Goal: Task Accomplishment & Management: Complete application form

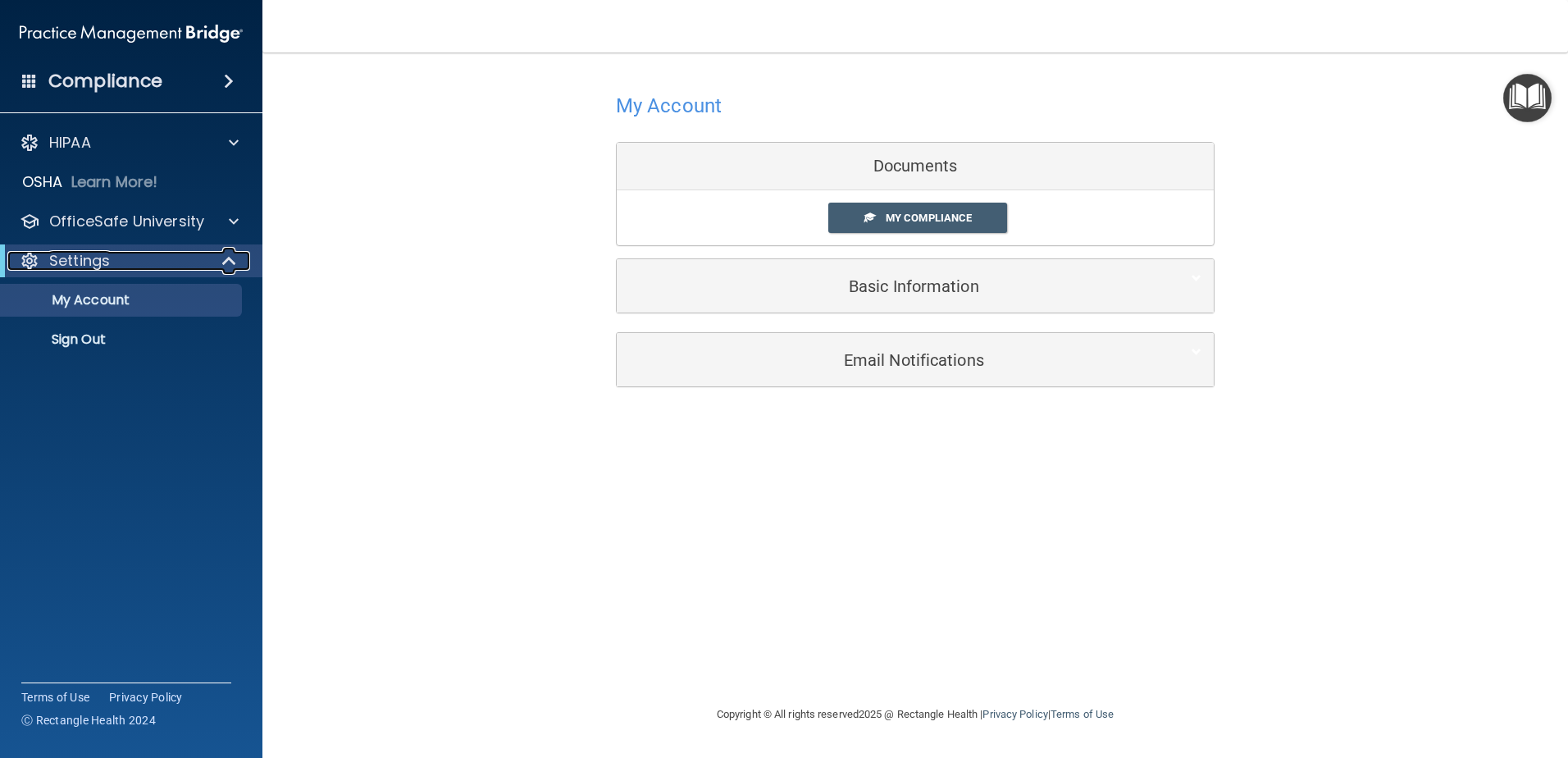
click at [227, 260] on span at bounding box center [231, 261] width 14 height 20
click at [228, 252] on span at bounding box center [233, 261] width 10 height 20
click at [236, 224] on span at bounding box center [234, 221] width 10 height 20
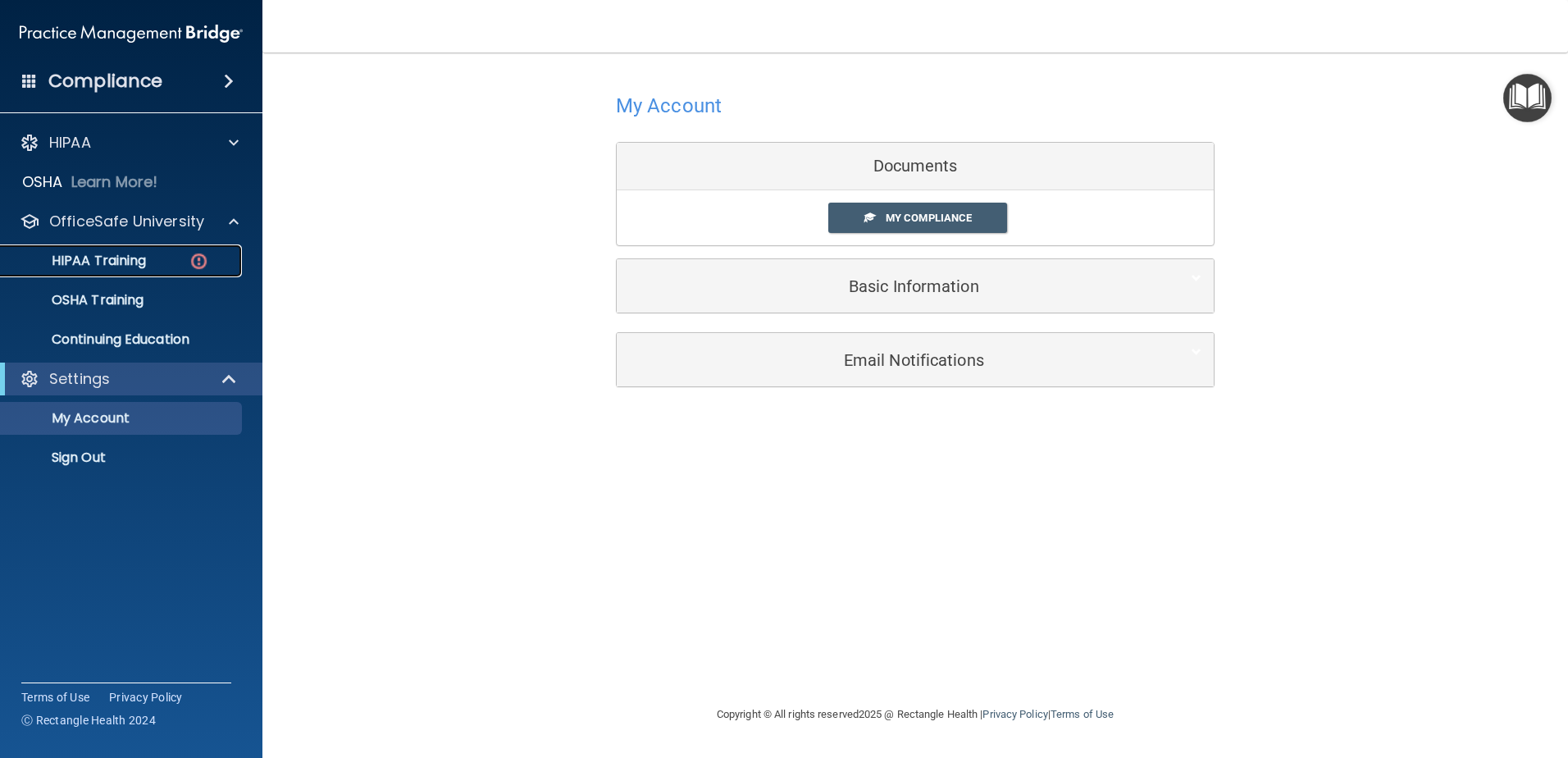
click at [160, 262] on div "HIPAA Training" at bounding box center [122, 260] width 224 height 16
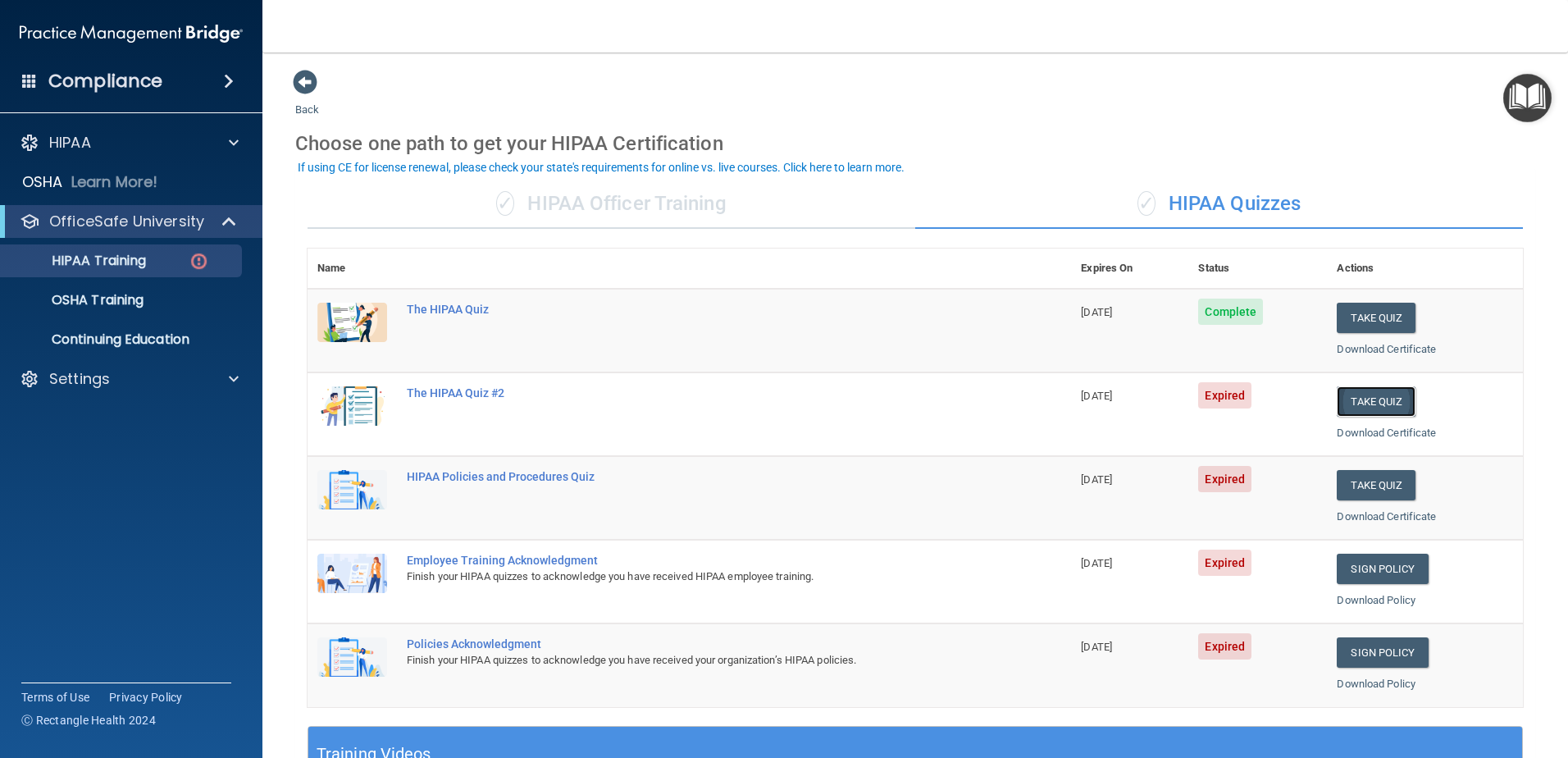
click at [1350, 397] on button "Take Quiz" at bounding box center [1376, 401] width 78 height 30
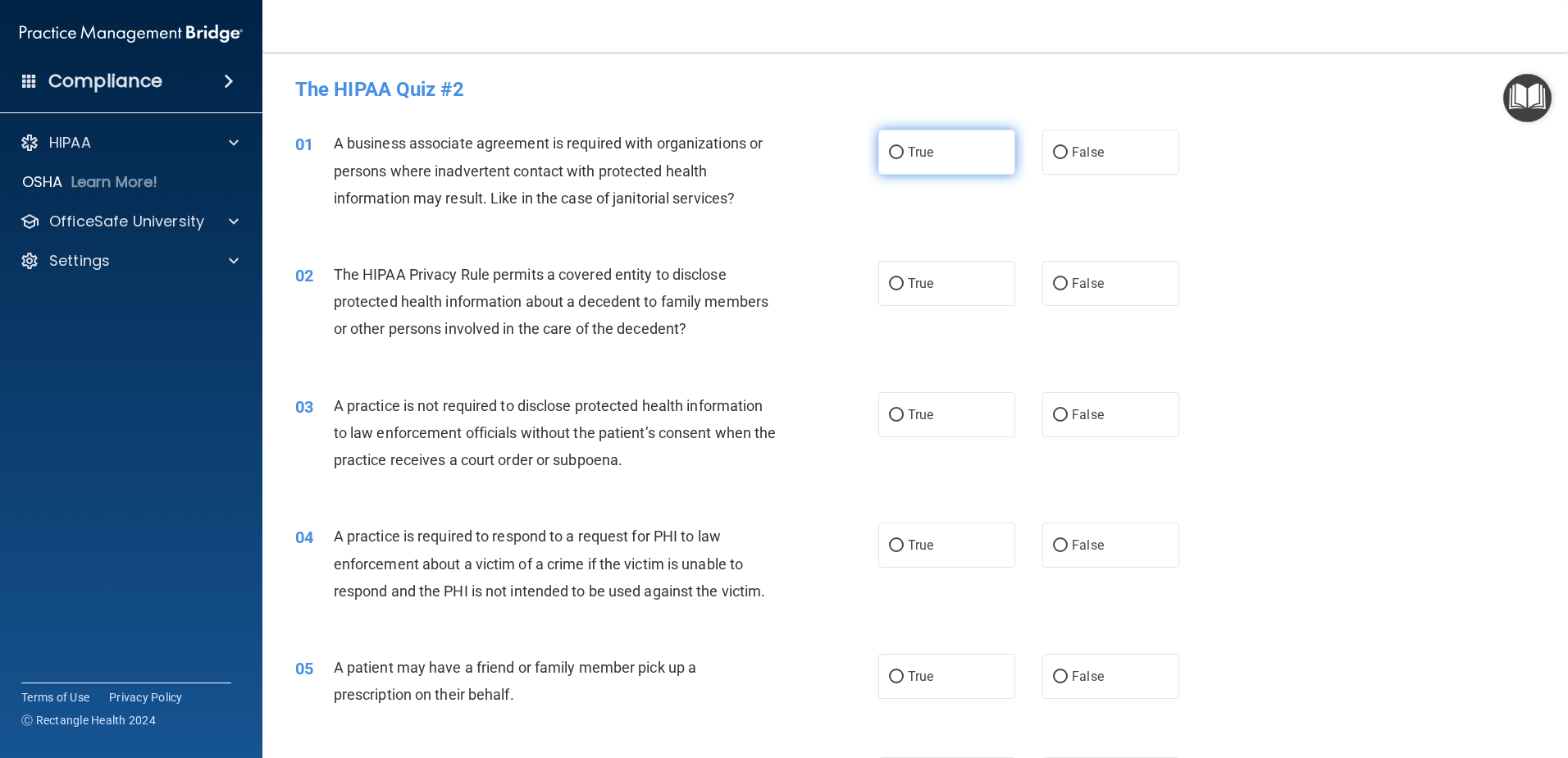
click at [999, 153] on label "True" at bounding box center [947, 152] width 137 height 45
click at [904, 153] on input "True" at bounding box center [896, 153] width 15 height 12
radio input "true"
click at [938, 282] on label "True" at bounding box center [947, 284] width 137 height 45
click at [904, 282] on input "True" at bounding box center [896, 284] width 15 height 12
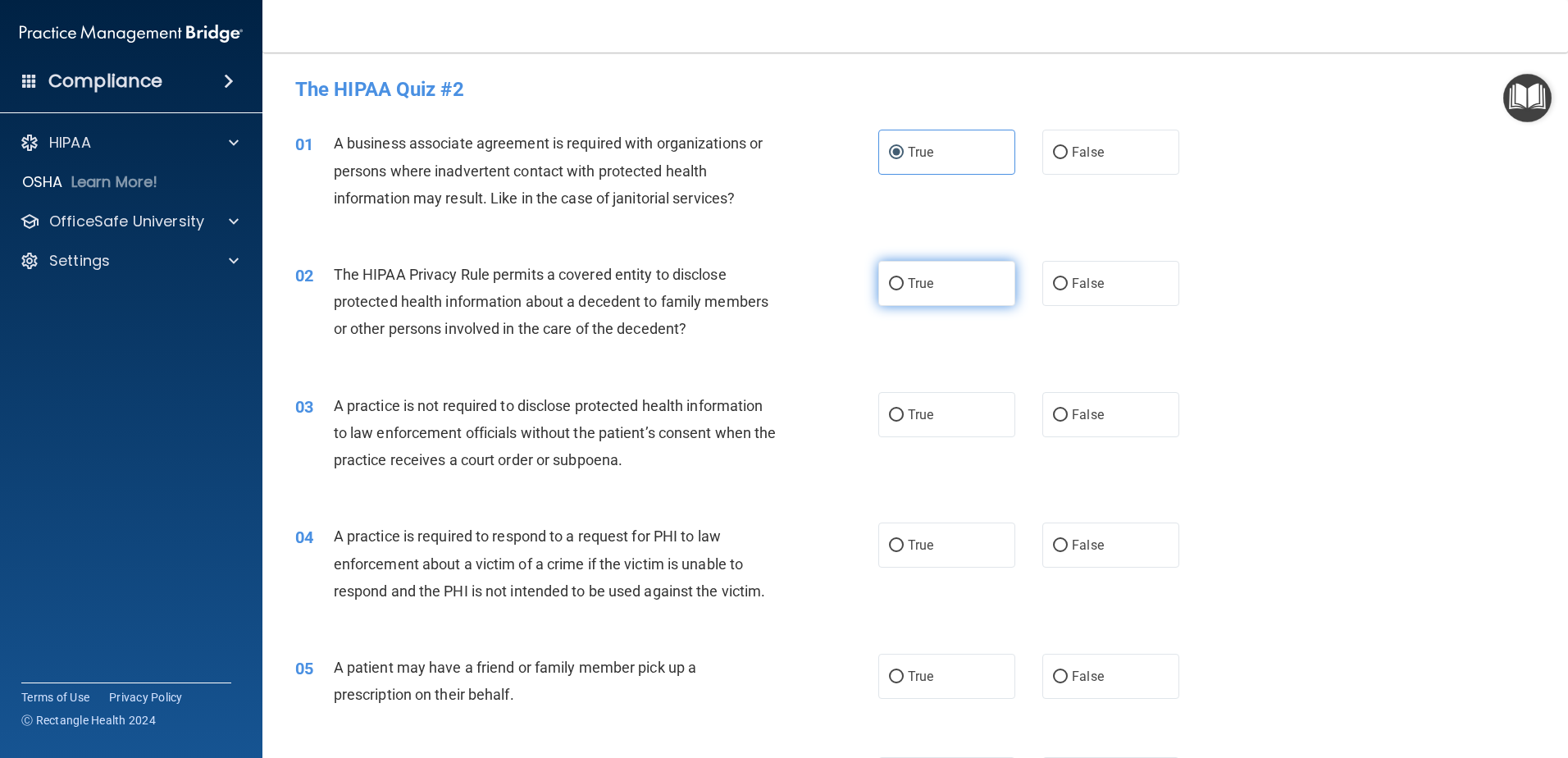
radio input "true"
click at [934, 425] on label "True" at bounding box center [947, 415] width 137 height 45
click at [904, 422] on input "True" at bounding box center [896, 416] width 15 height 12
radio input "true"
click at [927, 548] on span "True" at bounding box center [920, 545] width 26 height 15
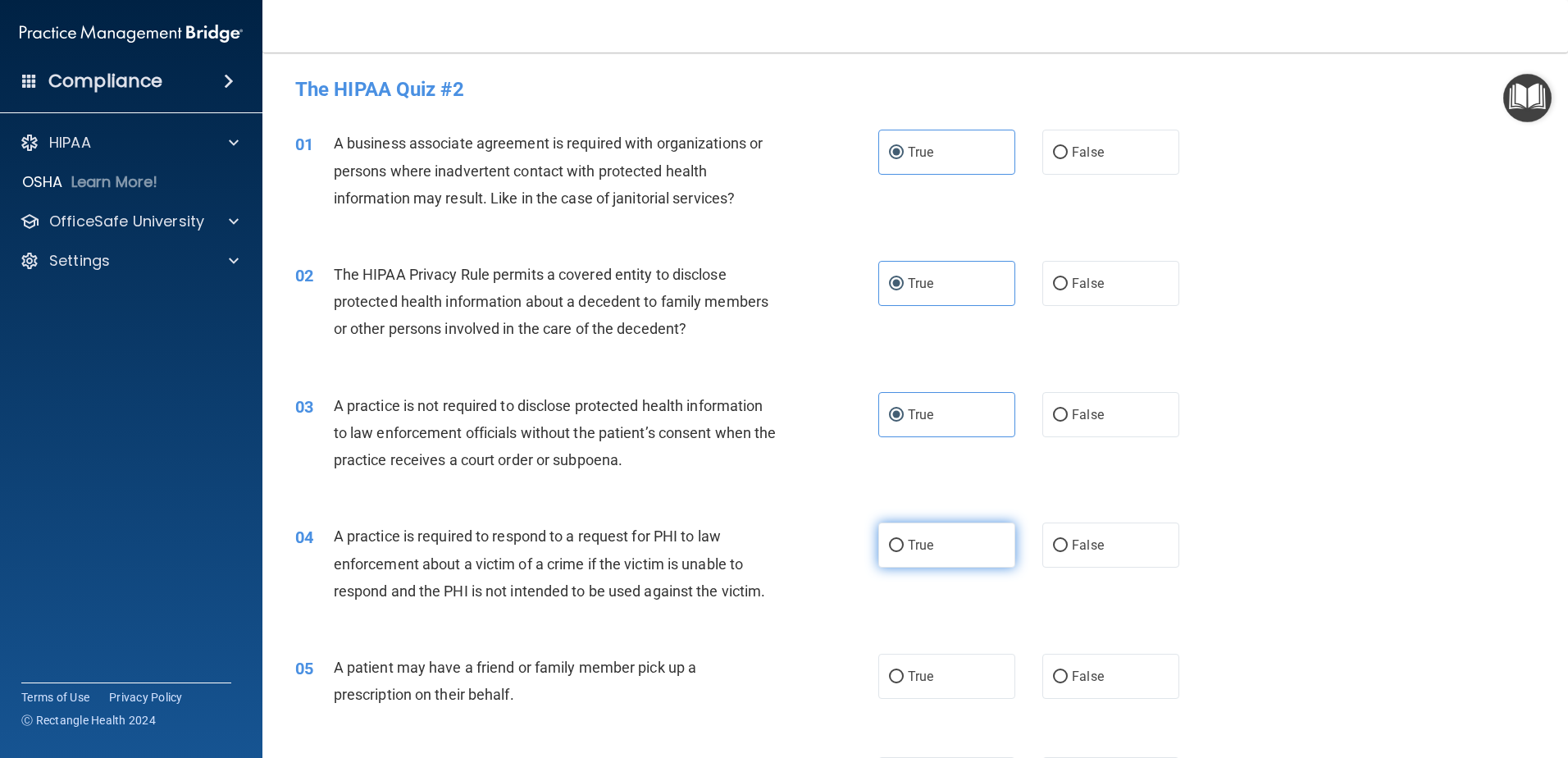
click at [904, 548] on input "True" at bounding box center [896, 546] width 15 height 12
radio input "true"
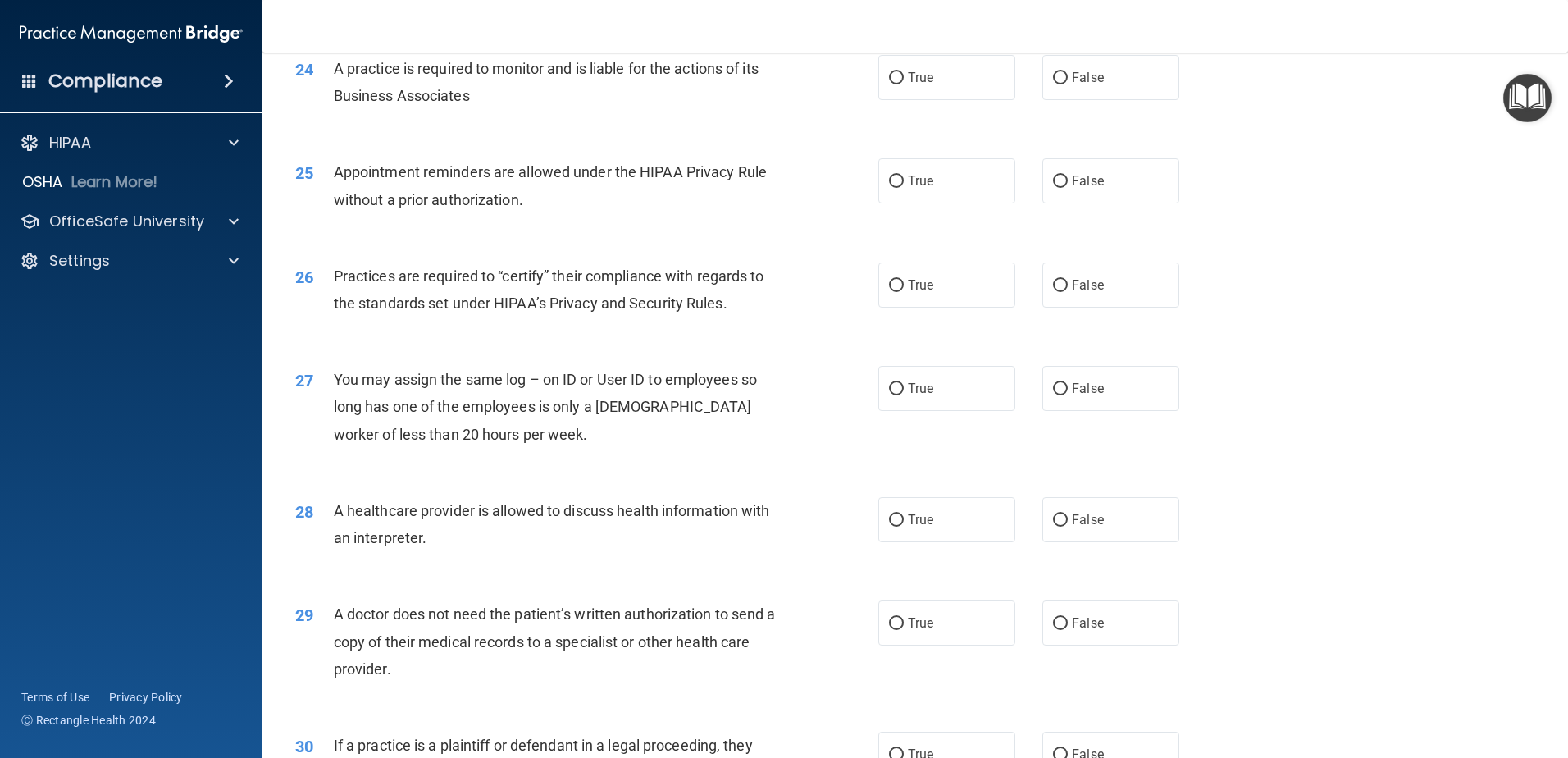
scroll to position [3061, 0]
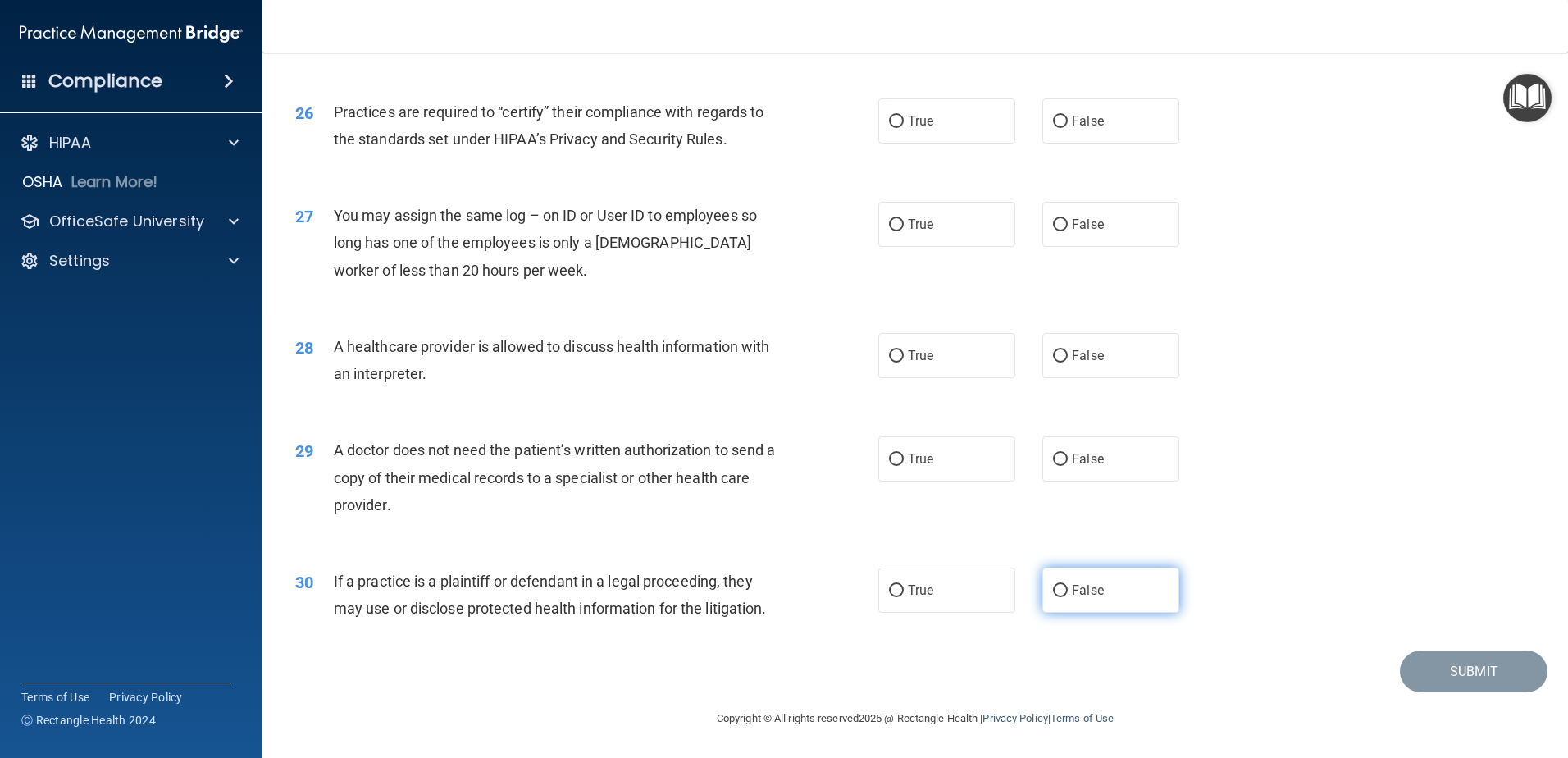
click at [1052, 600] on label "False" at bounding box center [1111, 590] width 137 height 45
click at [1053, 597] on input "False" at bounding box center [1060, 591] width 15 height 12
radio input "true"
click at [1153, 476] on label "False" at bounding box center [1111, 458] width 137 height 45
click at [1068, 466] on input "False" at bounding box center [1060, 460] width 15 height 12
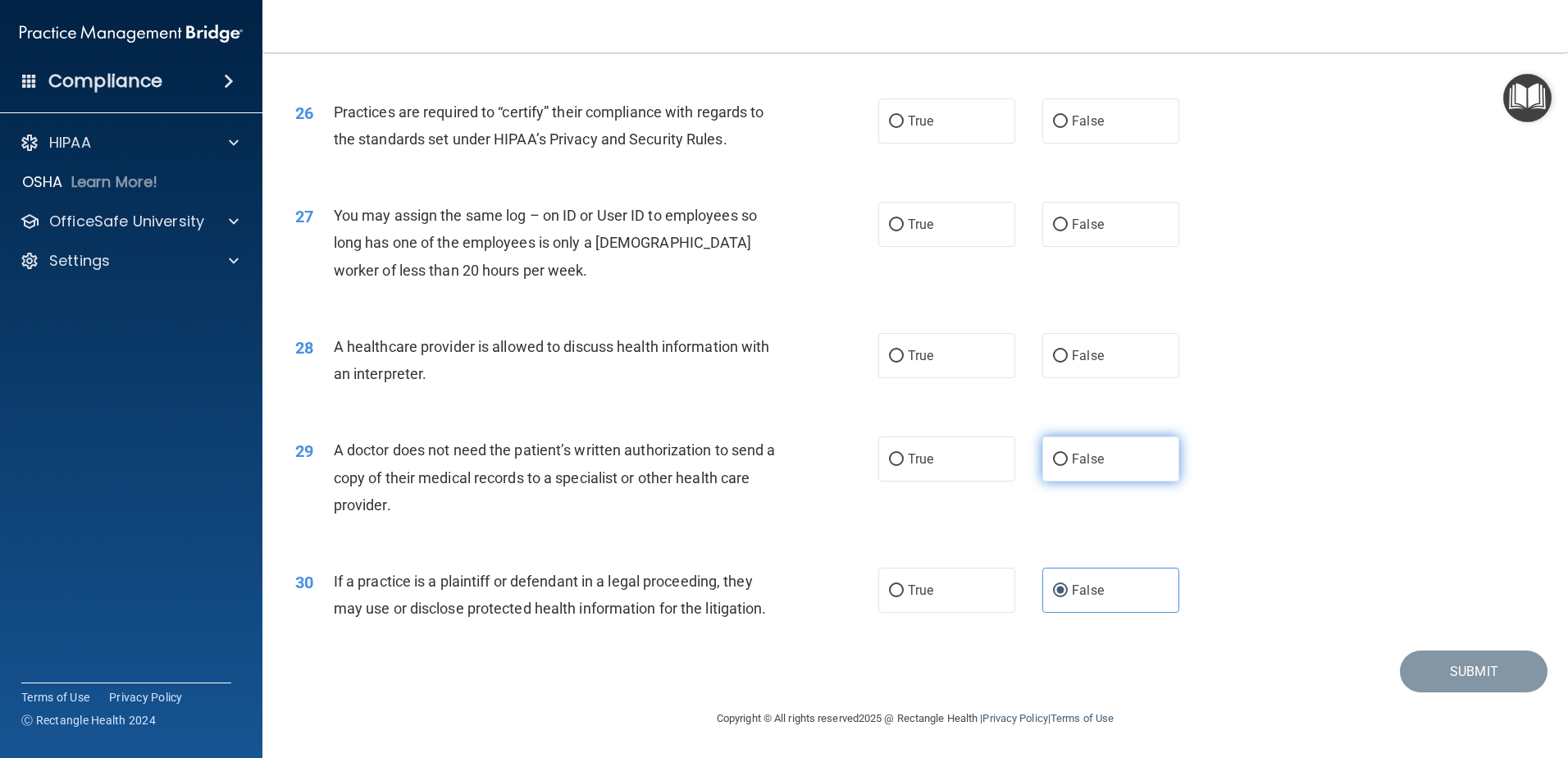
radio input "true"
click at [986, 366] on label "True" at bounding box center [947, 355] width 137 height 45
click at [904, 363] on input "True" at bounding box center [896, 357] width 15 height 12
radio input "true"
click at [1119, 224] on label "False" at bounding box center [1111, 224] width 137 height 45
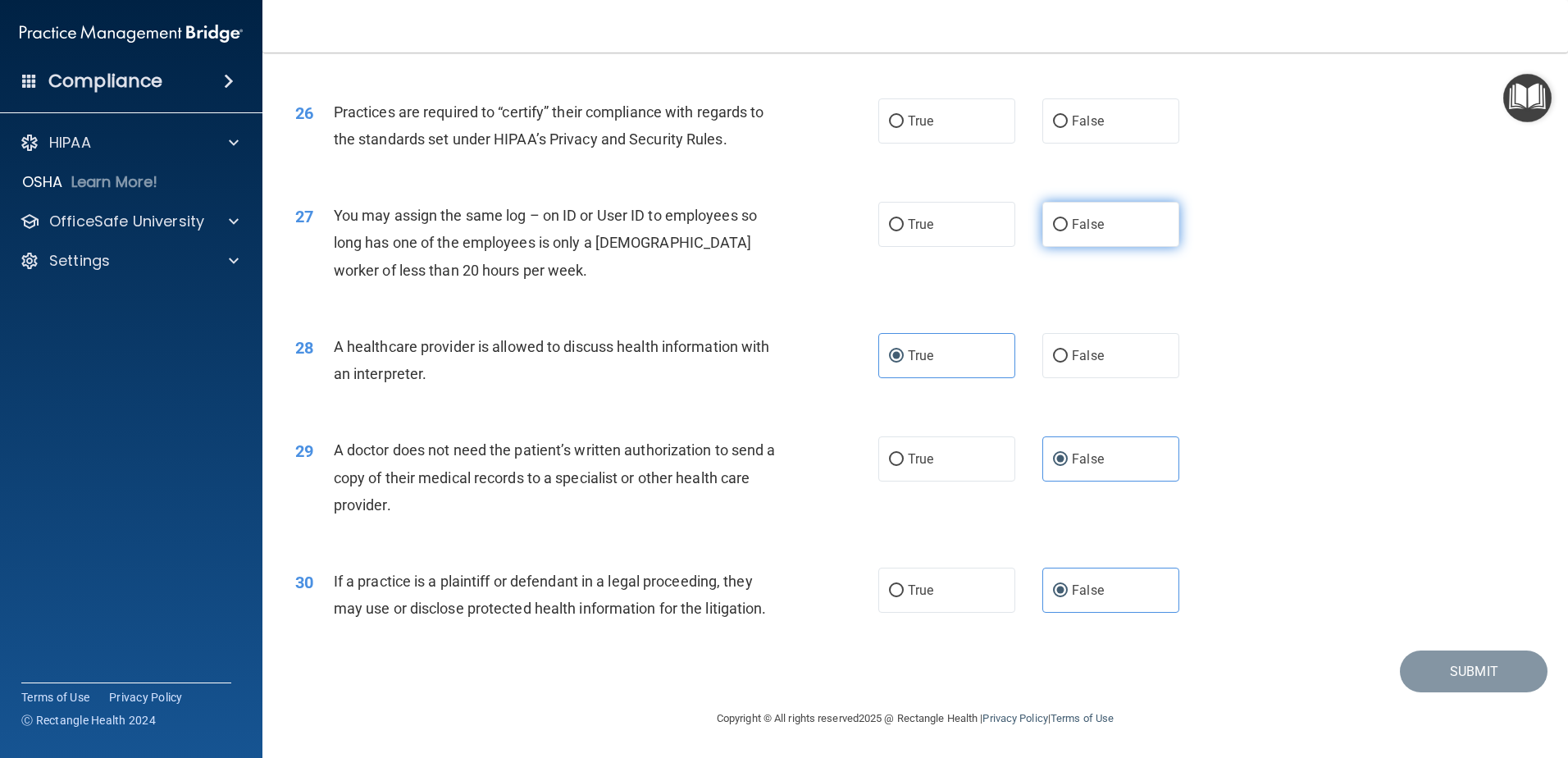
click at [1068, 224] on input "False" at bounding box center [1060, 226] width 15 height 12
radio input "true"
click at [911, 119] on span "True" at bounding box center [920, 120] width 26 height 15
click at [904, 119] on input "True" at bounding box center [896, 122] width 15 height 12
radio input "true"
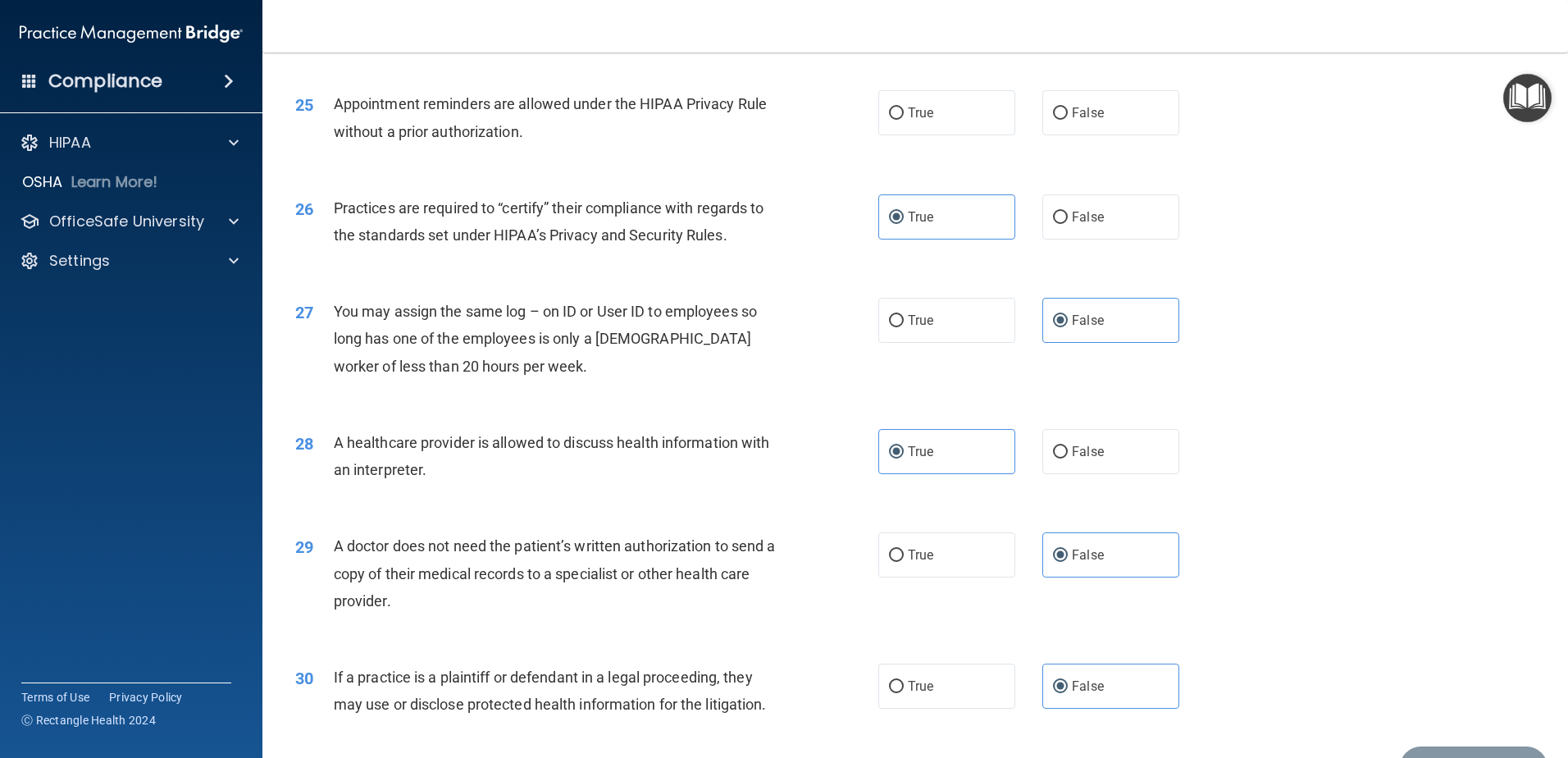
scroll to position [2814, 0]
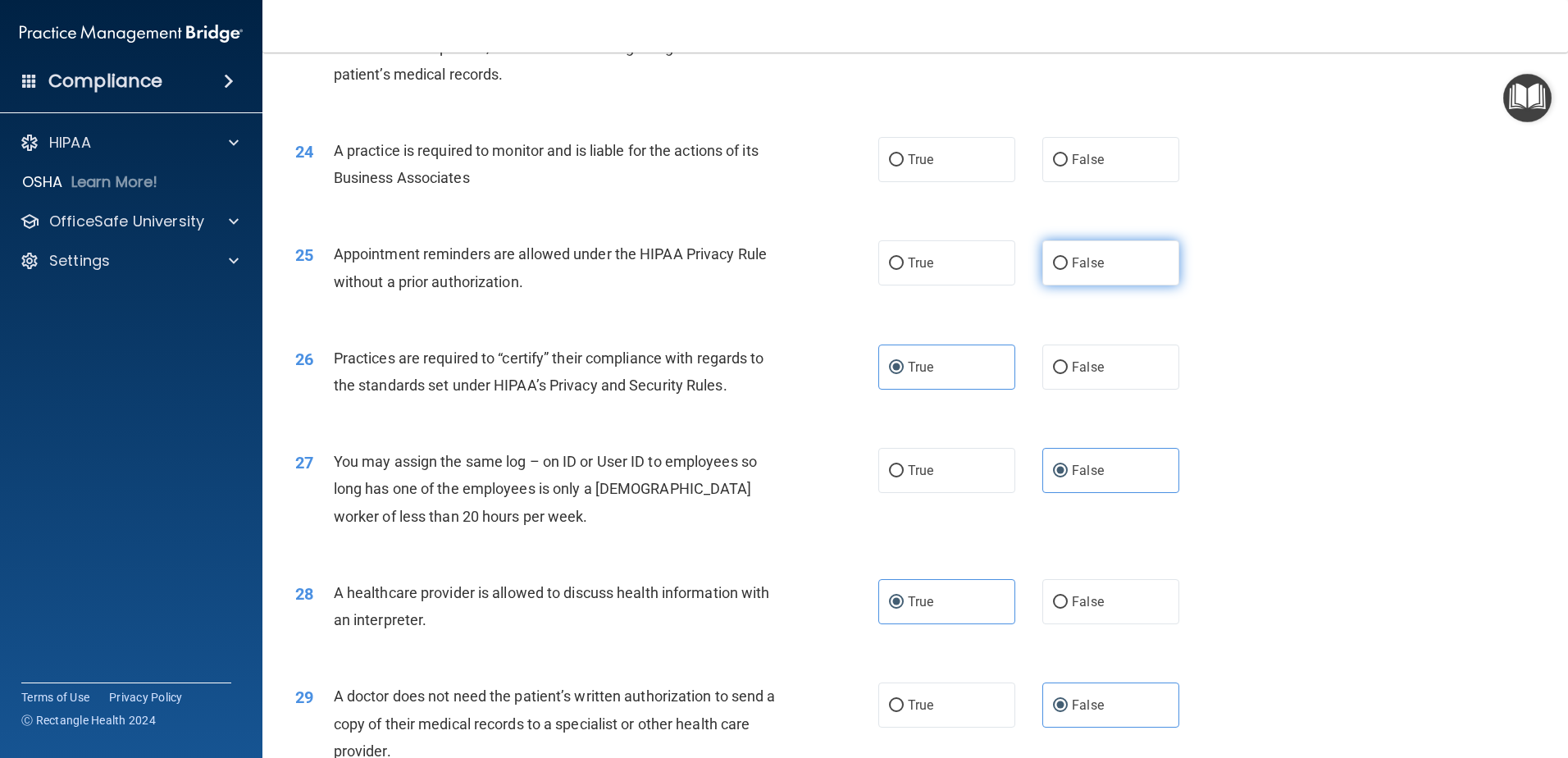
click at [1076, 282] on label "False" at bounding box center [1111, 263] width 137 height 45
click at [1068, 270] on input "False" at bounding box center [1060, 264] width 15 height 12
radio input "true"
click at [923, 152] on span "True" at bounding box center [920, 159] width 26 height 15
click at [904, 154] on input "True" at bounding box center [896, 161] width 15 height 12
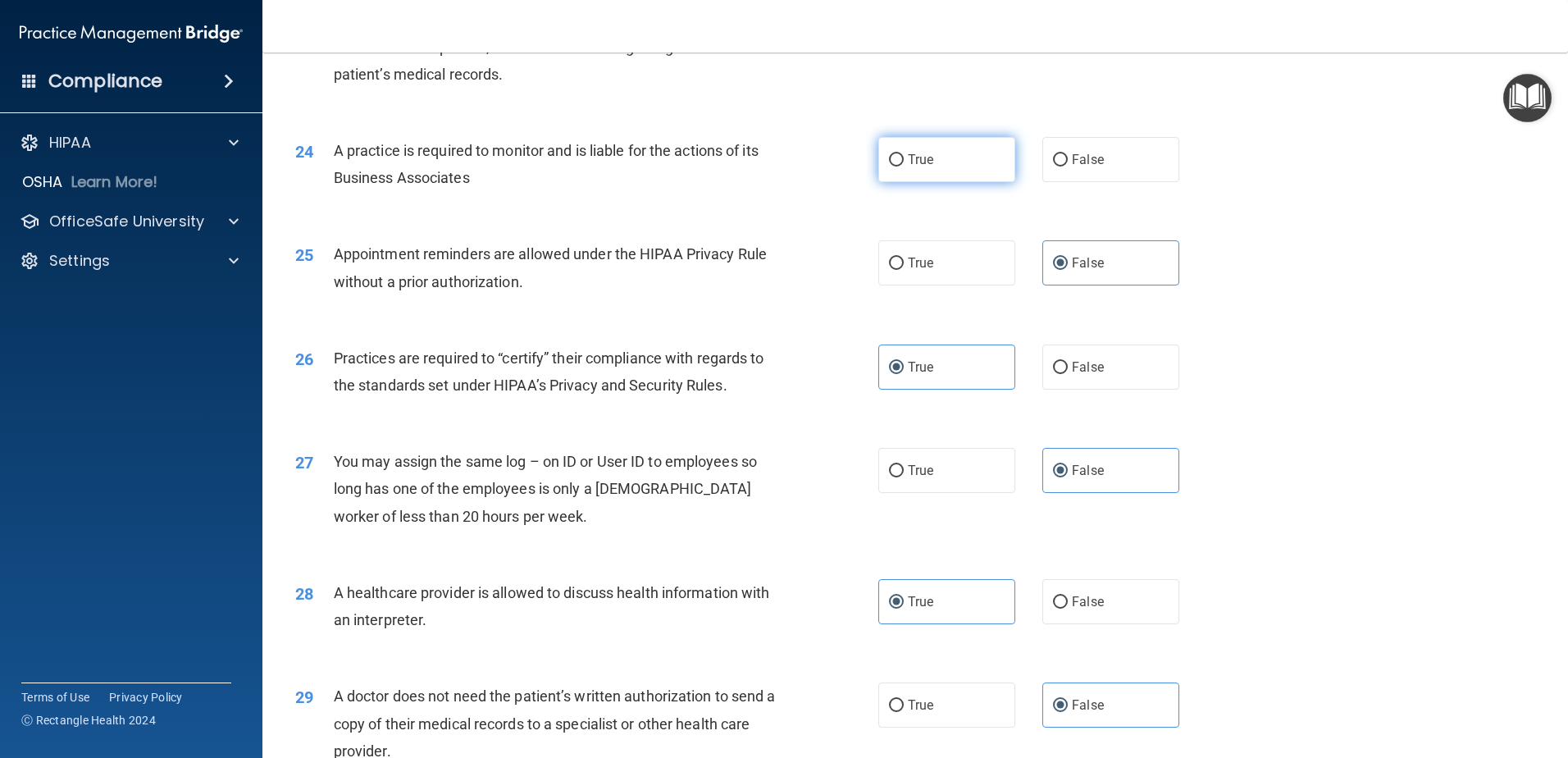
radio input "true"
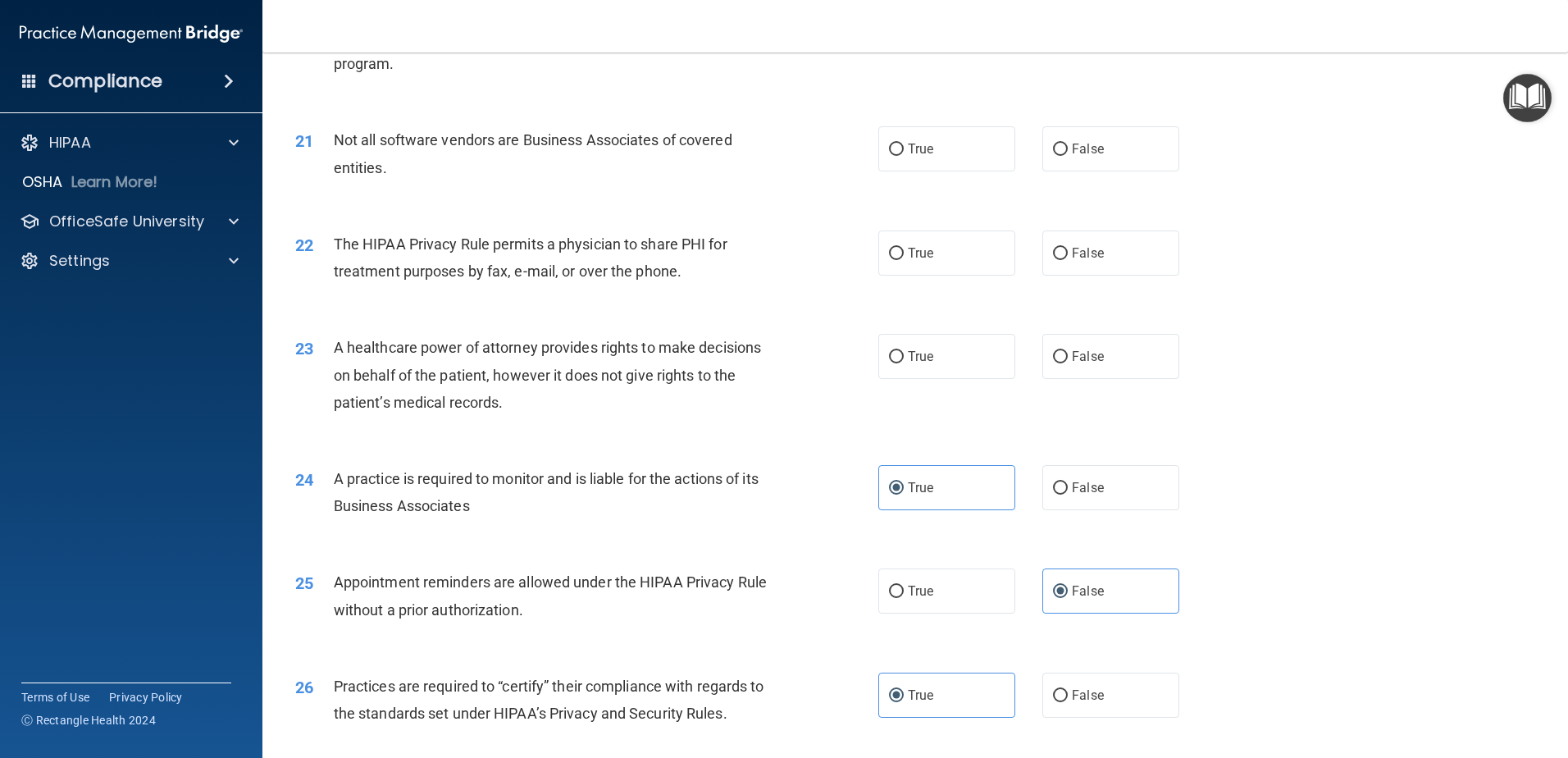
scroll to position [2404, 0]
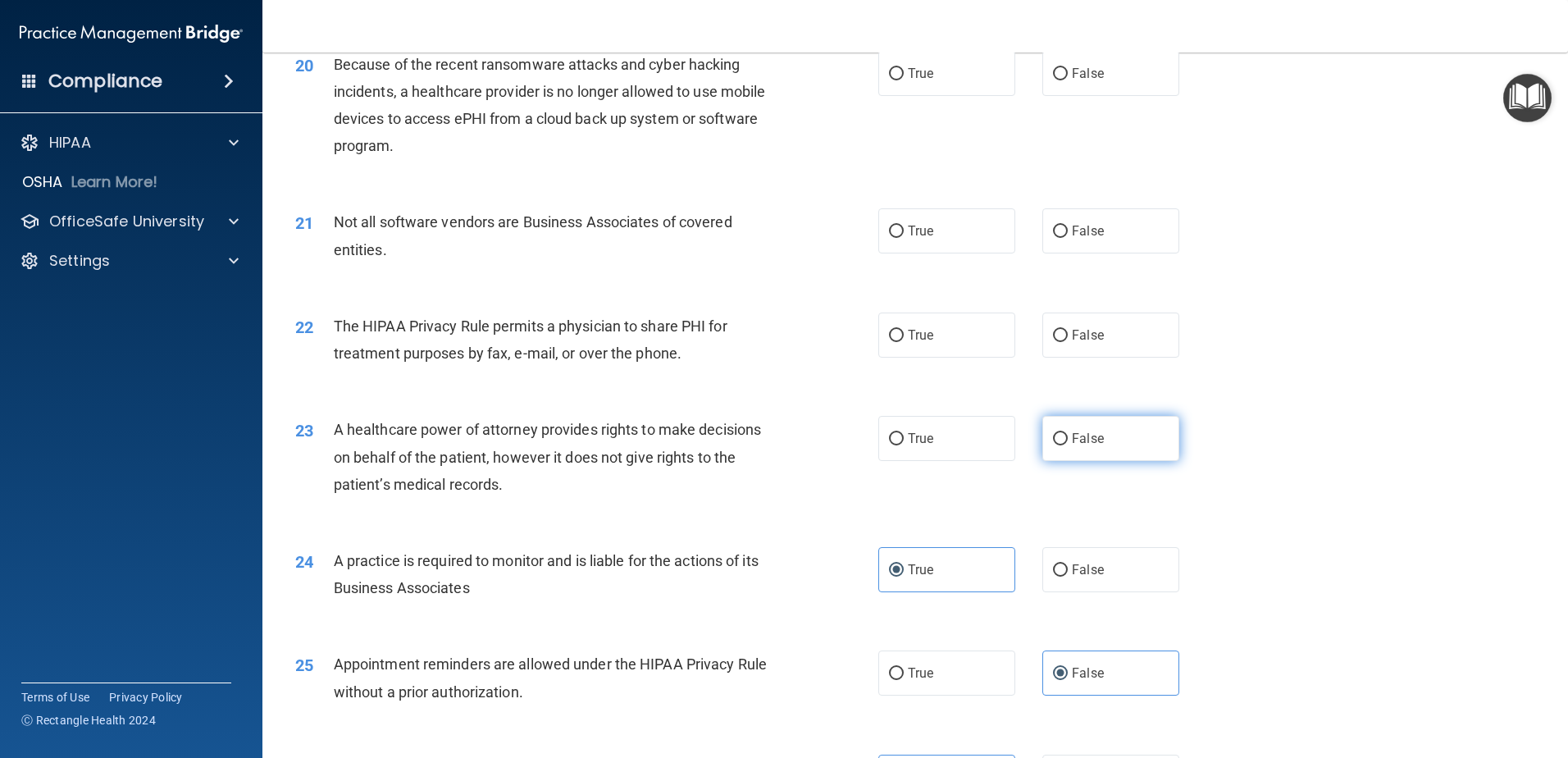
click at [1116, 445] on label "False" at bounding box center [1111, 438] width 137 height 45
click at [1068, 445] on input "False" at bounding box center [1060, 440] width 15 height 12
radio input "true"
click at [968, 446] on label "True" at bounding box center [947, 438] width 137 height 45
click at [904, 446] on input "True" at bounding box center [896, 440] width 15 height 12
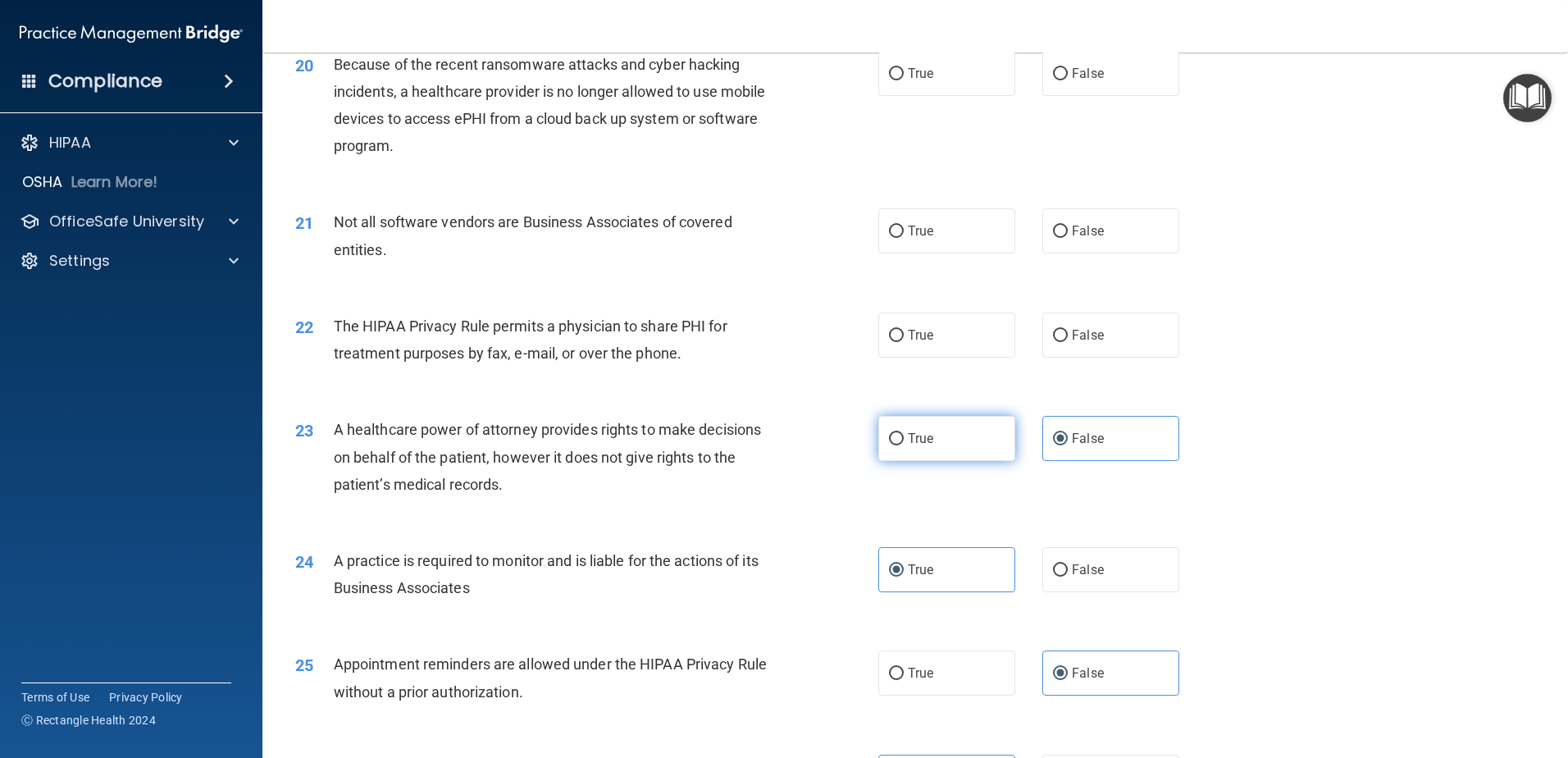
radio input "true"
radio input "false"
drag, startPoint x: 938, startPoint y: 350, endPoint x: 884, endPoint y: 348, distance: 54.0
click at [937, 350] on label "True" at bounding box center [947, 335] width 137 height 45
click at [904, 342] on input "True" at bounding box center [896, 336] width 15 height 12
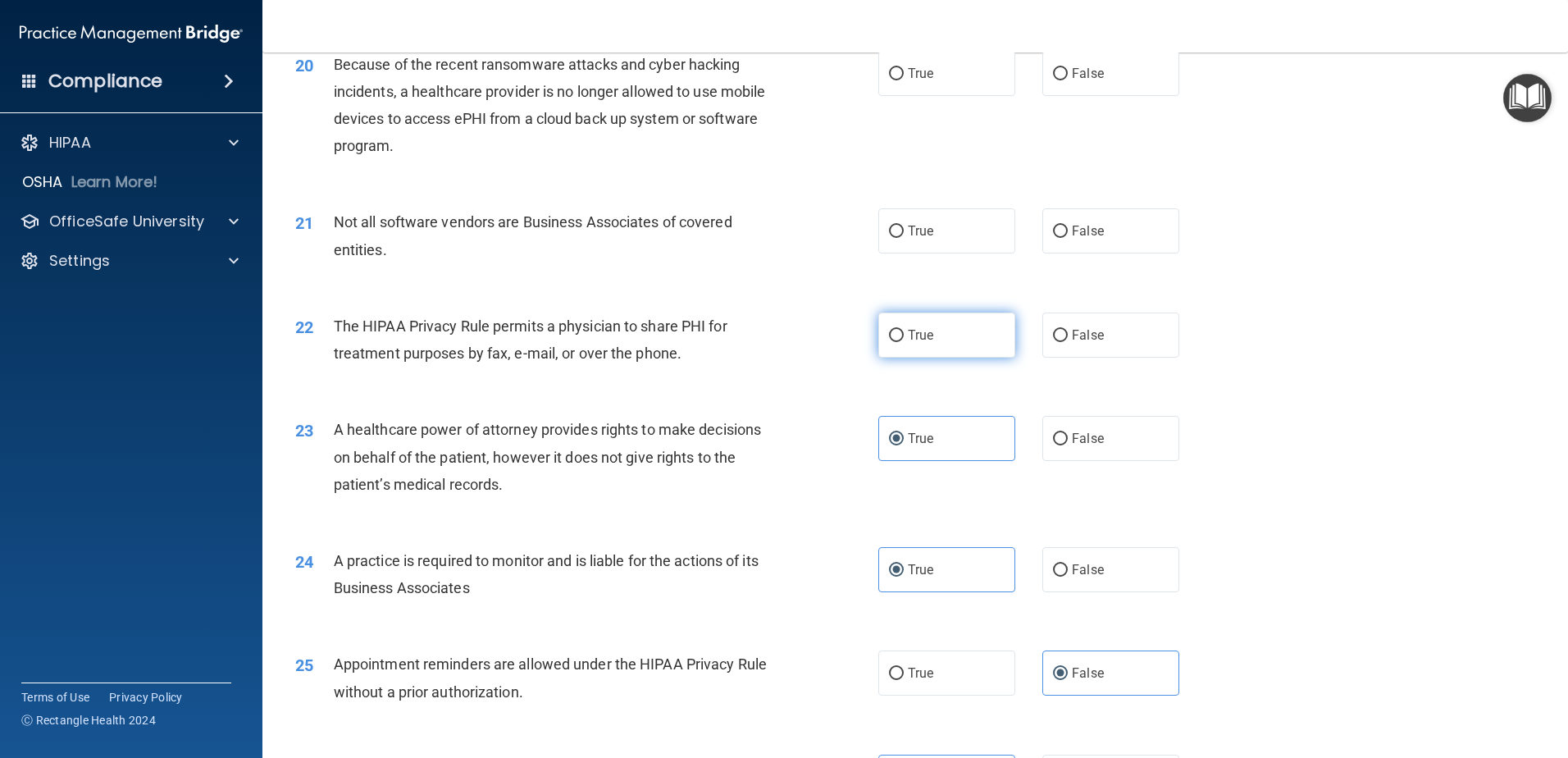
radio input "true"
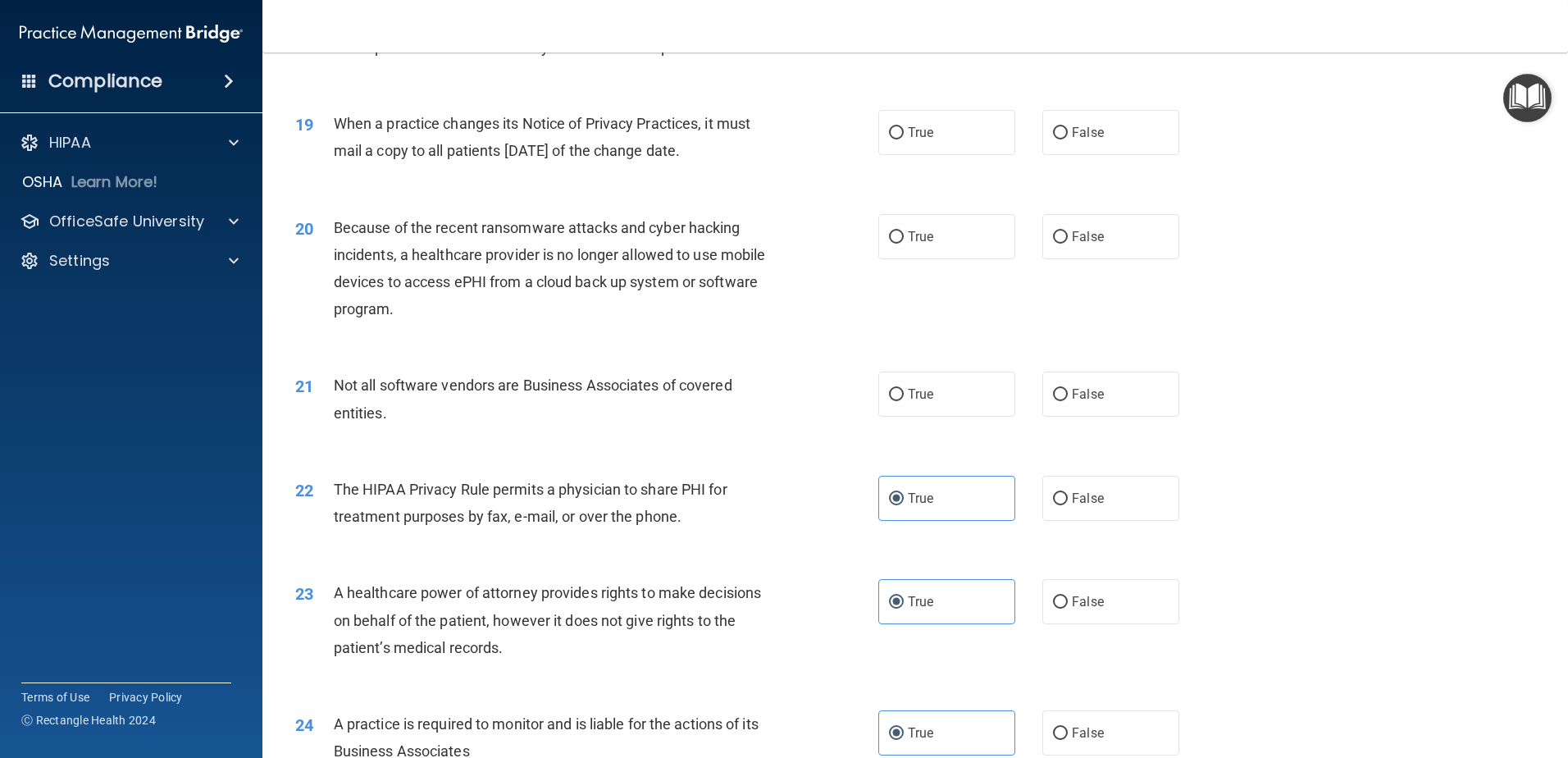
scroll to position [2240, 0]
click at [1042, 408] on label "False" at bounding box center [1111, 395] width 137 height 45
click at [1053, 402] on input "False" at bounding box center [1060, 396] width 15 height 12
radio input "true"
click at [909, 408] on label "True" at bounding box center [947, 395] width 137 height 45
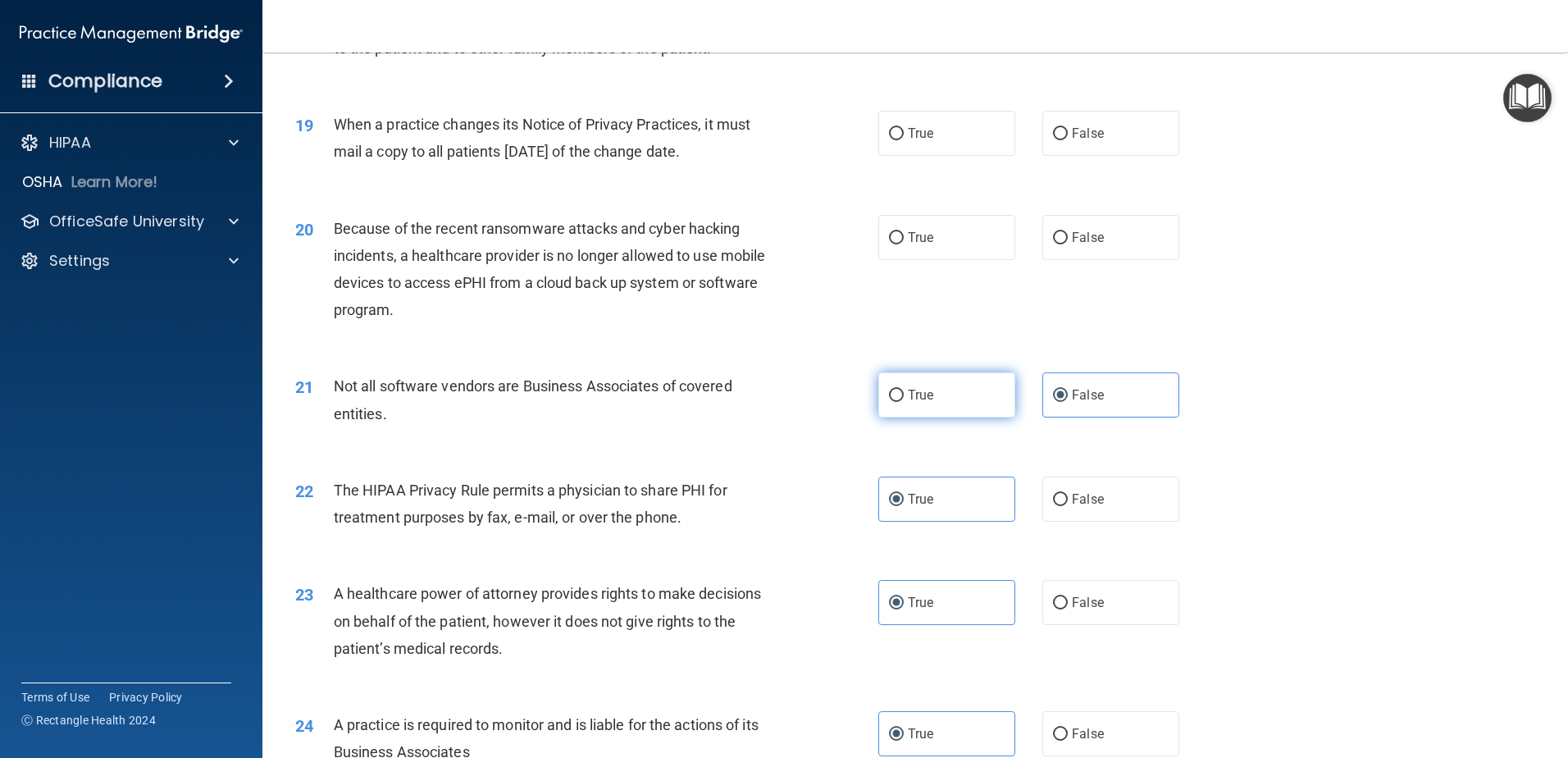
click at [904, 402] on input "True" at bounding box center [896, 396] width 15 height 12
radio input "true"
radio input "false"
click at [921, 227] on label "True" at bounding box center [947, 237] width 137 height 45
click at [904, 232] on input "True" at bounding box center [896, 238] width 15 height 12
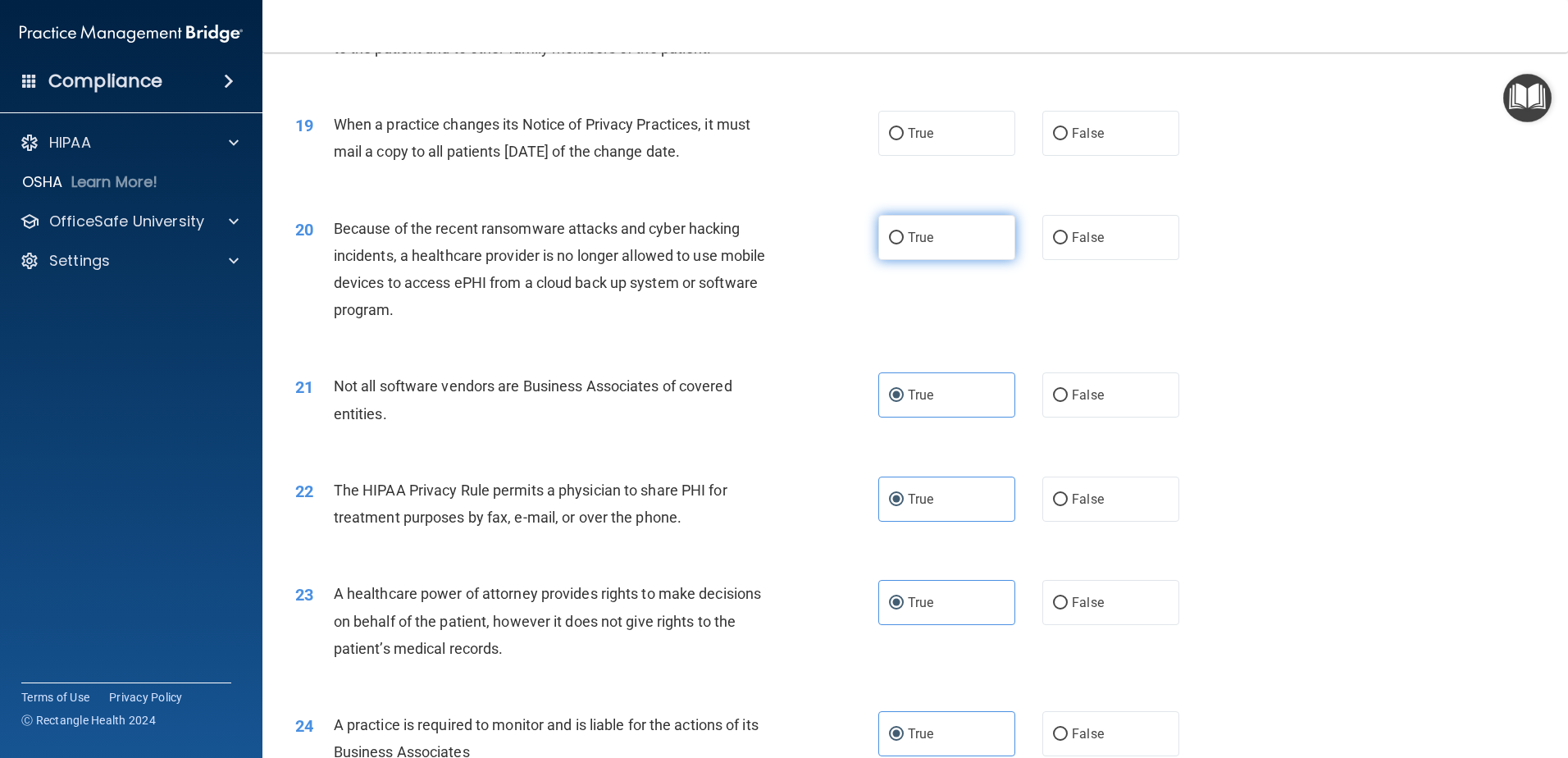
radio input "true"
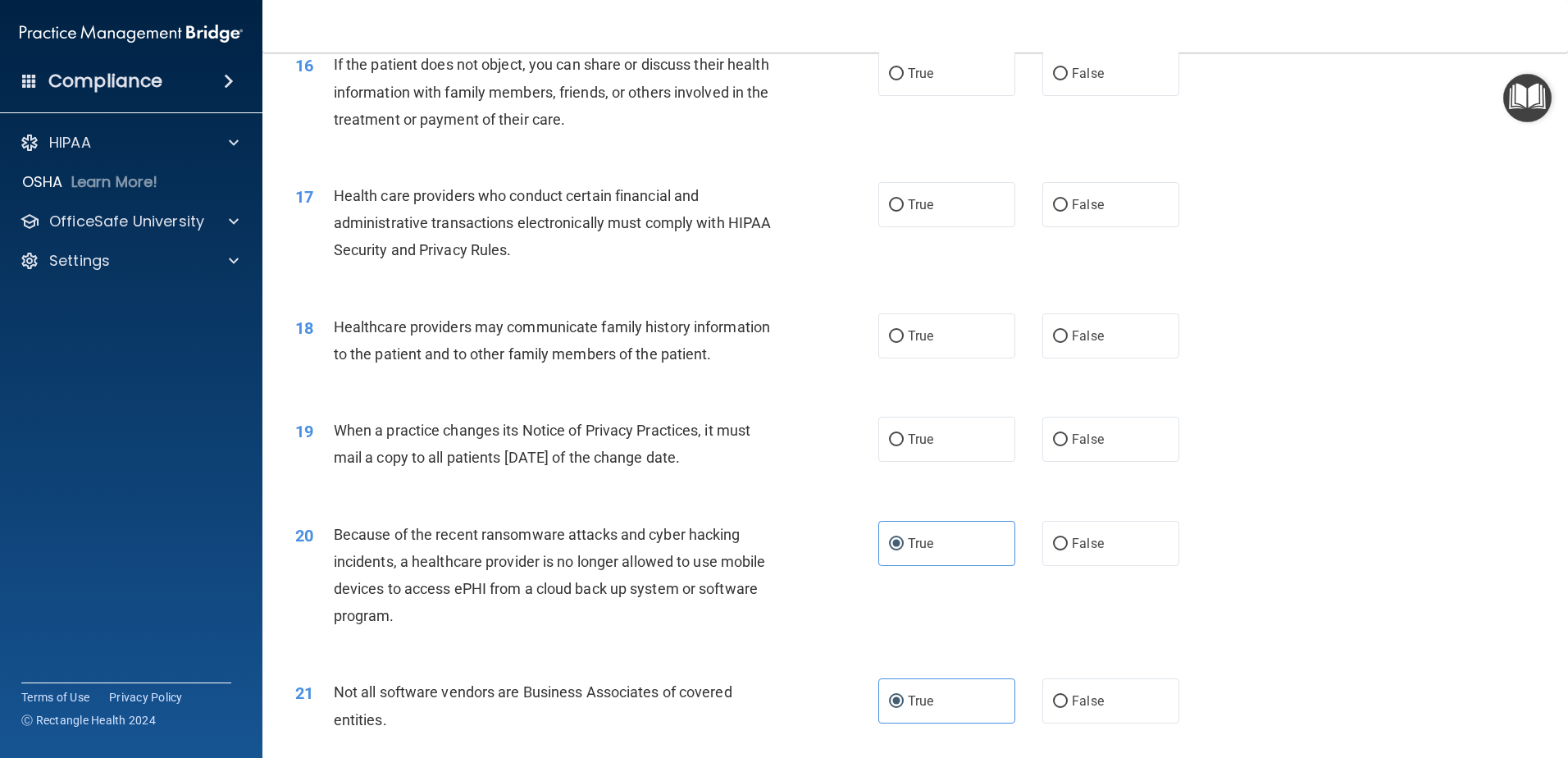
scroll to position [1912, 0]
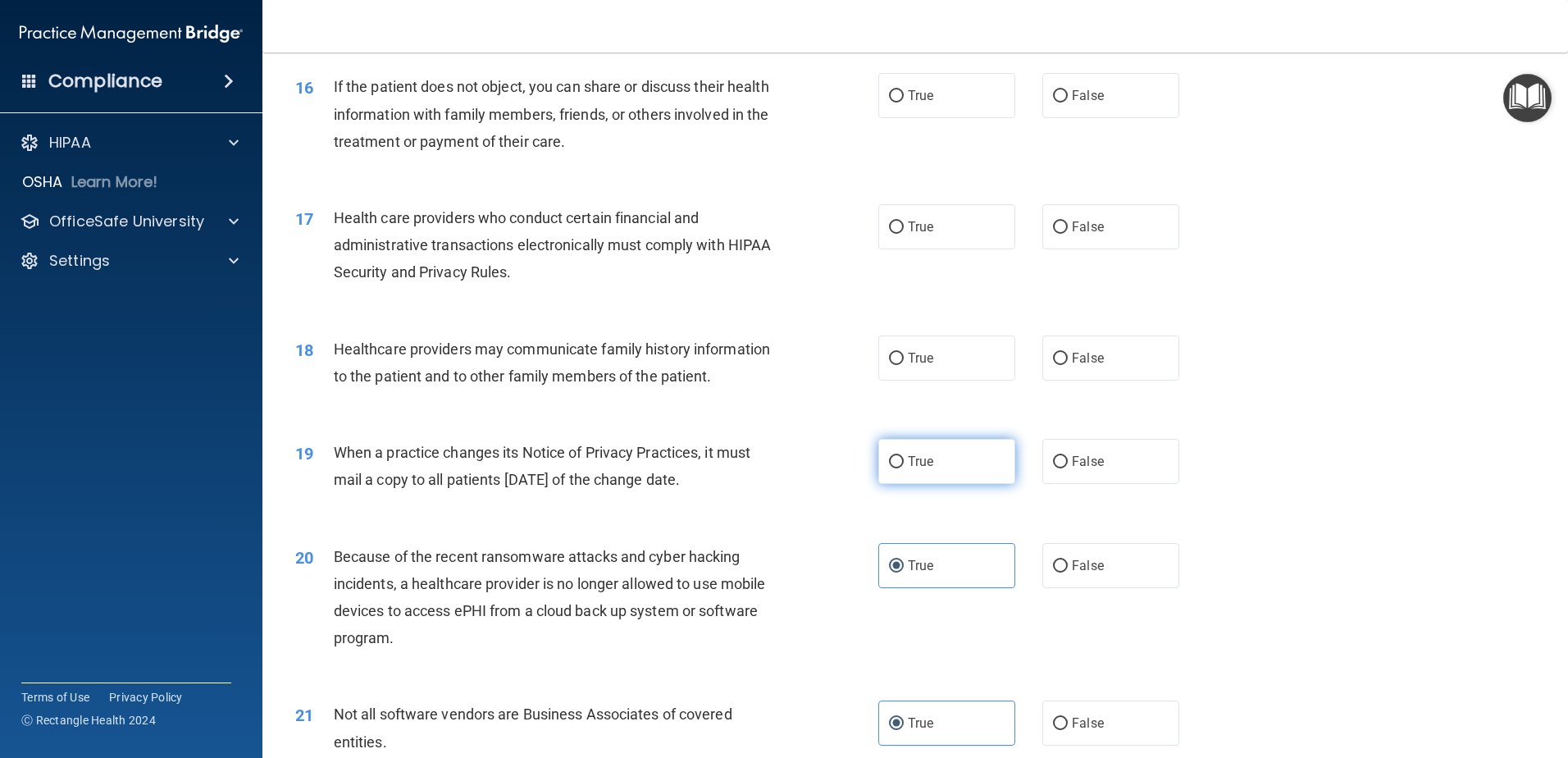
click at [962, 471] on label "True" at bounding box center [947, 461] width 137 height 45
click at [904, 468] on input "True" at bounding box center [896, 462] width 15 height 12
radio input "true"
click at [1141, 371] on label "False" at bounding box center [1111, 358] width 137 height 45
click at [1068, 365] on input "False" at bounding box center [1060, 359] width 15 height 12
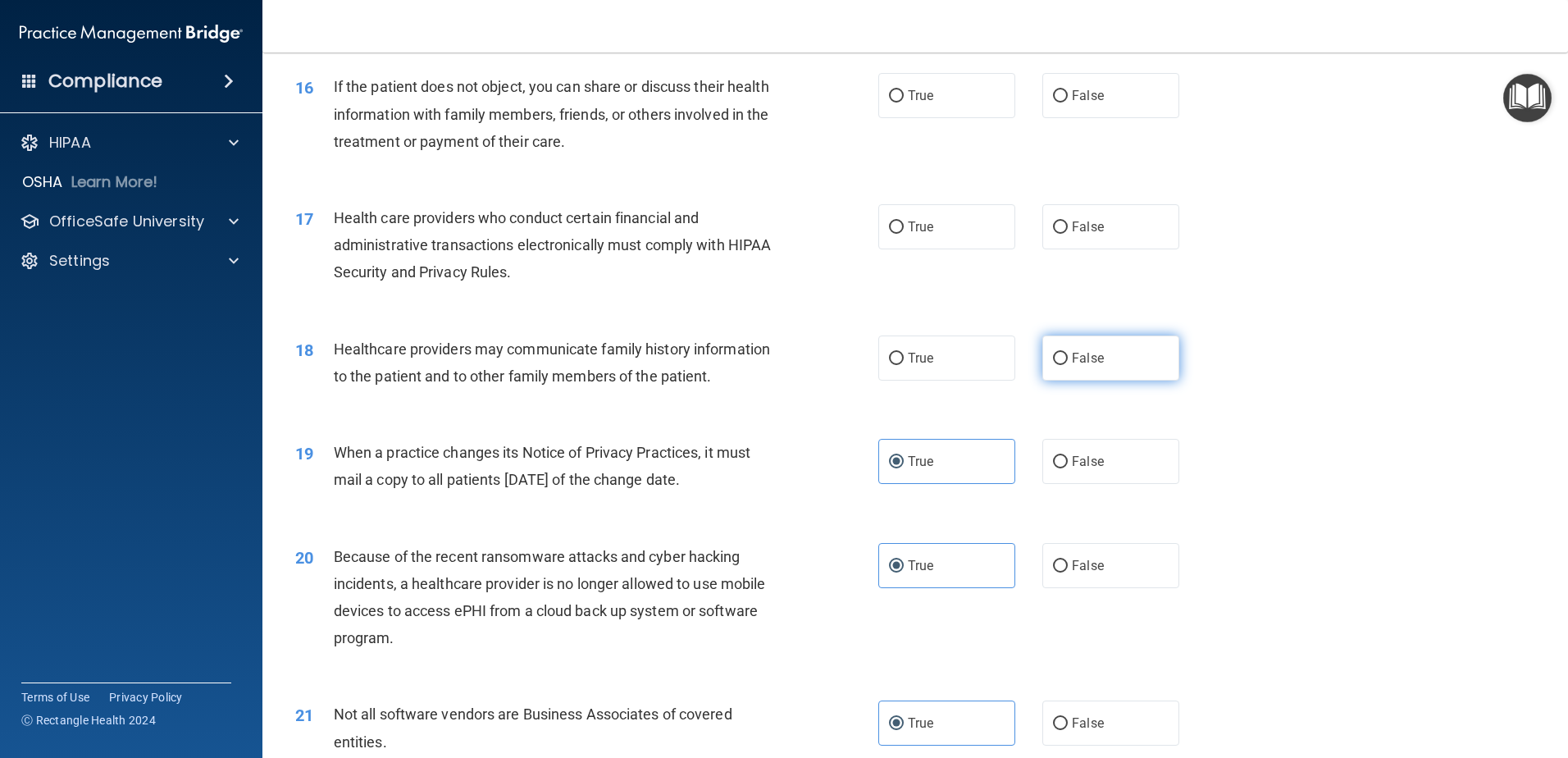
radio input "true"
click at [920, 220] on span "True" at bounding box center [920, 227] width 26 height 15
click at [904, 221] on input "True" at bounding box center [896, 227] width 15 height 12
radio input "true"
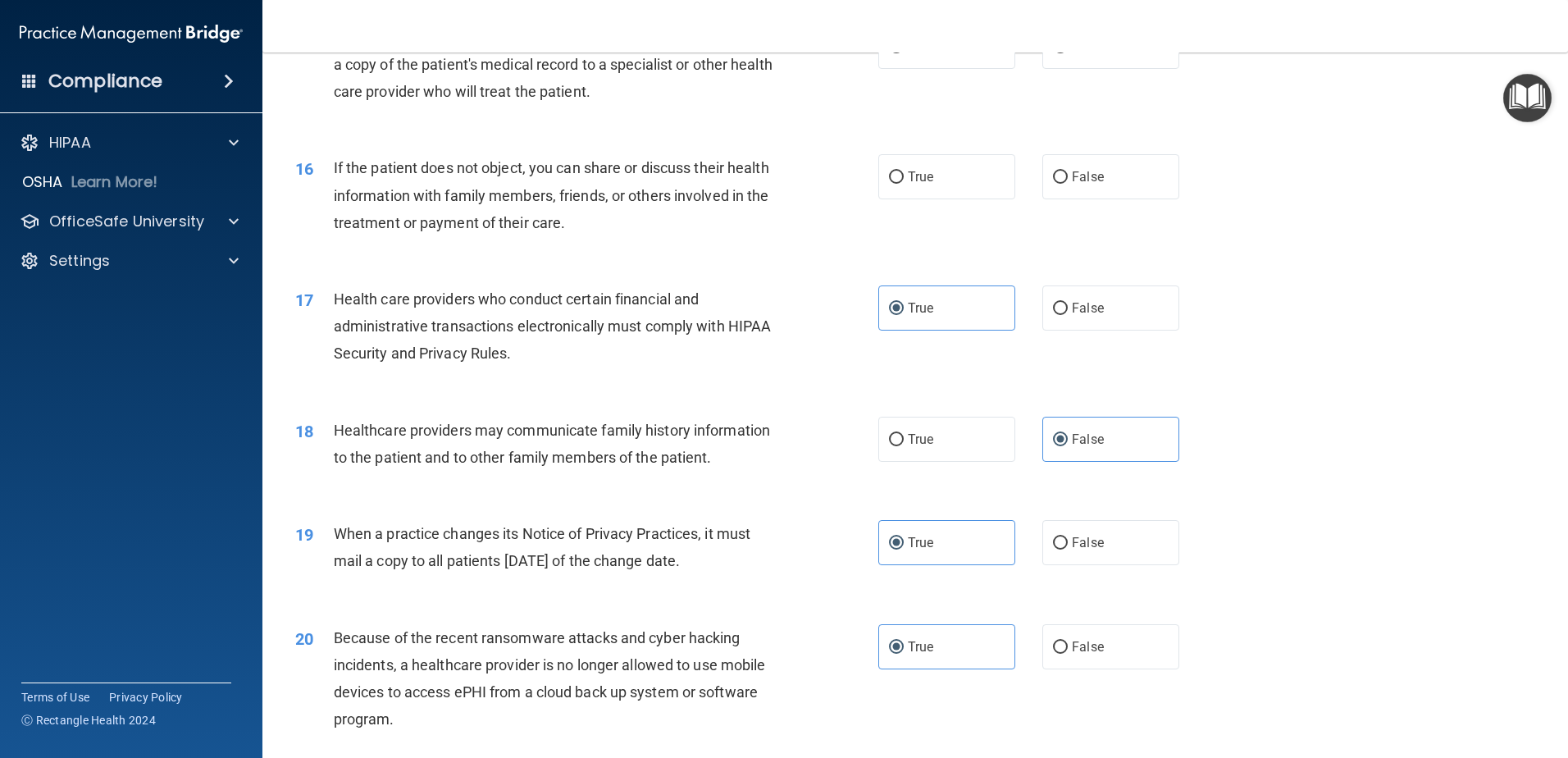
scroll to position [1830, 0]
click at [1099, 184] on label "False" at bounding box center [1111, 177] width 137 height 45
click at [1068, 184] on input "False" at bounding box center [1060, 178] width 15 height 12
radio input "true"
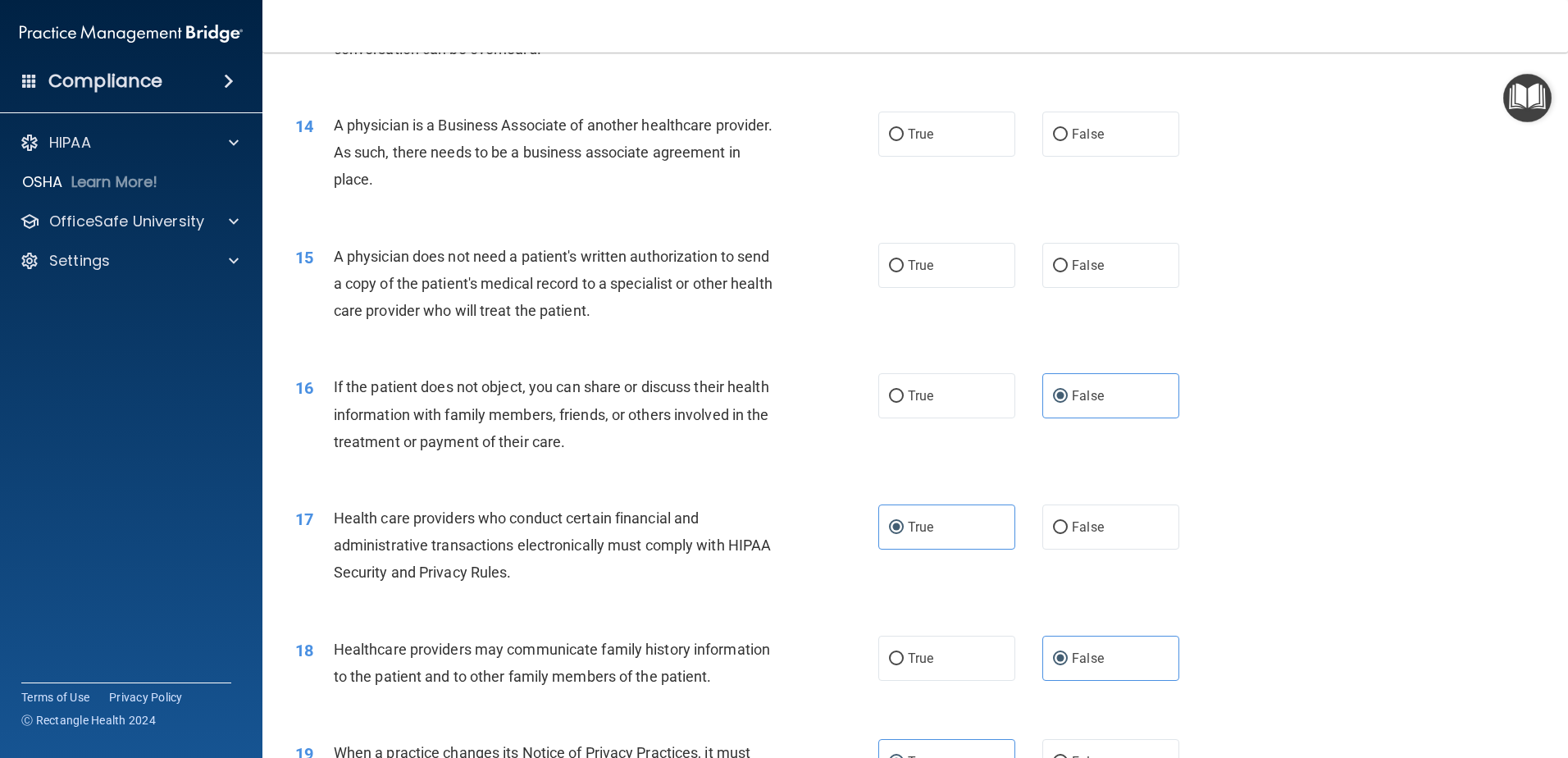
scroll to position [1584, 0]
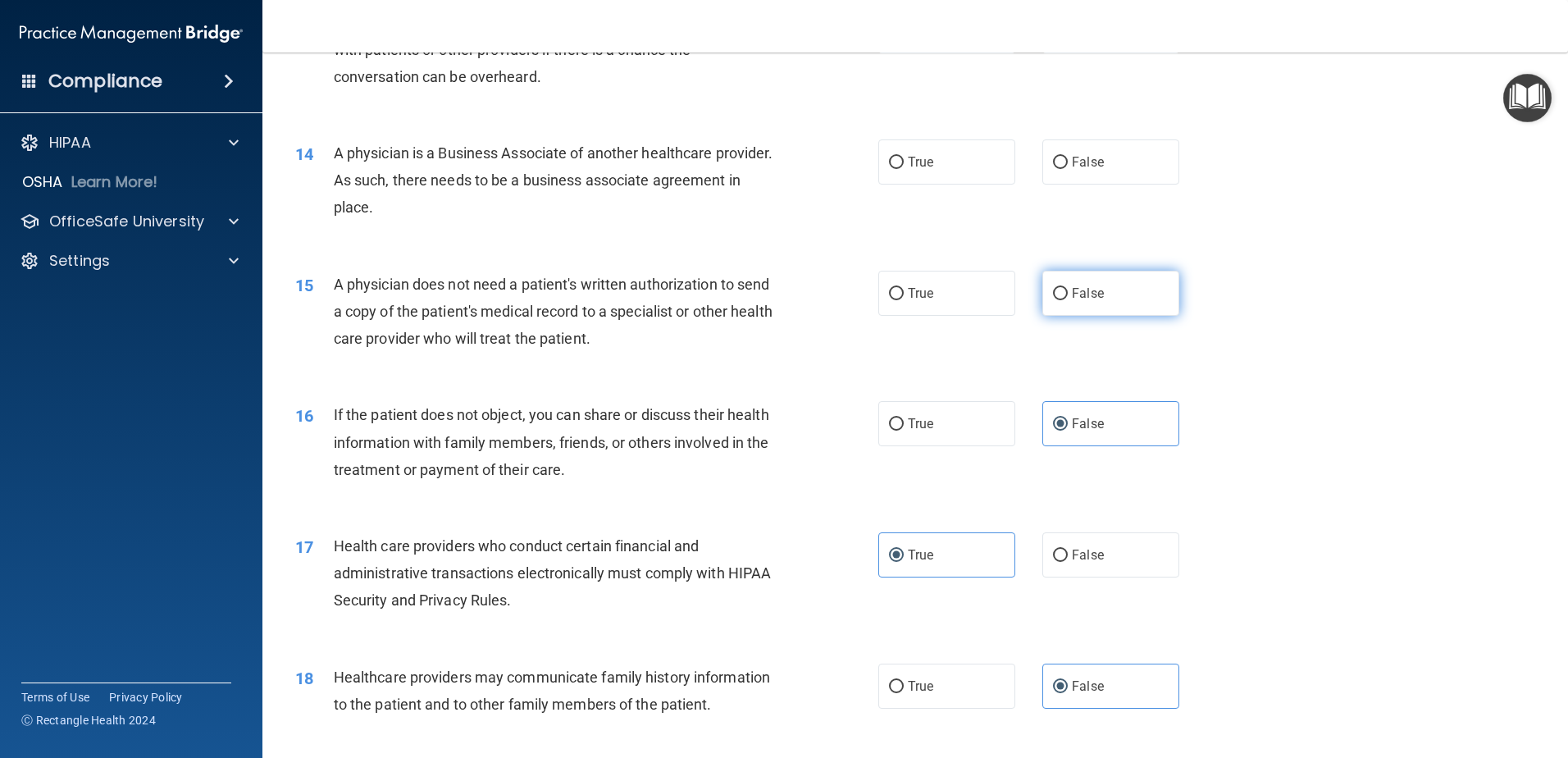
click at [1129, 294] on label "False" at bounding box center [1111, 293] width 137 height 45
click at [1068, 294] on input "False" at bounding box center [1060, 294] width 15 height 12
radio input "true"
click at [1118, 145] on label "False" at bounding box center [1111, 161] width 137 height 45
click at [1068, 157] on input "False" at bounding box center [1060, 163] width 15 height 12
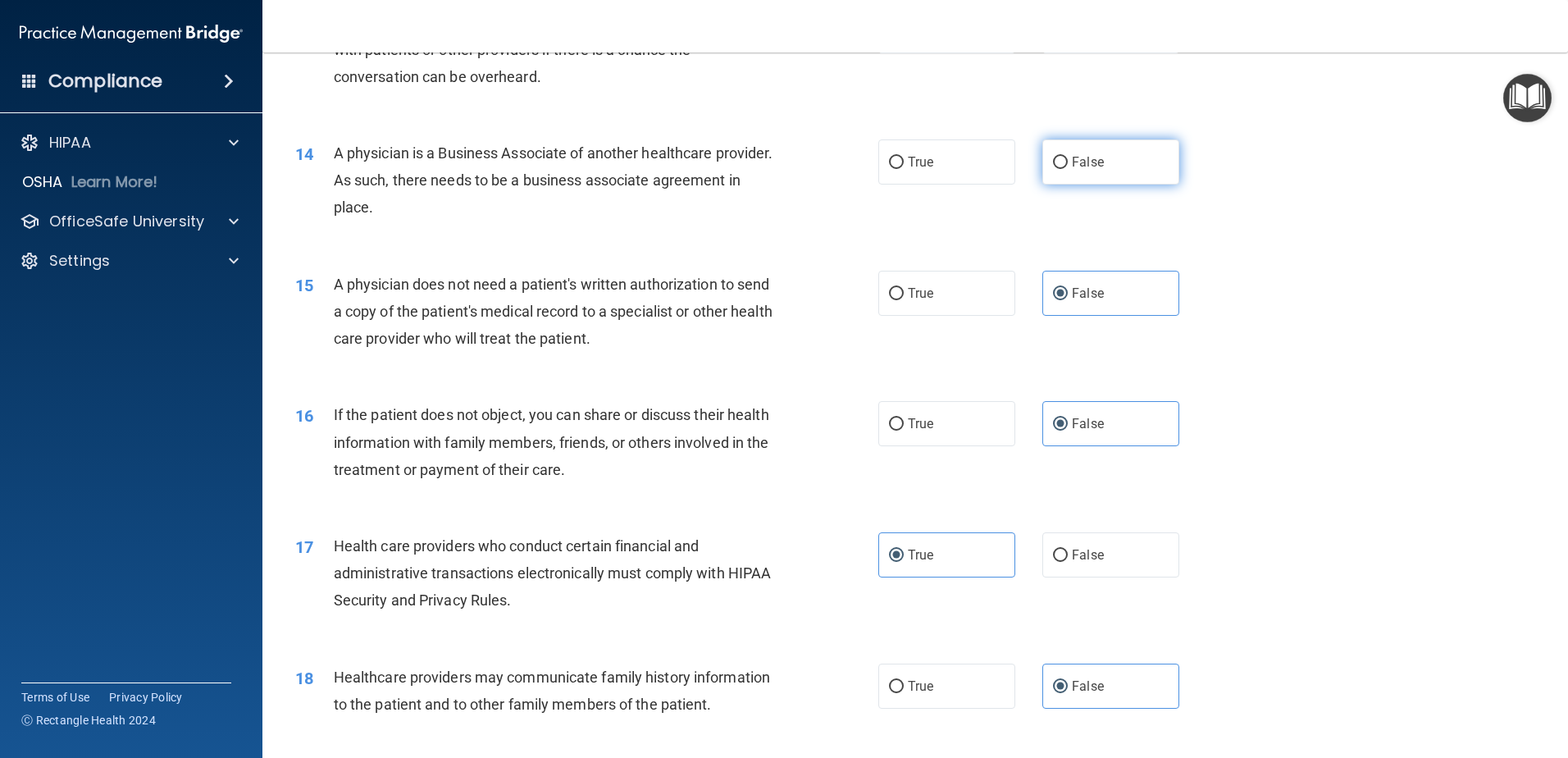
radio input "true"
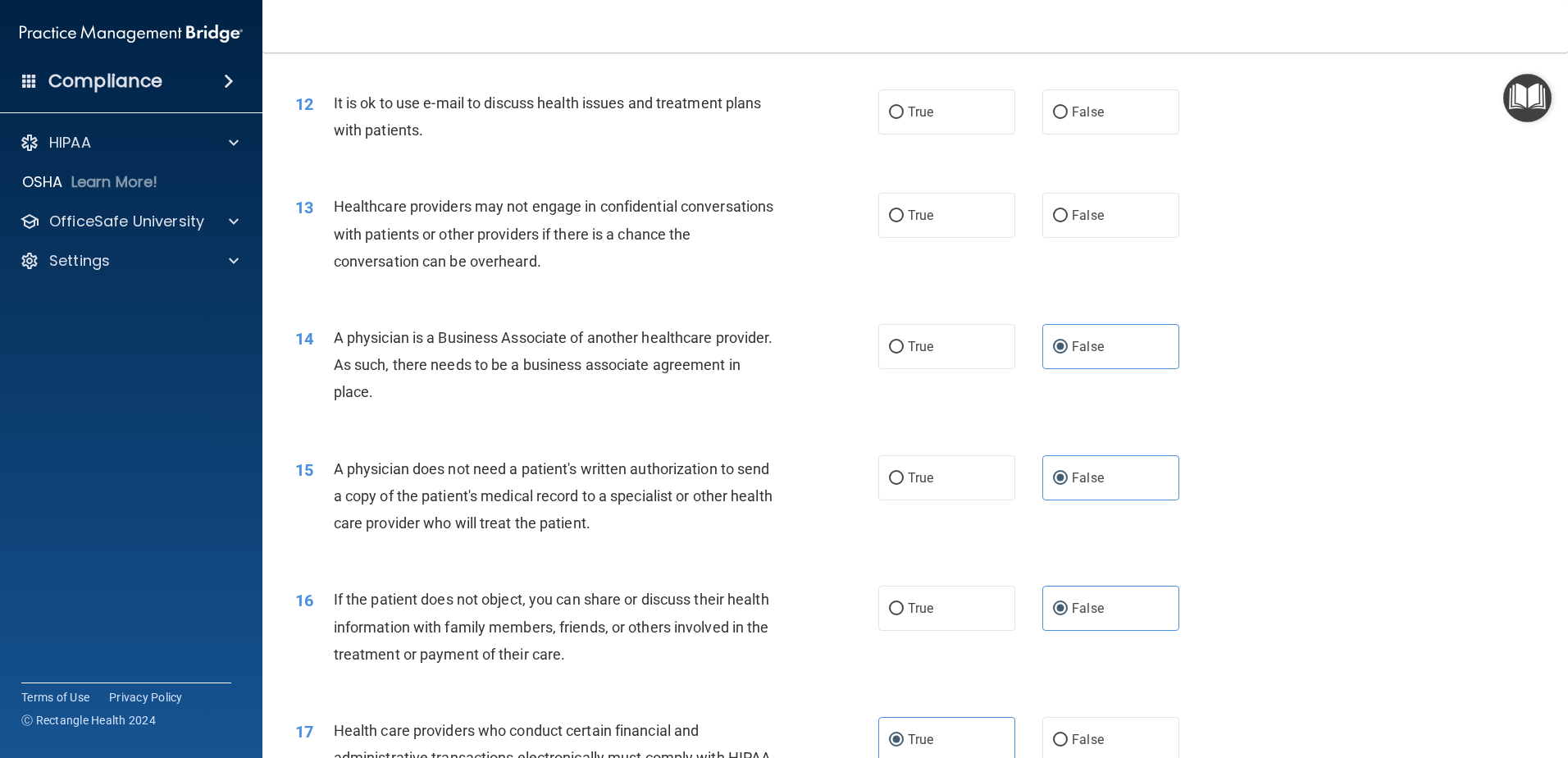
scroll to position [1338, 0]
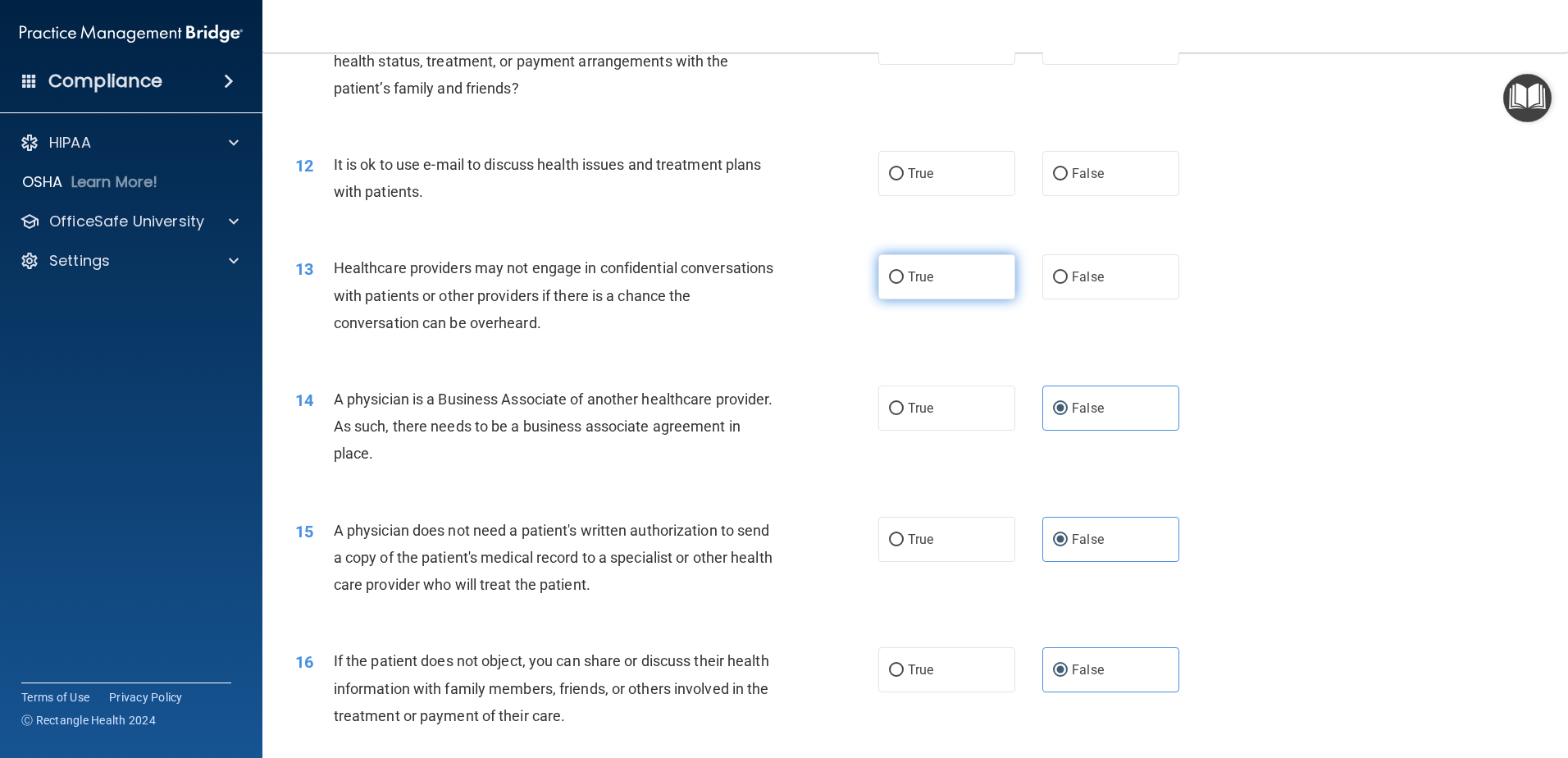
click at [958, 274] on label "True" at bounding box center [947, 276] width 137 height 45
click at [904, 274] on input "True" at bounding box center [896, 278] width 15 height 12
radio input "true"
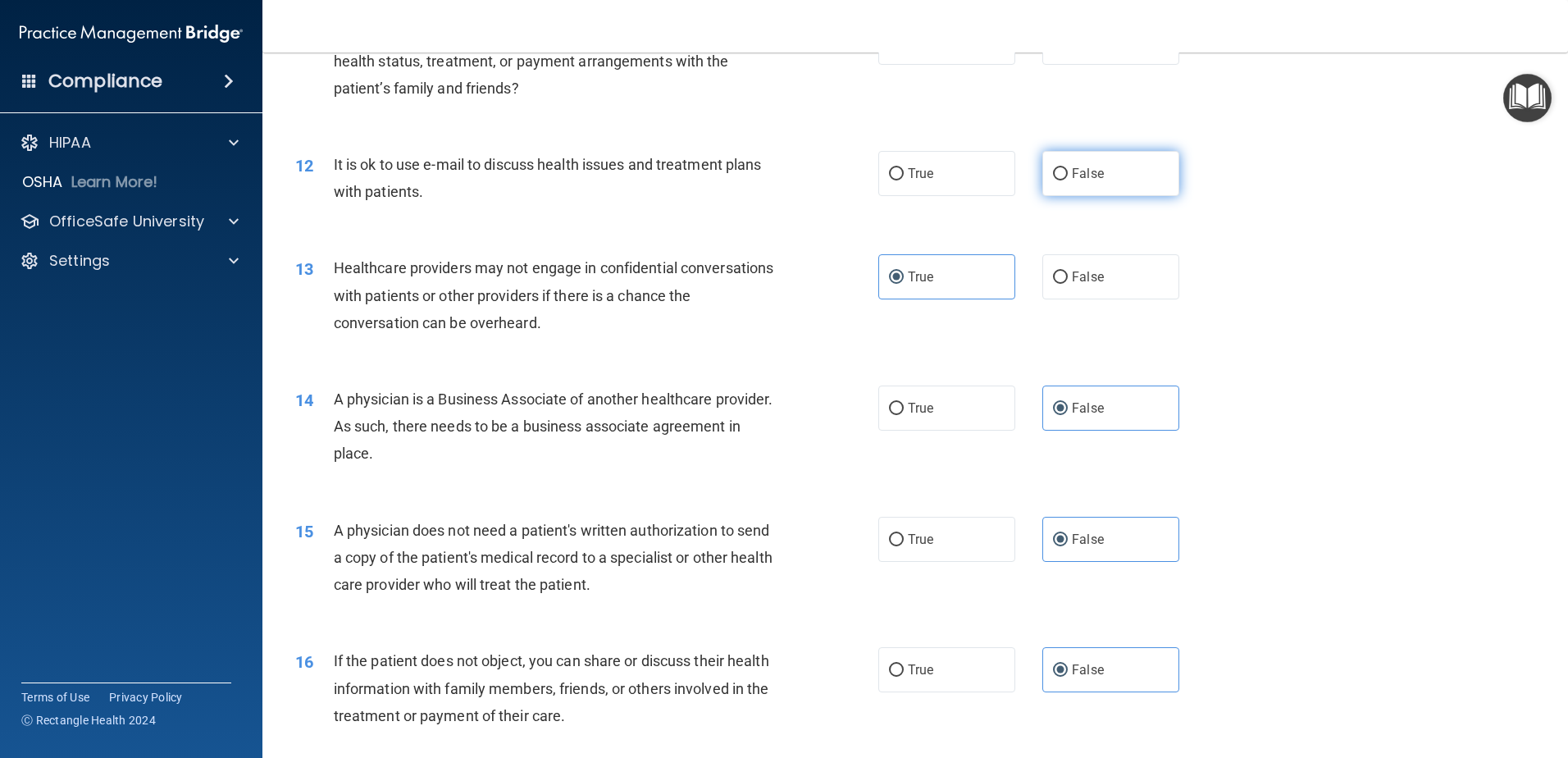
click at [1084, 179] on span "False" at bounding box center [1088, 173] width 32 height 15
click at [1068, 179] on input "False" at bounding box center [1060, 175] width 15 height 12
radio input "true"
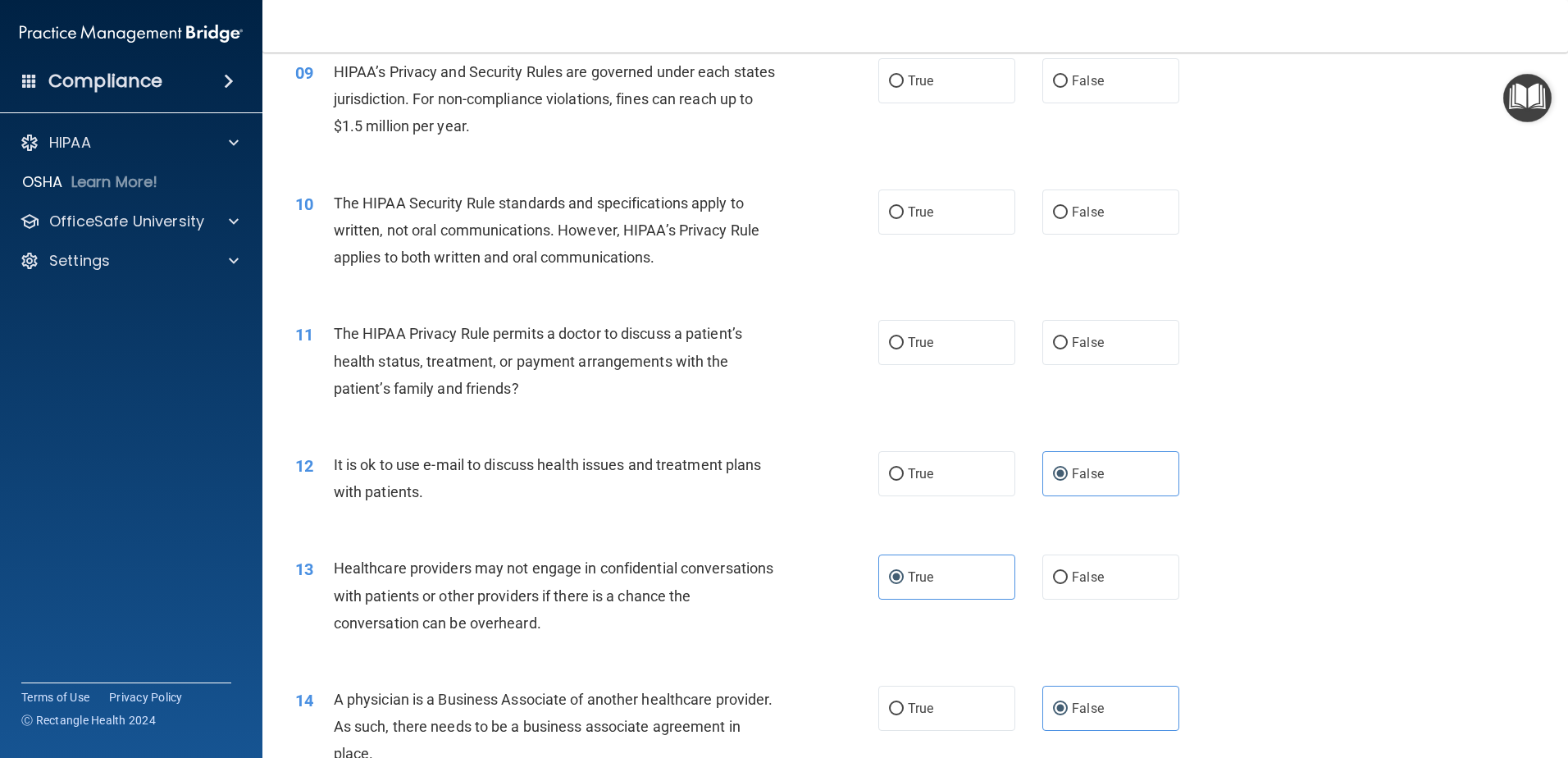
scroll to position [1009, 0]
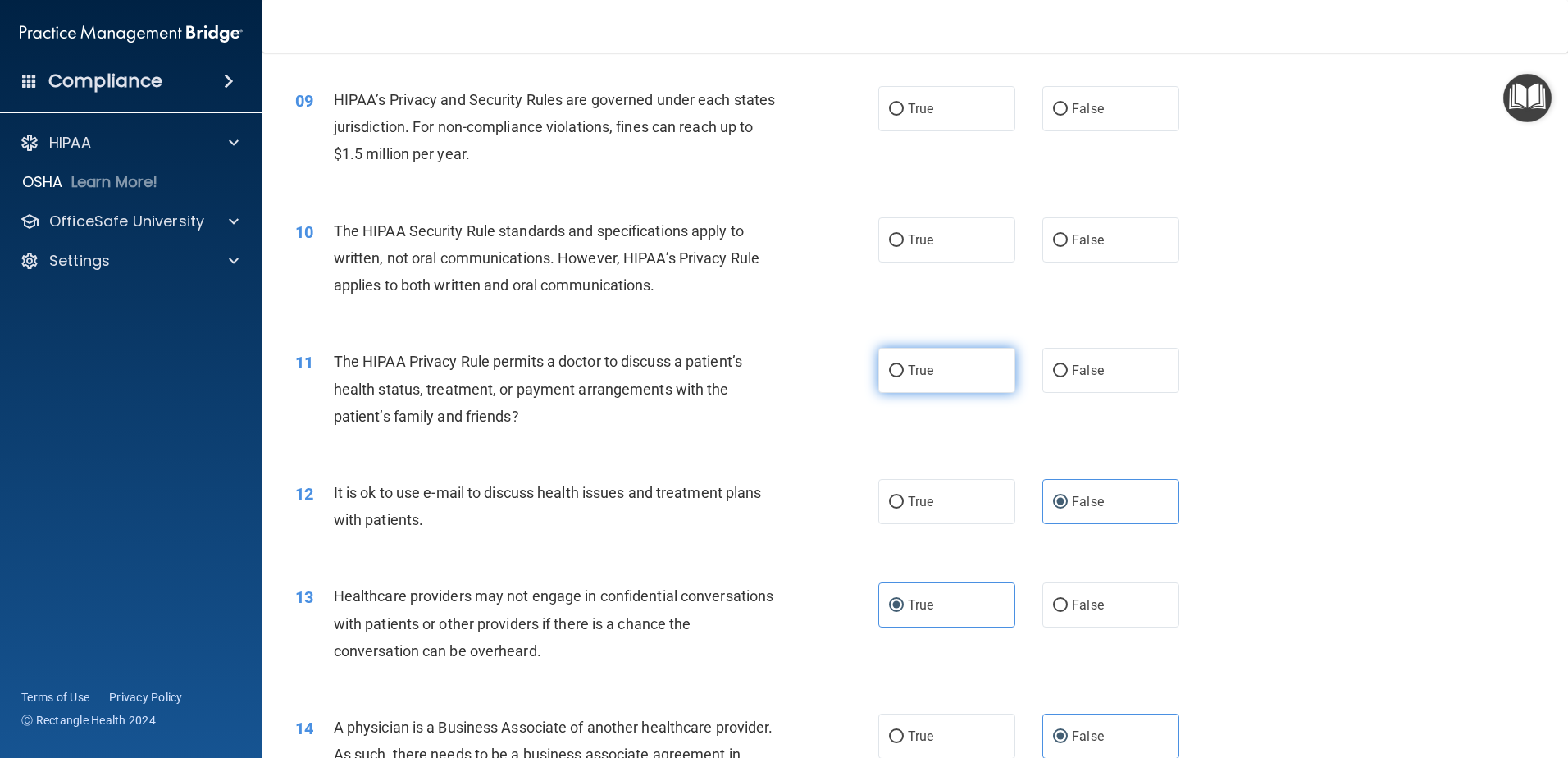
click at [940, 374] on label "True" at bounding box center [947, 370] width 137 height 45
click at [904, 374] on input "True" at bounding box center [896, 371] width 15 height 12
radio input "true"
click at [943, 253] on label "True" at bounding box center [947, 240] width 137 height 45
click at [904, 247] on input "True" at bounding box center [896, 241] width 15 height 12
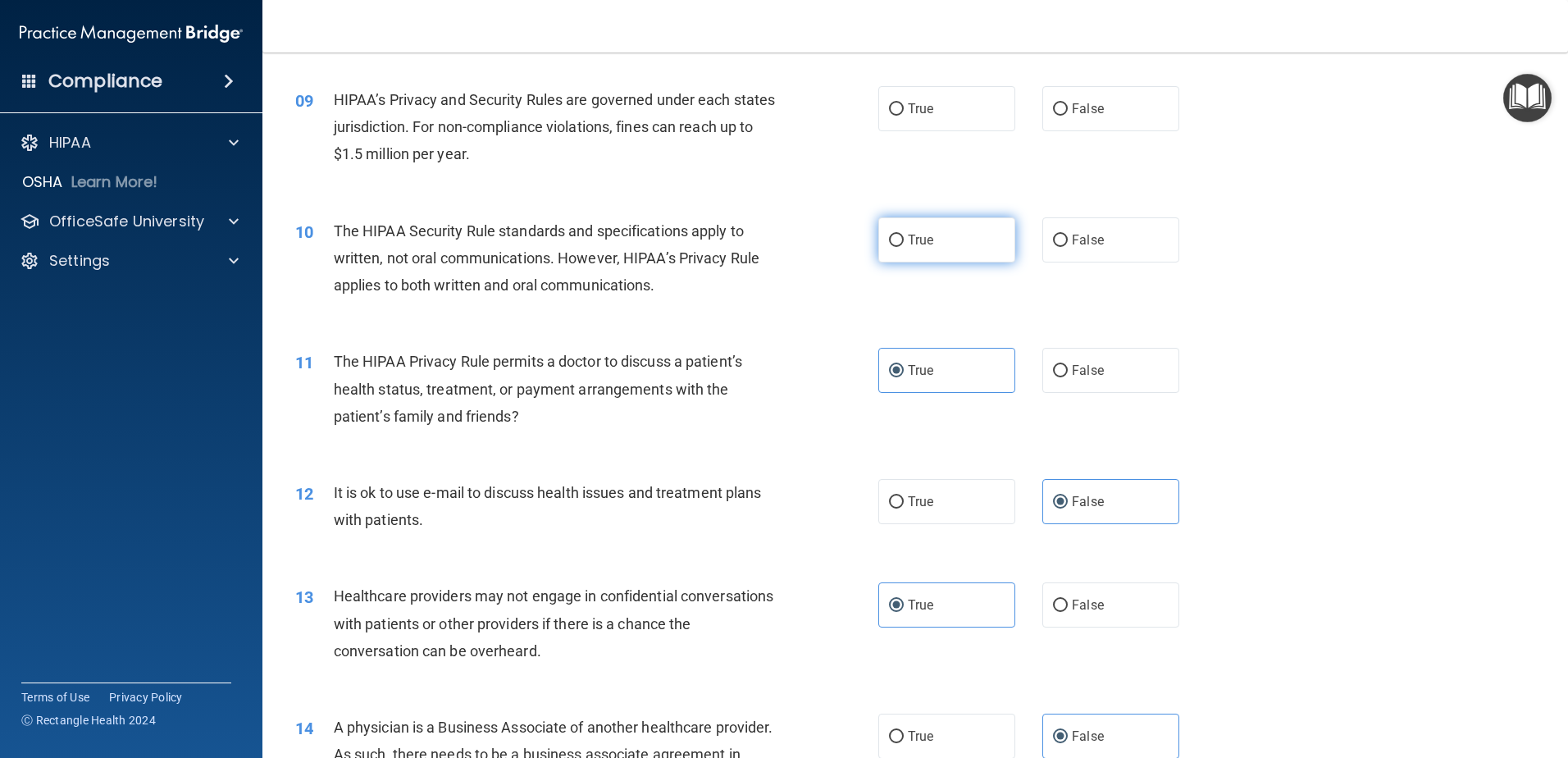
radio input "true"
click at [903, 97] on label "True" at bounding box center [947, 109] width 137 height 45
click at [903, 103] on input "True" at bounding box center [896, 110] width 15 height 12
radio input "true"
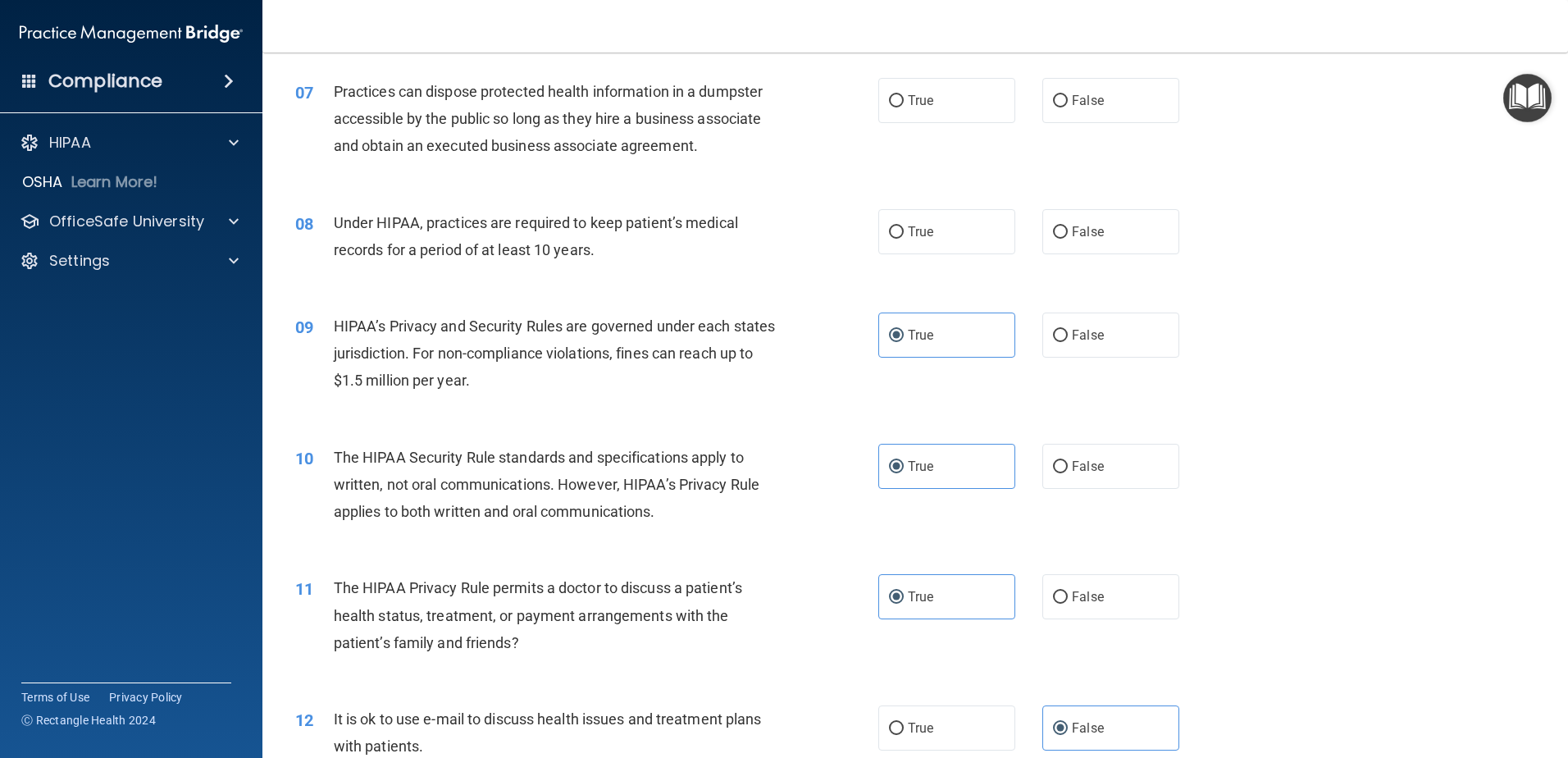
scroll to position [763, 0]
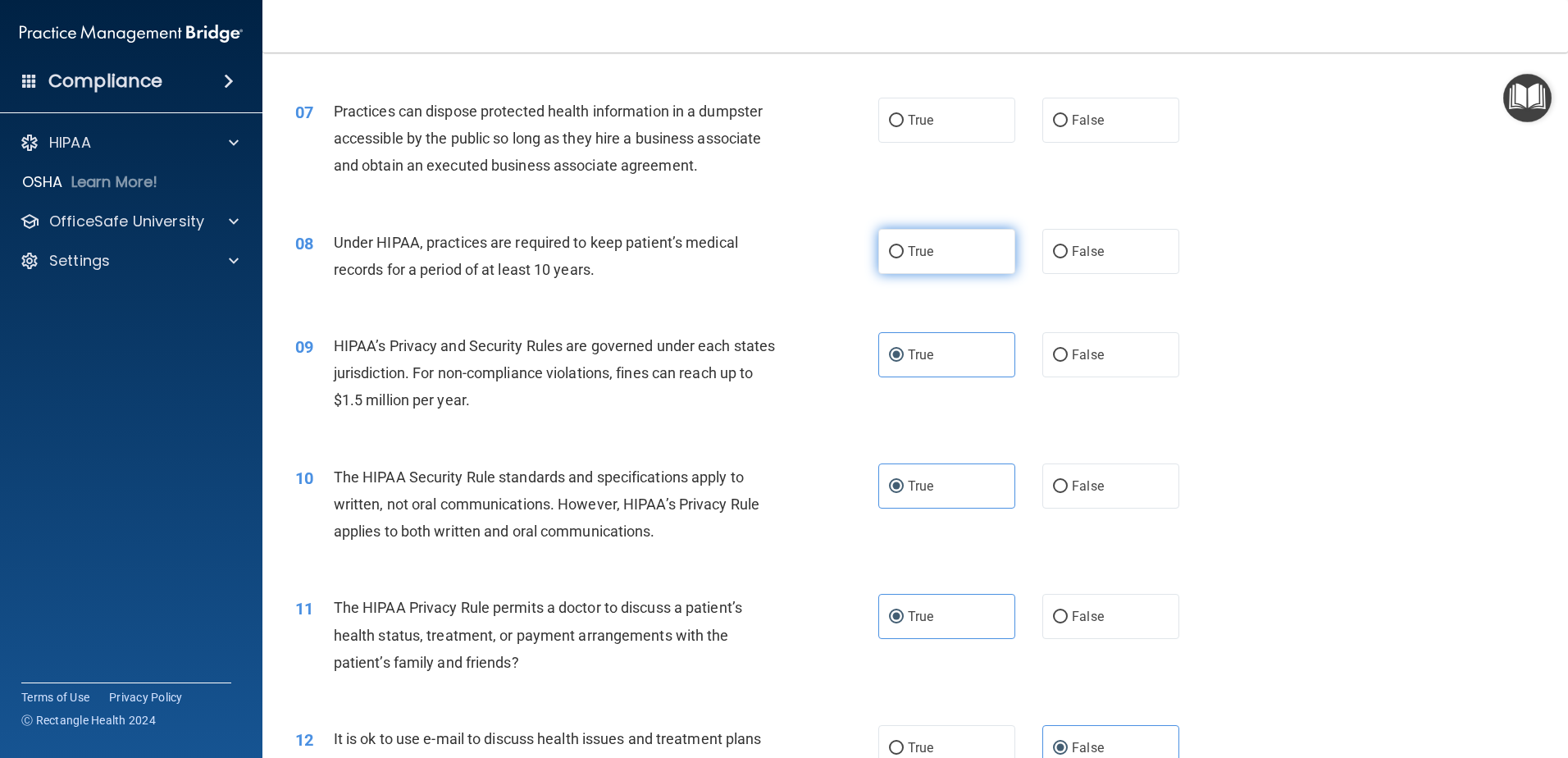
click at [959, 268] on label "True" at bounding box center [947, 251] width 137 height 45
click at [904, 259] on input "True" at bounding box center [896, 252] width 15 height 12
radio input "true"
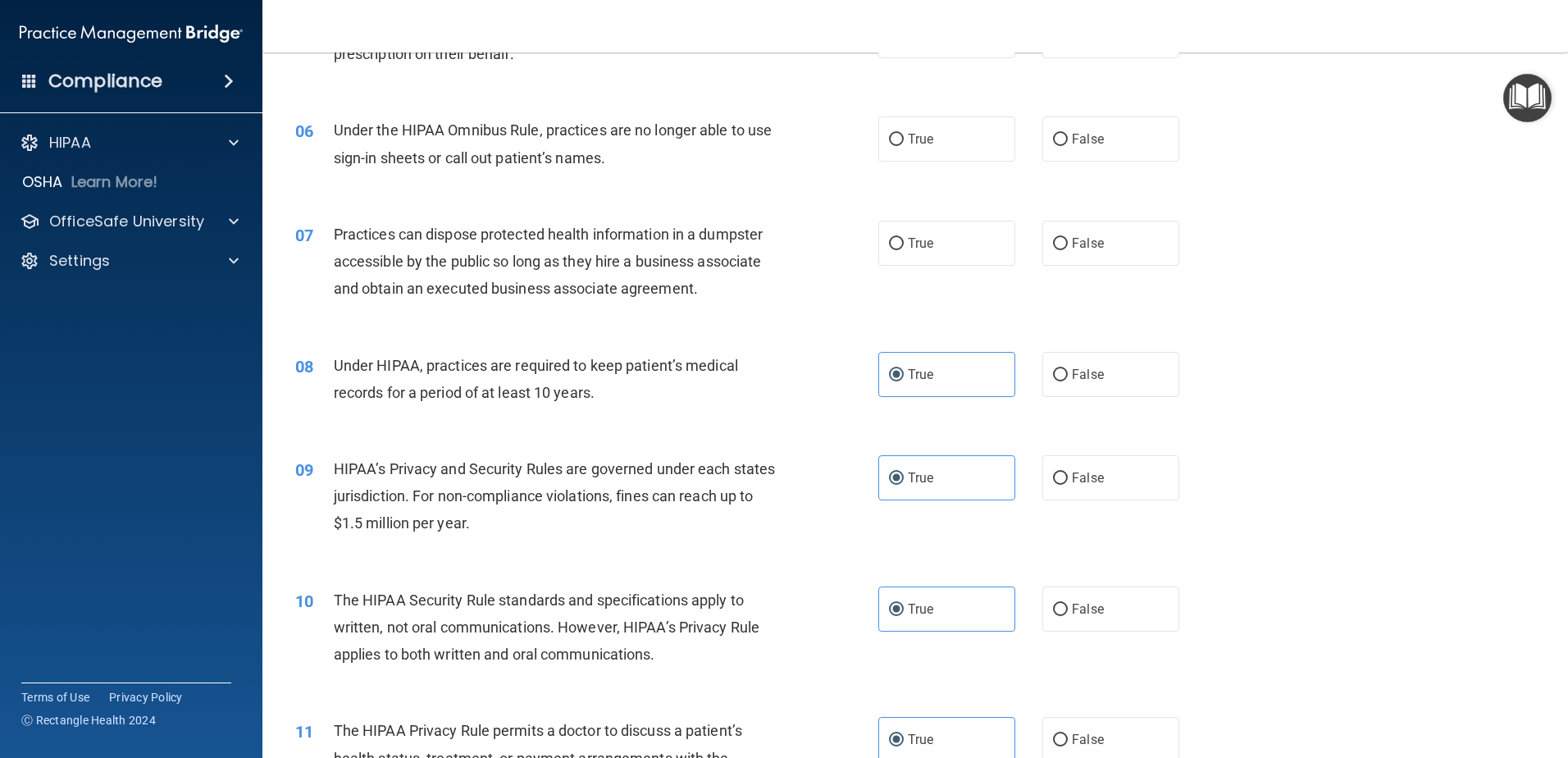
scroll to position [599, 0]
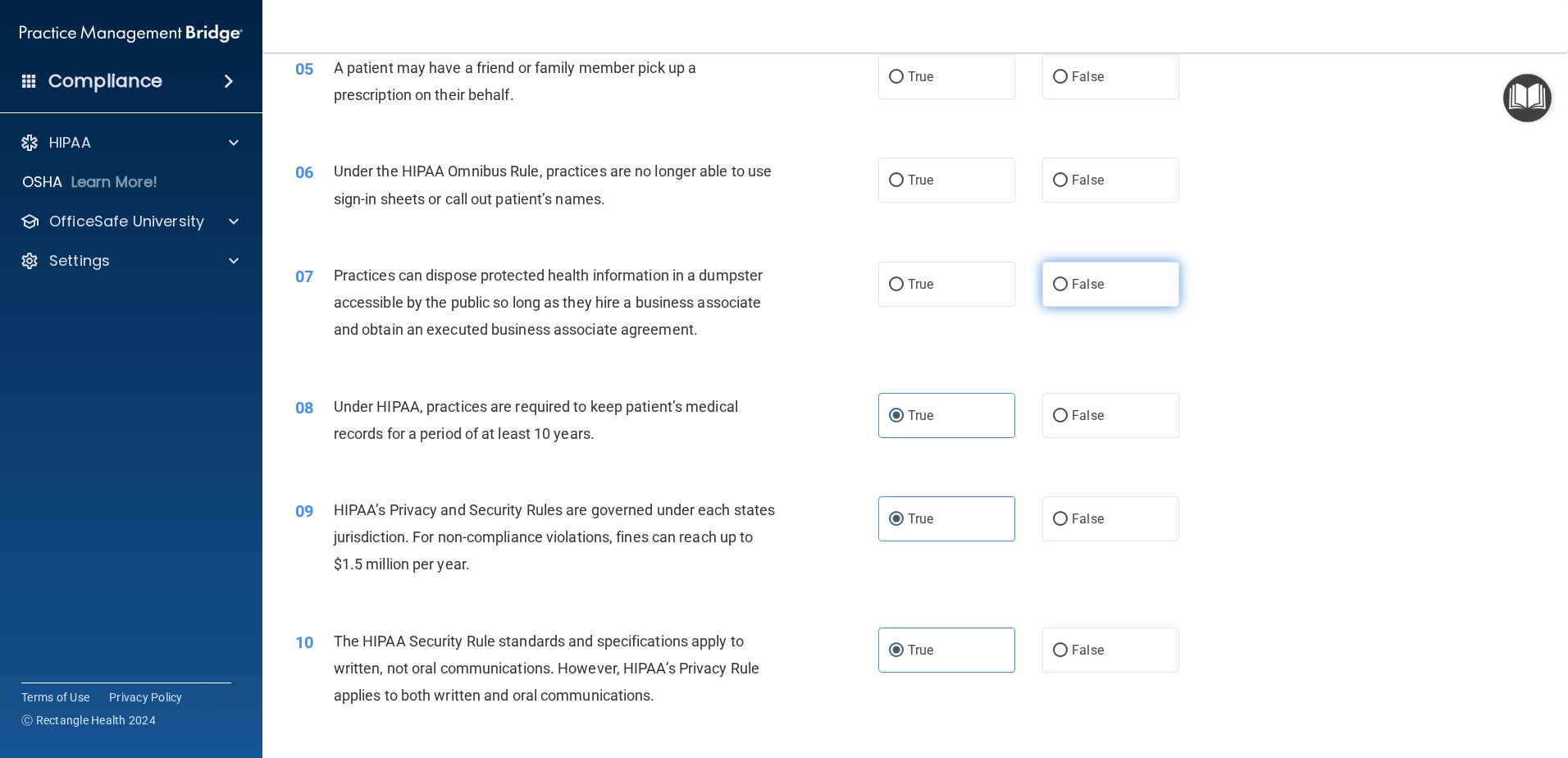
click at [1112, 293] on label "False" at bounding box center [1111, 284] width 137 height 45
click at [1068, 292] on input "False" at bounding box center [1060, 285] width 15 height 12
radio input "true"
click at [948, 179] on label "True" at bounding box center [947, 180] width 137 height 45
click at [904, 179] on input "True" at bounding box center [896, 181] width 15 height 12
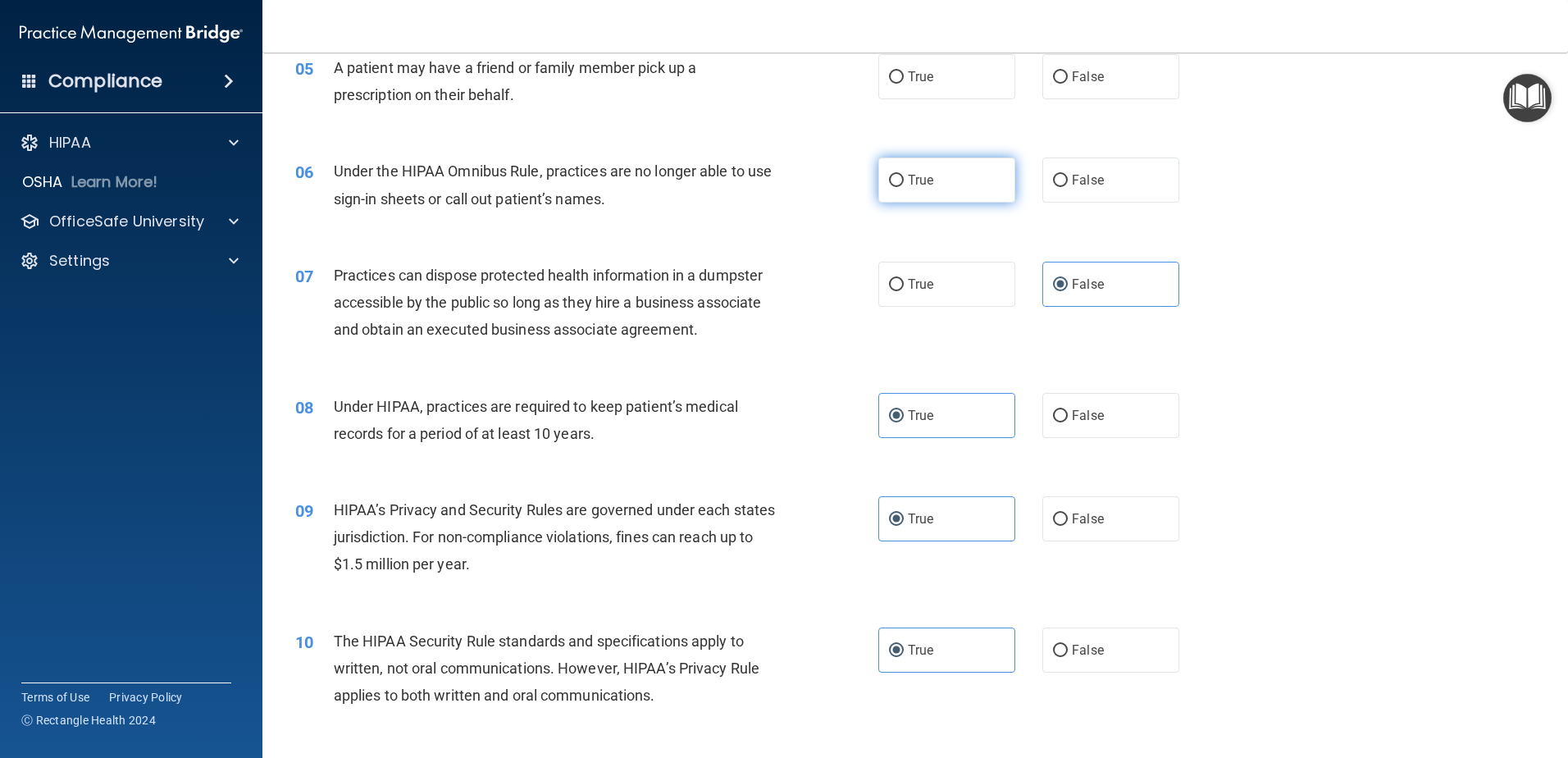
radio input "true"
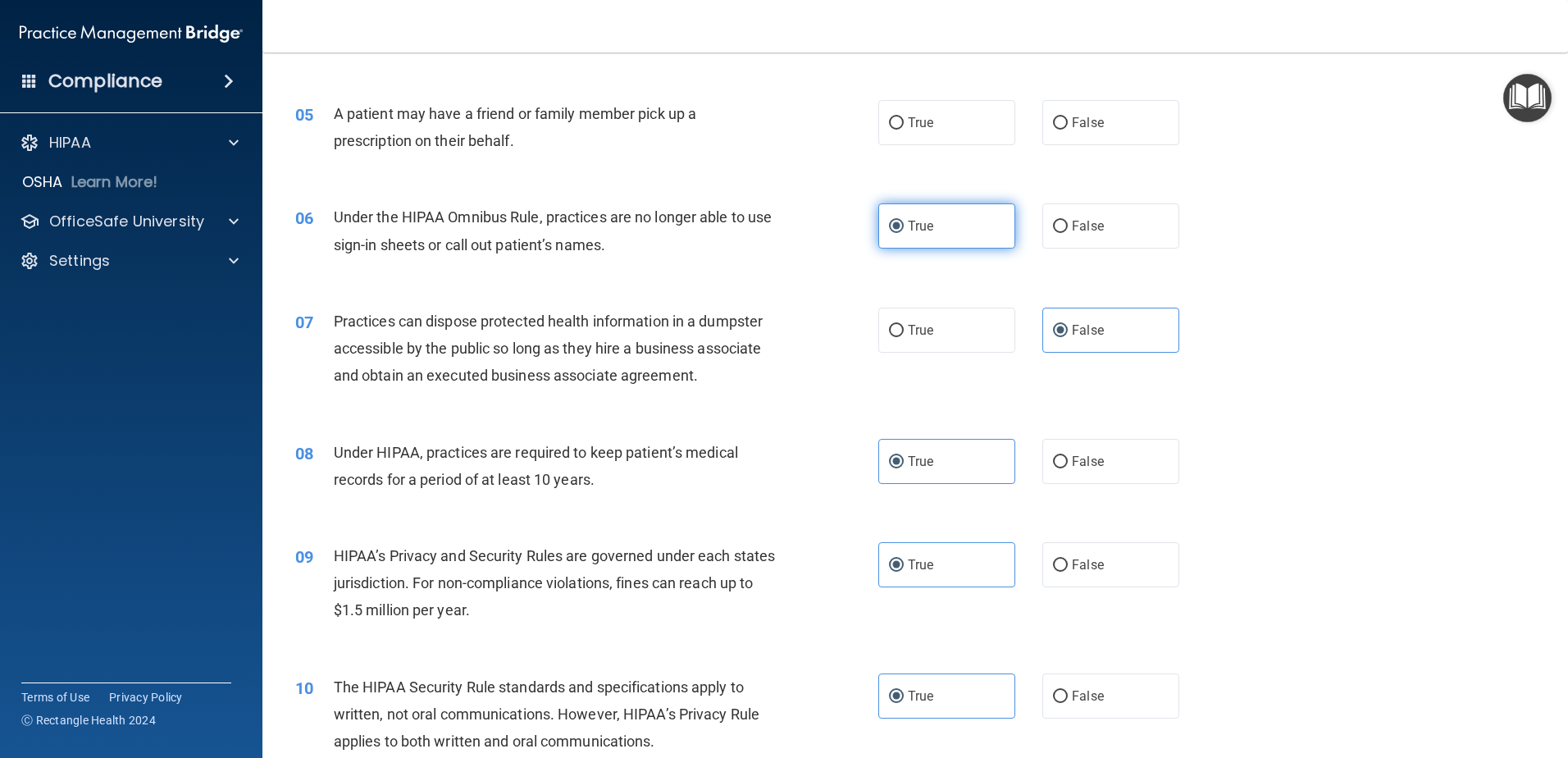
scroll to position [517, 0]
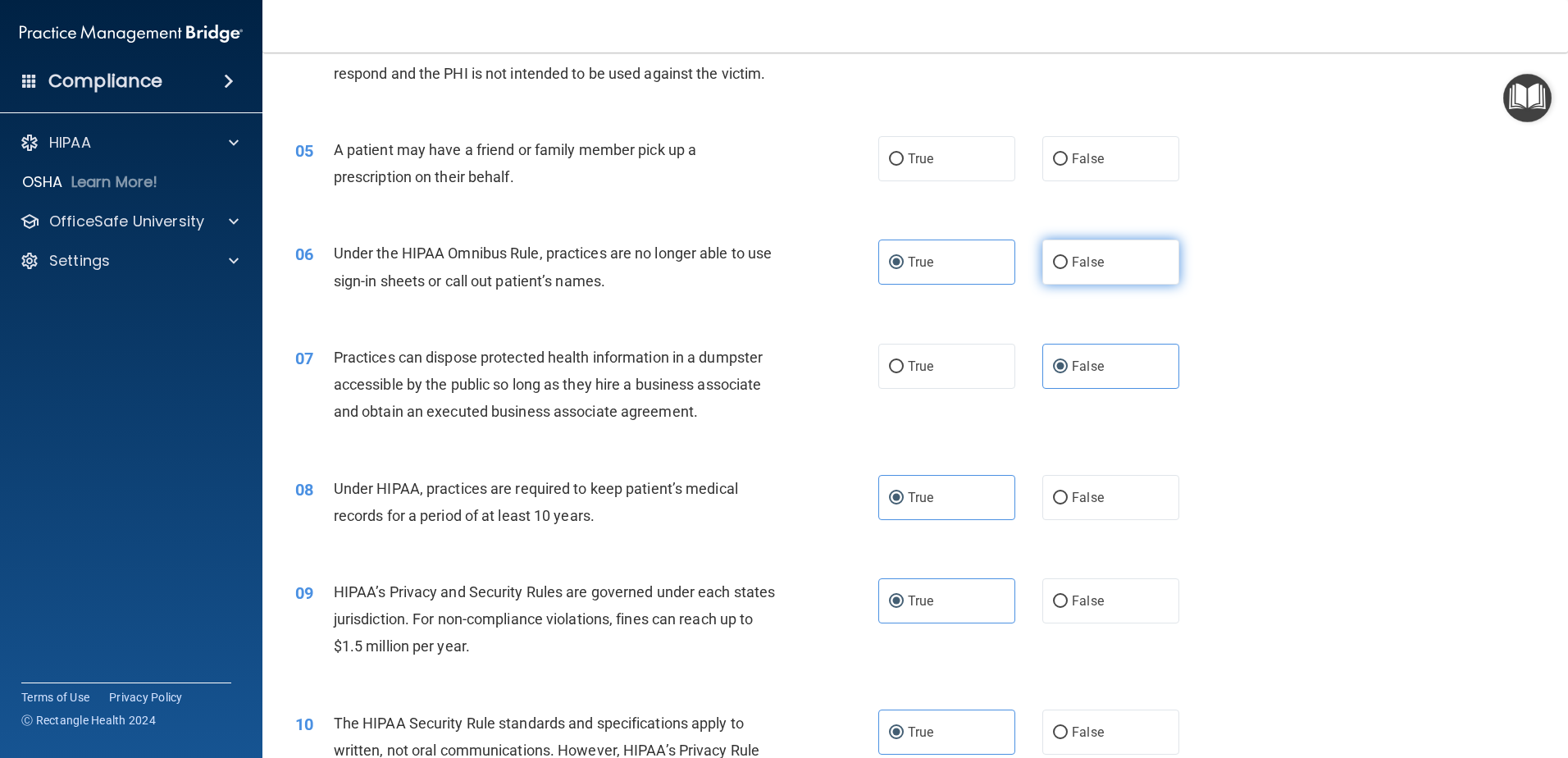
click at [1072, 254] on span "False" at bounding box center [1088, 261] width 32 height 15
click at [1068, 257] on input "False" at bounding box center [1060, 263] width 15 height 12
radio input "true"
radio input "false"
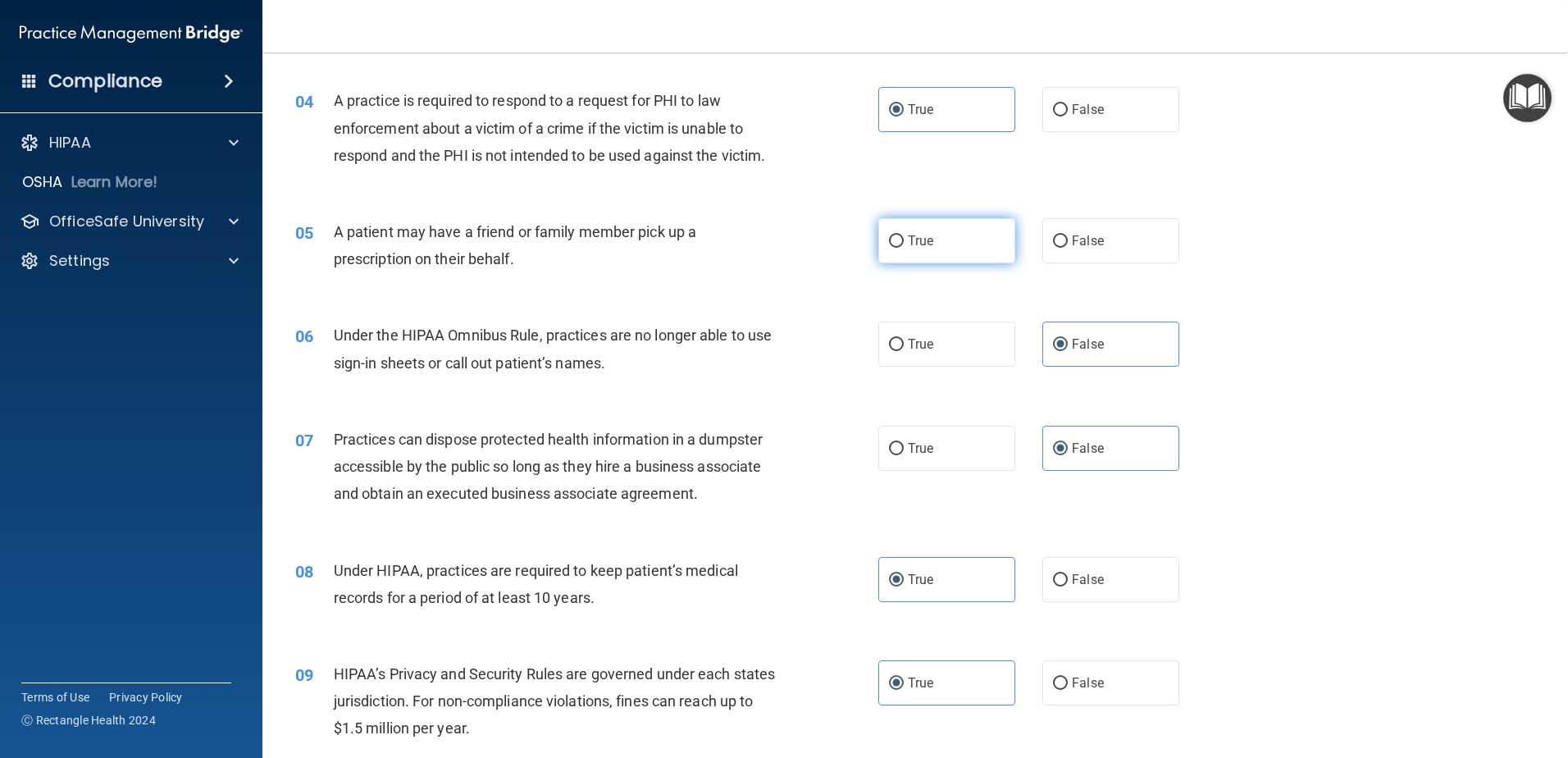
click at [952, 252] on label "True" at bounding box center [947, 241] width 137 height 45
click at [904, 248] on input "True" at bounding box center [896, 242] width 15 height 12
radio input "true"
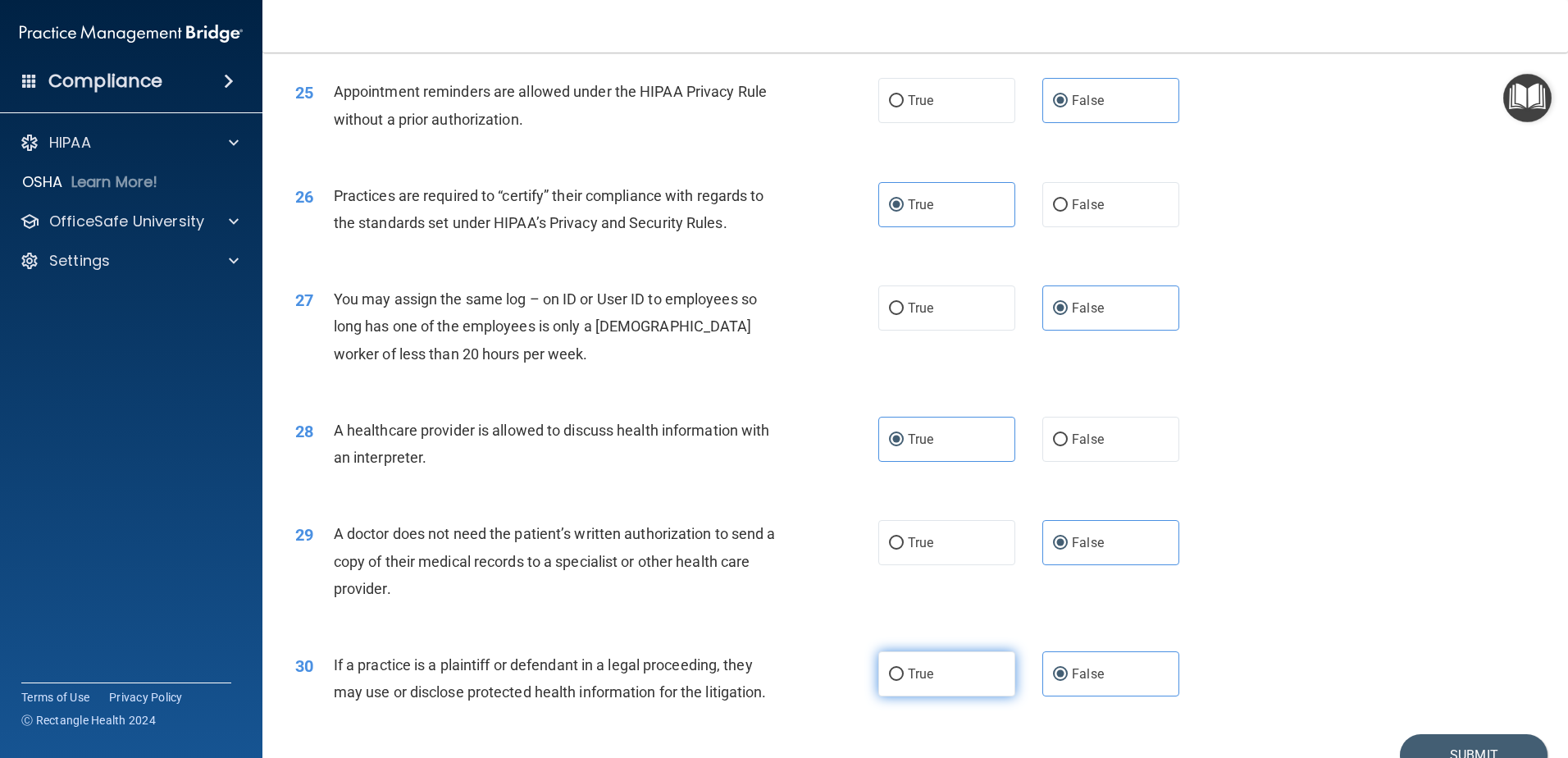
scroll to position [3061, 0]
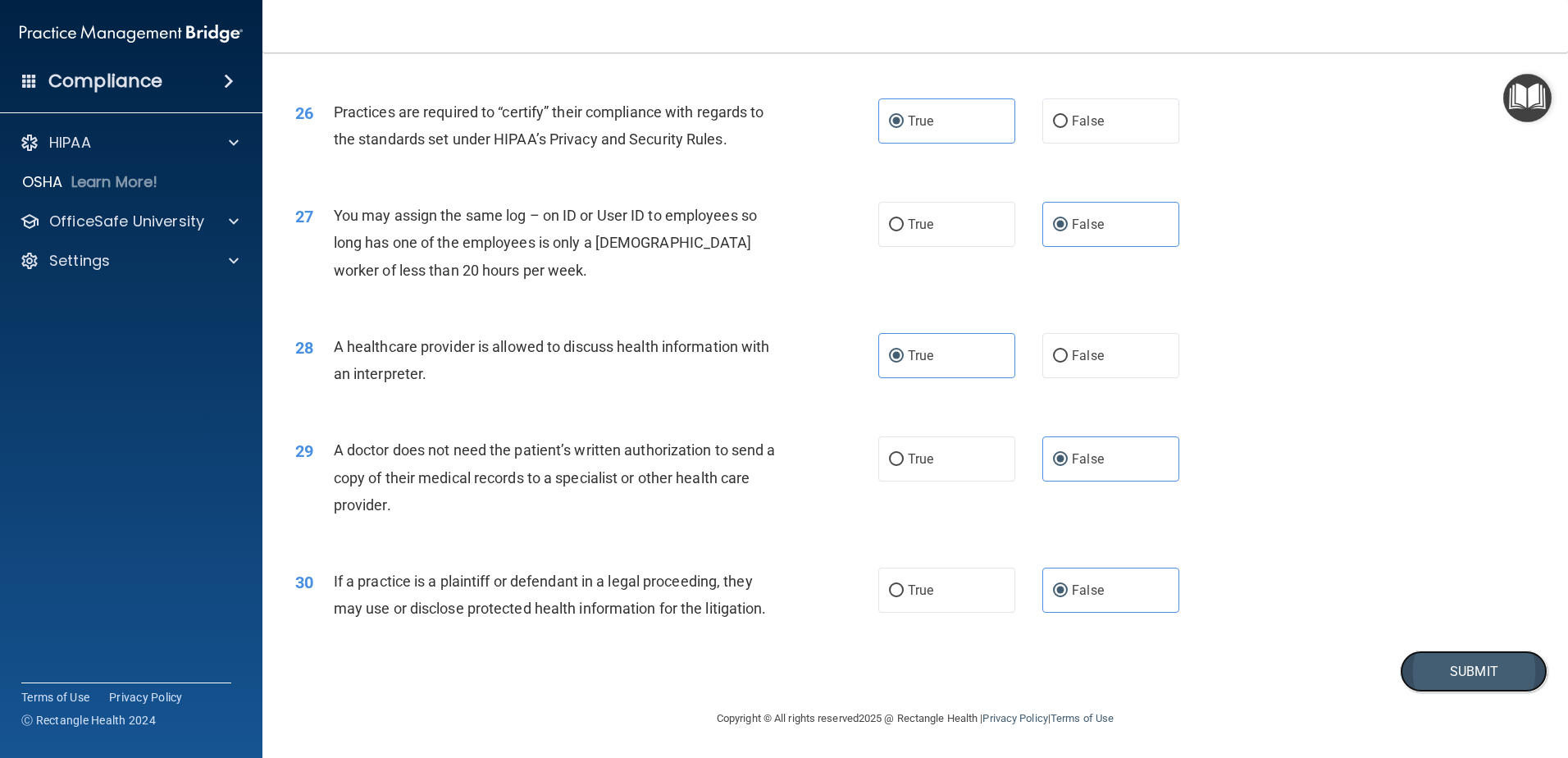
click at [1514, 674] on button "Submit" at bounding box center [1474, 671] width 148 height 42
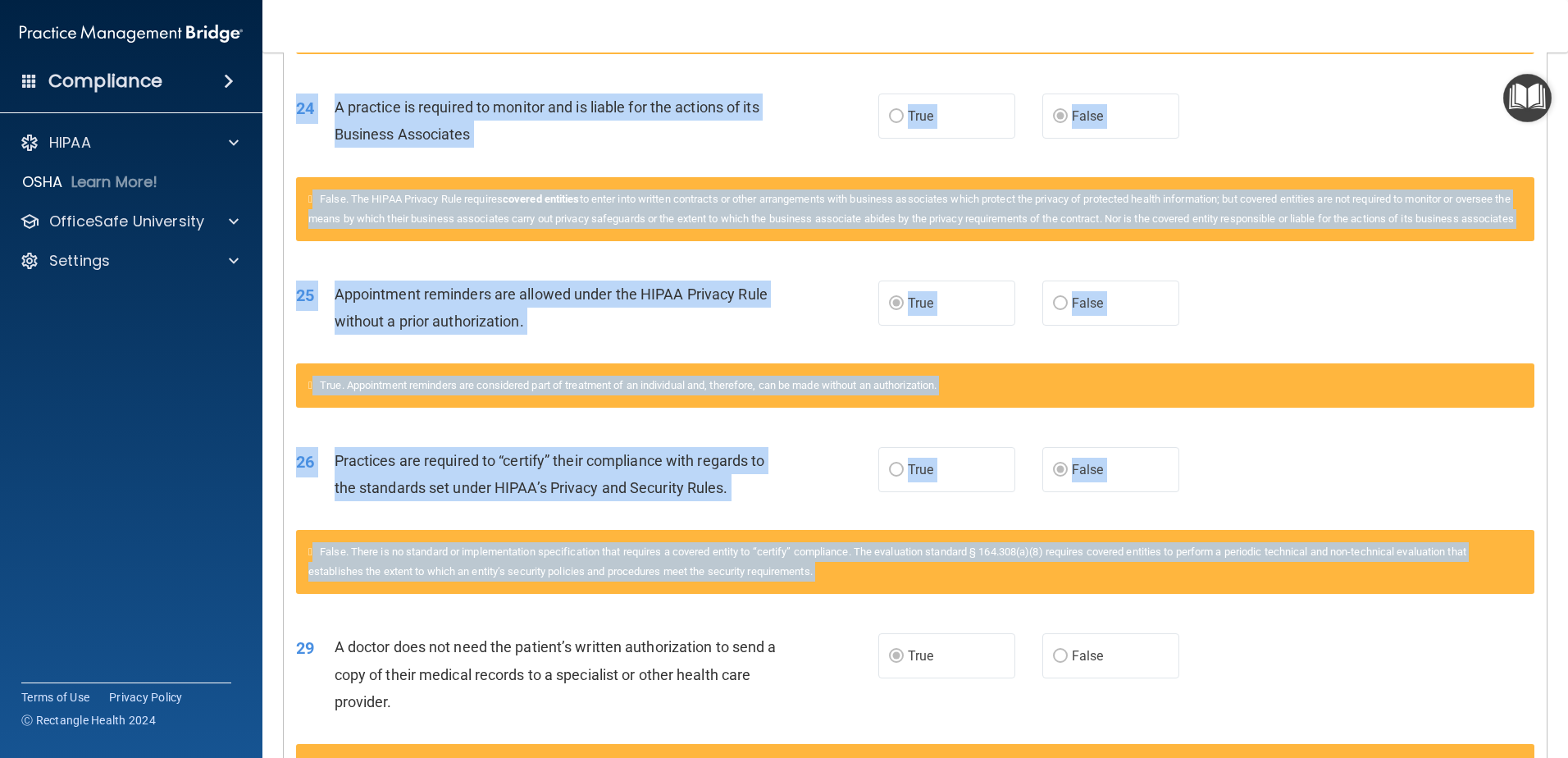
scroll to position [3018, 0]
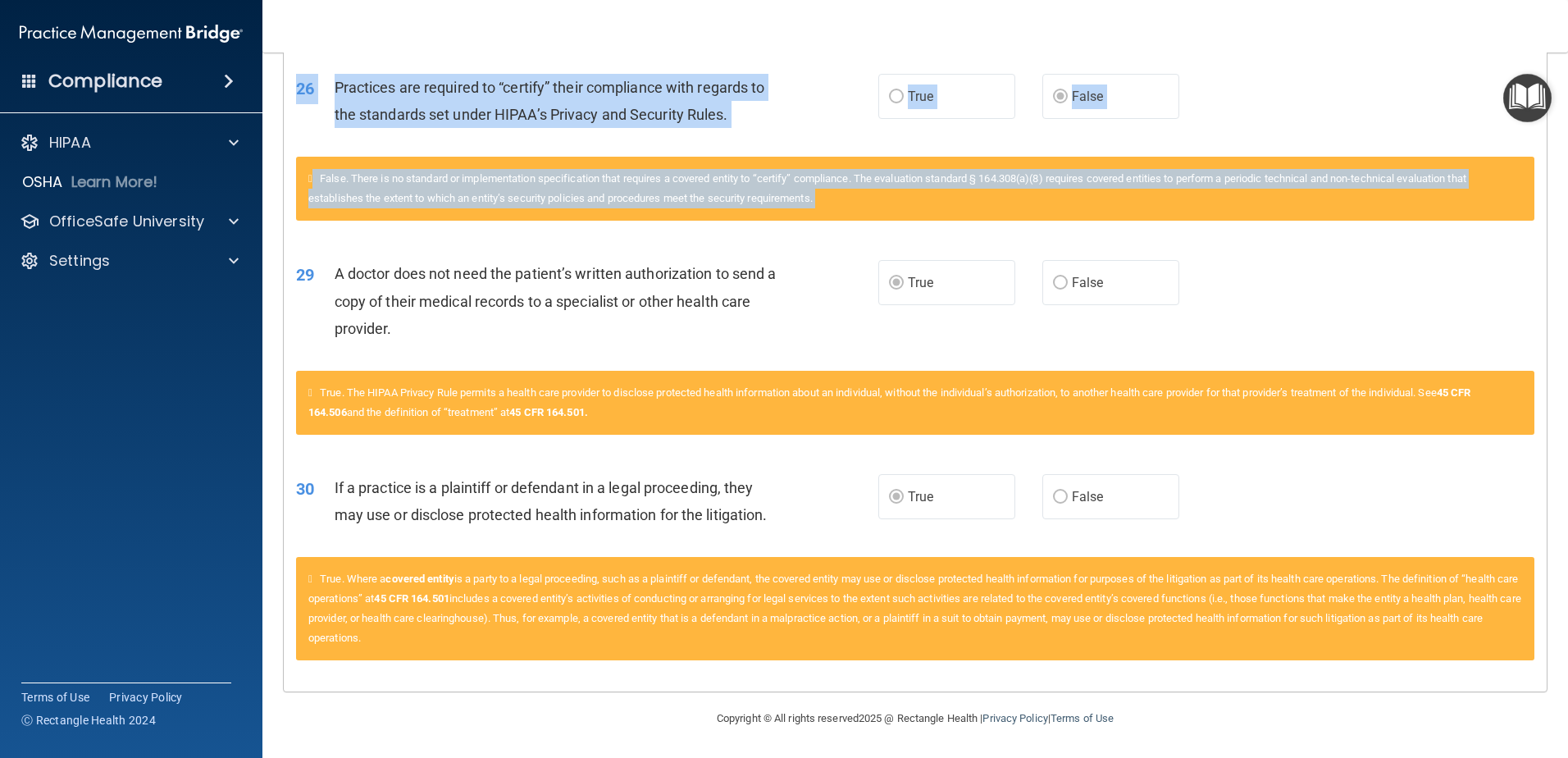
drag, startPoint x: 302, startPoint y: 300, endPoint x: 1403, endPoint y: 686, distance: 1166.7
copy div "2 L ipsumdol sitametco adipiscin el seddoeiu temp incididuntutl et dolorem aliq…"
click at [1152, 355] on div "29 A doctor does not need the patient’s written authorization to send a copy of…" at bounding box center [915, 305] width 1263 height 131
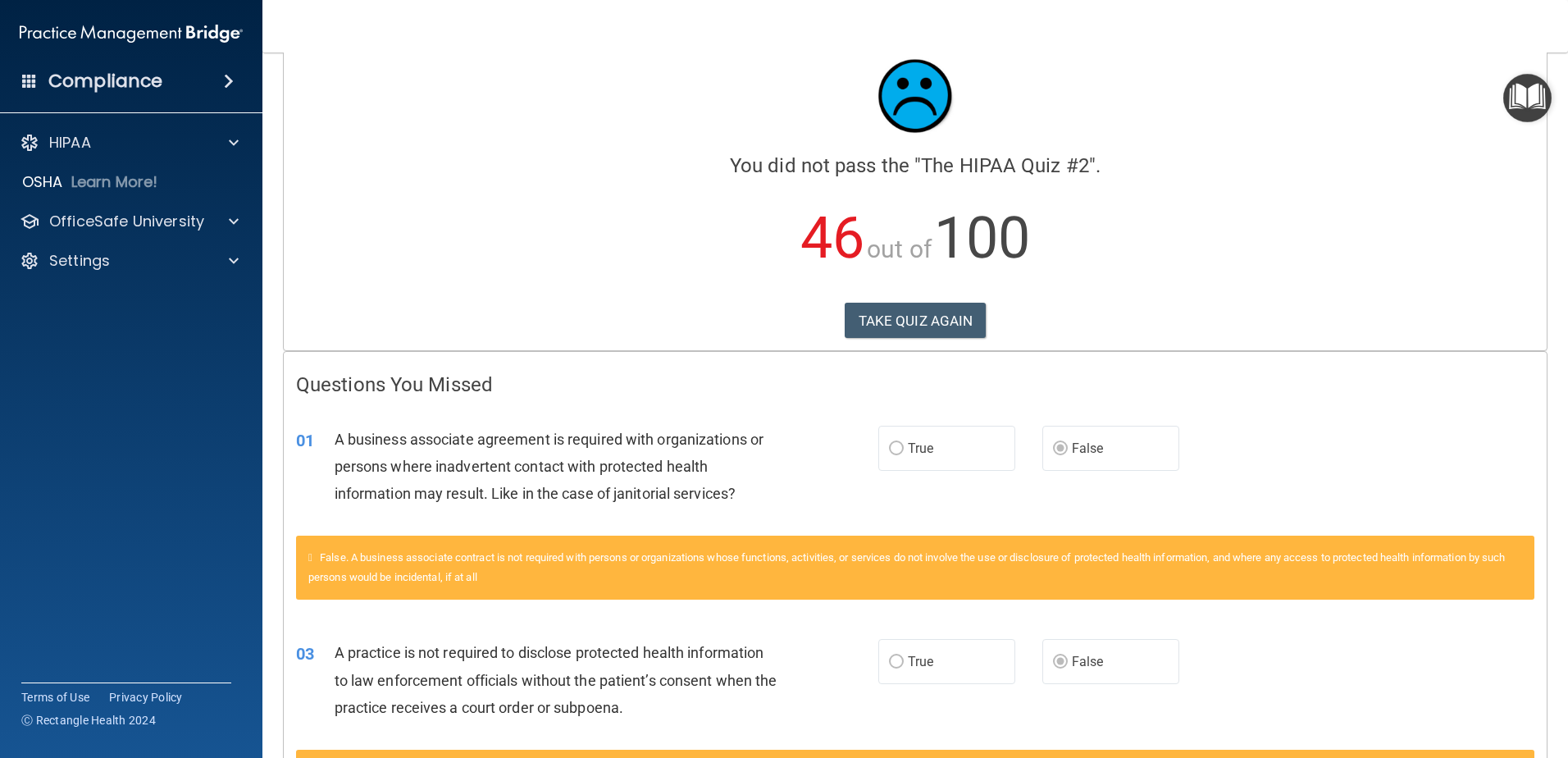
scroll to position [35, 0]
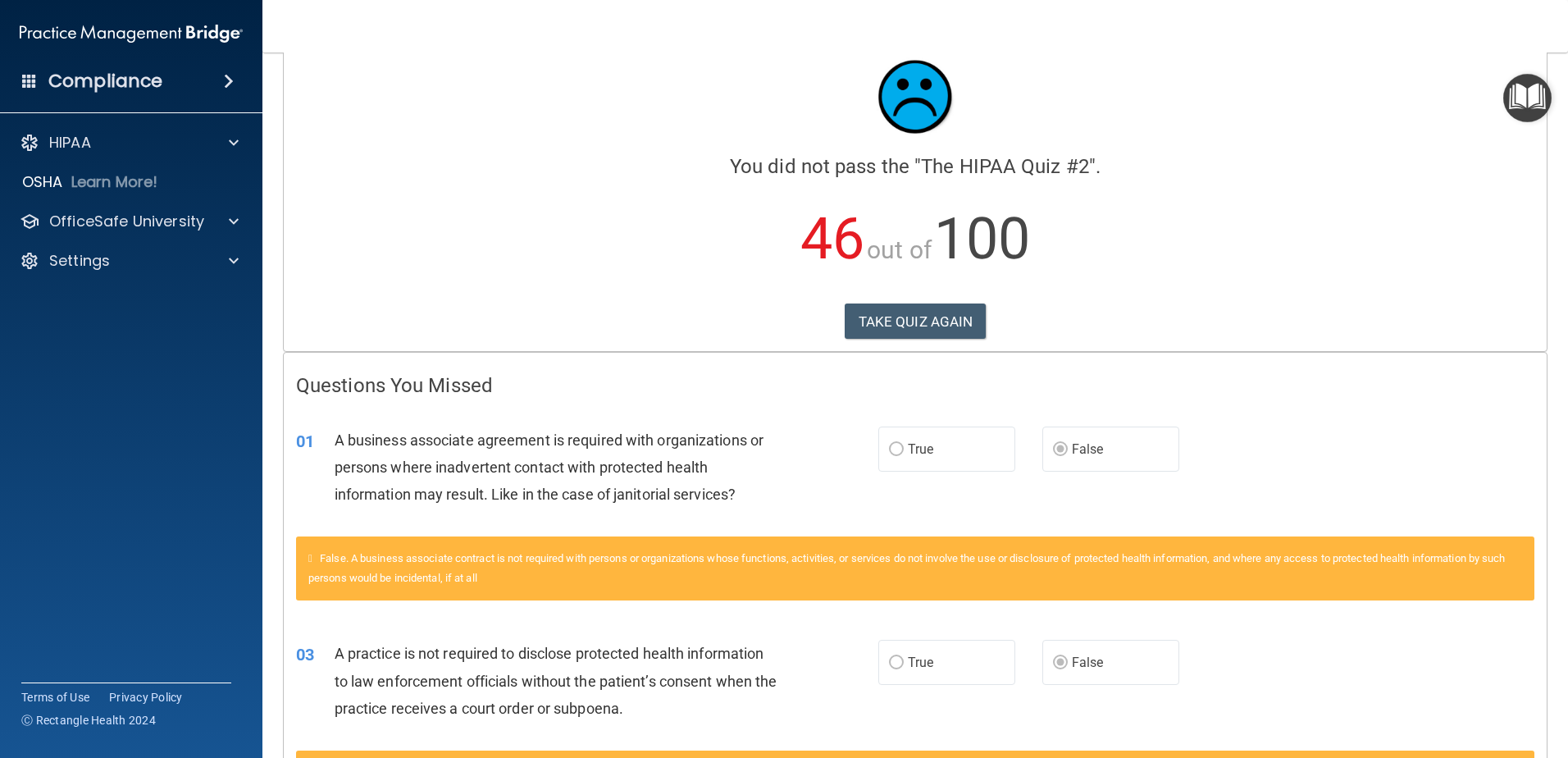
drag, startPoint x: 1523, startPoint y: 655, endPoint x: 284, endPoint y: 420, distance: 1261.1
drag, startPoint x: 284, startPoint y: 420, endPoint x: 456, endPoint y: 482, distance: 182.8
copy div "63 L ipsumdol sitametco adipiscin el seddoeiu temp incididuntutl et dolorem ali…"
click at [229, 151] on span at bounding box center [234, 143] width 10 height 20
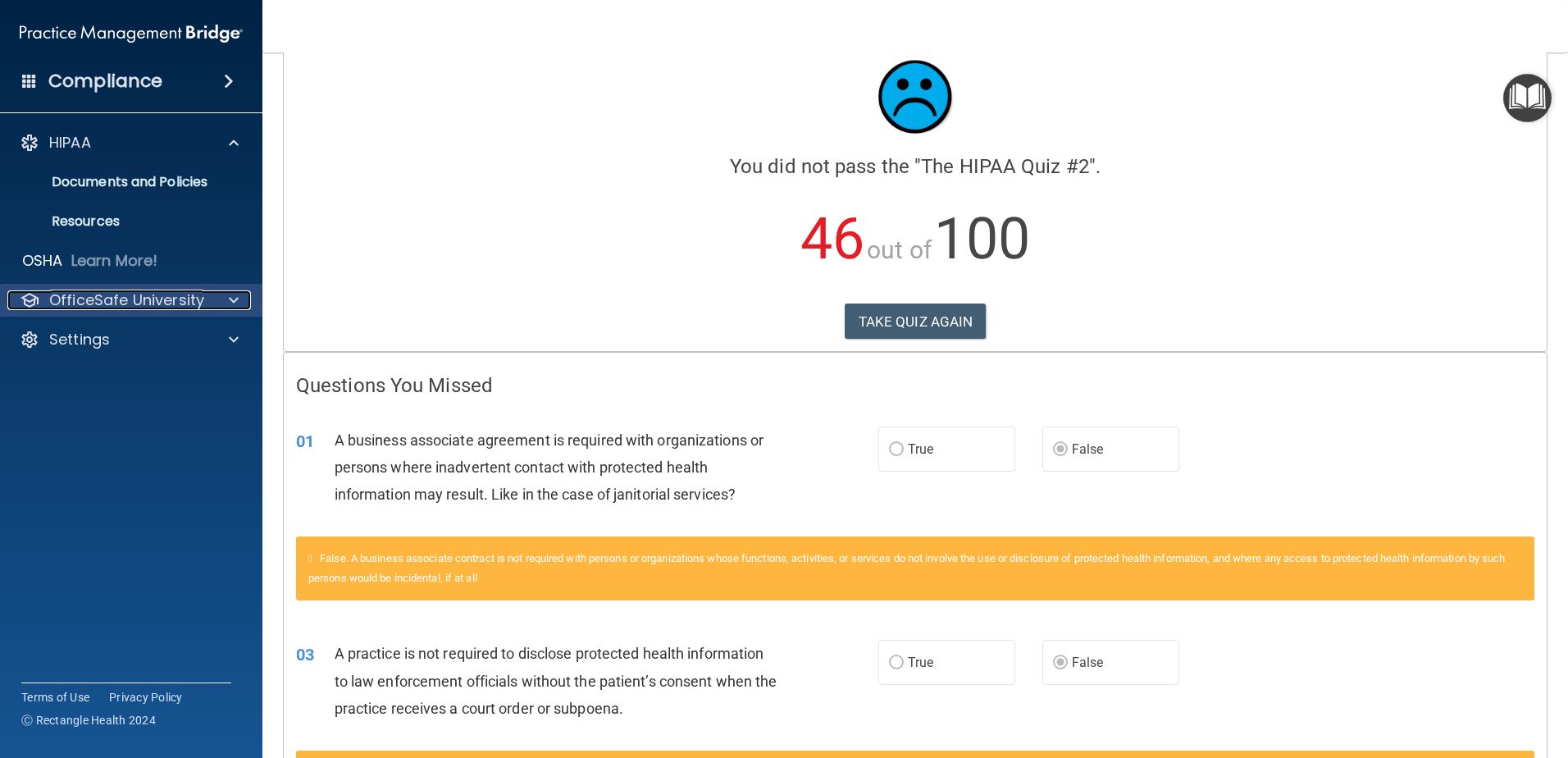
click at [207, 301] on div "OfficeSafe University" at bounding box center [109, 301] width 203 height 20
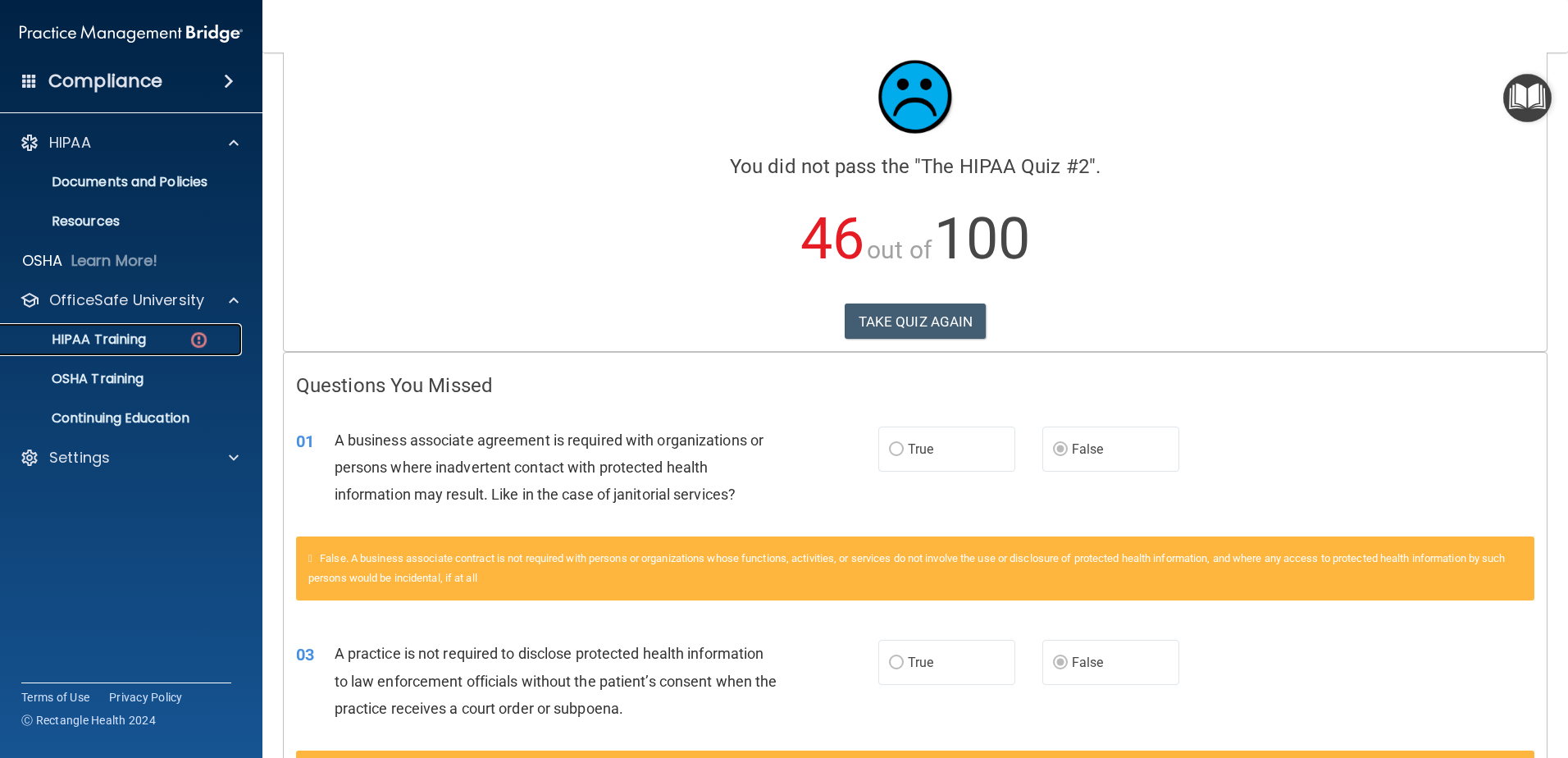
click at [193, 343] on img at bounding box center [199, 340] width 21 height 21
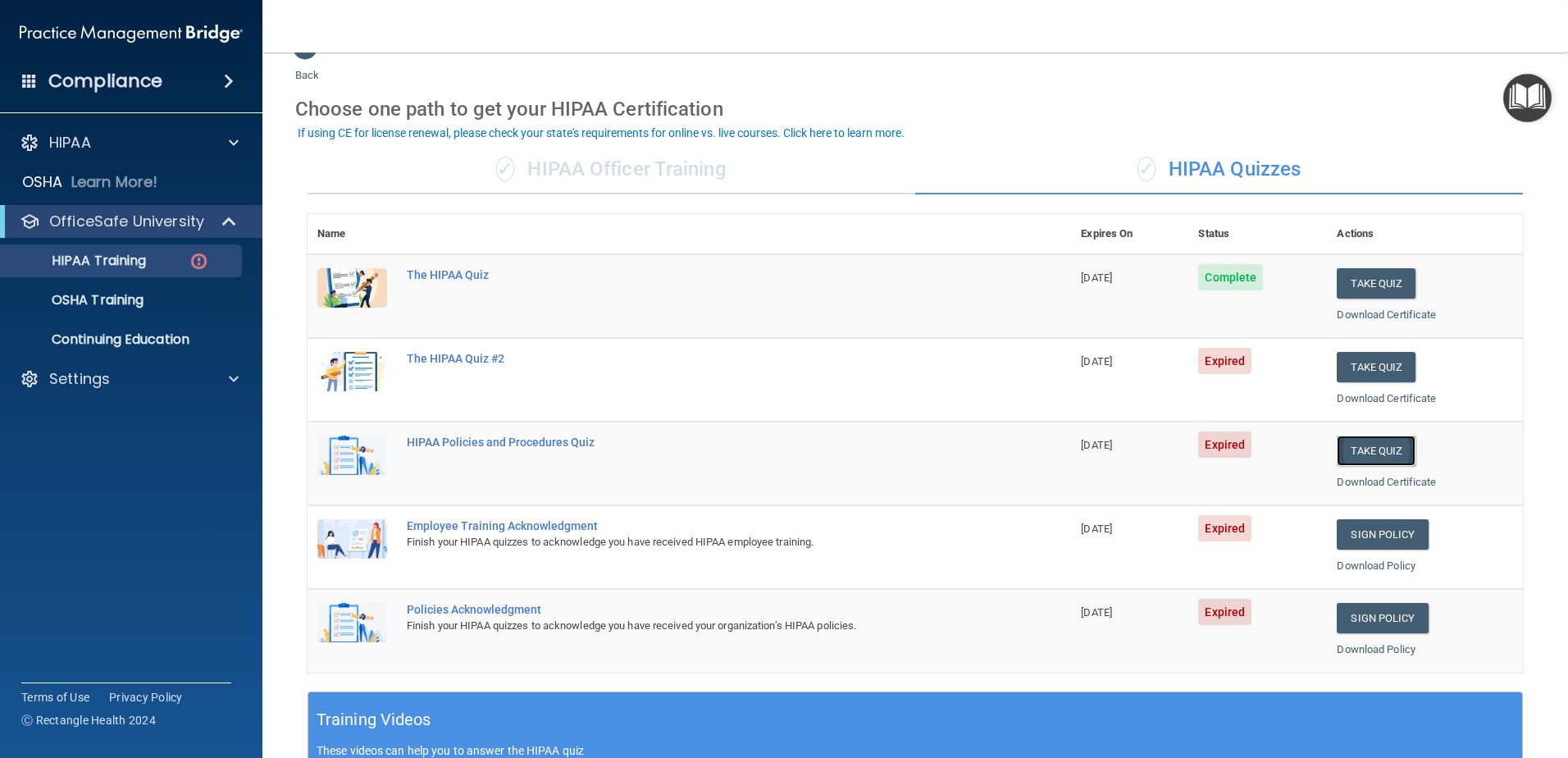
click at [1337, 453] on button "Take Quiz" at bounding box center [1376, 450] width 78 height 30
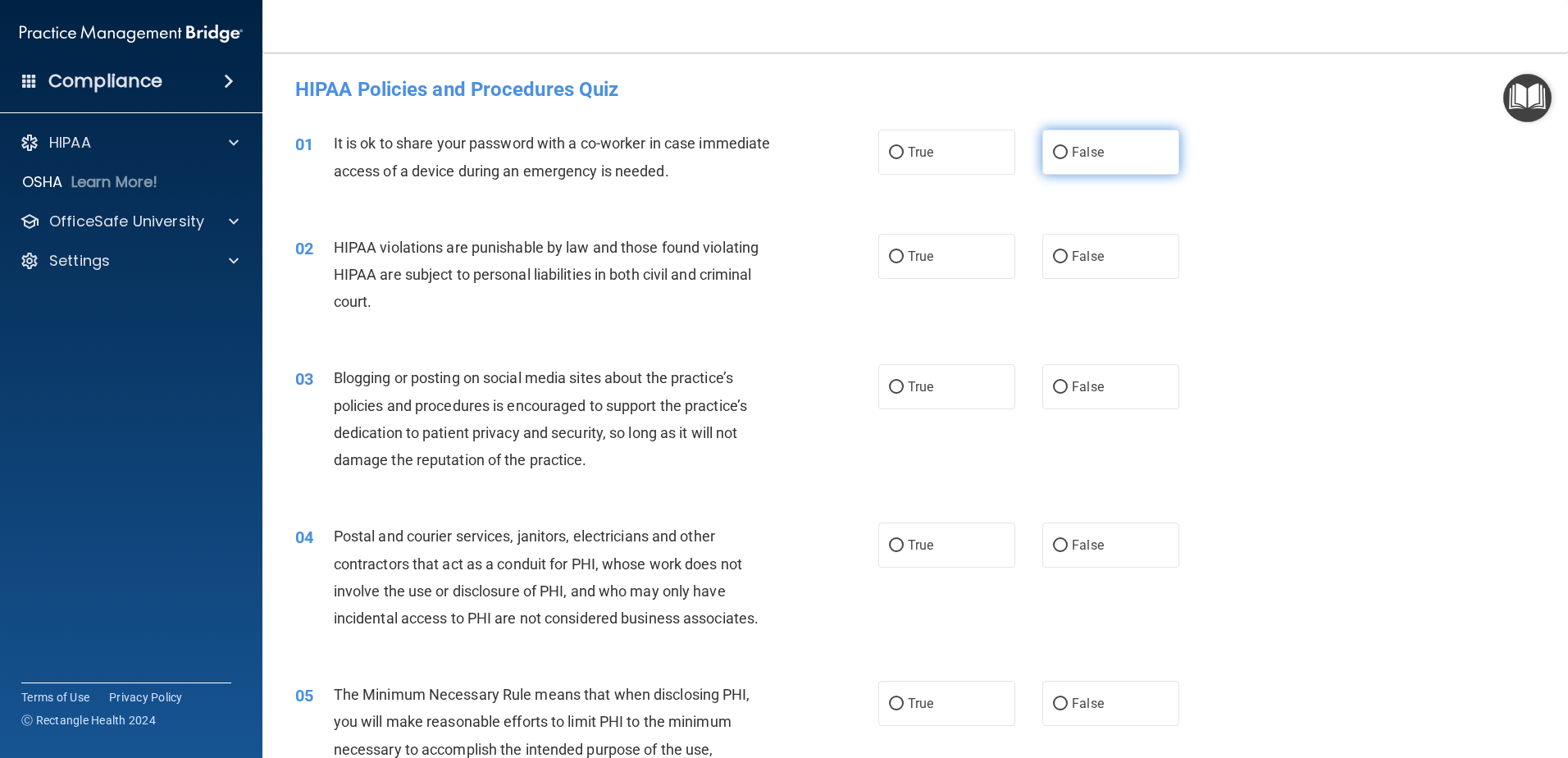
click at [1071, 152] on span "False" at bounding box center [1088, 152] width 32 height 15
click at [1068, 152] on input "False" at bounding box center [1060, 153] width 15 height 12
radio input "true"
click at [906, 268] on label "True" at bounding box center [947, 256] width 137 height 45
click at [904, 263] on input "True" at bounding box center [896, 258] width 15 height 12
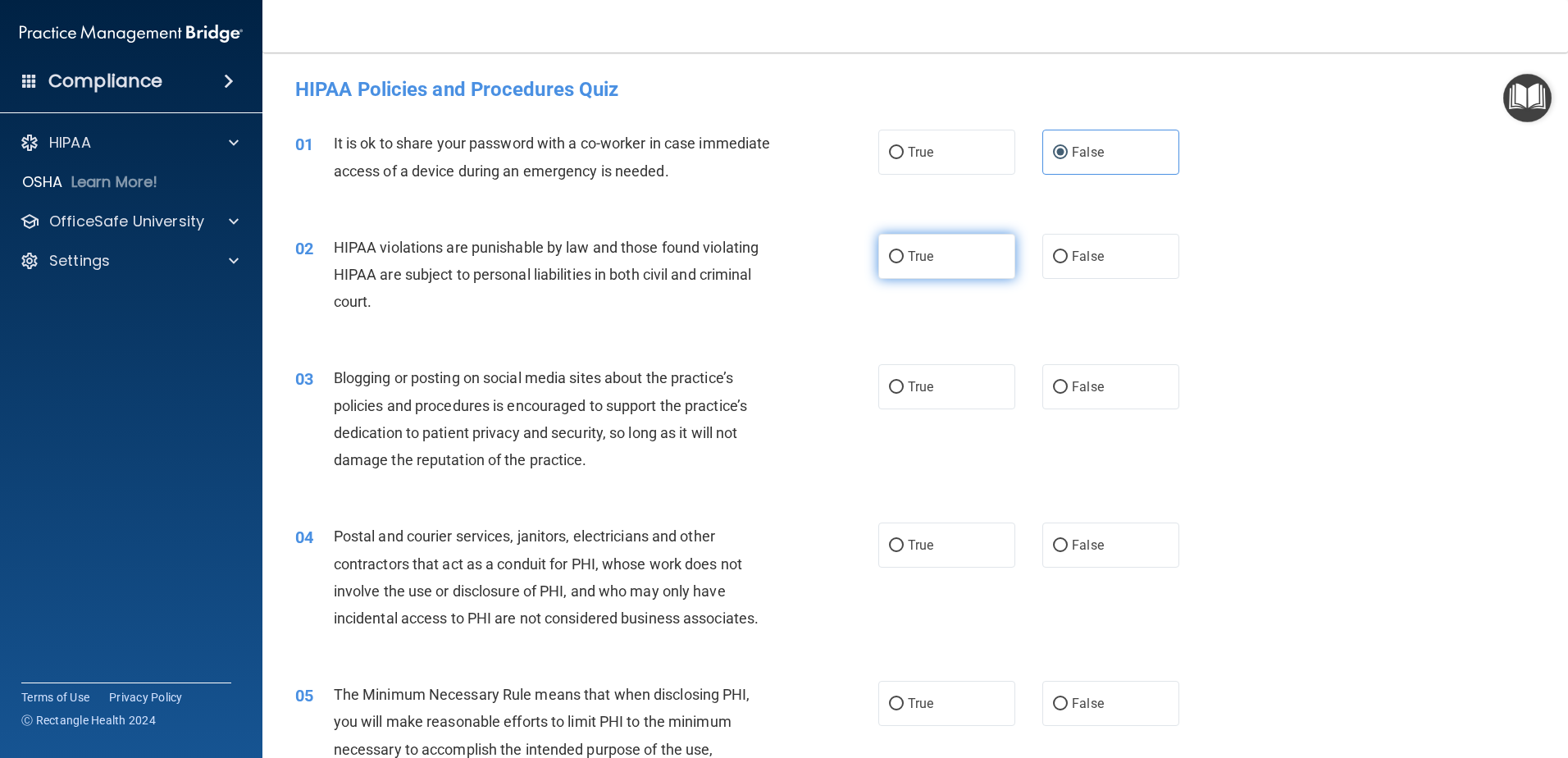
radio input "true"
click at [1085, 397] on label "False" at bounding box center [1111, 386] width 137 height 45
click at [1068, 394] on input "False" at bounding box center [1060, 388] width 15 height 12
radio input "true"
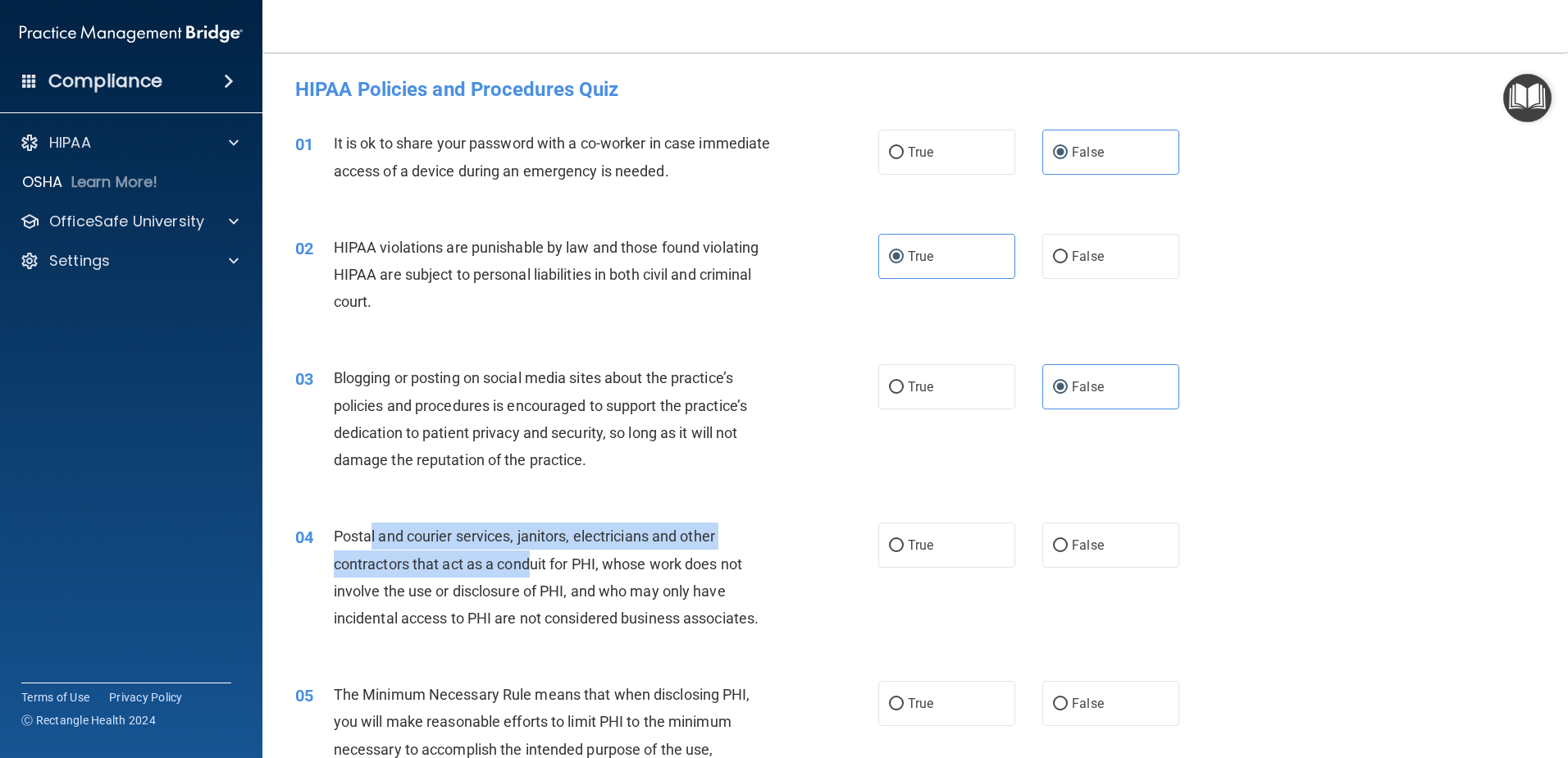
drag, startPoint x: 386, startPoint y: 540, endPoint x: 535, endPoint y: 550, distance: 149.3
click at [535, 550] on div "Postal and courier services, janitors, electricians and other contractors that …" at bounding box center [561, 577] width 456 height 109
click at [536, 550] on div "Postal and courier services, janitors, electricians and other contractors that …" at bounding box center [561, 577] width 456 height 109
click at [538, 579] on div "Postal and courier services, janitors, electricians and other contractors that …" at bounding box center [561, 577] width 456 height 109
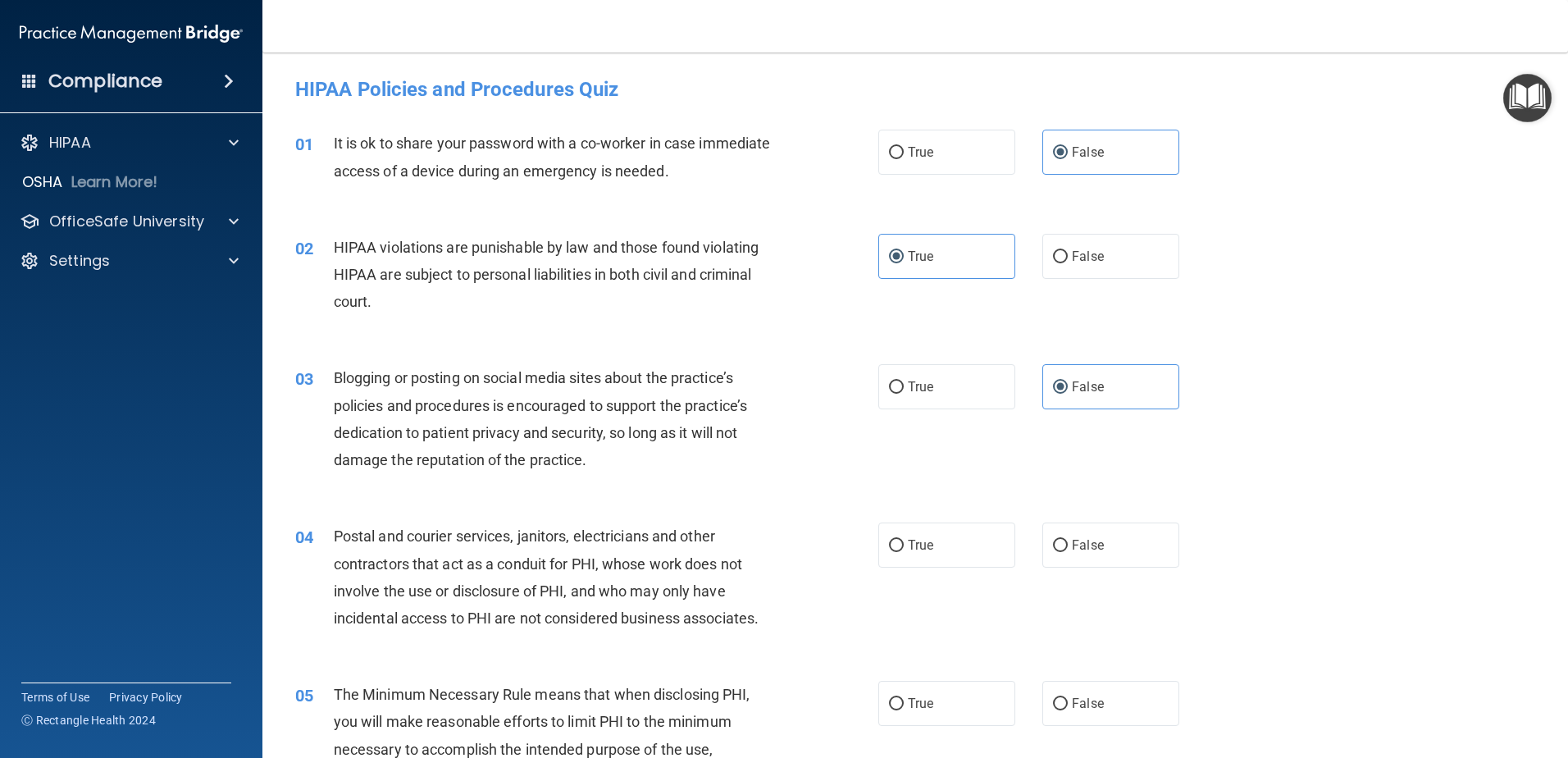
click at [542, 625] on span "Postal and courier services, janitors, electricians and other contractors that …" at bounding box center [546, 577] width 425 height 99
click at [913, 554] on label "True" at bounding box center [947, 545] width 137 height 45
click at [904, 552] on input "True" at bounding box center [896, 546] width 15 height 12
radio input "true"
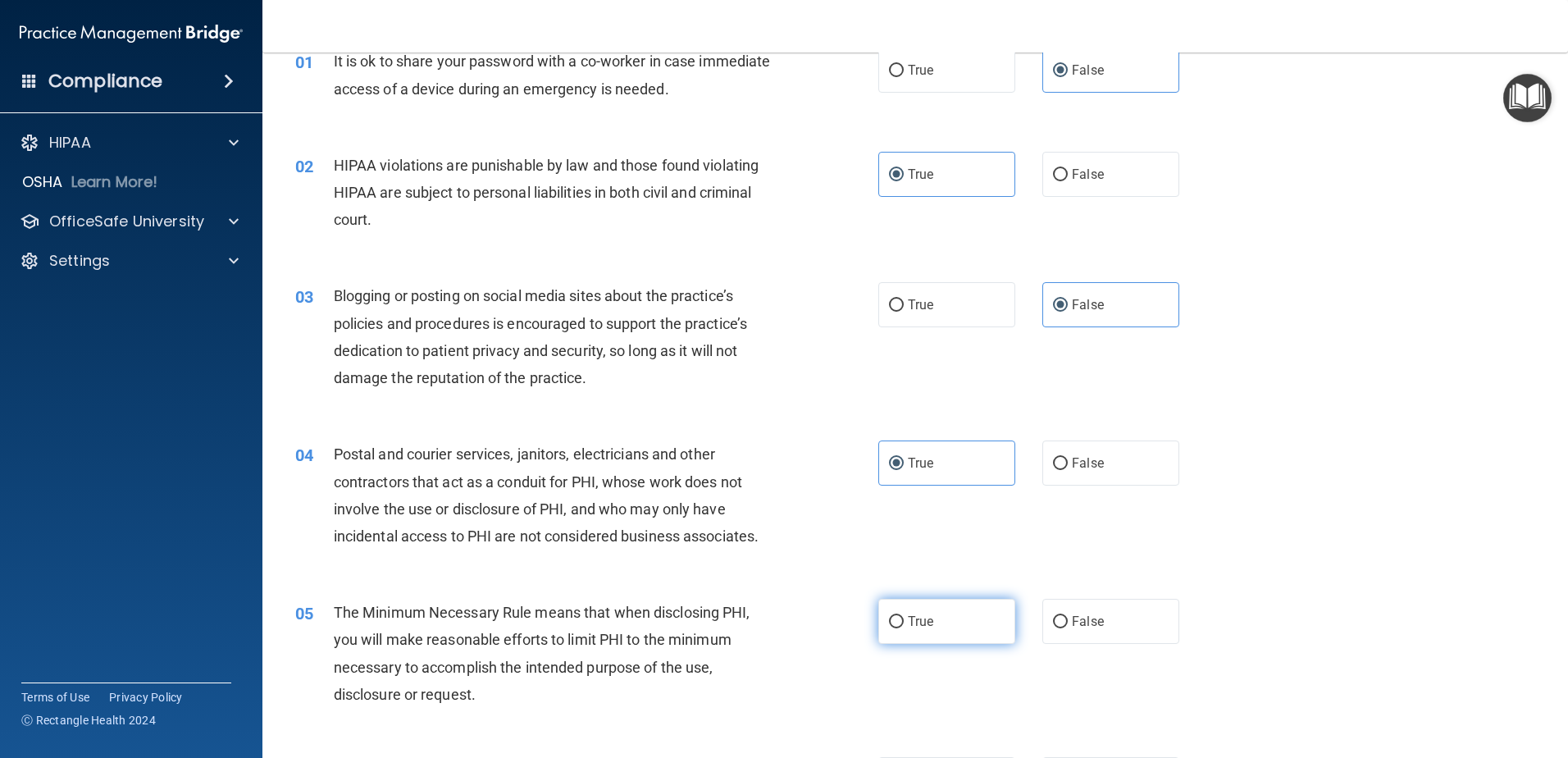
click at [932, 622] on label "True" at bounding box center [947, 622] width 137 height 45
click at [904, 622] on input "True" at bounding box center [896, 622] width 15 height 12
radio input "true"
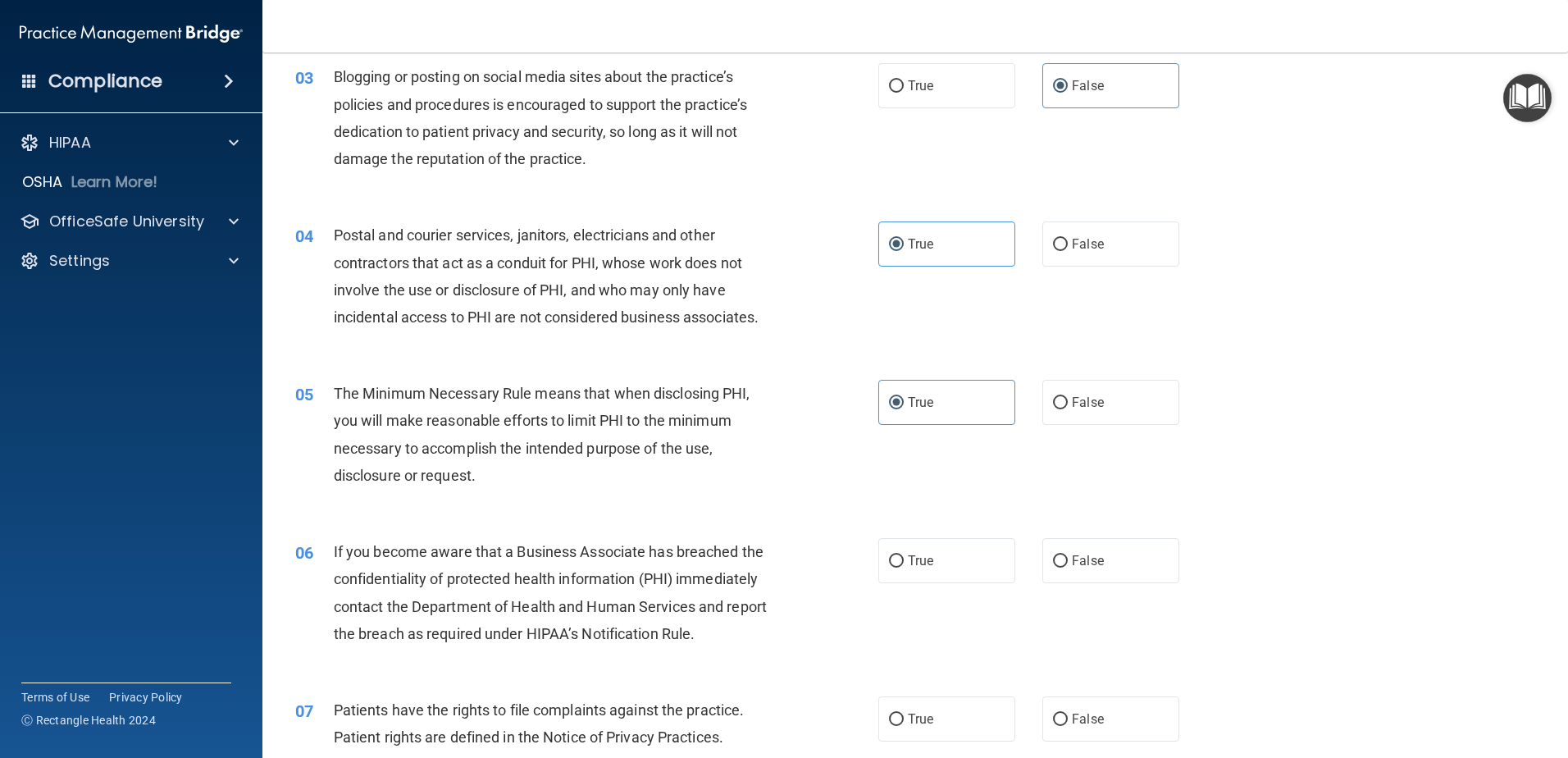
scroll to position [328, 0]
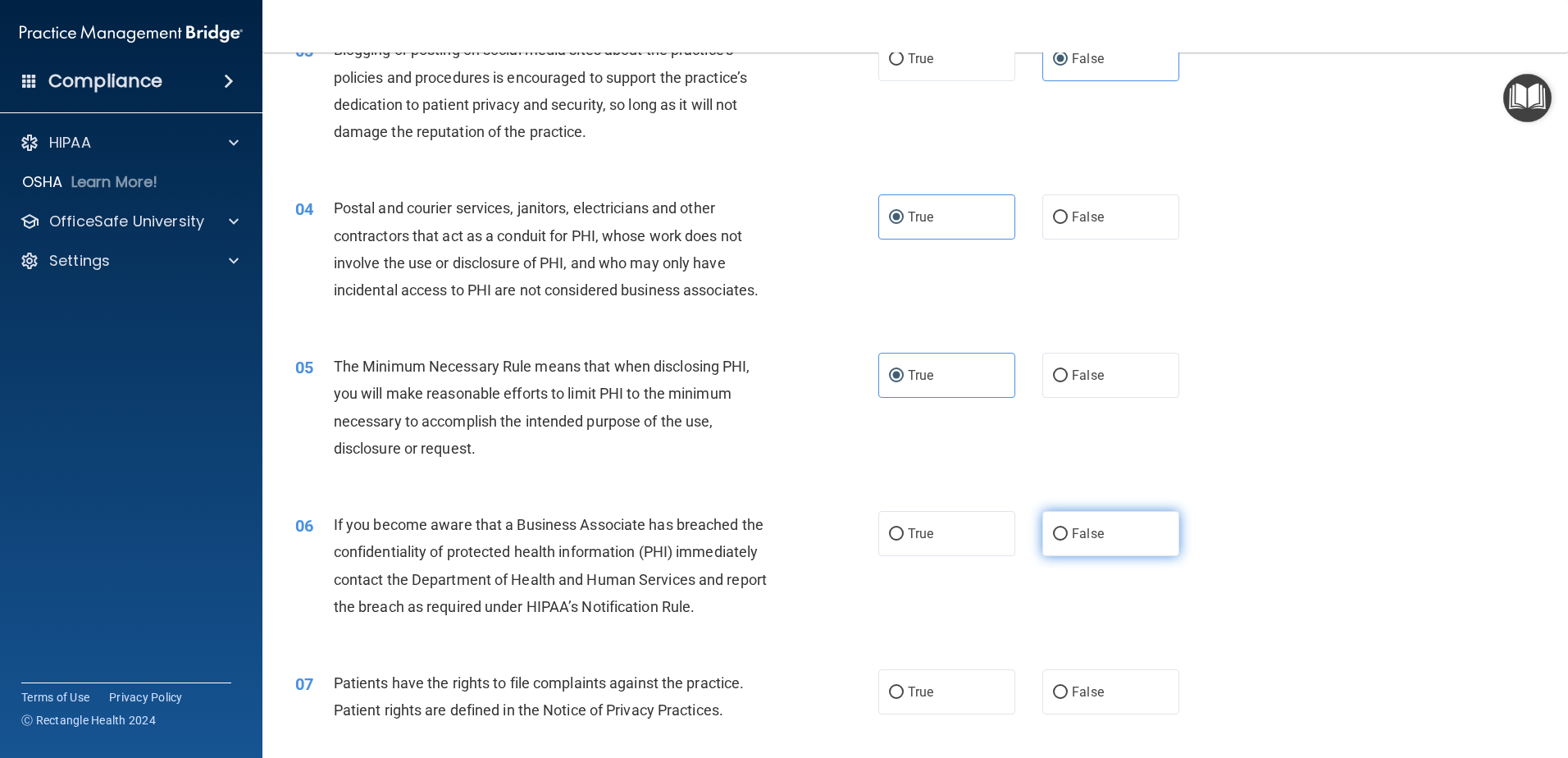
click at [1072, 545] on label "False" at bounding box center [1111, 533] width 137 height 45
click at [1068, 540] on input "False" at bounding box center [1060, 534] width 15 height 12
radio input "true"
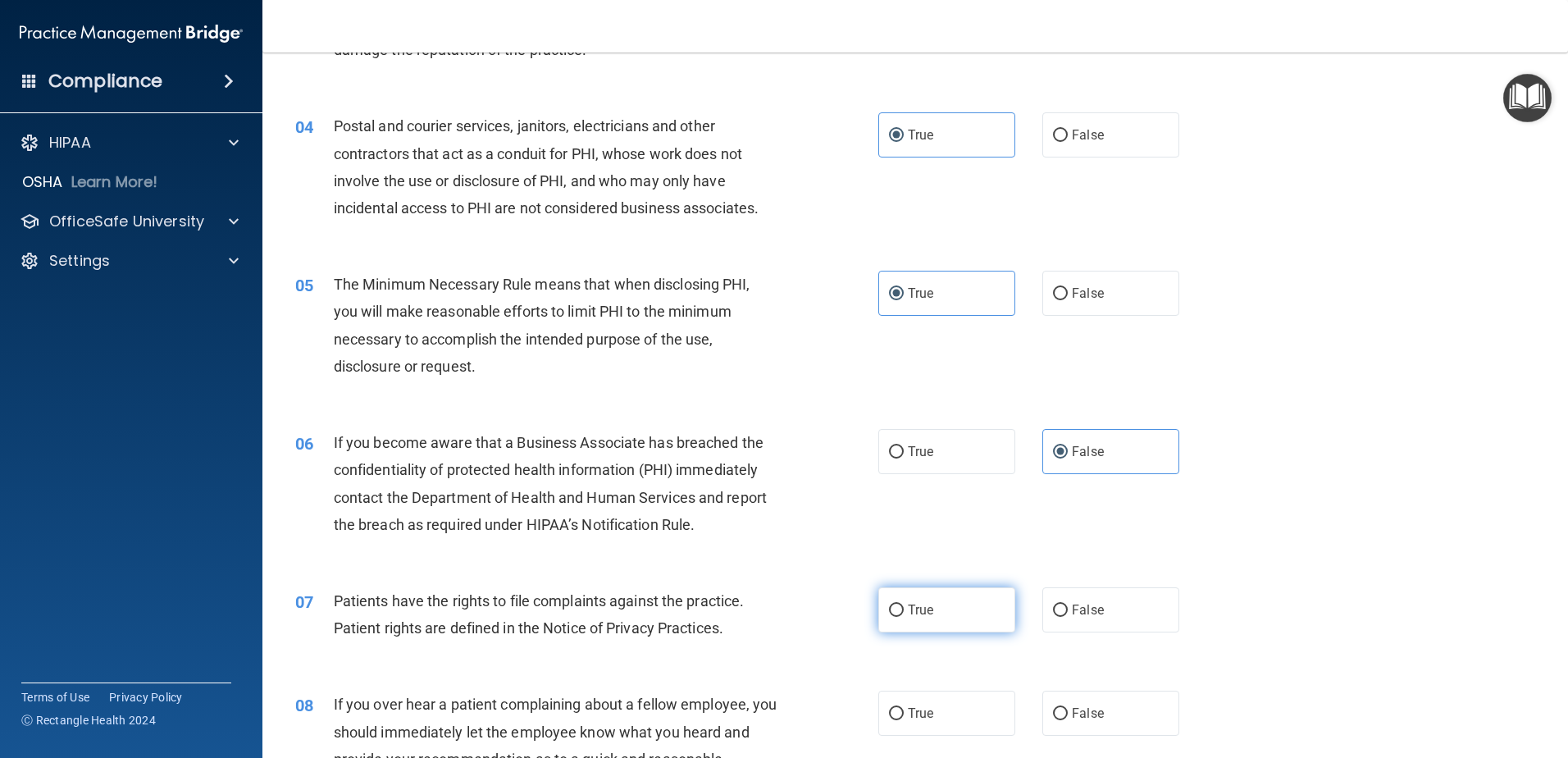
click at [910, 620] on label "True" at bounding box center [947, 610] width 137 height 45
click at [904, 617] on input "True" at bounding box center [896, 611] width 15 height 12
radio input "true"
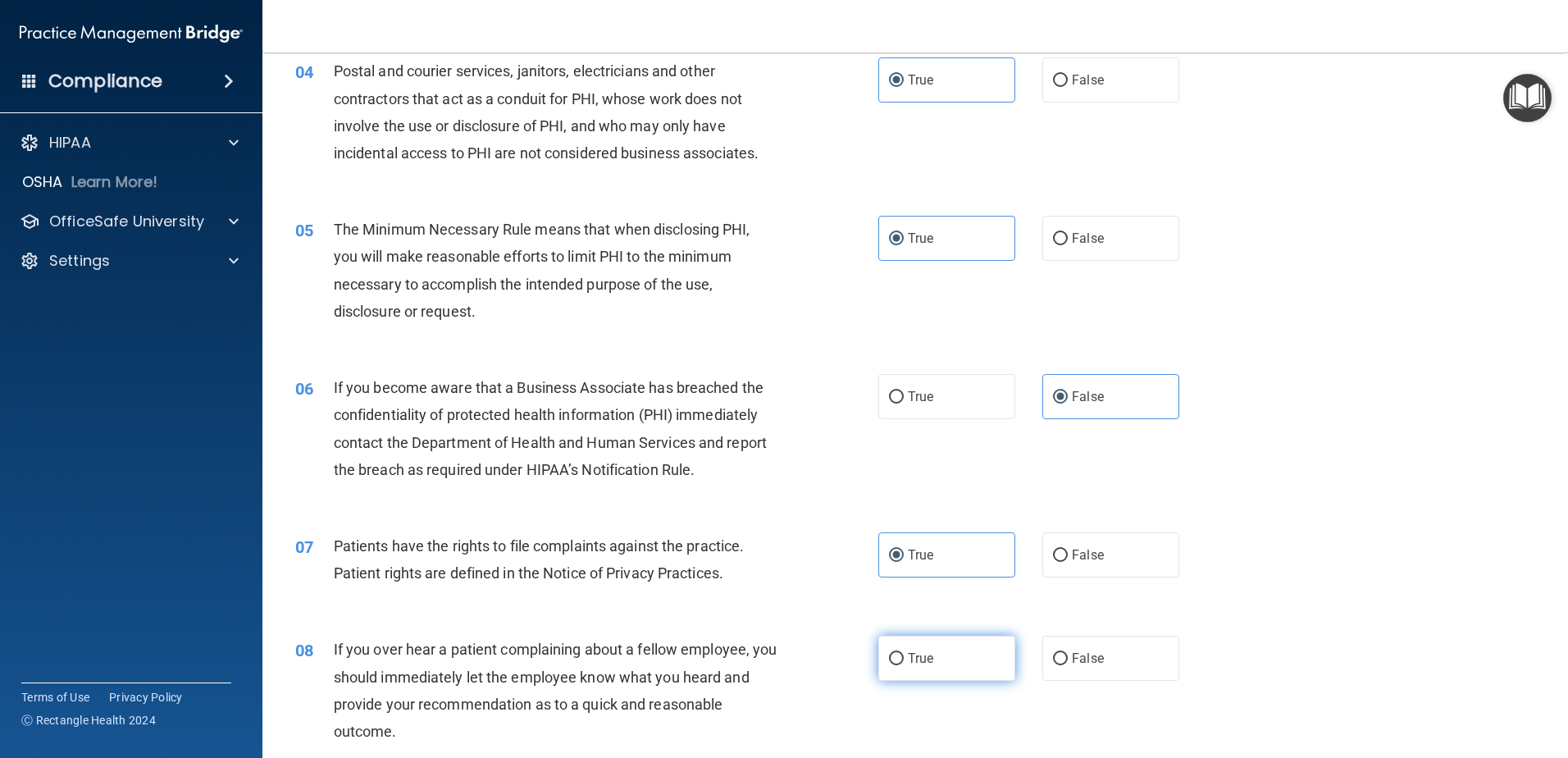
scroll to position [492, 0]
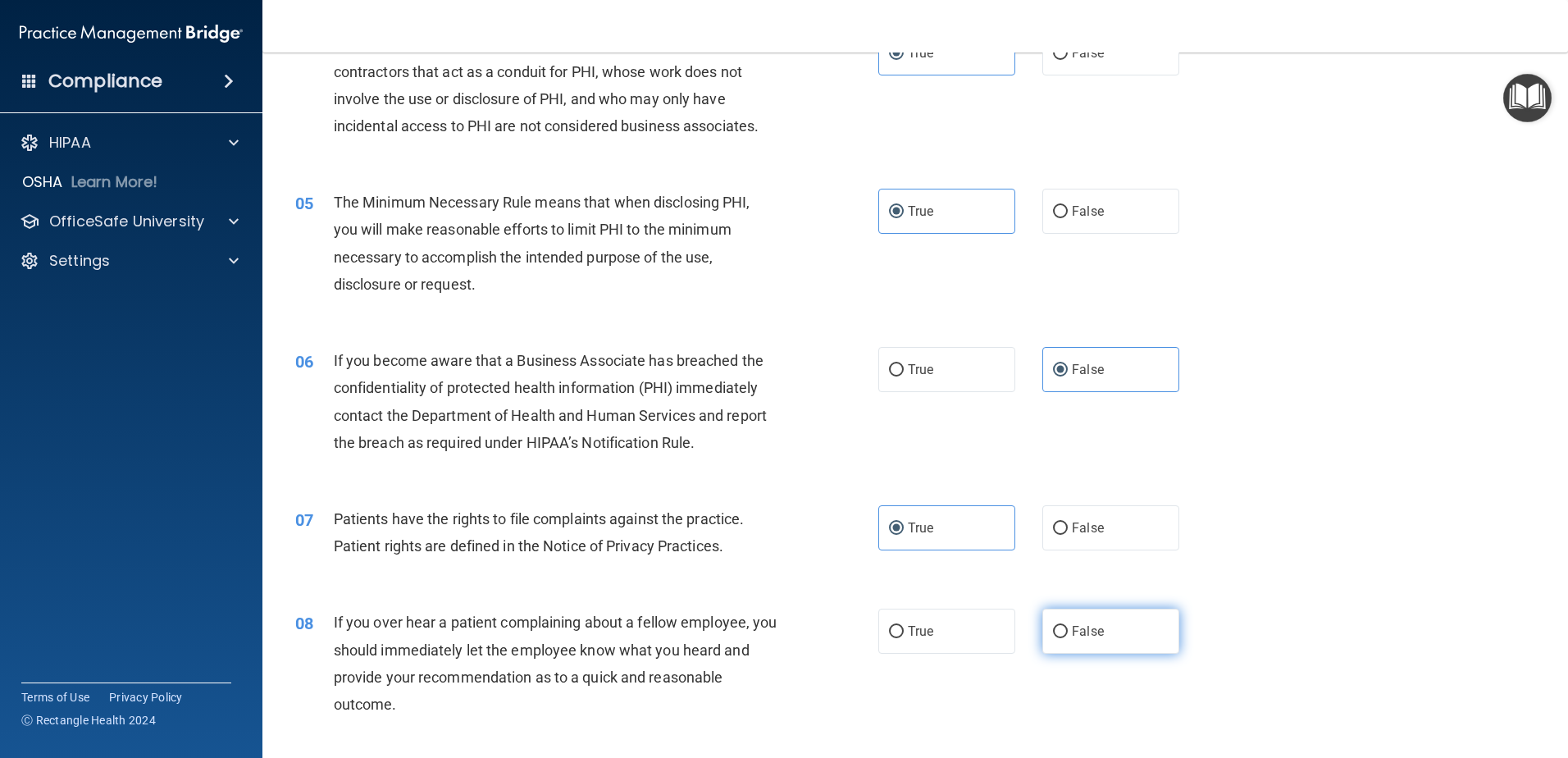
click at [1060, 647] on label "False" at bounding box center [1111, 631] width 137 height 45
click at [1060, 639] on input "False" at bounding box center [1060, 632] width 15 height 12
radio input "true"
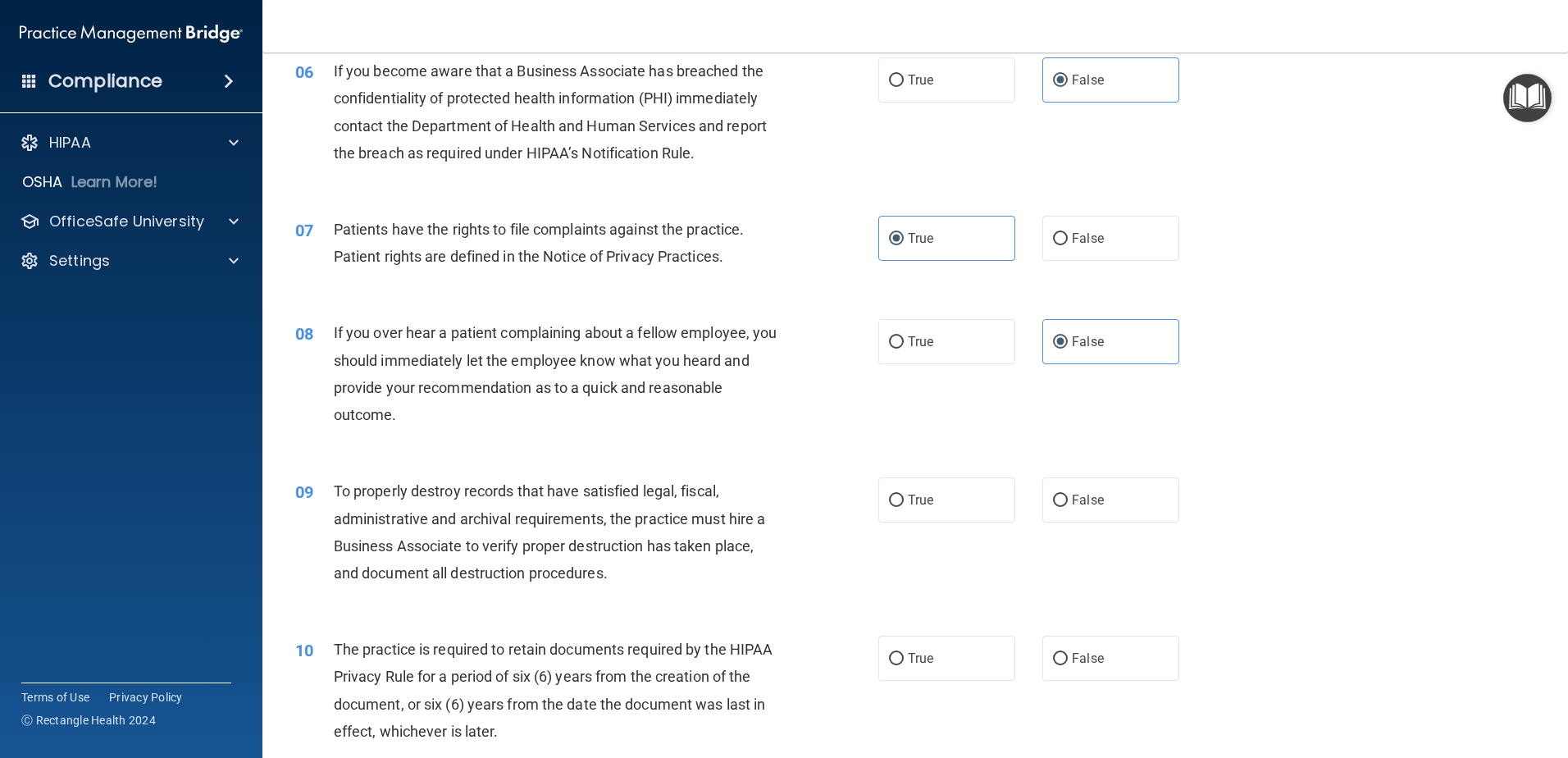
scroll to position [820, 0]
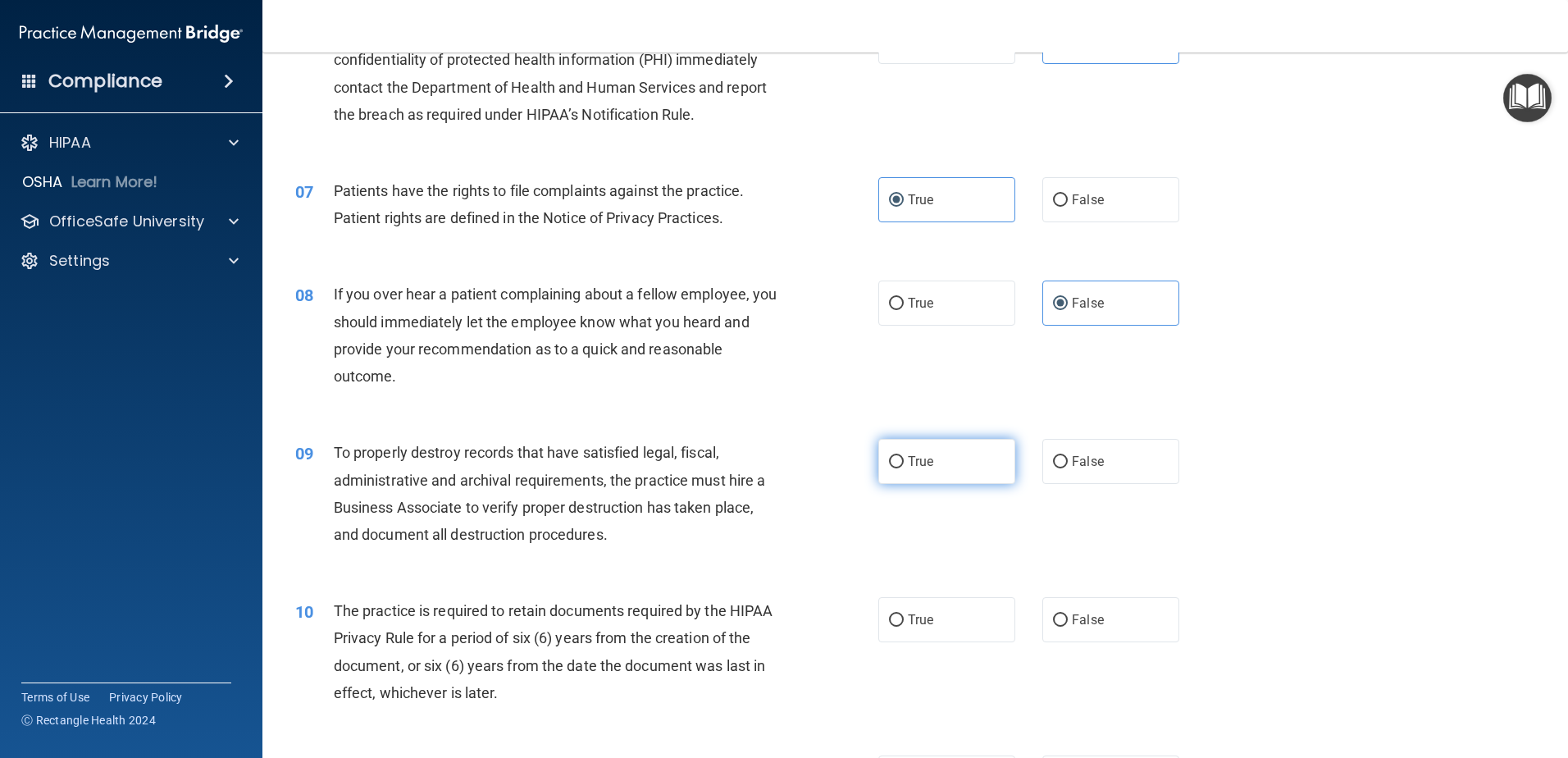
click at [931, 466] on label "True" at bounding box center [947, 461] width 137 height 45
click at [904, 466] on input "True" at bounding box center [896, 462] width 15 height 12
radio input "true"
drag, startPoint x: 918, startPoint y: 618, endPoint x: 887, endPoint y: 609, distance: 32.3
click at [917, 618] on span "True" at bounding box center [920, 619] width 26 height 15
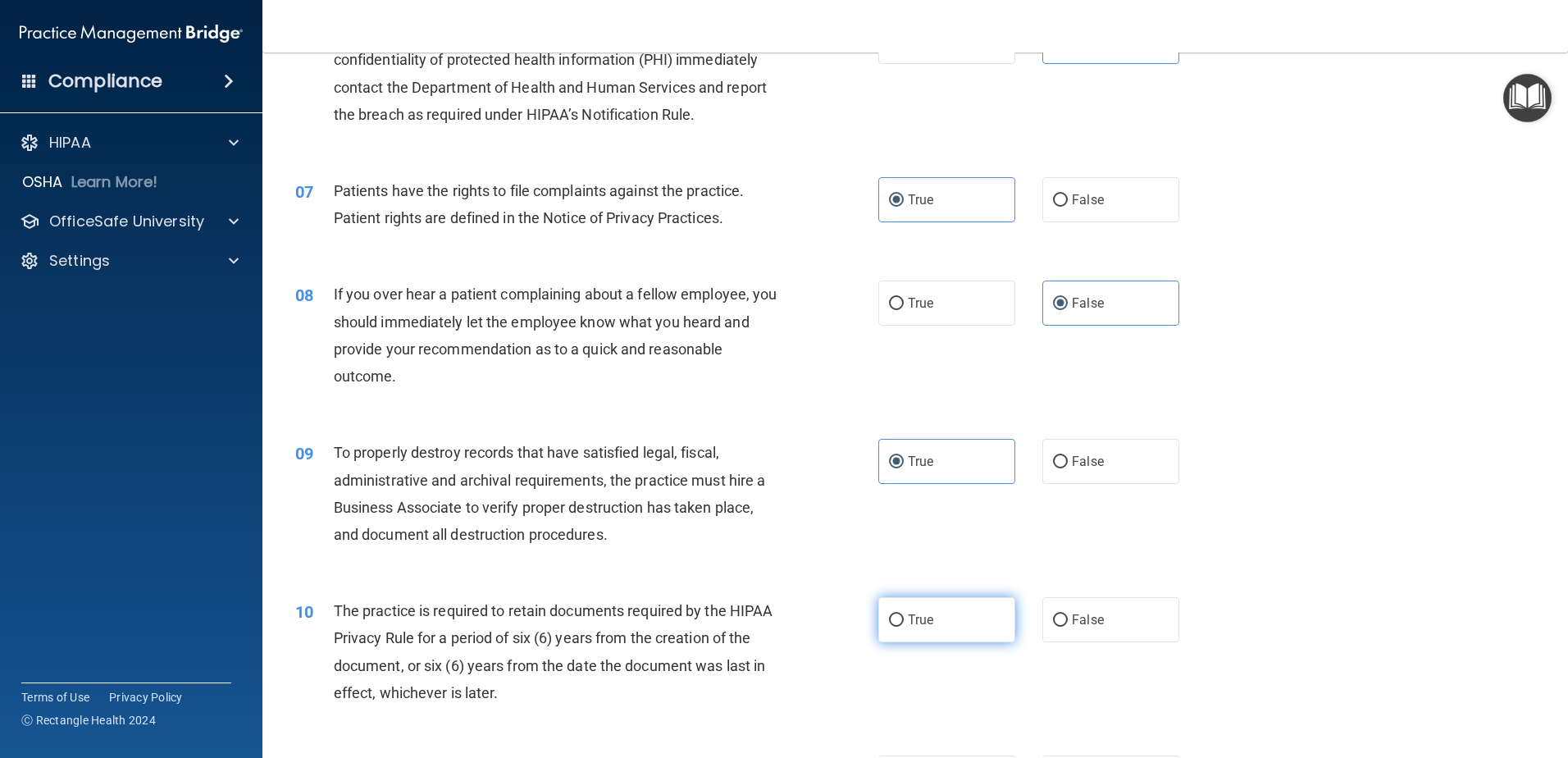
click at [904, 618] on input "True" at bounding box center [896, 621] width 15 height 12
radio input "true"
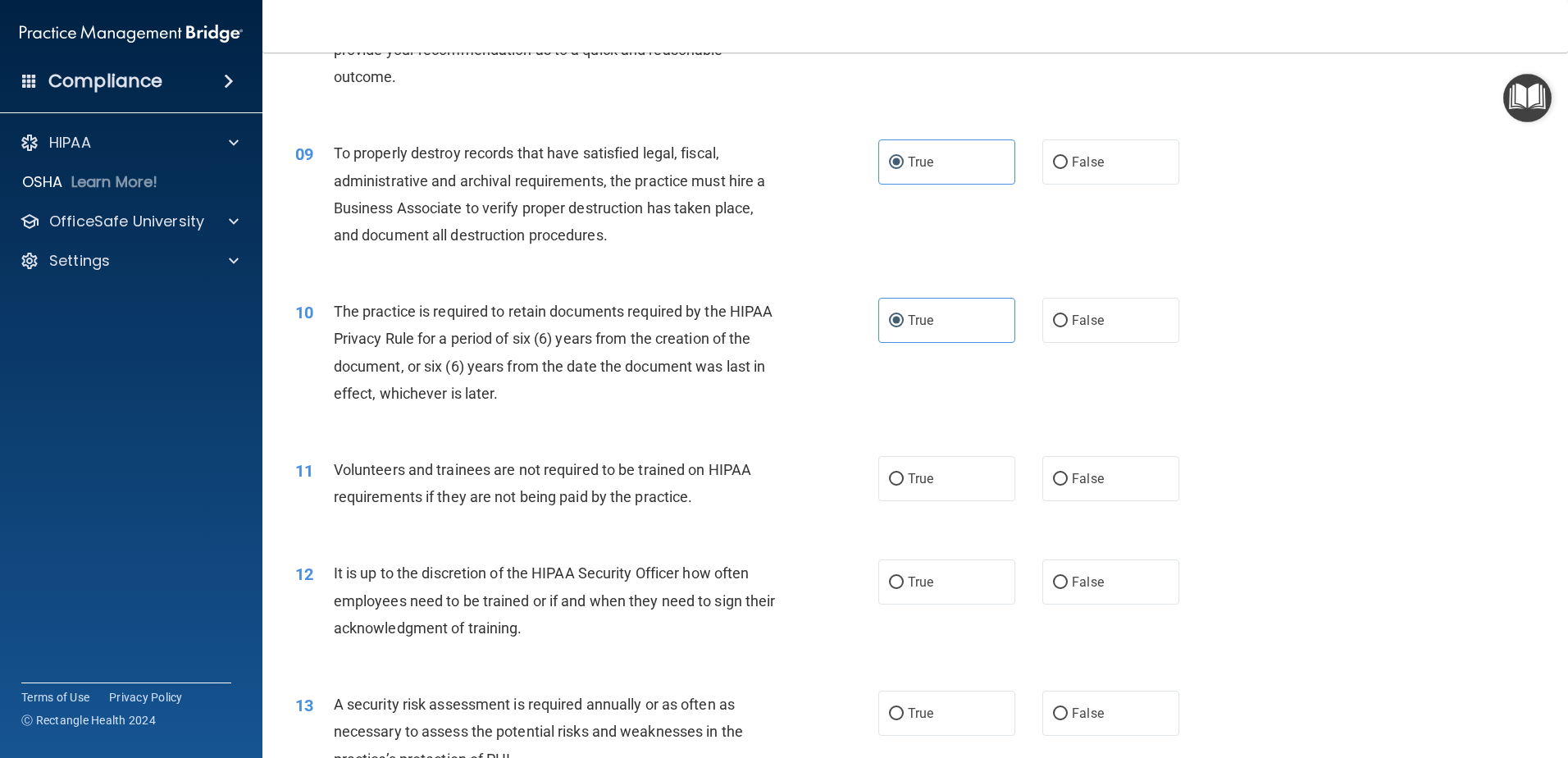
scroll to position [1149, 0]
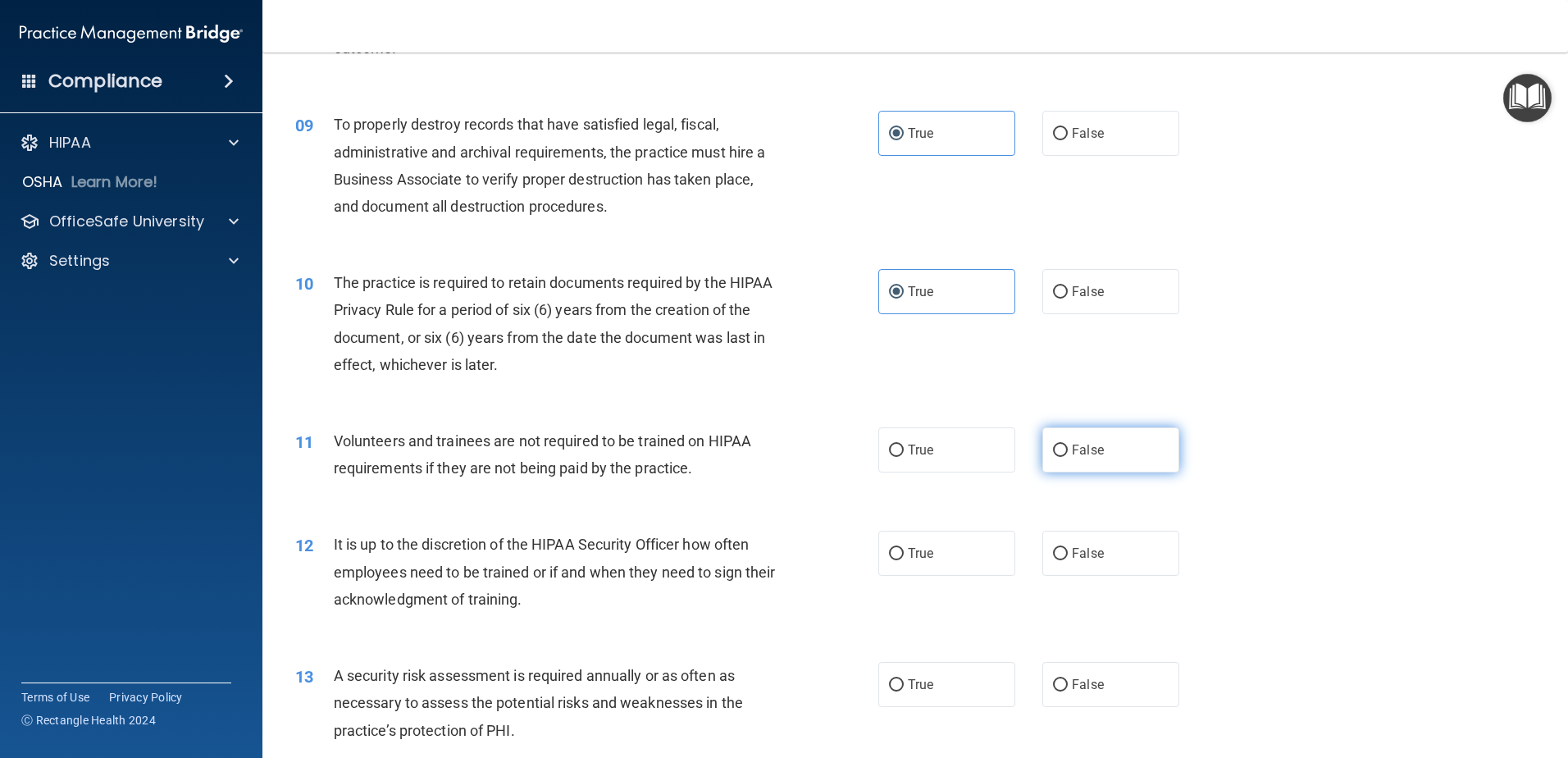
click at [1058, 454] on input "False" at bounding box center [1060, 451] width 15 height 12
radio input "true"
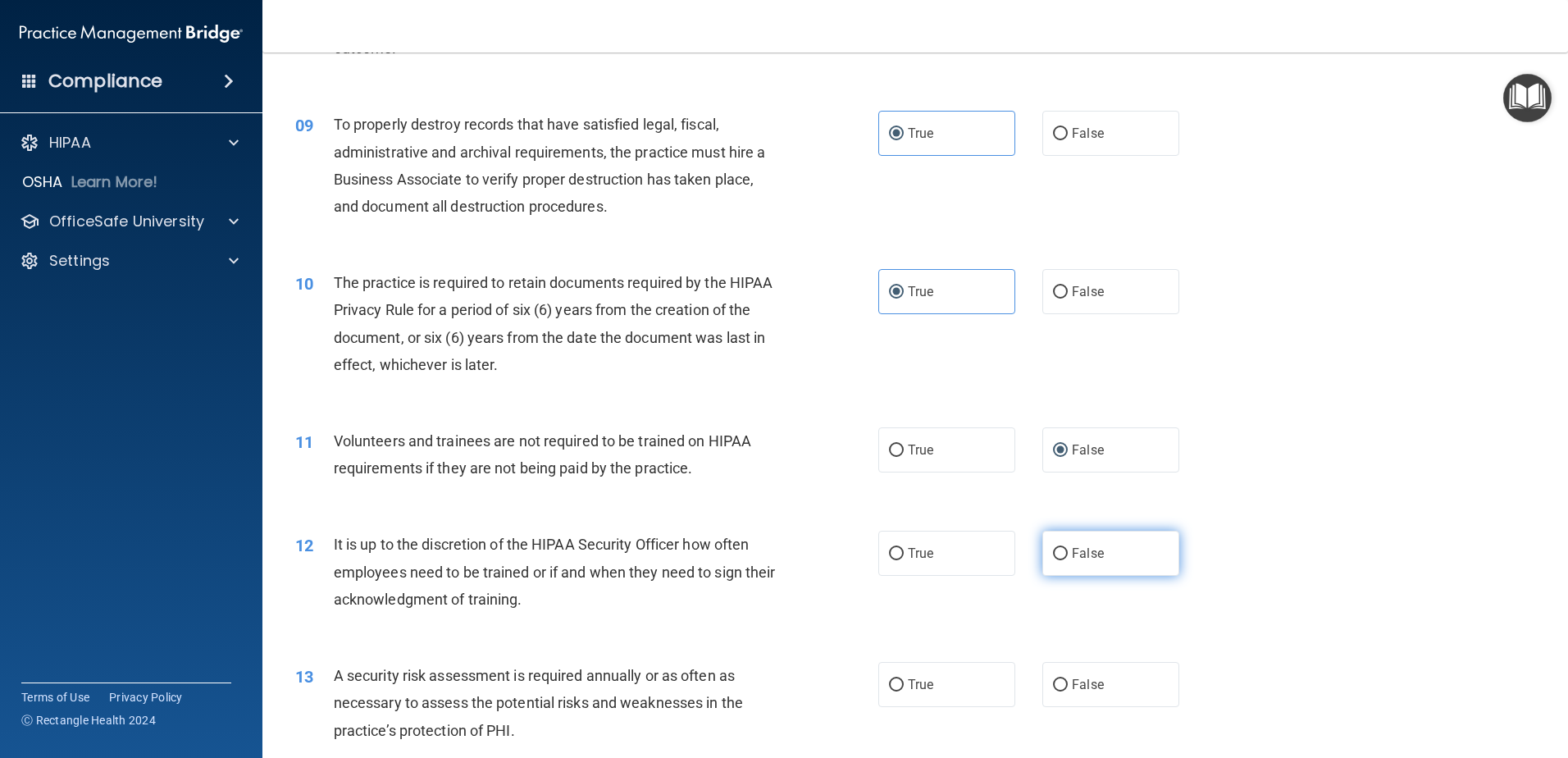
click at [1071, 559] on span "False" at bounding box center [1088, 553] width 32 height 15
click at [1068, 559] on input "False" at bounding box center [1060, 555] width 15 height 12
radio input "true"
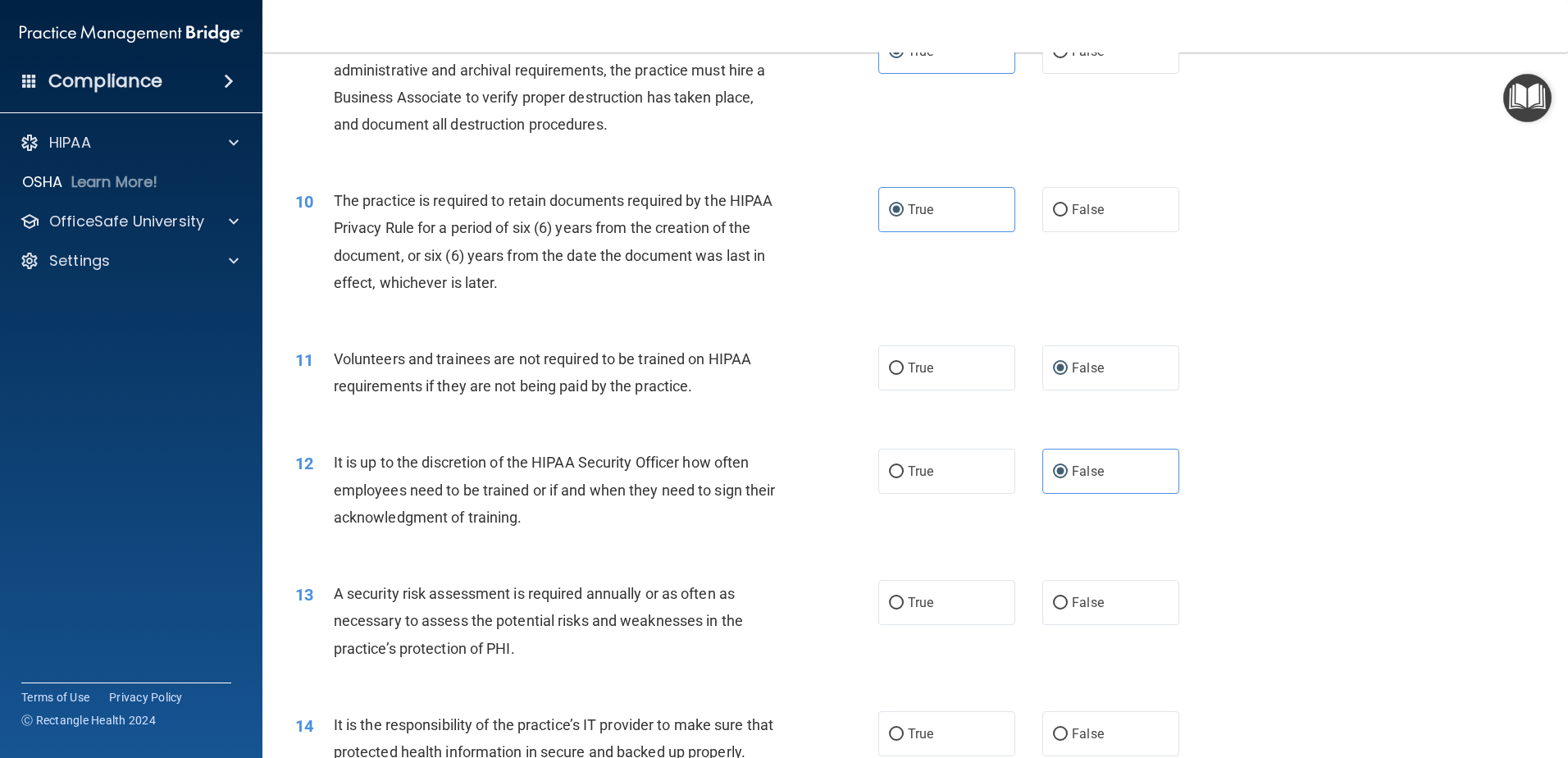
scroll to position [1313, 0]
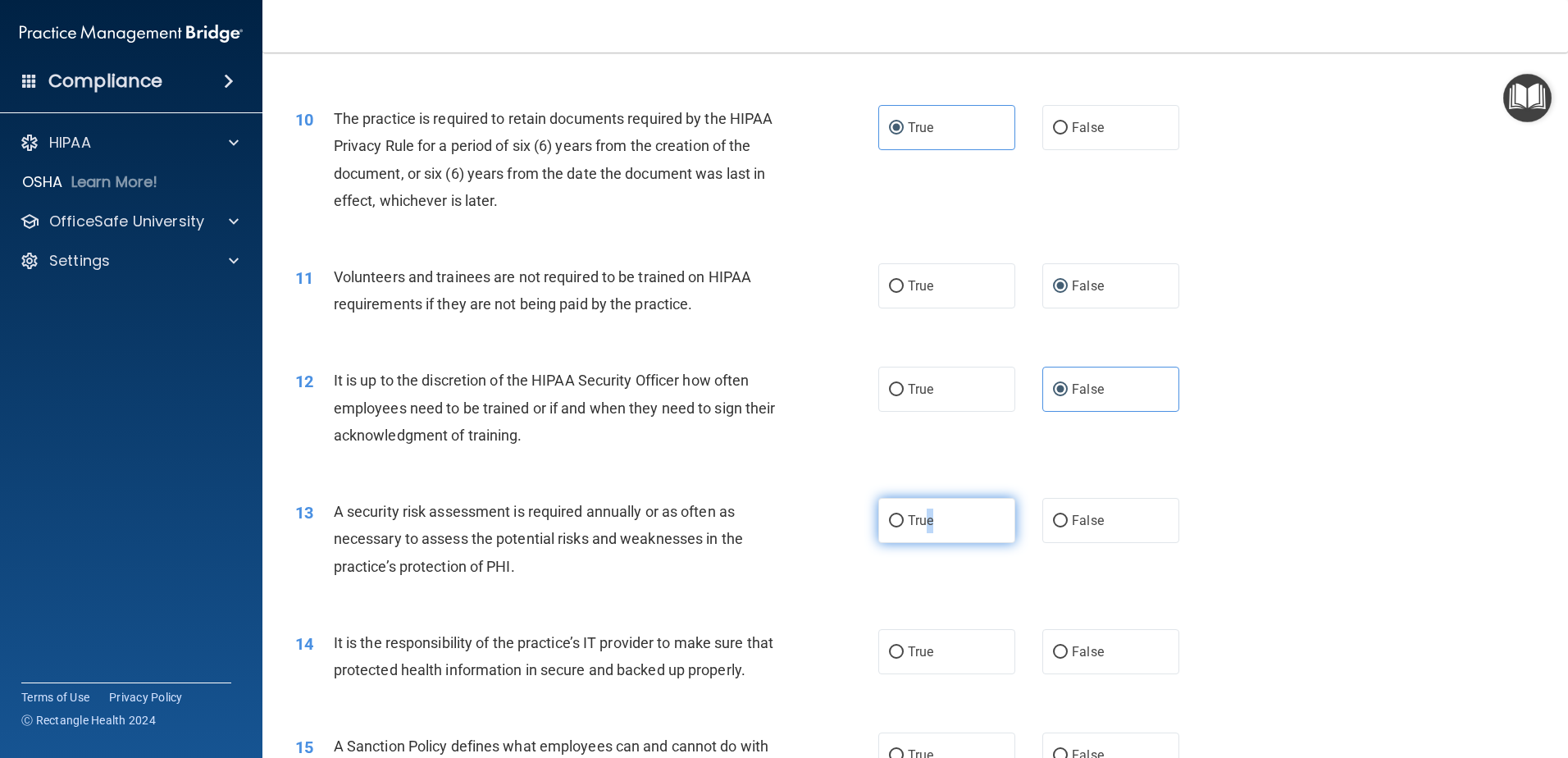
click at [926, 532] on label "True" at bounding box center [947, 520] width 137 height 45
click at [918, 534] on label "True" at bounding box center [947, 520] width 137 height 45
click at [894, 525] on input "True" at bounding box center [896, 522] width 15 height 12
radio input "true"
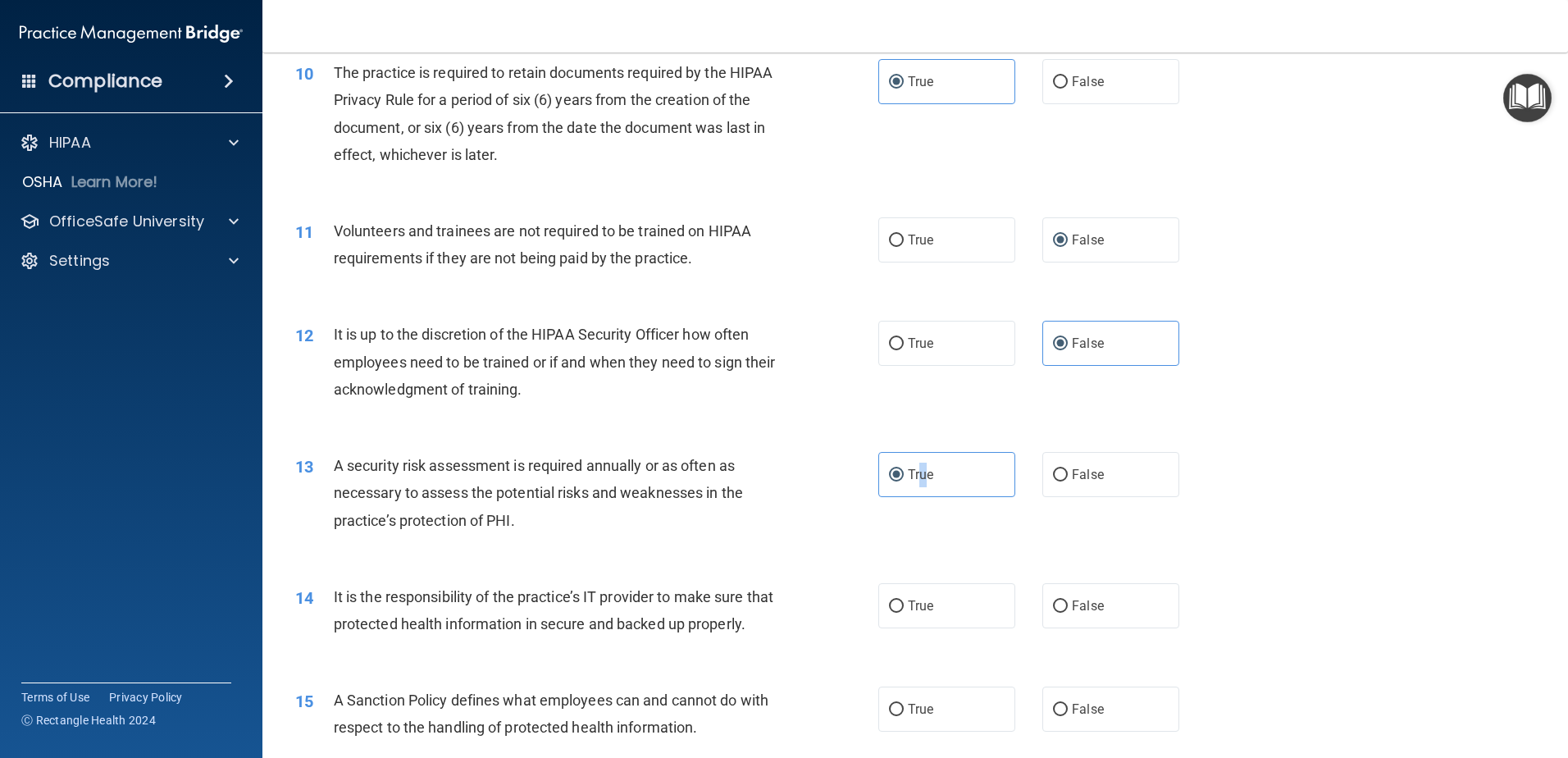
scroll to position [1395, 0]
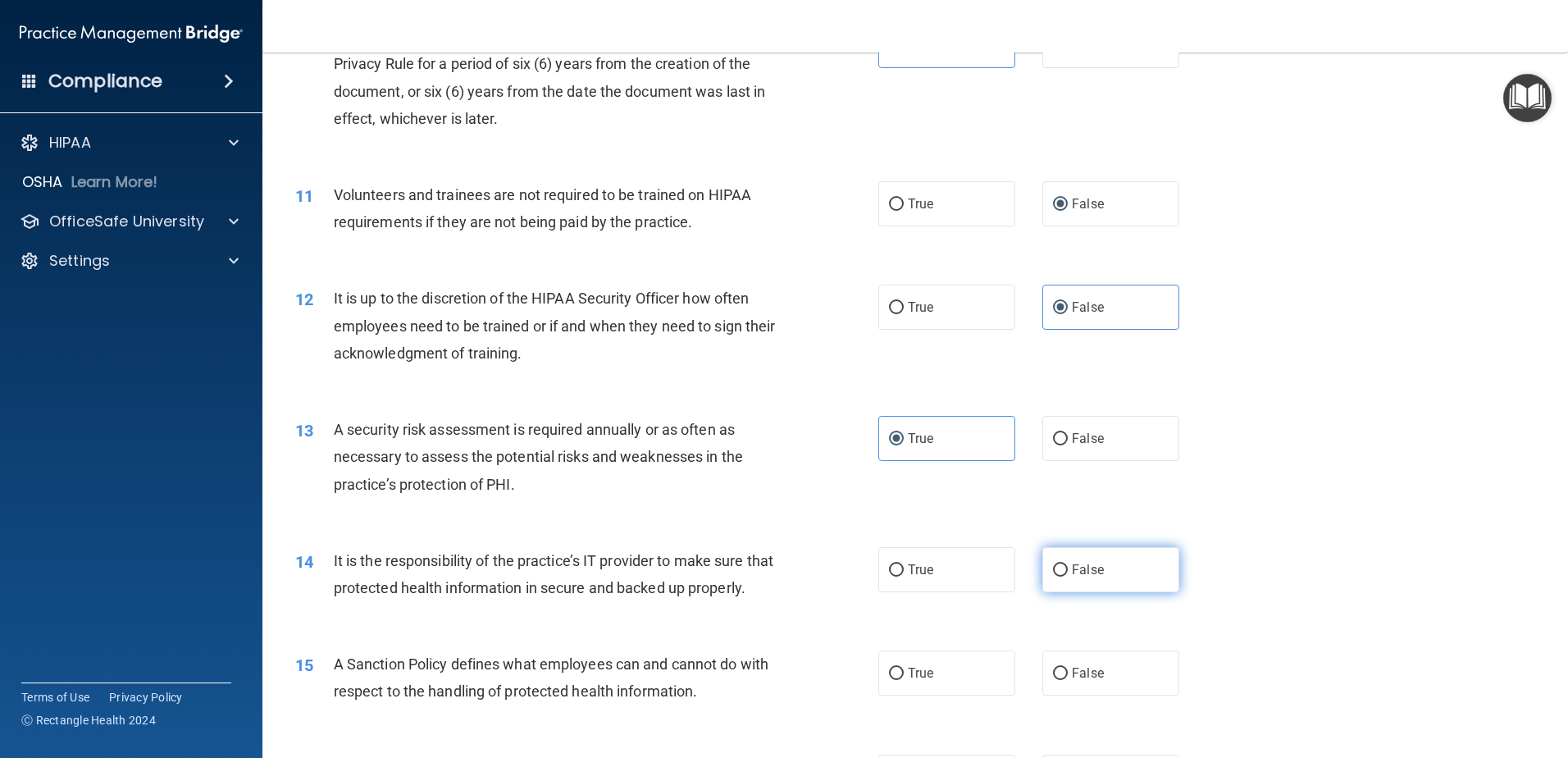
click at [1137, 566] on label "False" at bounding box center [1111, 570] width 137 height 45
click at [1068, 566] on input "False" at bounding box center [1060, 571] width 15 height 12
radio input "true"
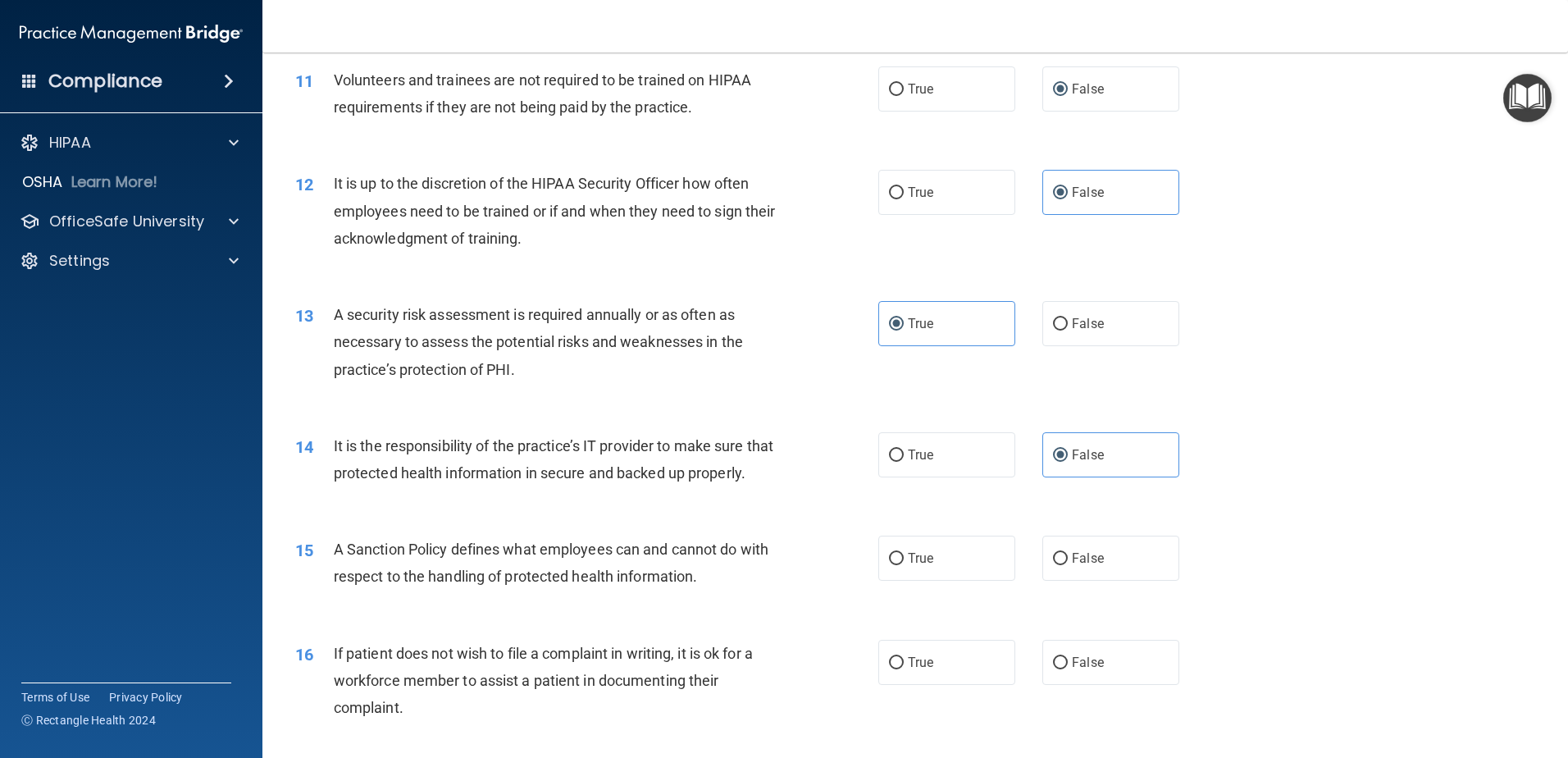
scroll to position [1559, 0]
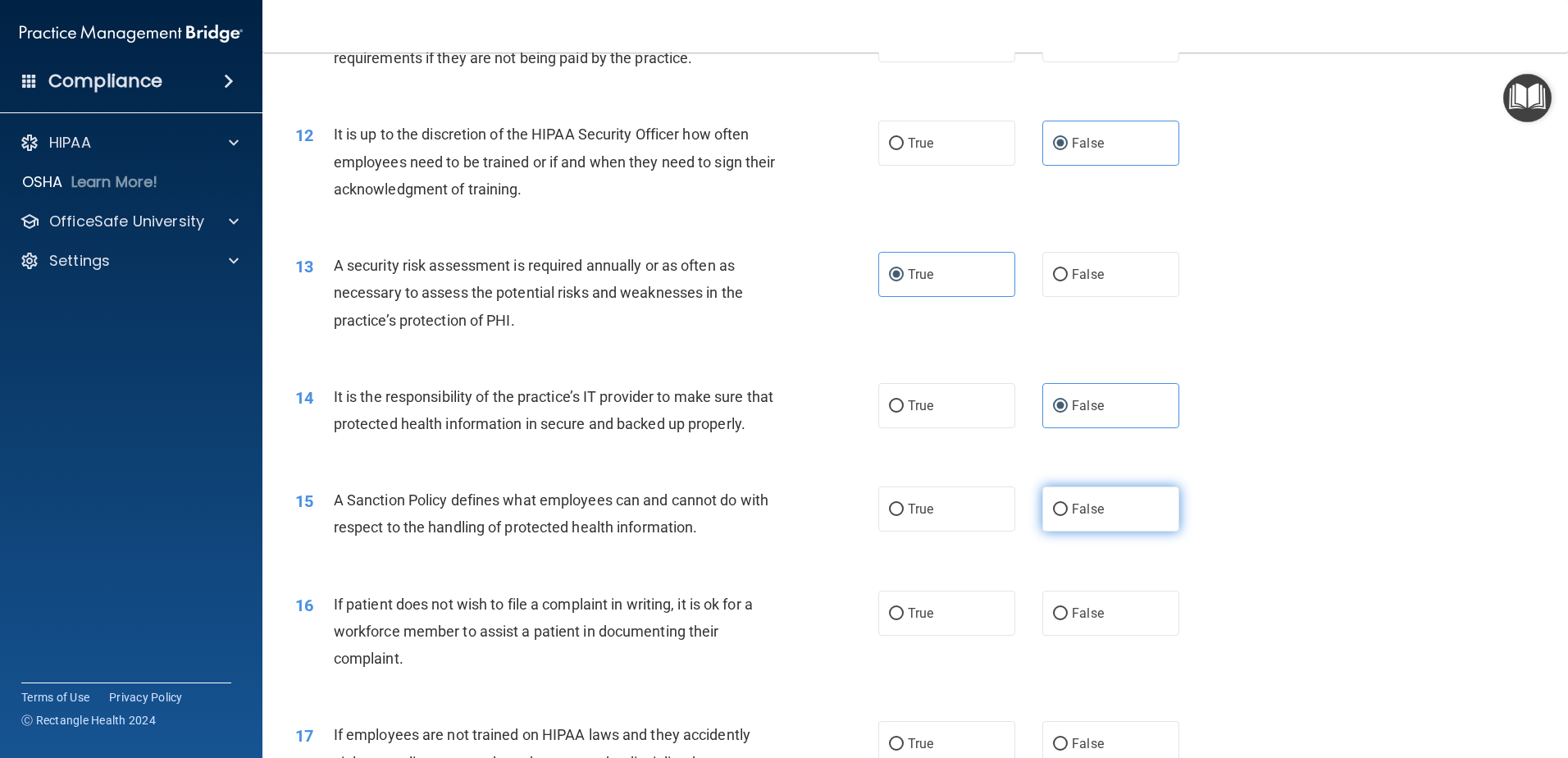
click at [1090, 517] on span "False" at bounding box center [1088, 508] width 32 height 15
click at [1068, 516] on input "False" at bounding box center [1060, 510] width 15 height 12
radio input "true"
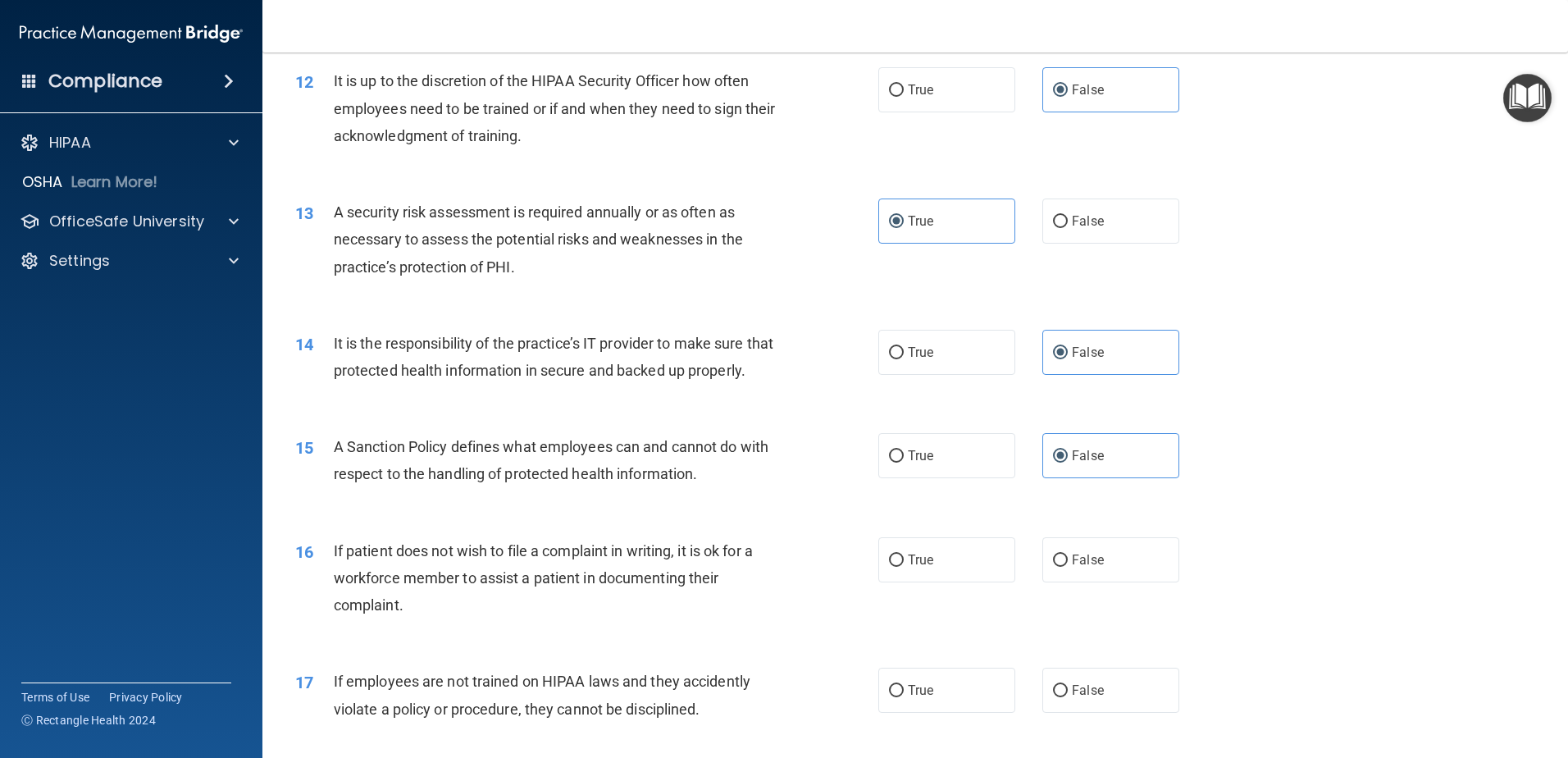
scroll to position [1641, 0]
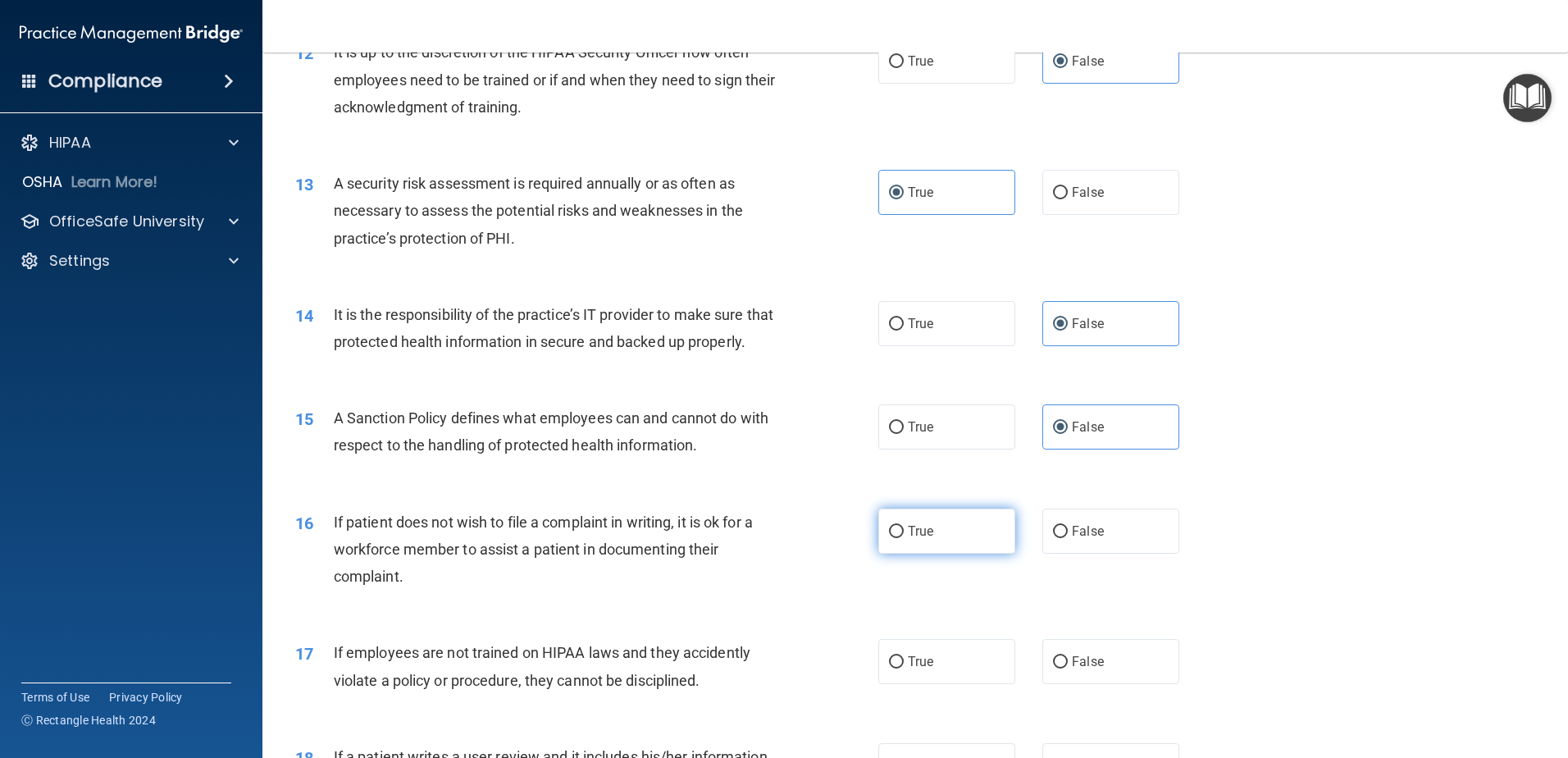
click at [1002, 554] on label "True" at bounding box center [947, 531] width 137 height 45
click at [904, 538] on input "True" at bounding box center [896, 532] width 15 height 12
radio input "true"
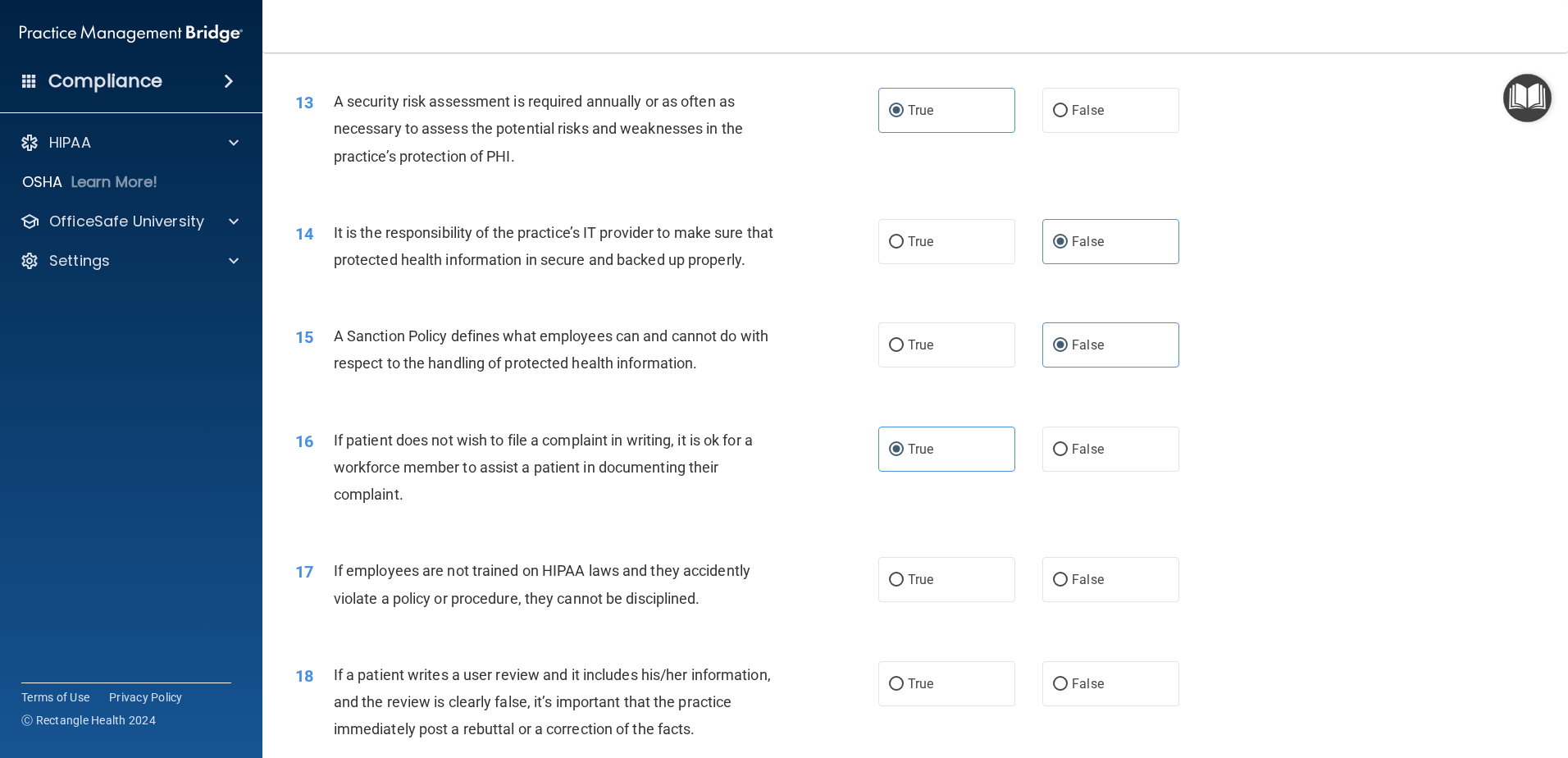
scroll to position [1805, 0]
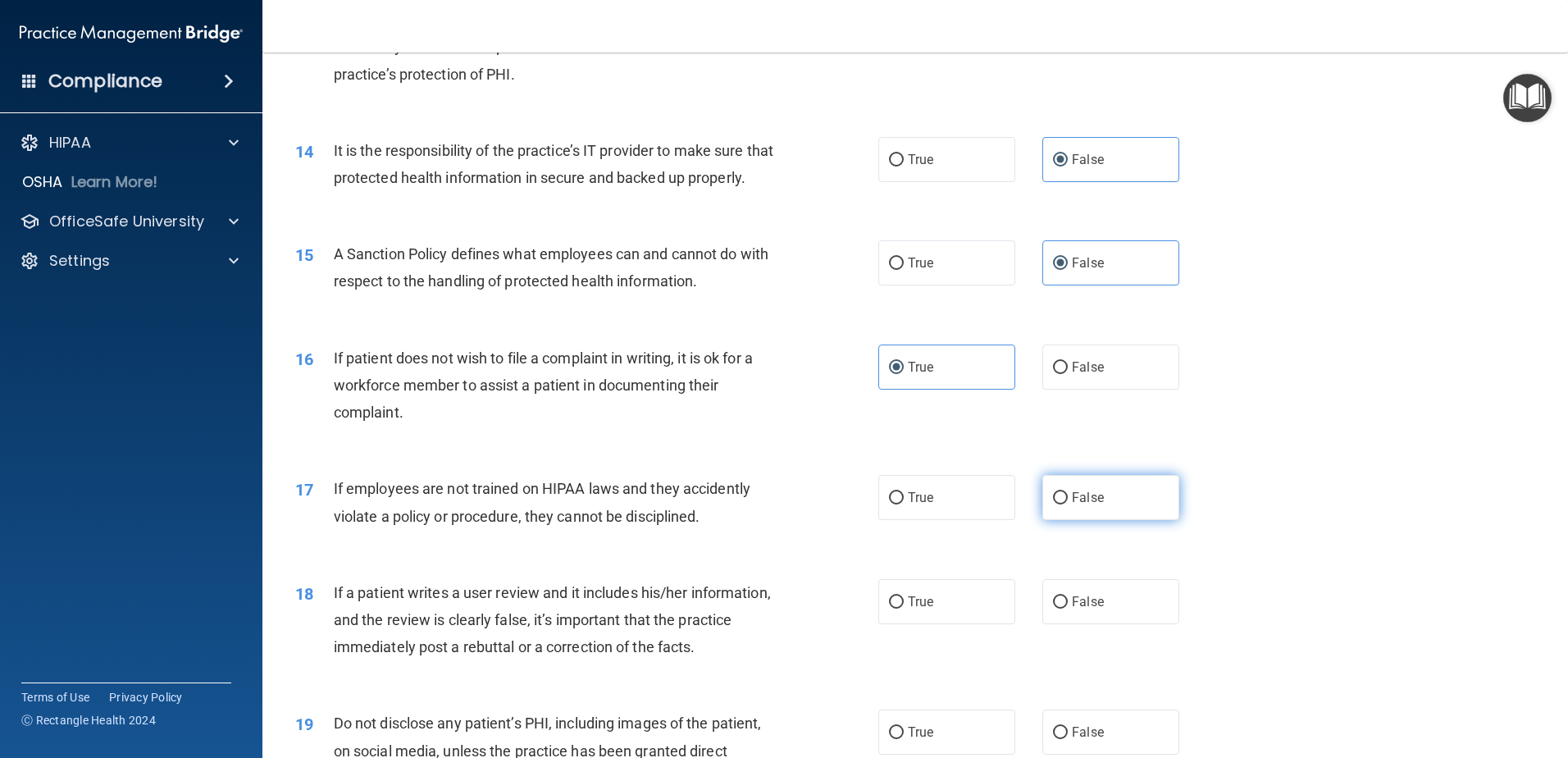
click at [1104, 520] on label "False" at bounding box center [1111, 498] width 137 height 45
click at [1068, 505] on input "False" at bounding box center [1060, 498] width 15 height 12
radio input "true"
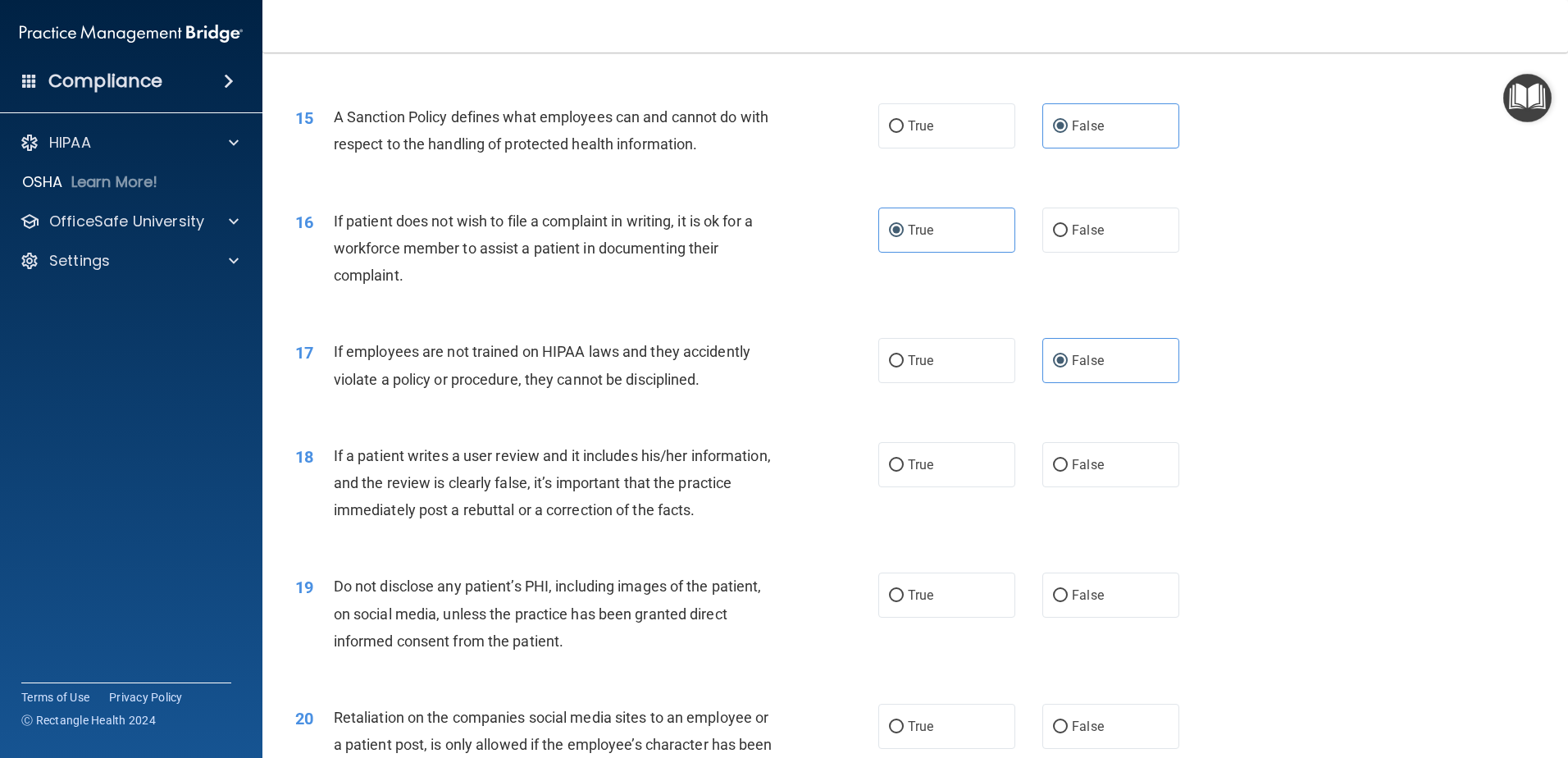
scroll to position [1969, 0]
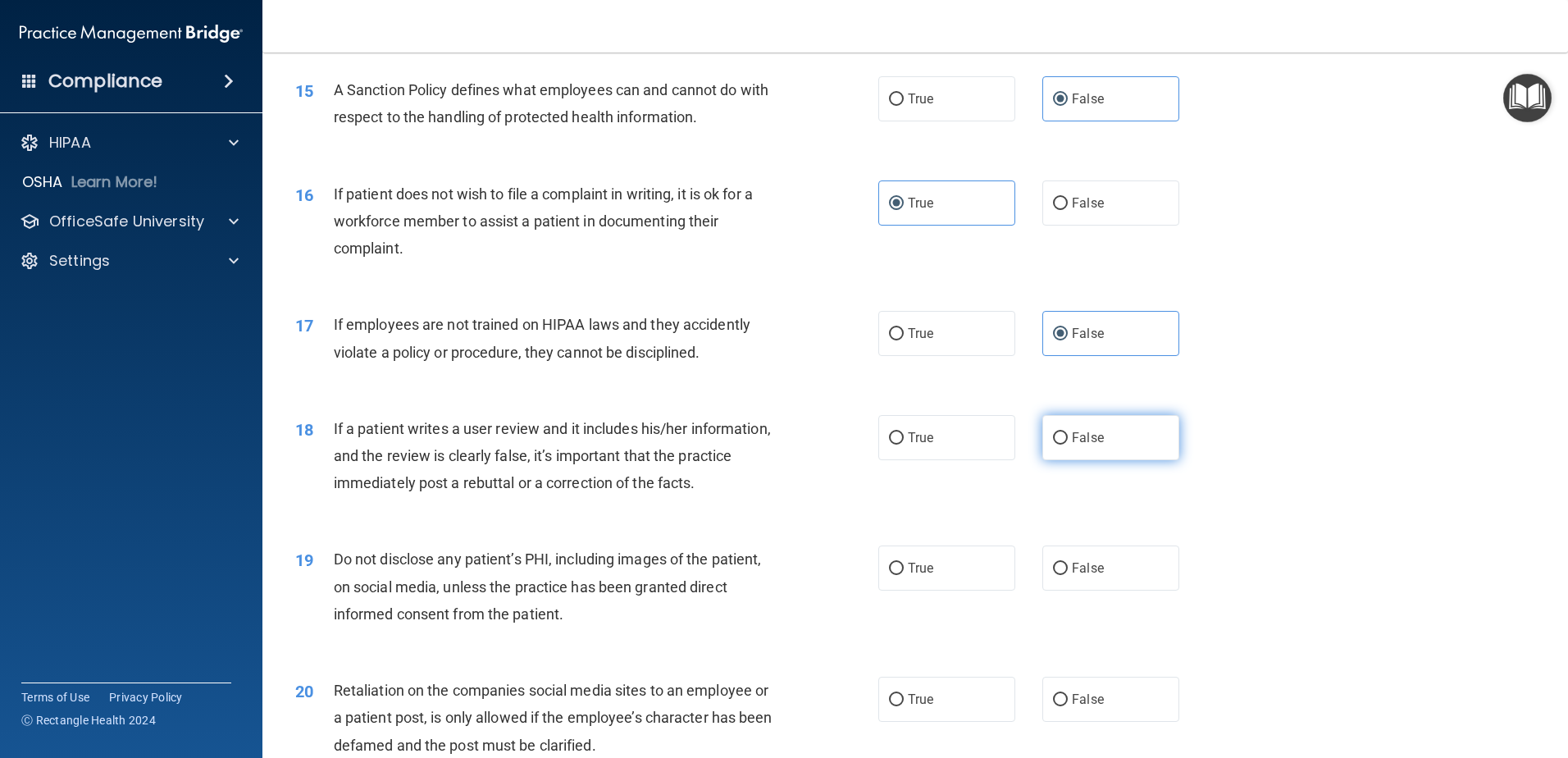
click at [1071, 446] on span "False" at bounding box center [1088, 437] width 32 height 15
click at [1068, 445] on input "False" at bounding box center [1060, 439] width 15 height 12
radio input "true"
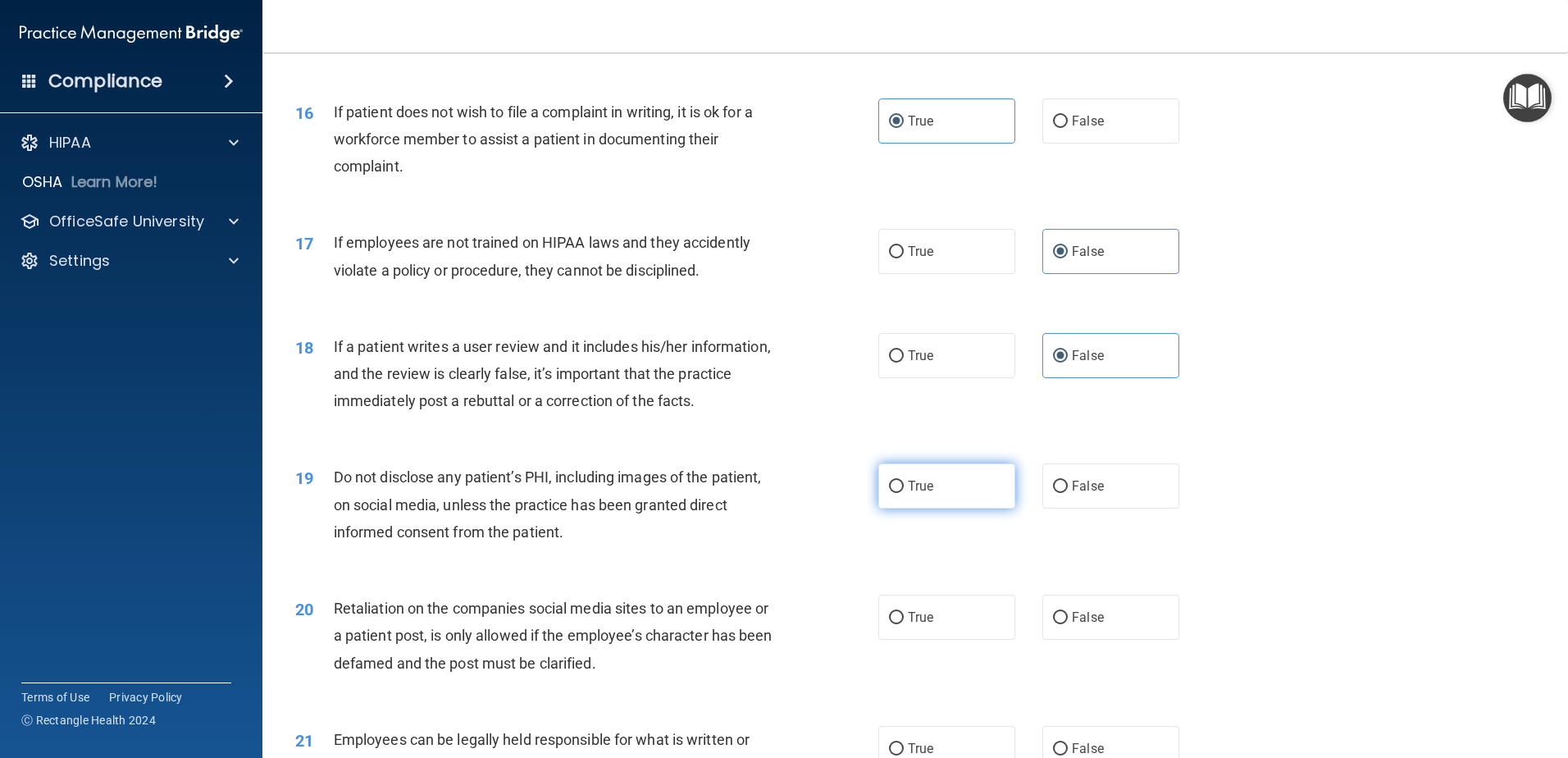
click at [906, 508] on label "True" at bounding box center [947, 486] width 137 height 45
click at [904, 493] on input "True" at bounding box center [896, 487] width 15 height 12
radio input "true"
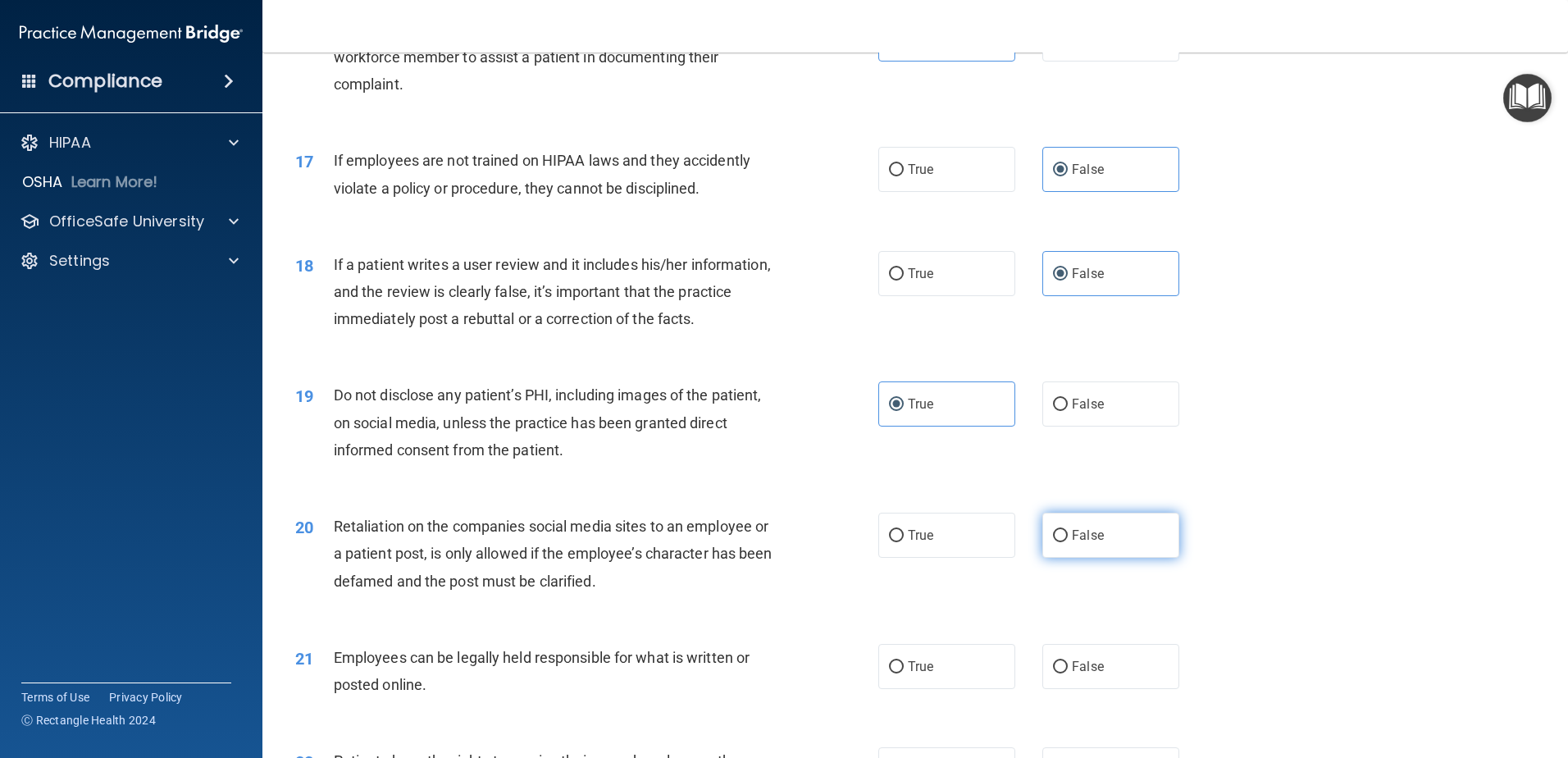
click at [1078, 558] on label "False" at bounding box center [1111, 535] width 137 height 45
click at [1068, 542] on input "False" at bounding box center [1060, 536] width 15 height 12
radio input "true"
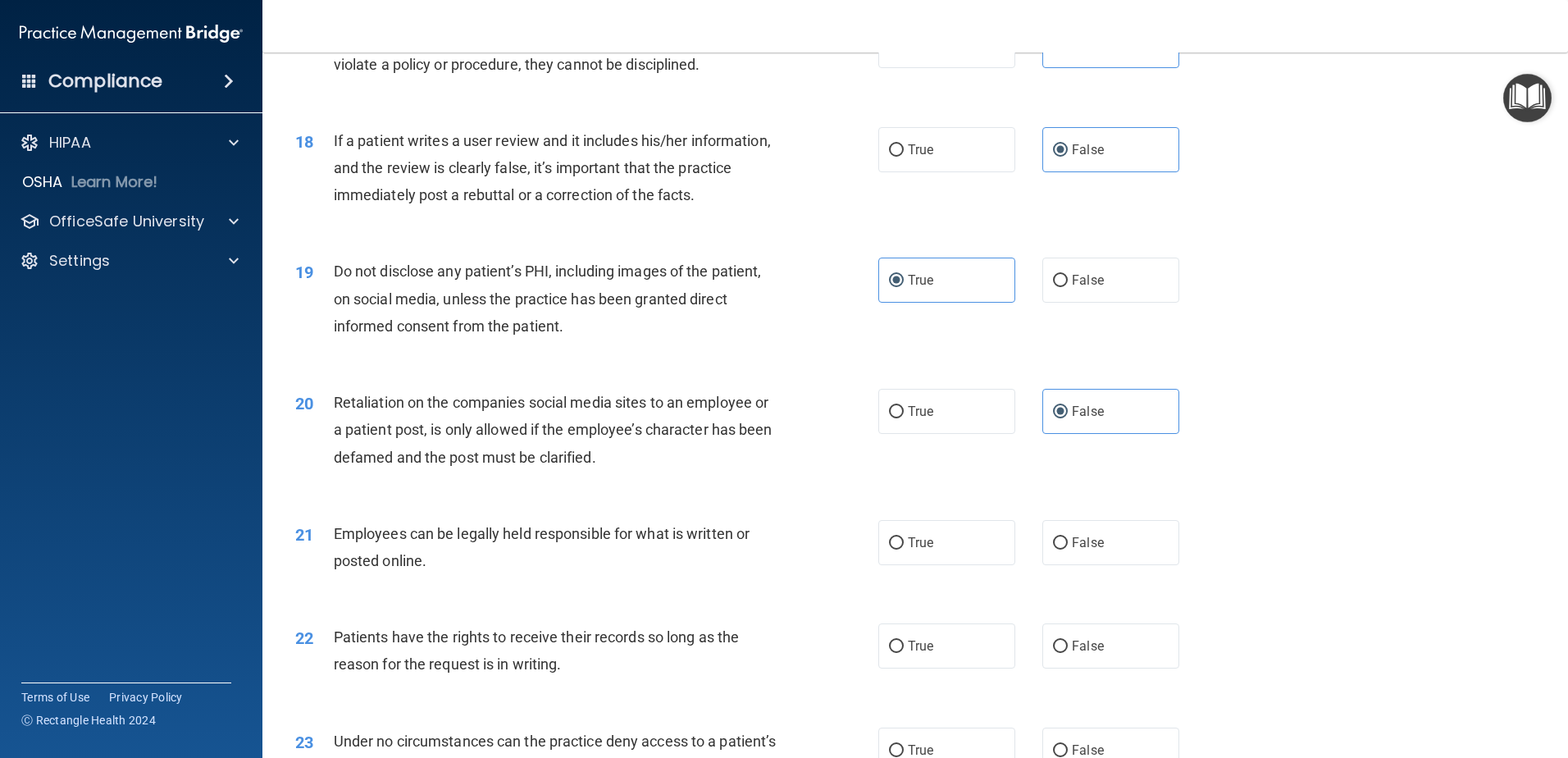
scroll to position [2297, 0]
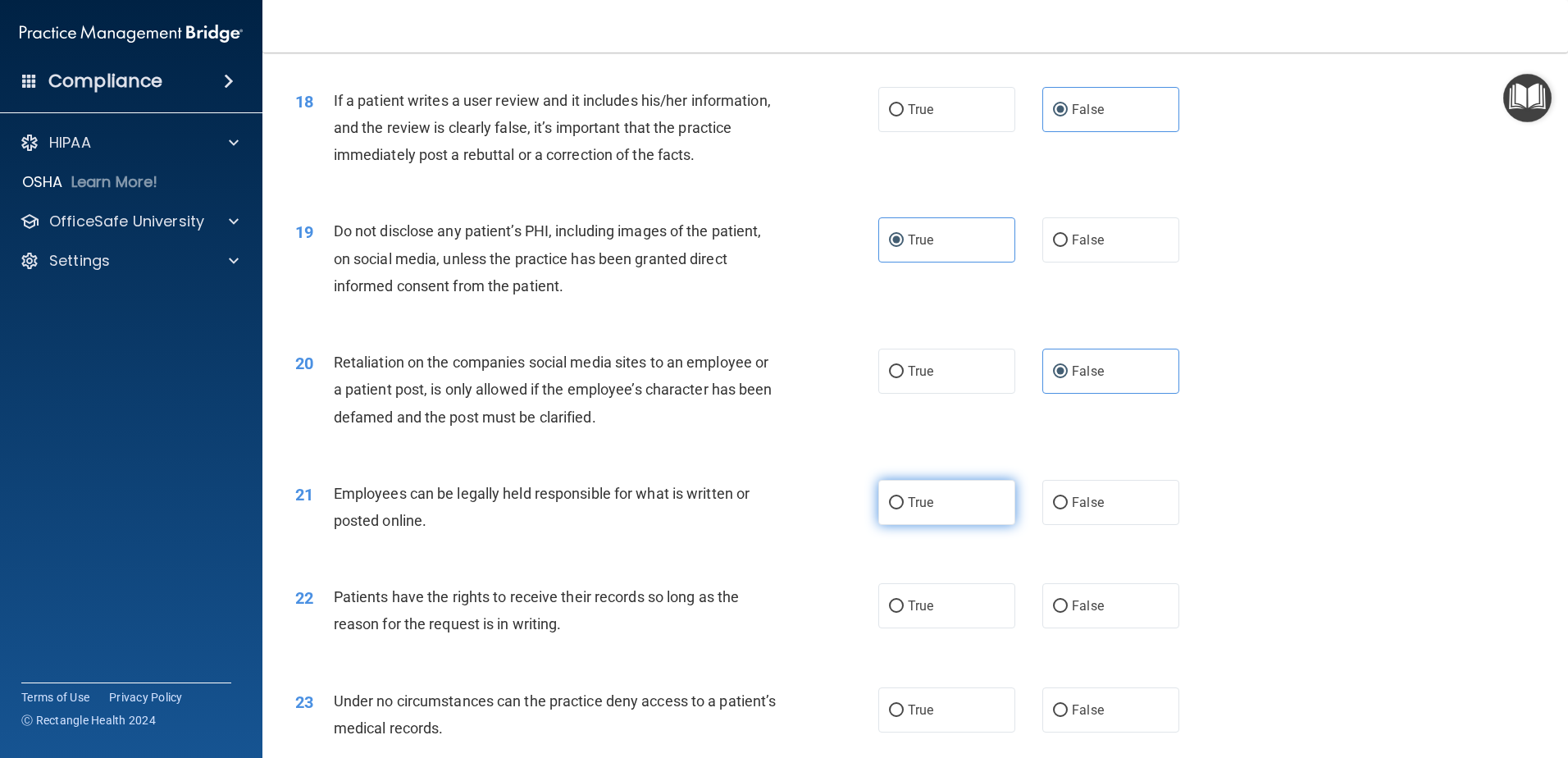
click at [936, 525] on label "True" at bounding box center [947, 502] width 137 height 45
click at [904, 509] on input "True" at bounding box center [896, 503] width 15 height 12
radio input "true"
click at [1104, 629] on label "False" at bounding box center [1111, 606] width 137 height 45
click at [1068, 613] on input "False" at bounding box center [1060, 606] width 15 height 12
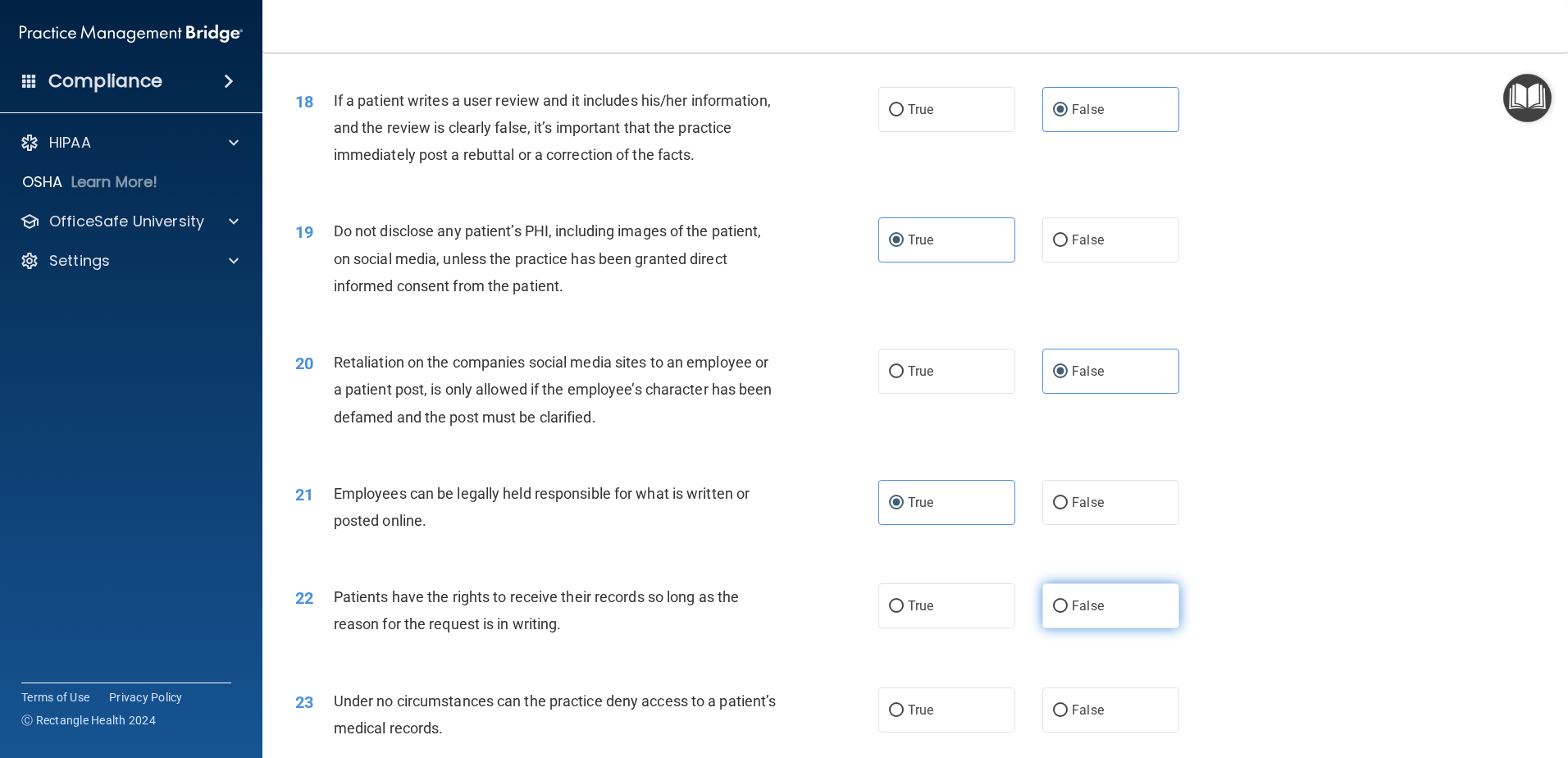
radio input "true"
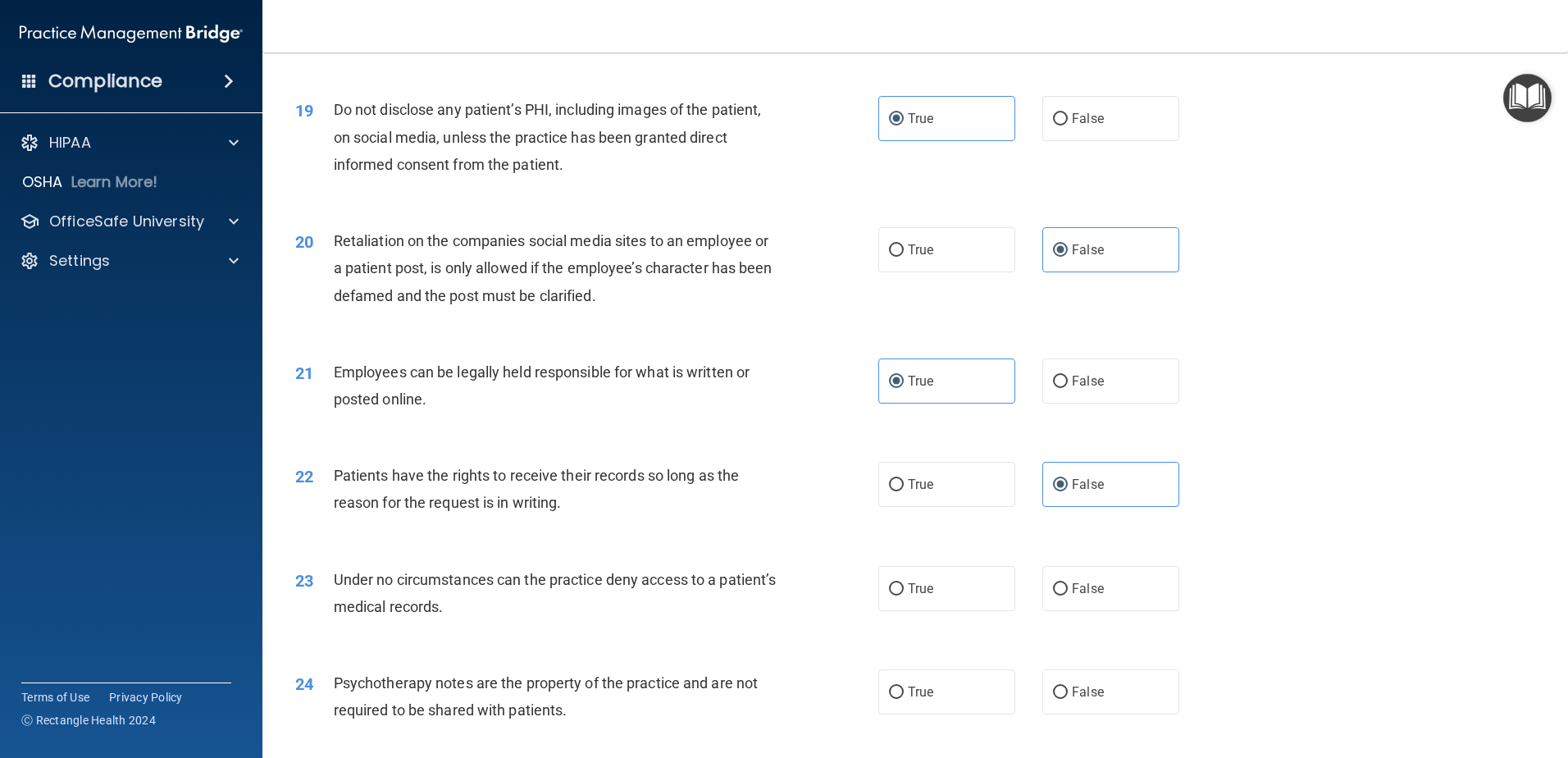
scroll to position [2461, 0]
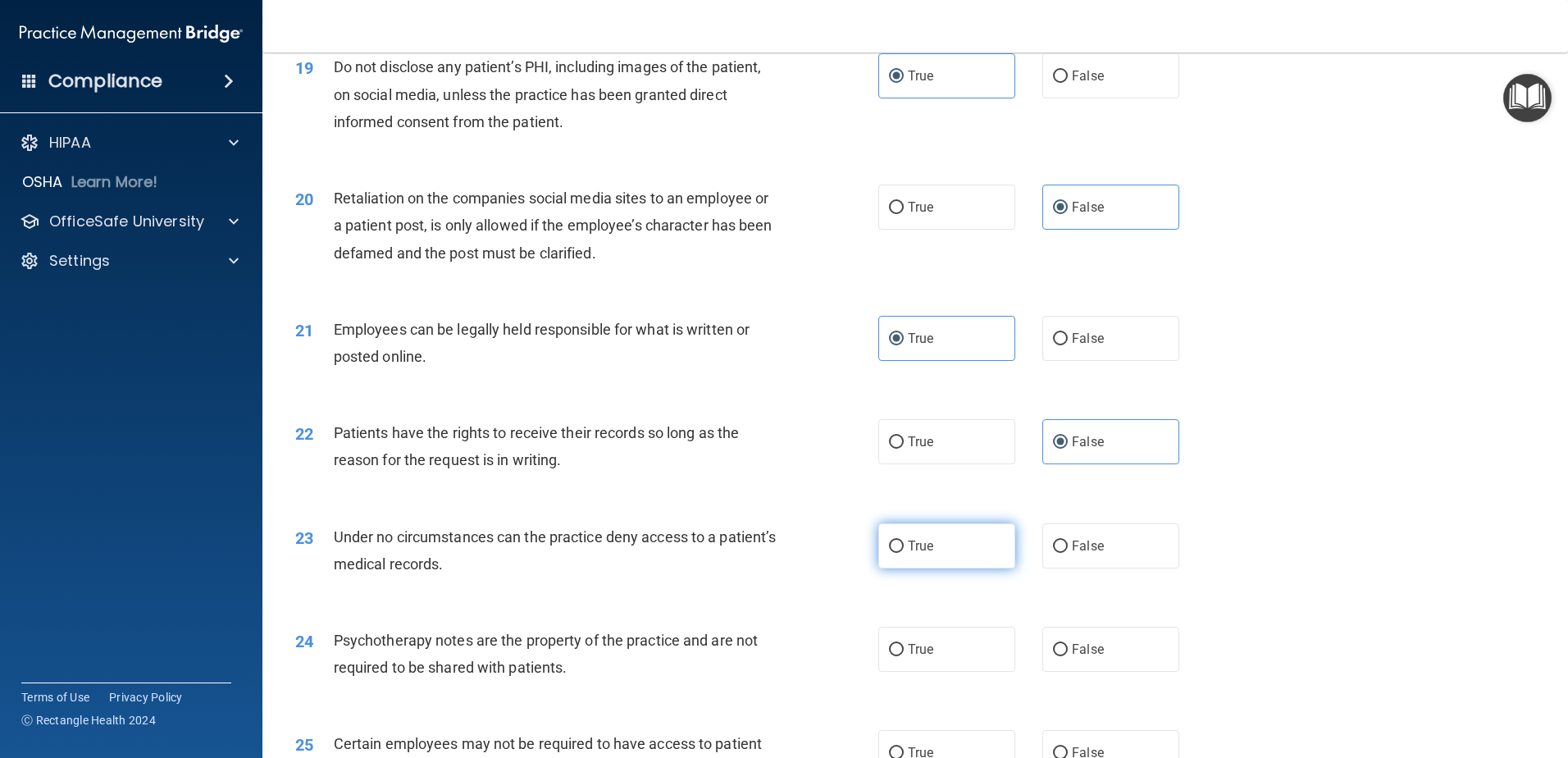
click at [958, 563] on label "True" at bounding box center [947, 546] width 137 height 45
click at [904, 553] on input "True" at bounding box center [896, 547] width 15 height 12
radio input "true"
click at [940, 671] on label "True" at bounding box center [947, 649] width 137 height 45
click at [904, 656] on input "True" at bounding box center [896, 650] width 15 height 12
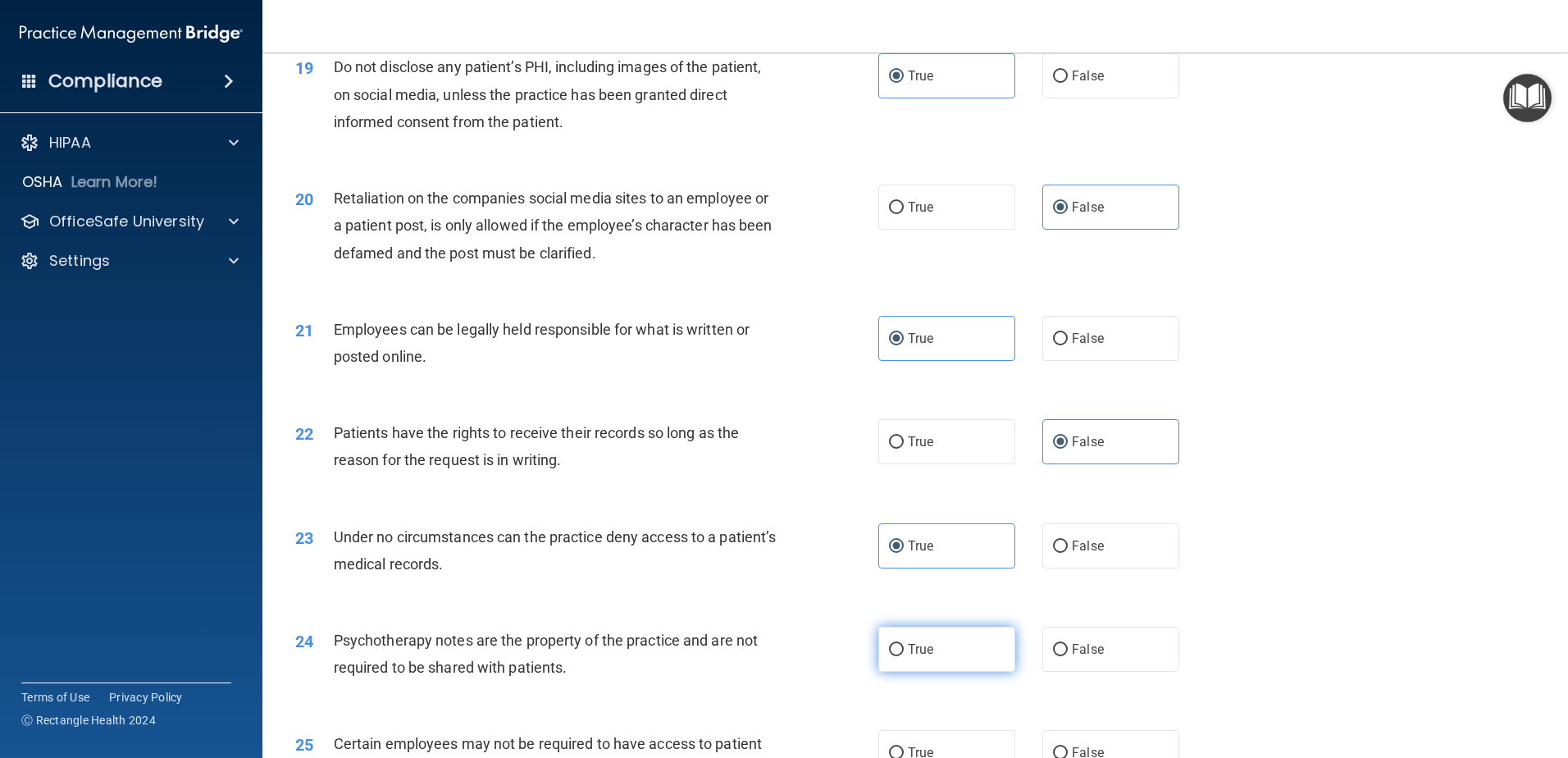
radio input "true"
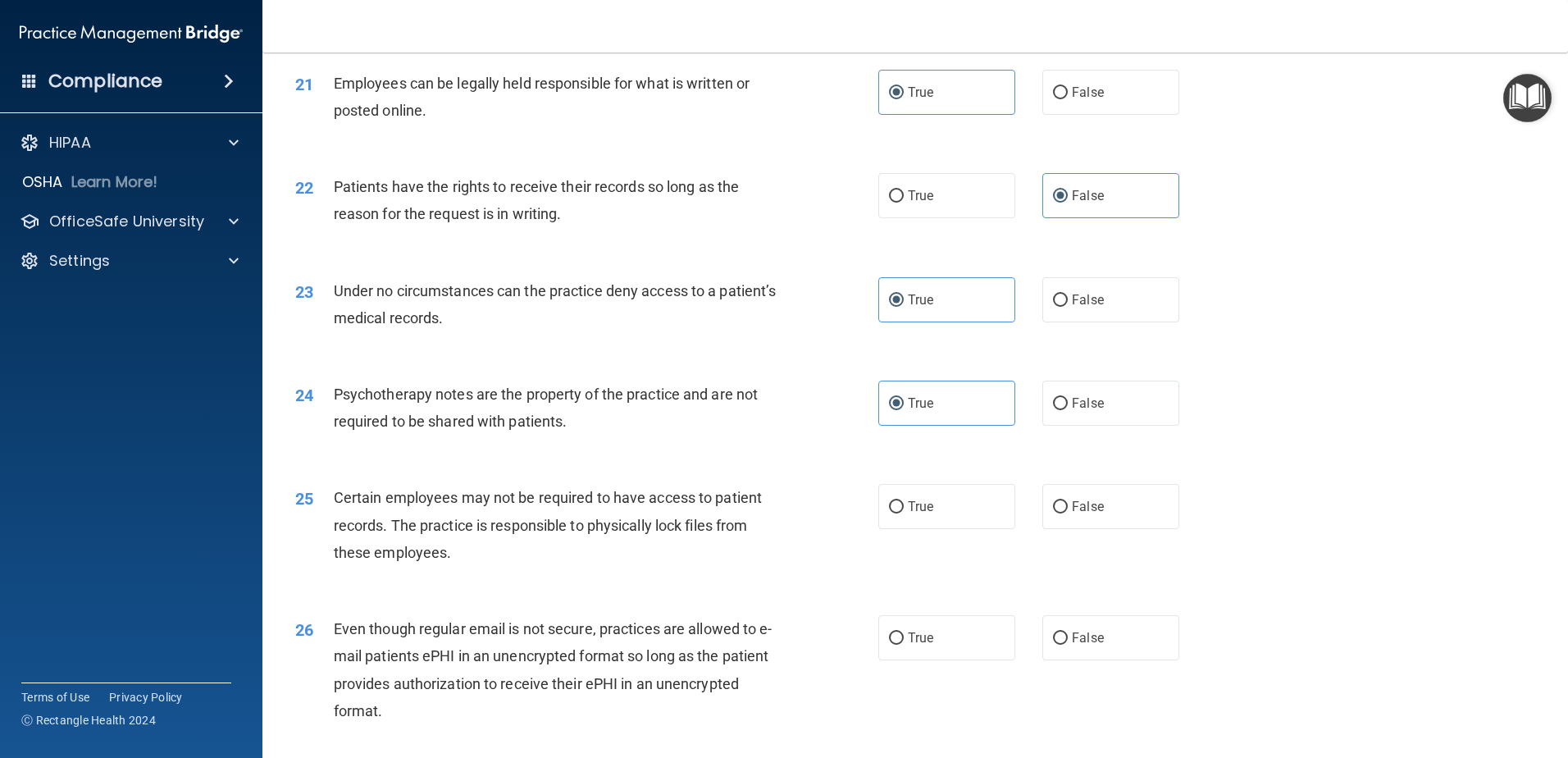
scroll to position [2789, 0]
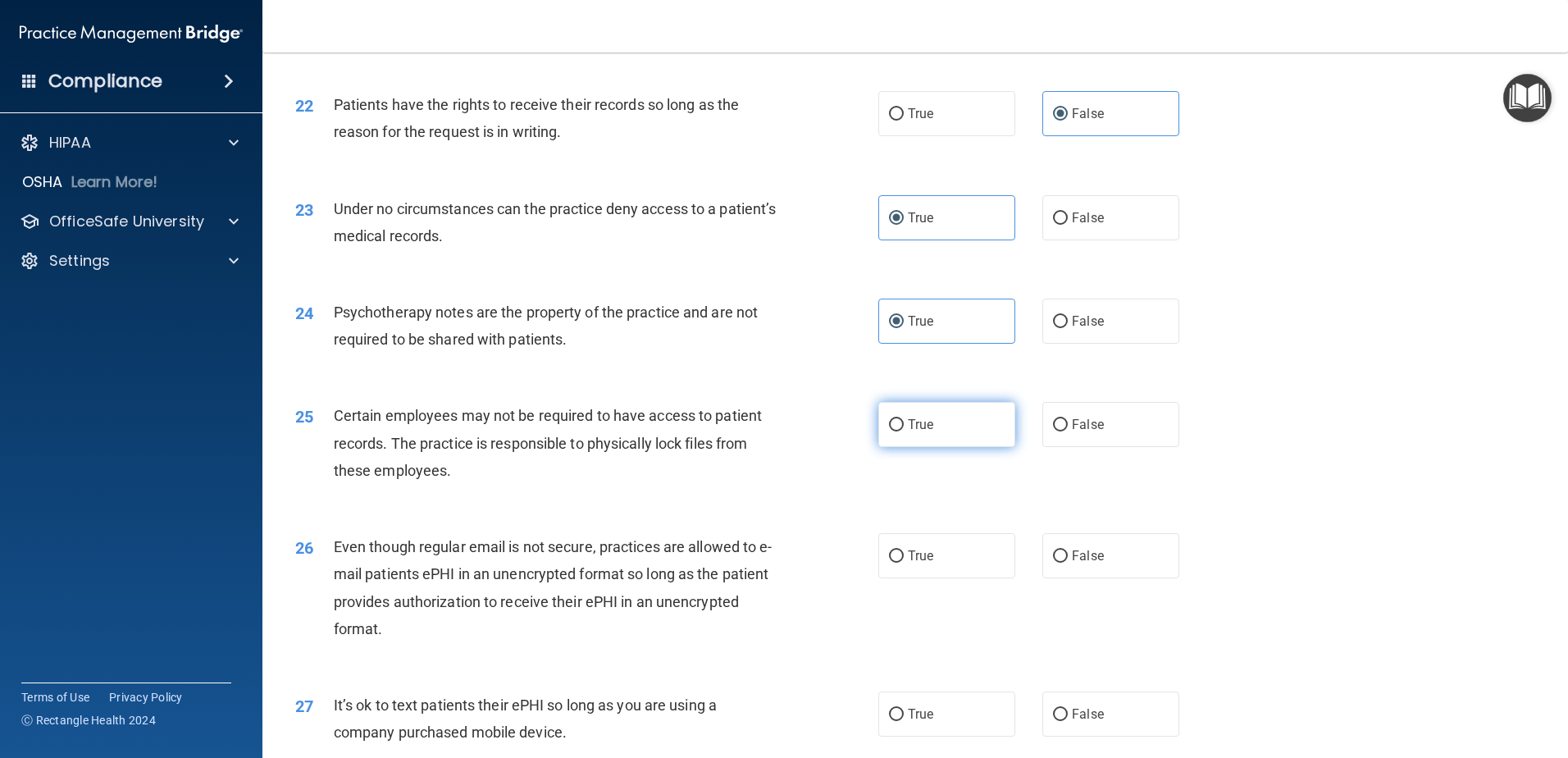
click at [954, 447] on label "True" at bounding box center [947, 424] width 137 height 45
click at [904, 432] on input "True" at bounding box center [896, 425] width 15 height 12
radio input "true"
click at [913, 579] on label "True" at bounding box center [947, 556] width 137 height 45
click at [904, 563] on input "True" at bounding box center [896, 556] width 15 height 12
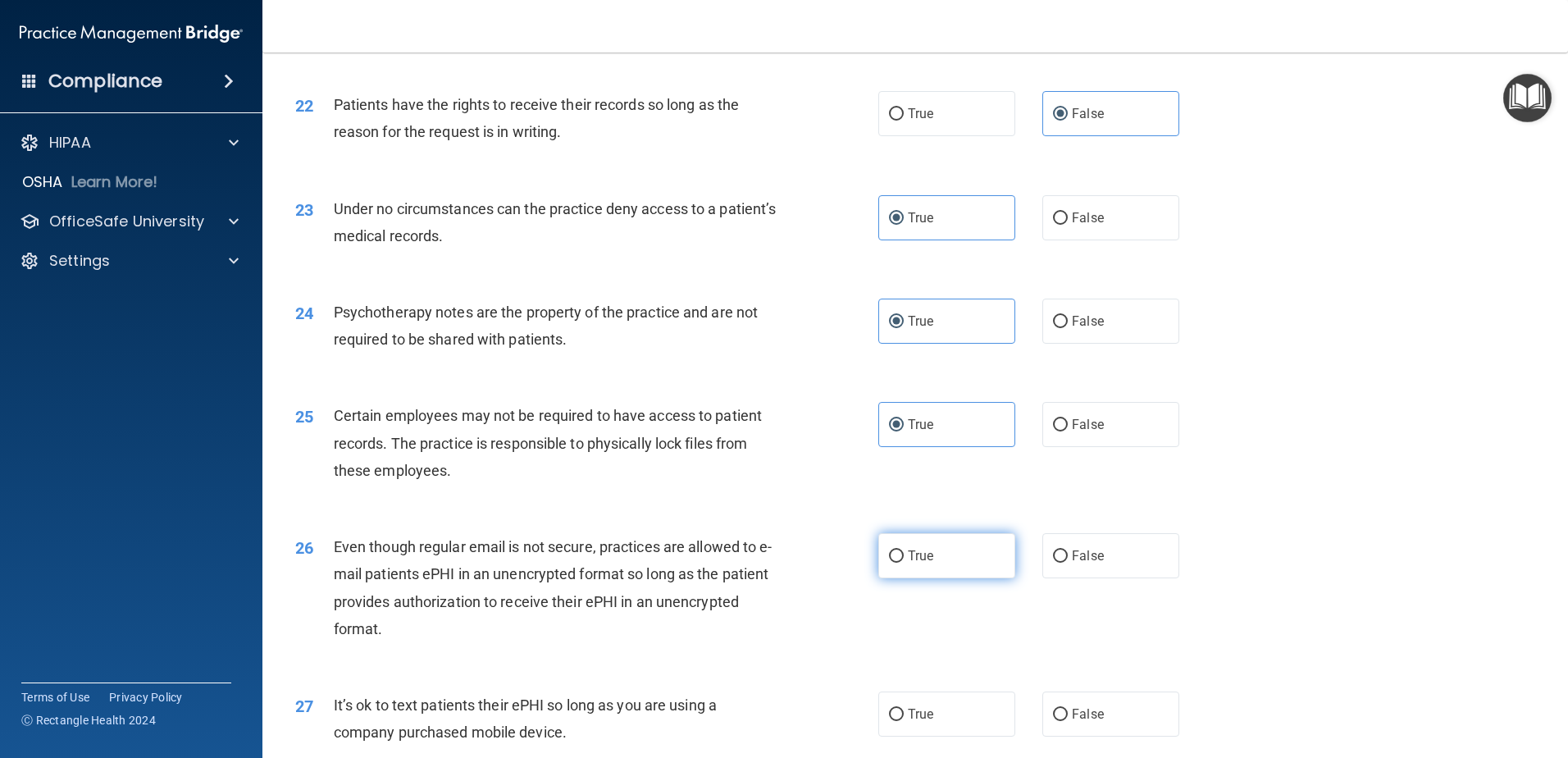
radio input "true"
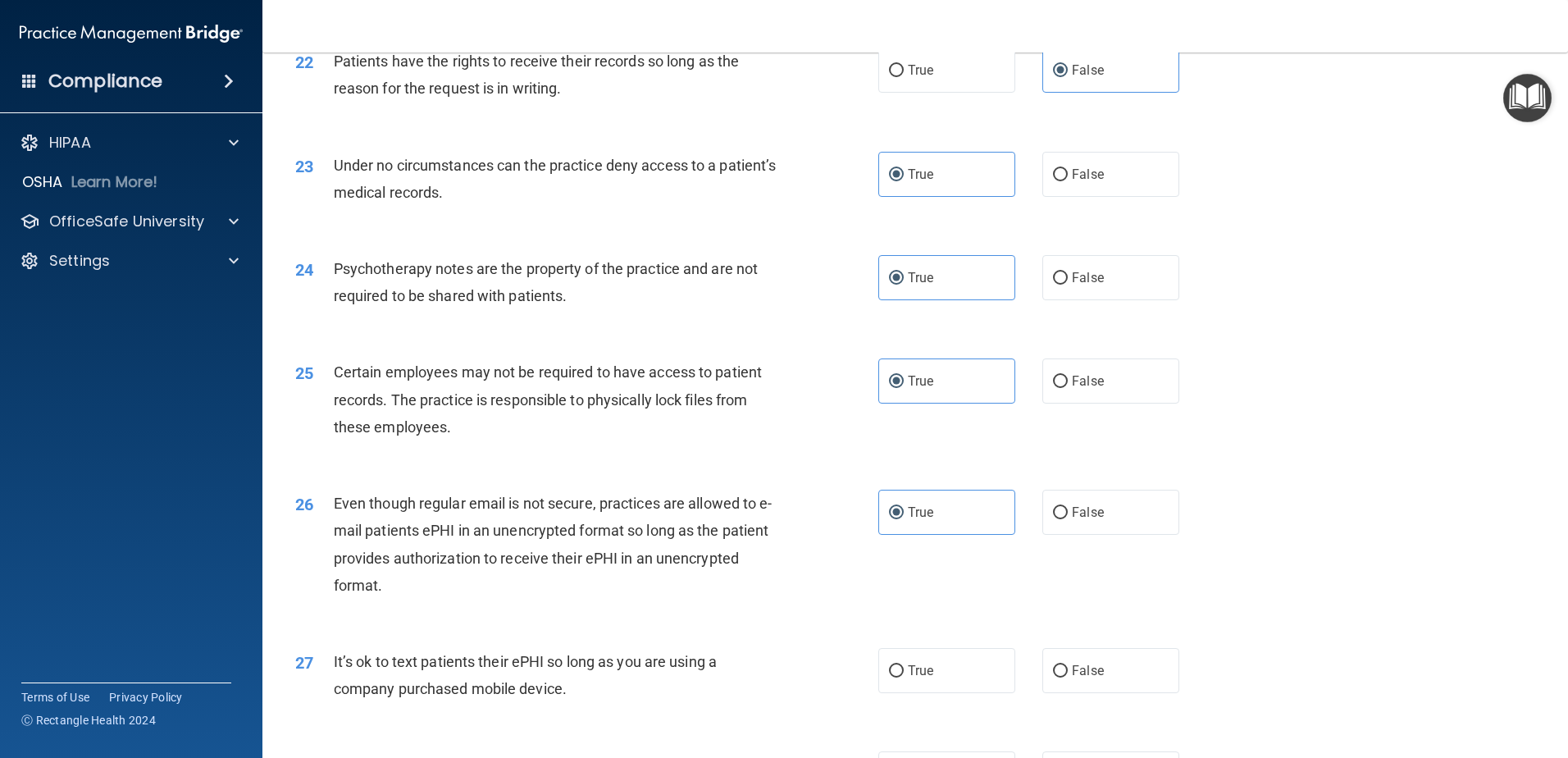
scroll to position [2954, 0]
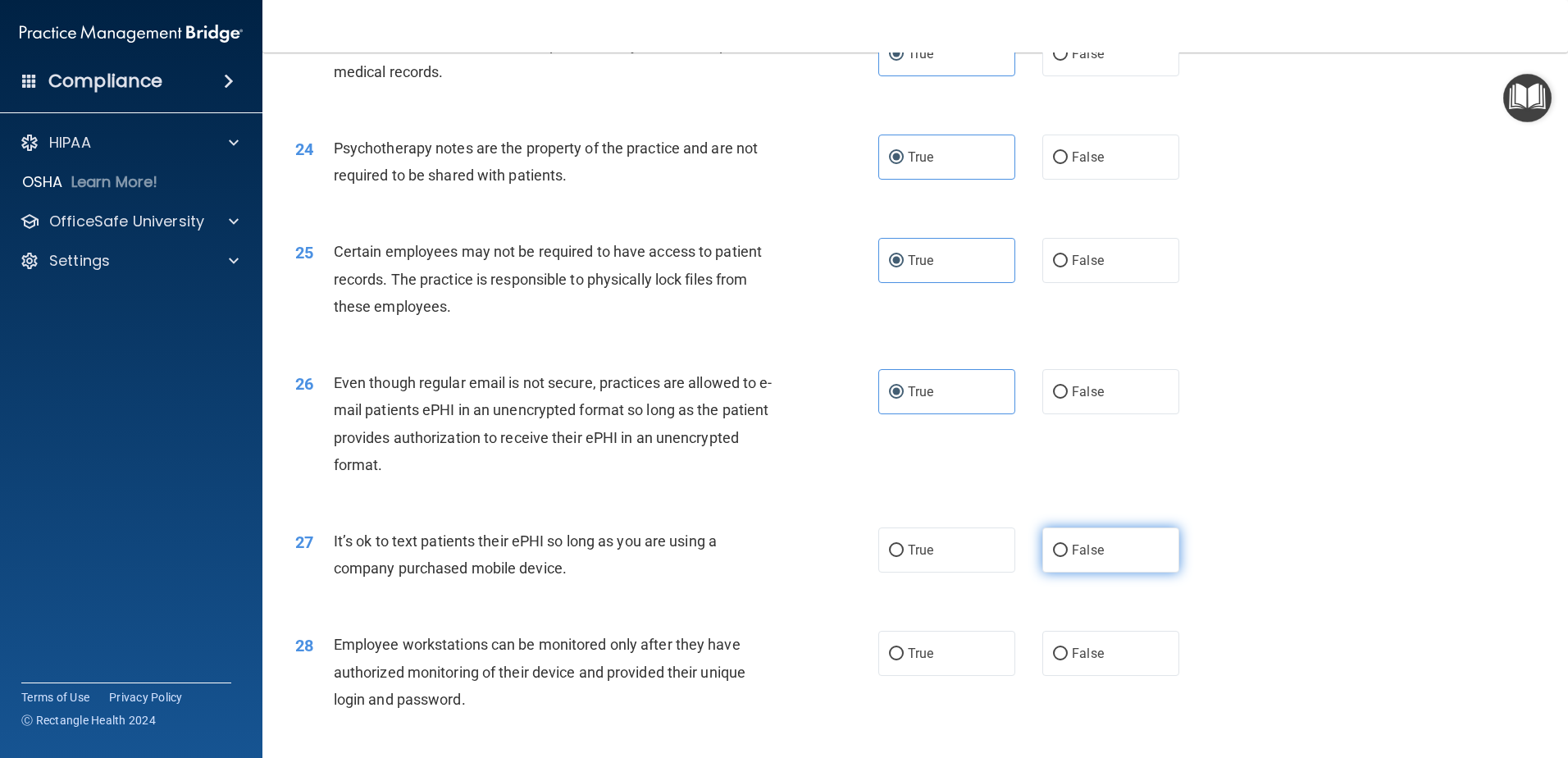
click at [1145, 573] on label "False" at bounding box center [1111, 550] width 137 height 45
click at [1068, 557] on input "False" at bounding box center [1060, 551] width 15 height 12
radio input "true"
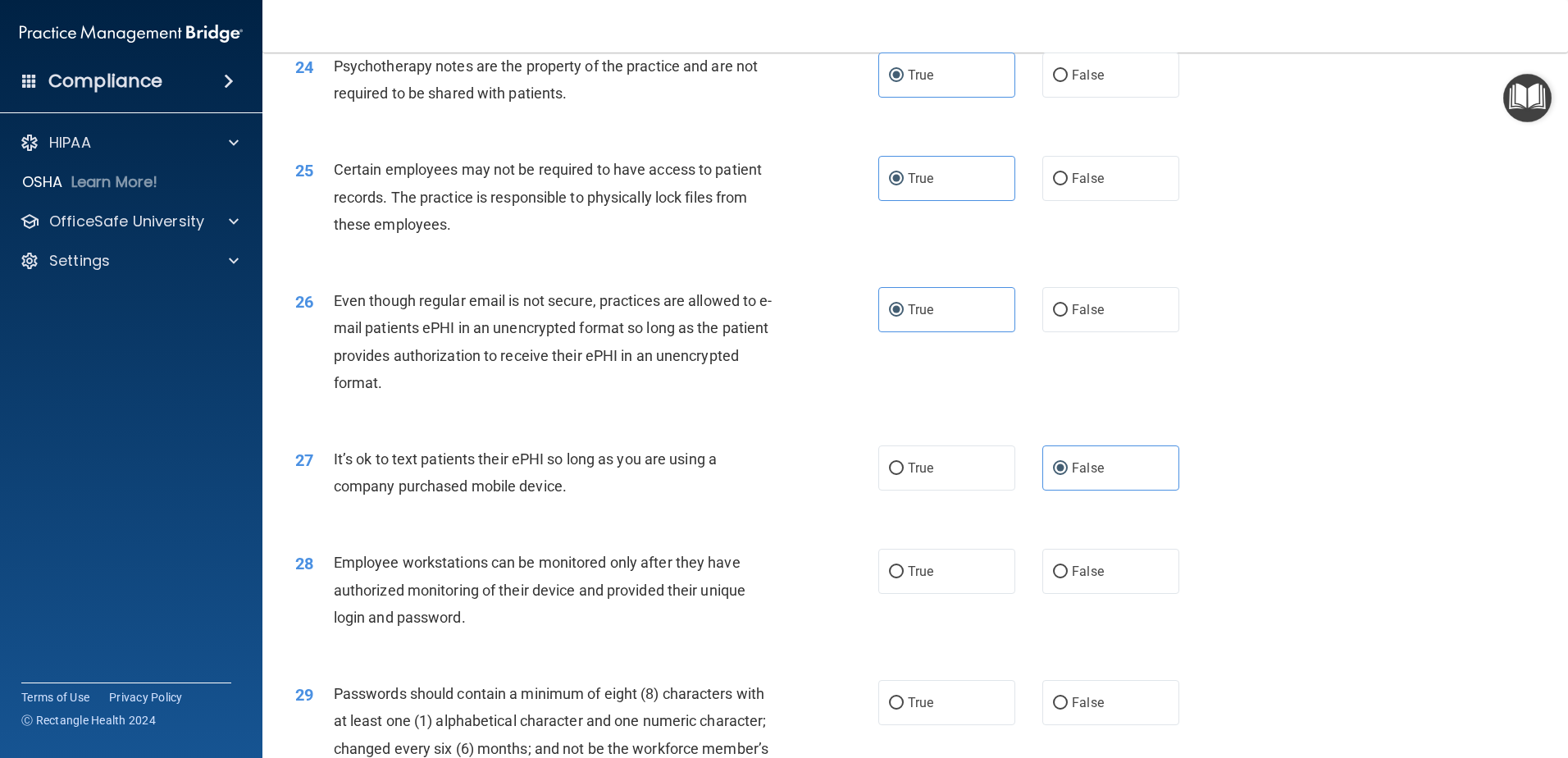
scroll to position [3118, 0]
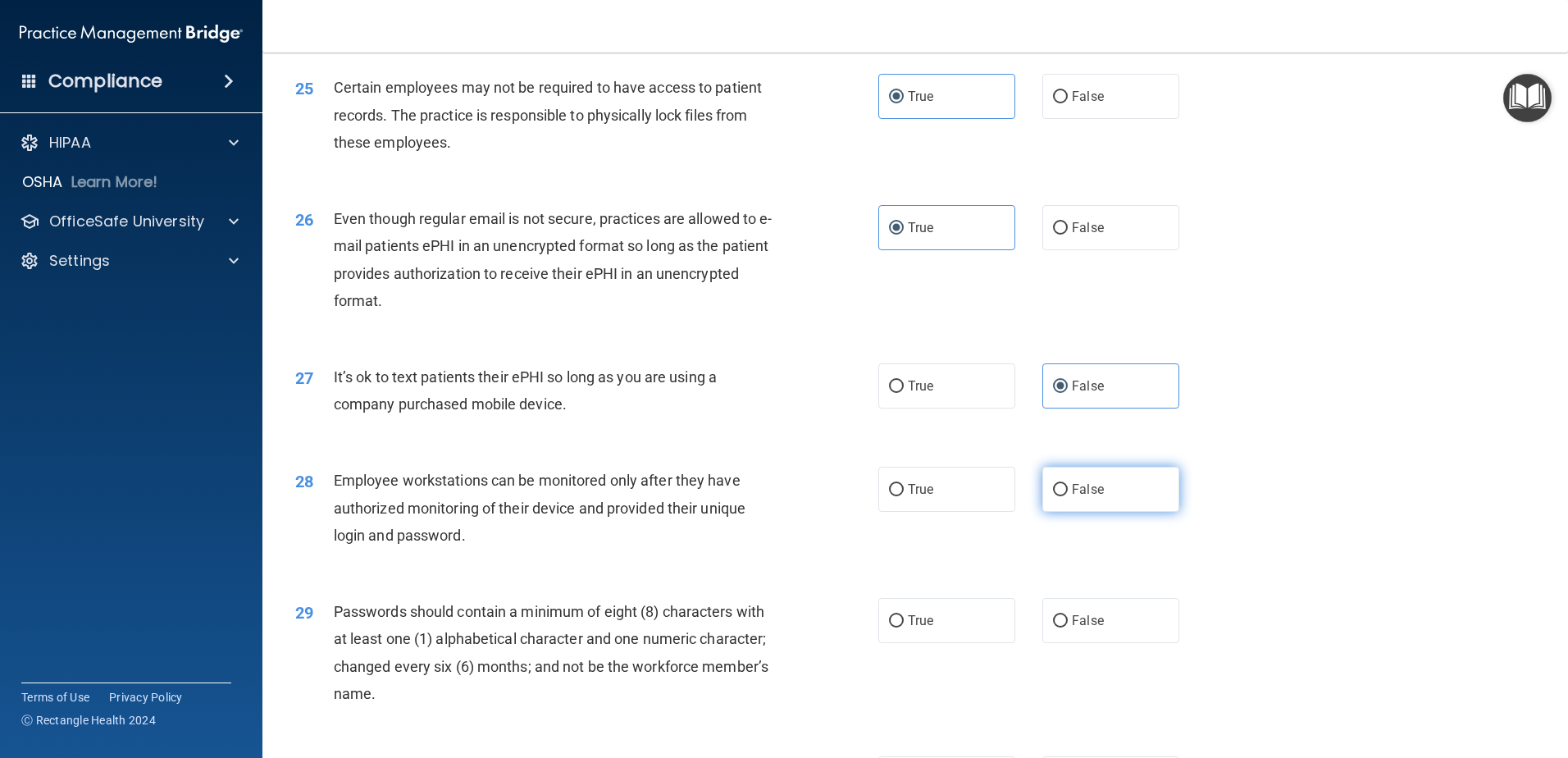
click at [1073, 512] on label "False" at bounding box center [1111, 489] width 137 height 45
click at [1068, 497] on input "False" at bounding box center [1060, 490] width 15 height 12
radio input "true"
click at [917, 629] on span "True" at bounding box center [920, 620] width 26 height 15
click at [904, 628] on input "True" at bounding box center [896, 622] width 15 height 12
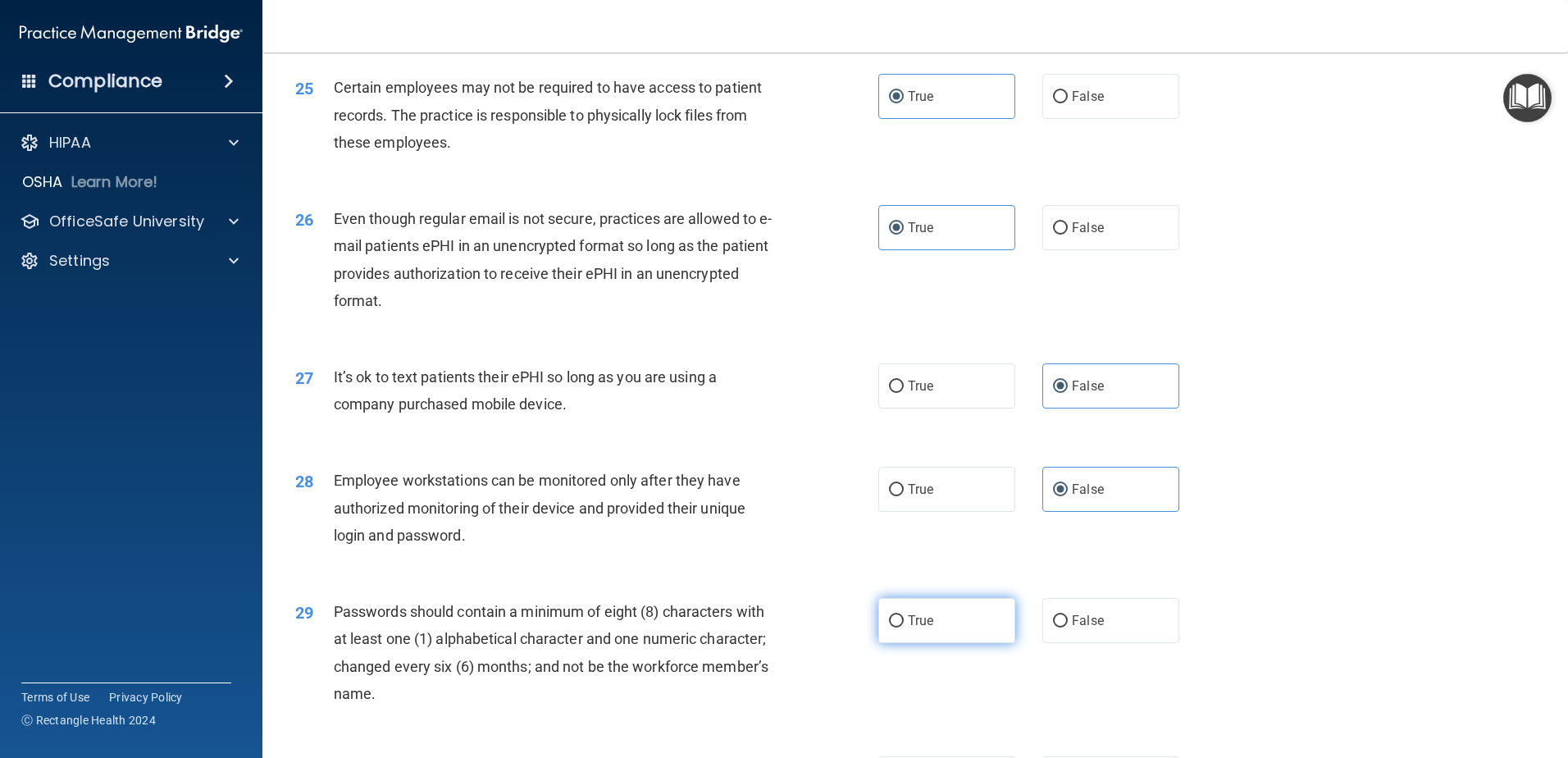
radio input "true"
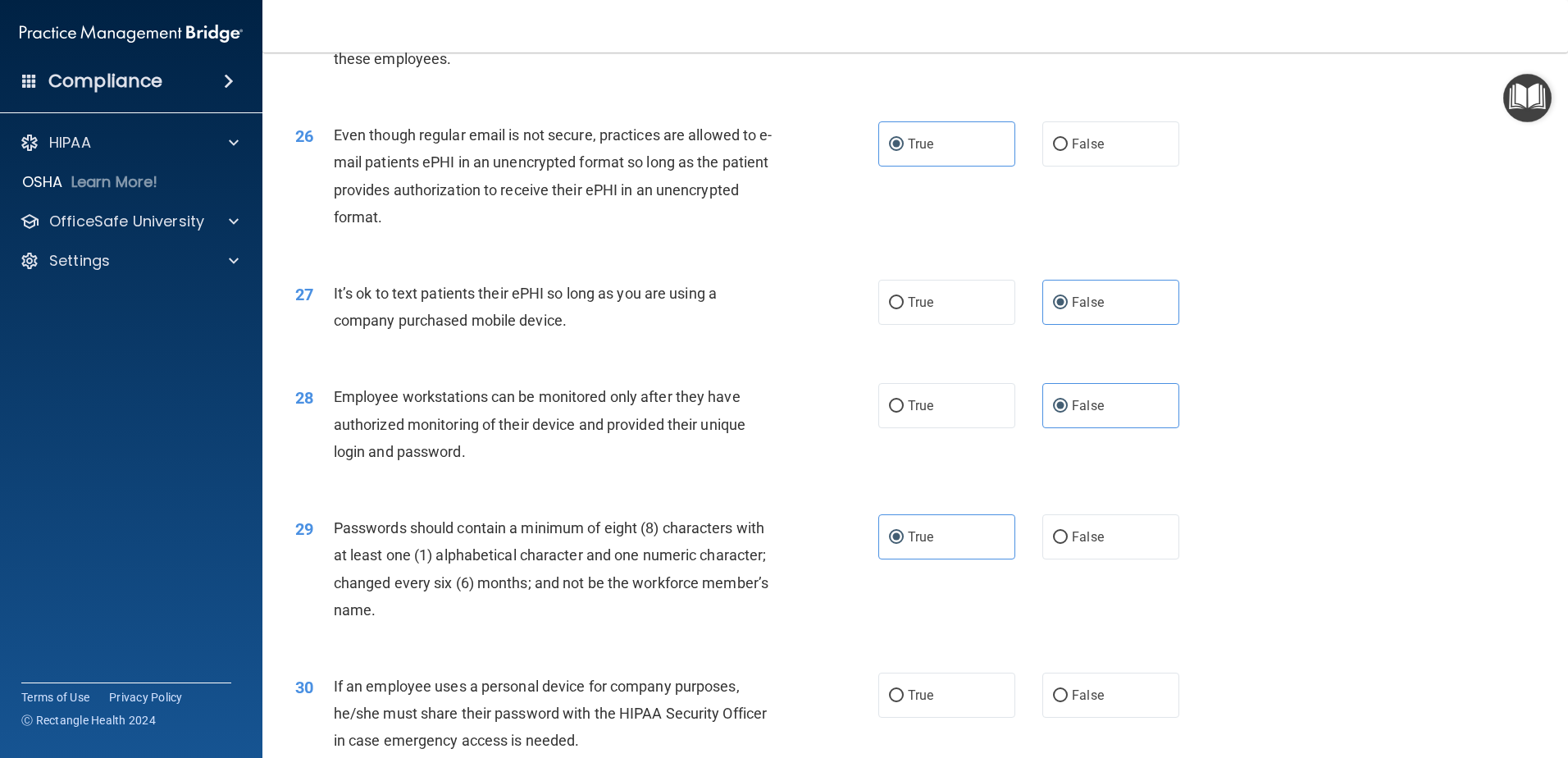
scroll to position [3360, 0]
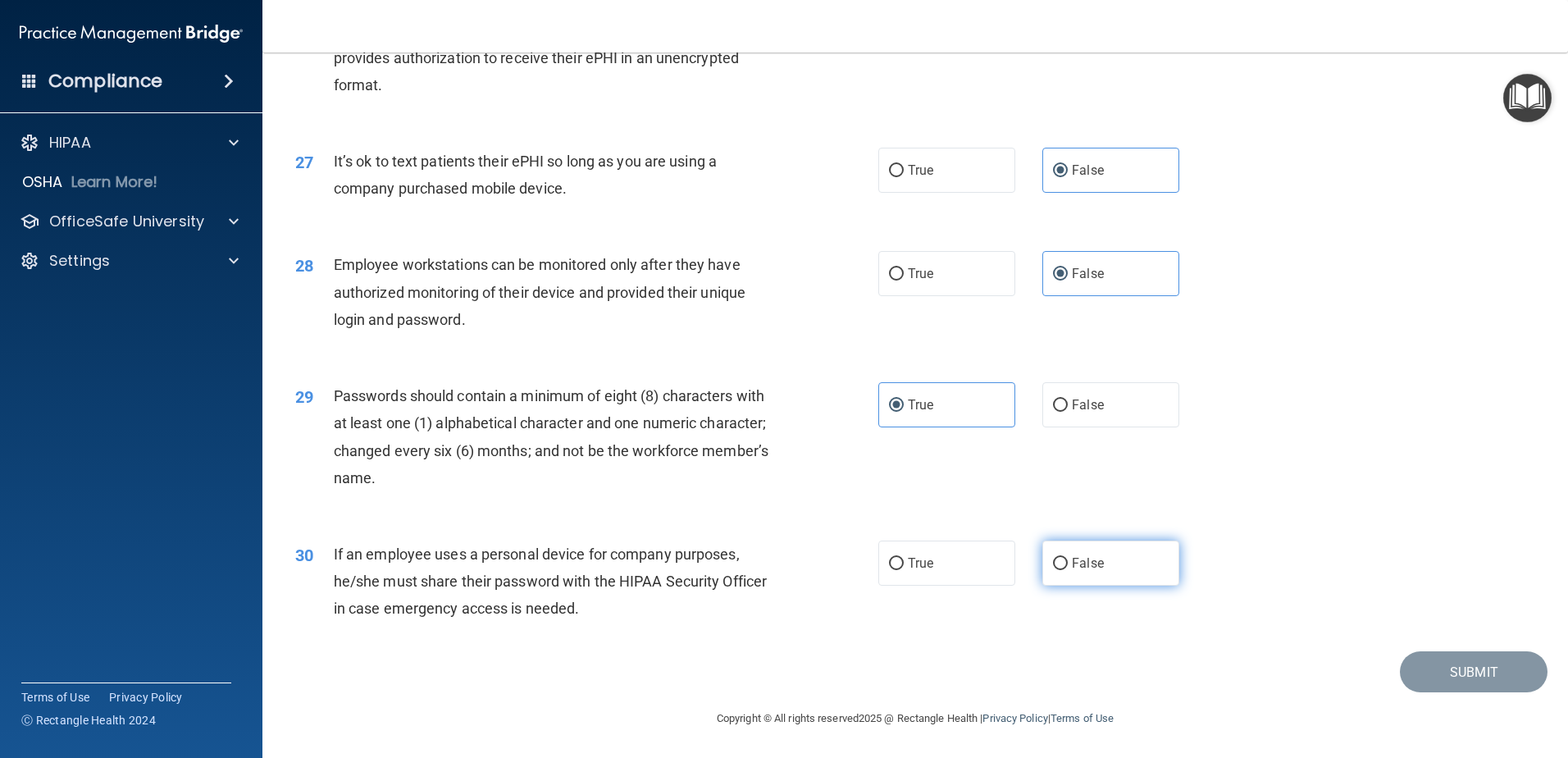
click at [1099, 560] on label "False" at bounding box center [1111, 563] width 137 height 45
click at [1068, 560] on input "False" at bounding box center [1060, 564] width 15 height 12
radio input "true"
click at [1477, 677] on button "Submit" at bounding box center [1474, 671] width 148 height 42
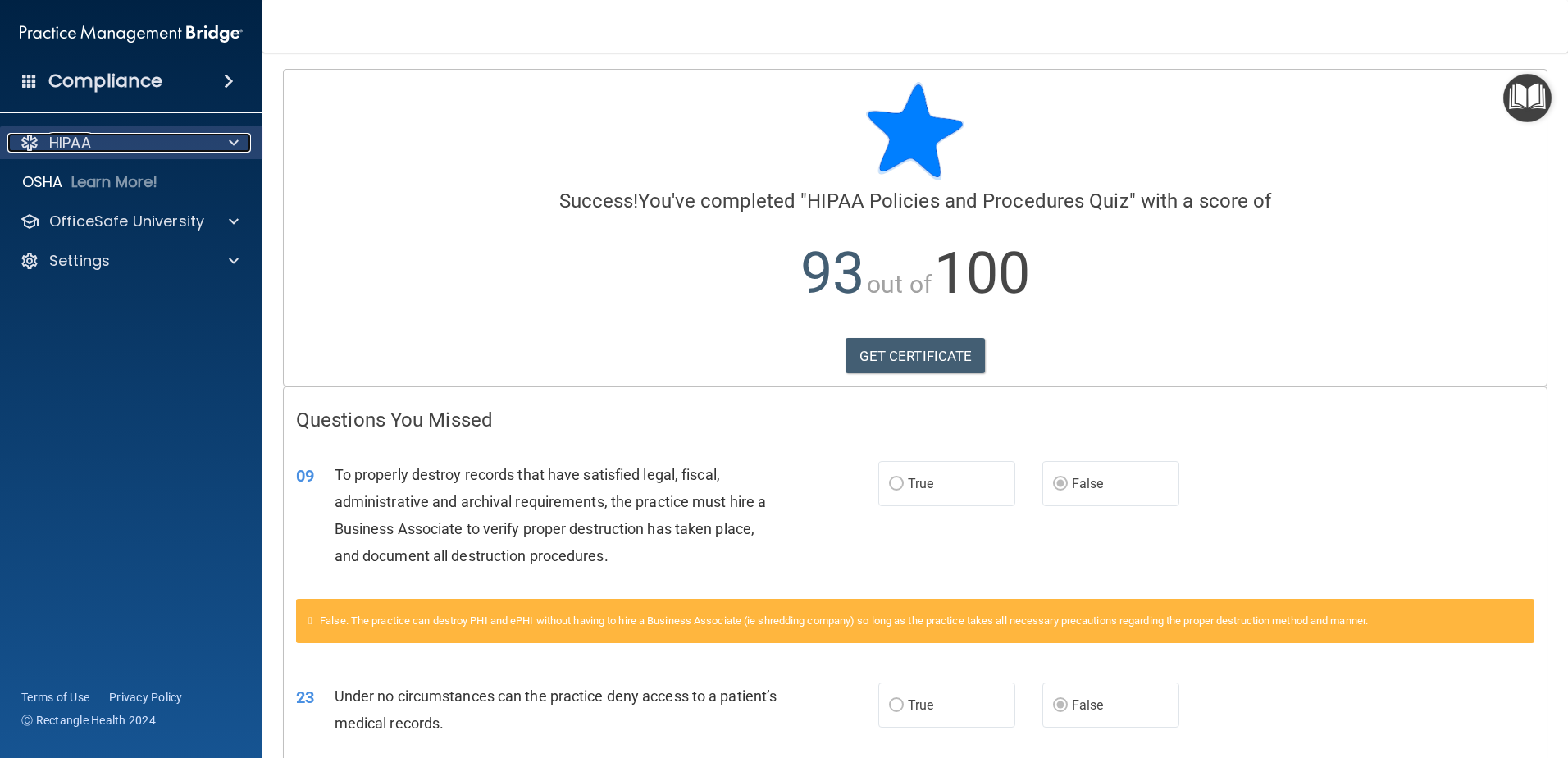
click at [199, 136] on div "HIPAA" at bounding box center [109, 143] width 203 height 20
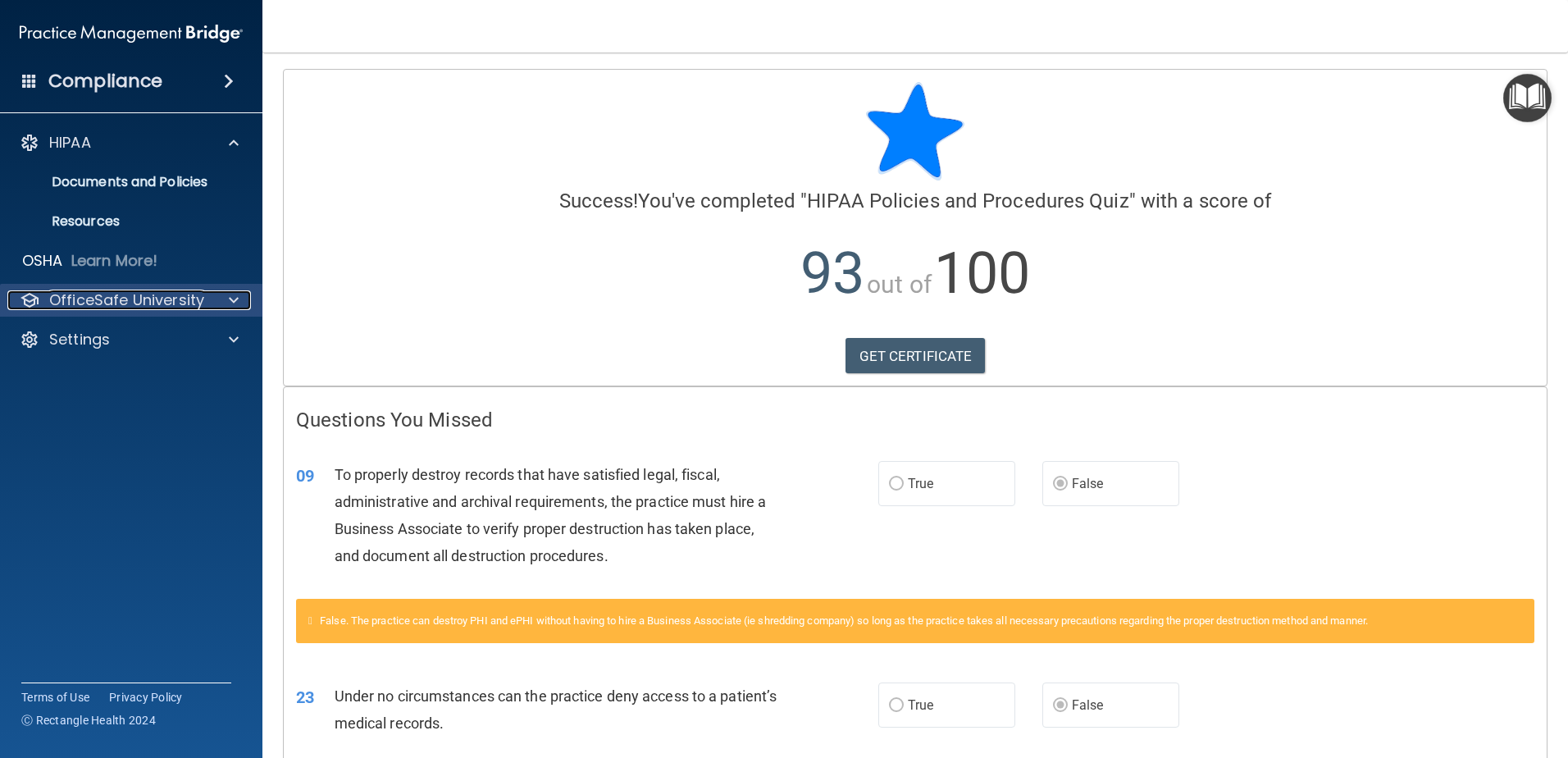
click at [201, 302] on p "OfficeSafe University" at bounding box center [127, 301] width 155 height 20
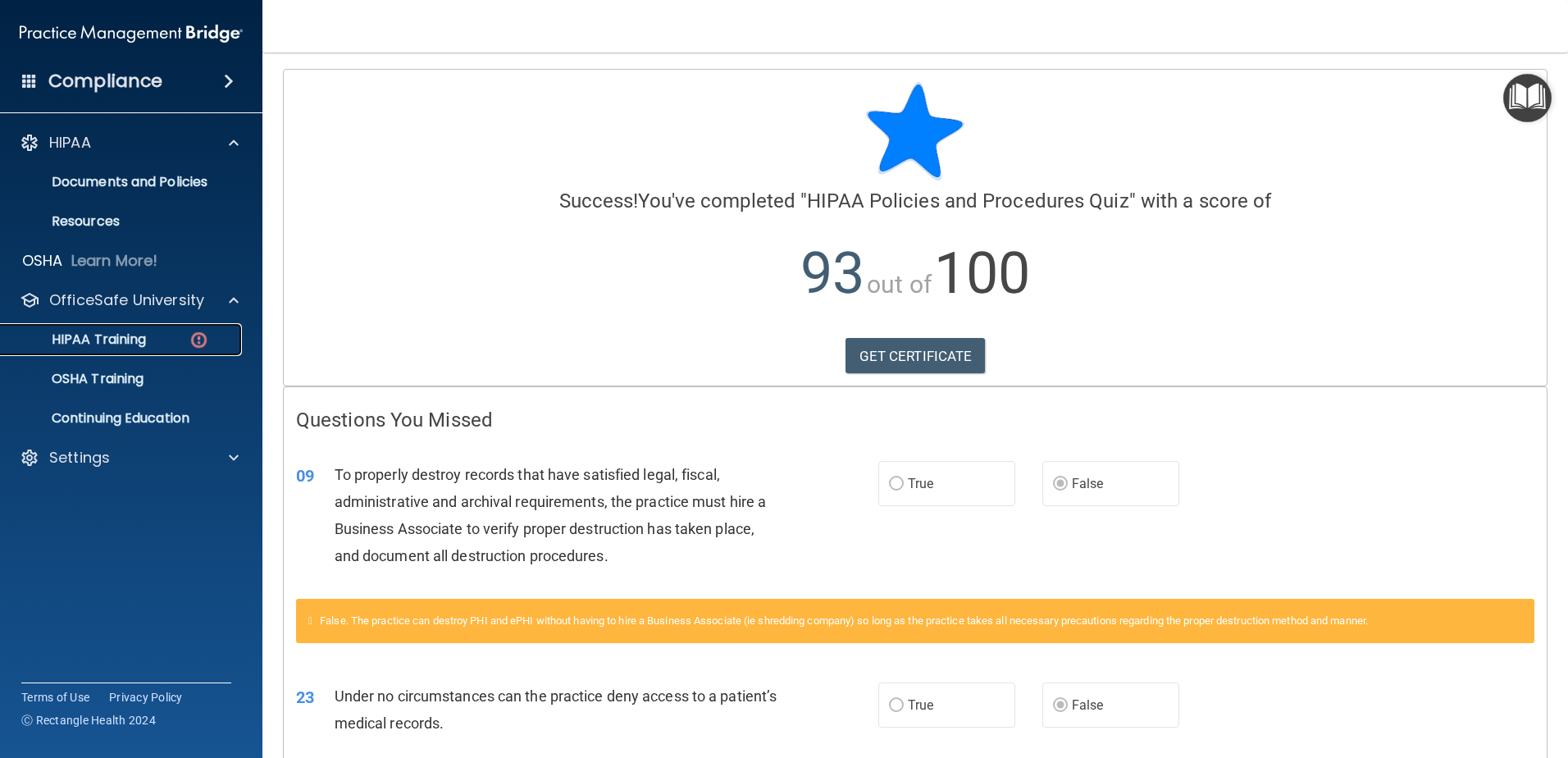
click at [108, 341] on p "HIPAA Training" at bounding box center [78, 340] width 135 height 16
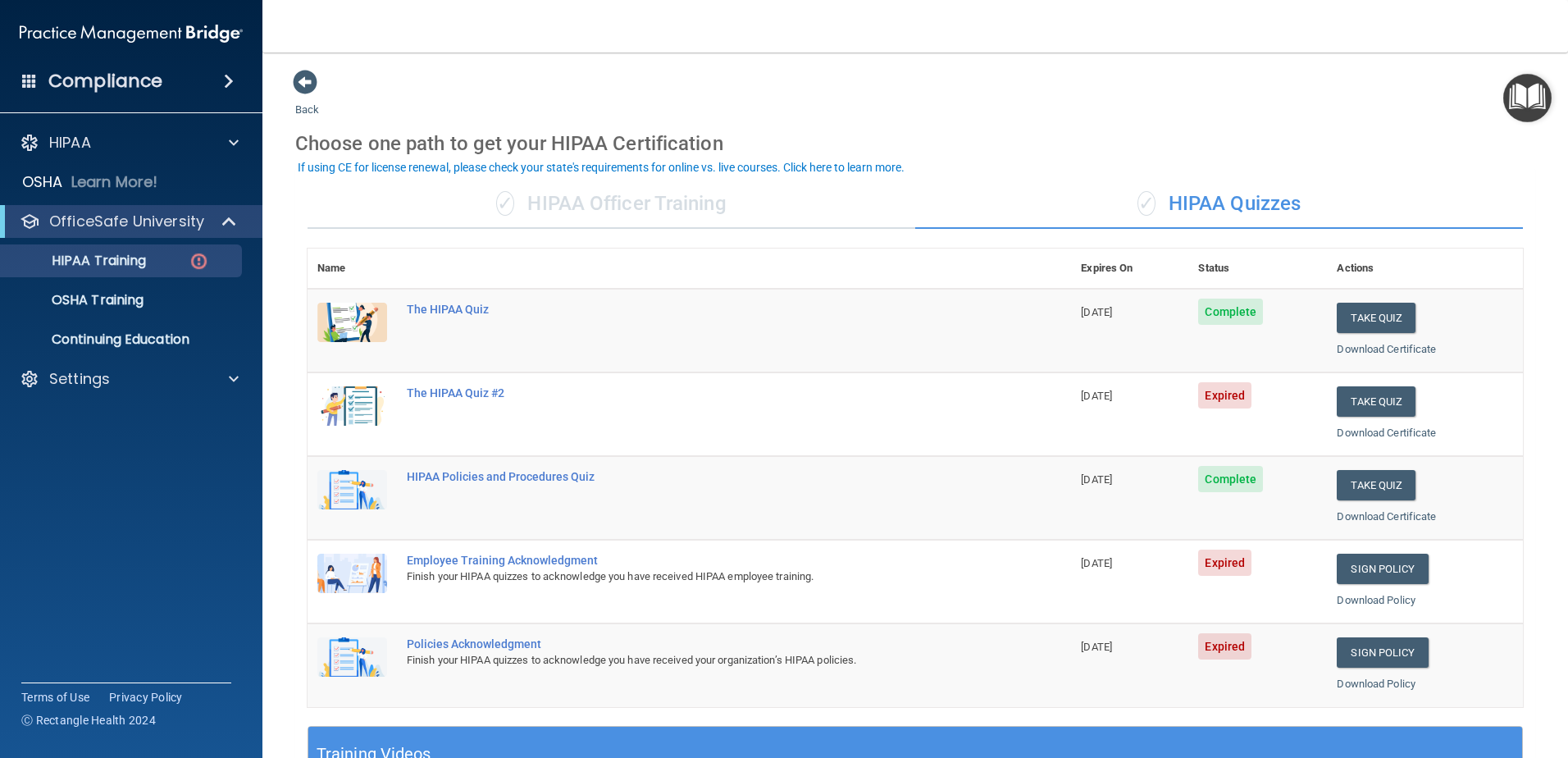
click at [631, 217] on div "✓ HIPAA Officer Training" at bounding box center [612, 203] width 608 height 49
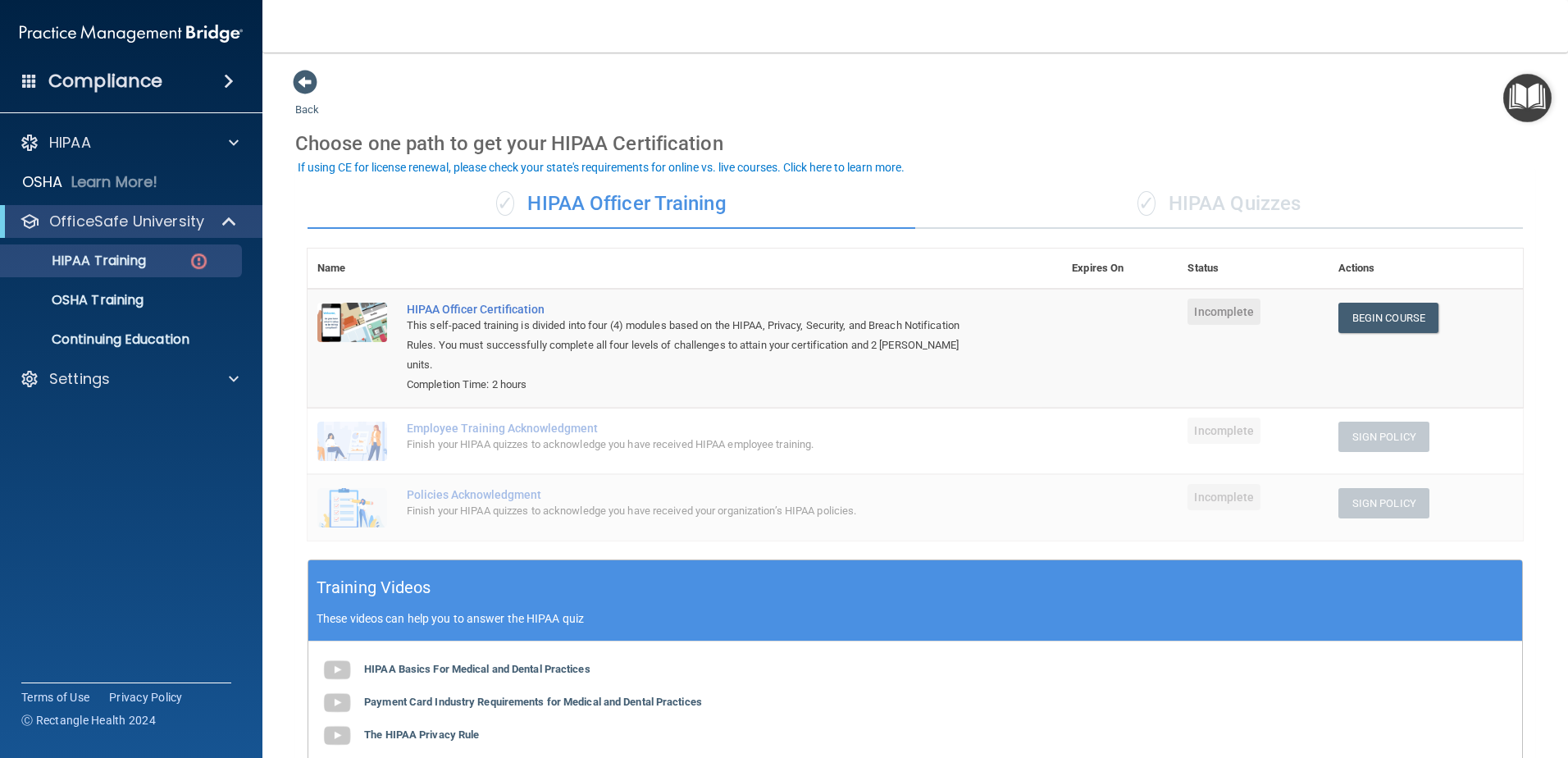
click at [1282, 212] on div "✓ HIPAA Quizzes" at bounding box center [1219, 203] width 608 height 49
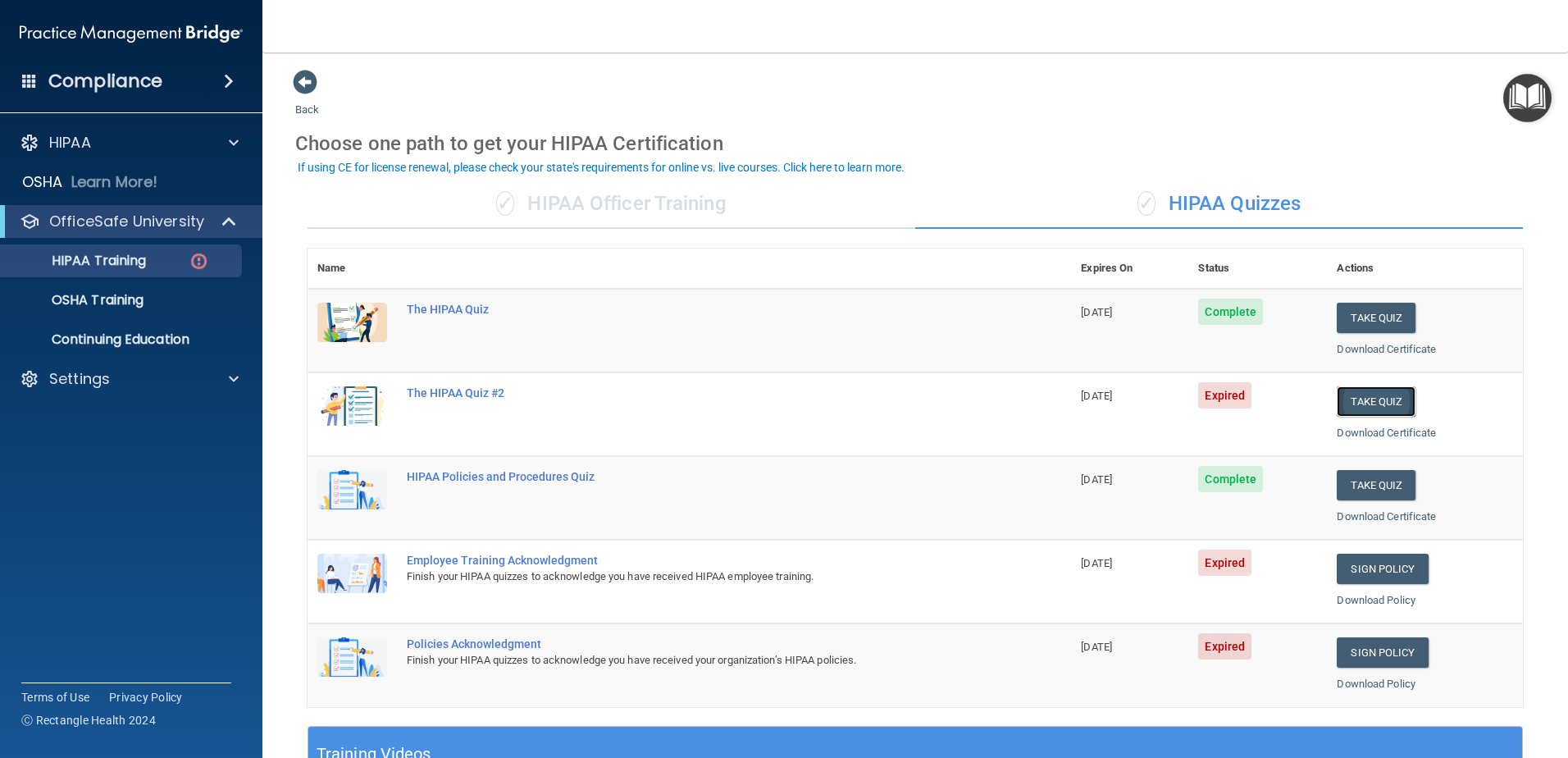
click at [1348, 400] on button "Take Quiz" at bounding box center [1376, 401] width 78 height 30
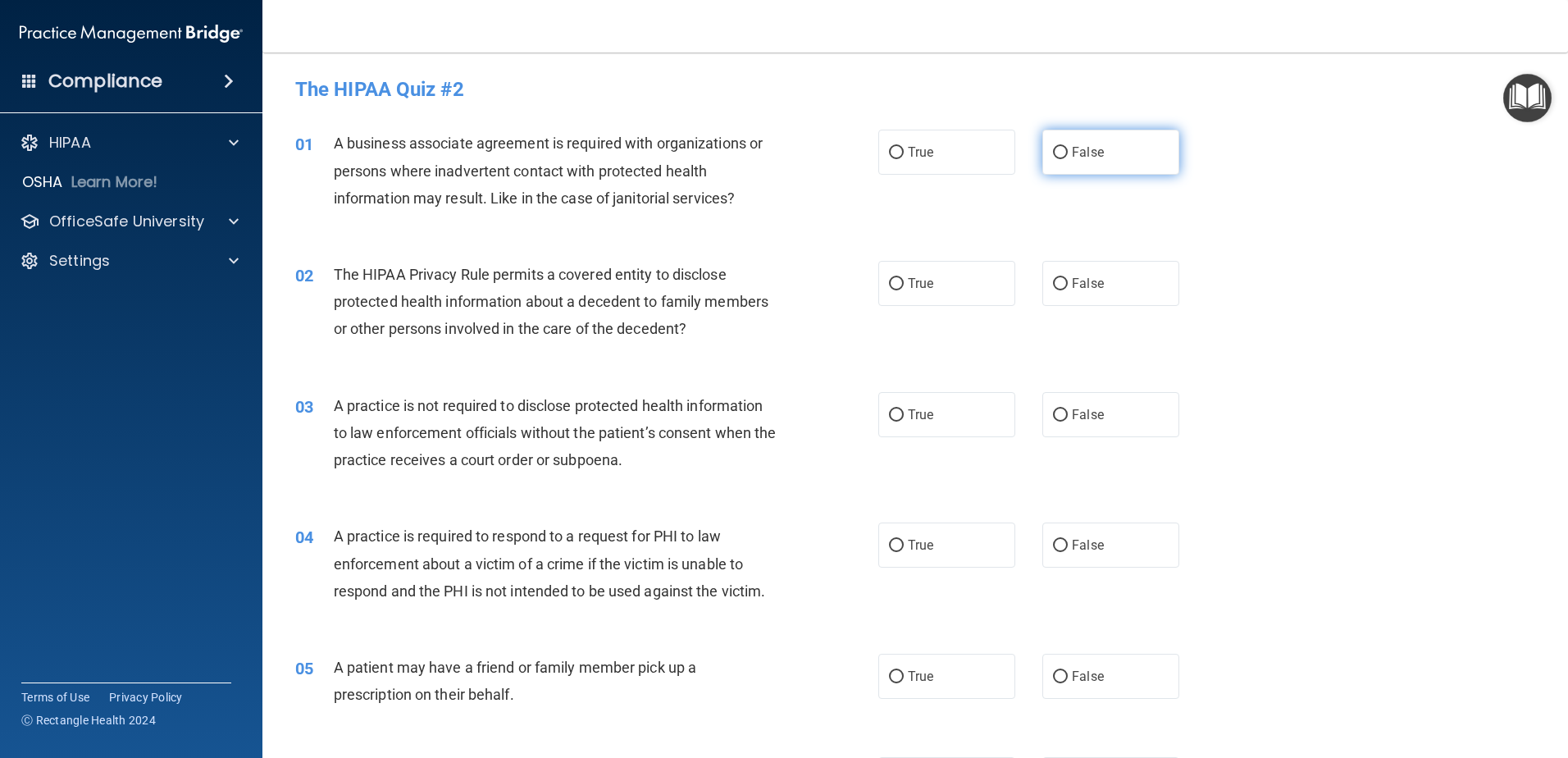
drag, startPoint x: 1062, startPoint y: 159, endPoint x: 1063, endPoint y: 169, distance: 10.0
click at [1063, 165] on label "False" at bounding box center [1111, 152] width 137 height 45
click at [1063, 159] on input "False" at bounding box center [1060, 153] width 15 height 12
radio input "true"
click at [940, 292] on label "True" at bounding box center [947, 284] width 137 height 45
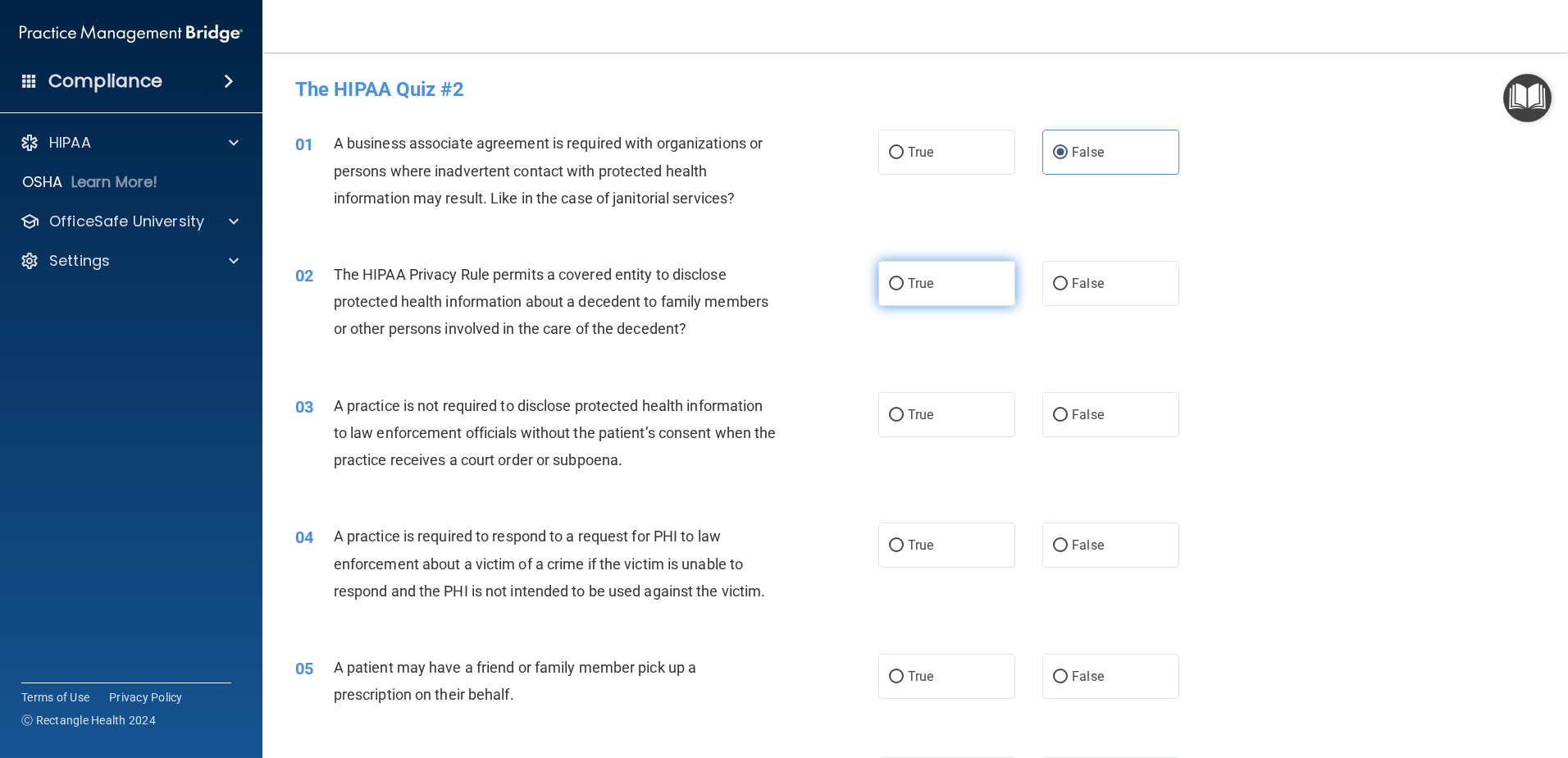
click at [904, 291] on input "True" at bounding box center [896, 284] width 15 height 12
radio input "true"
click at [1103, 426] on label "False" at bounding box center [1111, 415] width 137 height 45
click at [1068, 422] on input "False" at bounding box center [1060, 416] width 15 height 12
radio input "true"
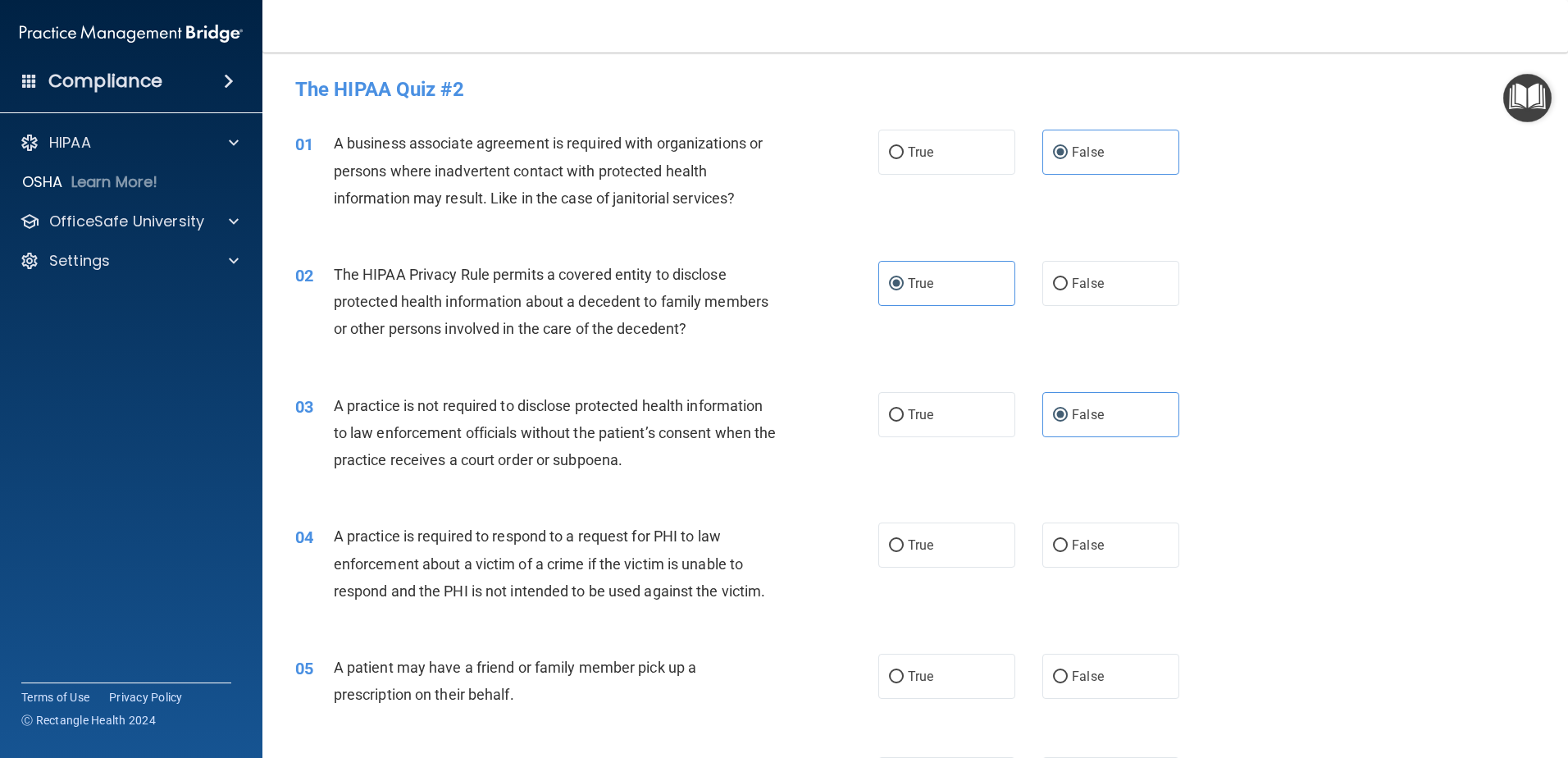
scroll to position [82, 0]
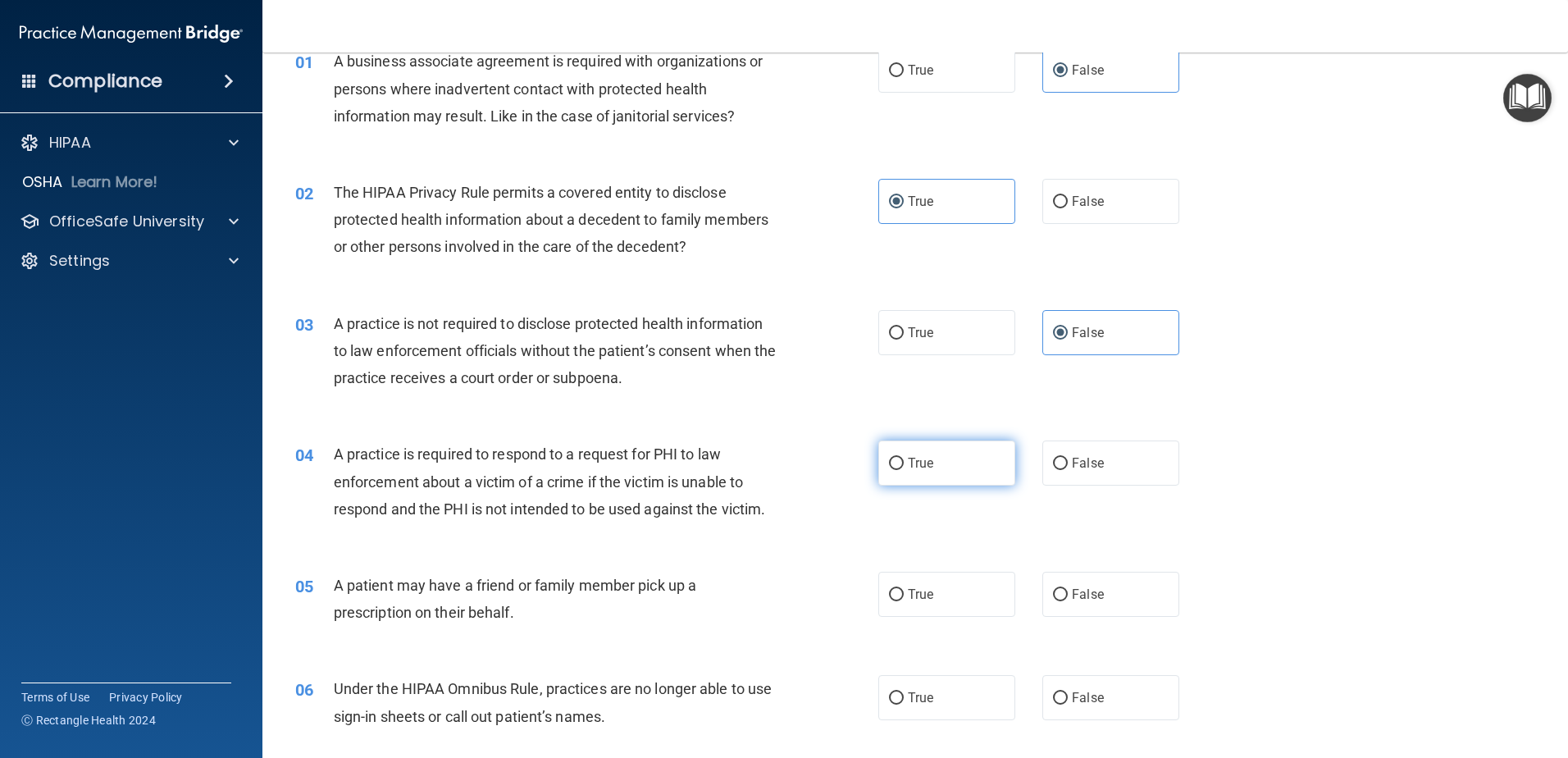
click at [934, 473] on label "True" at bounding box center [947, 463] width 137 height 45
click at [904, 470] on input "True" at bounding box center [896, 464] width 15 height 12
radio input "true"
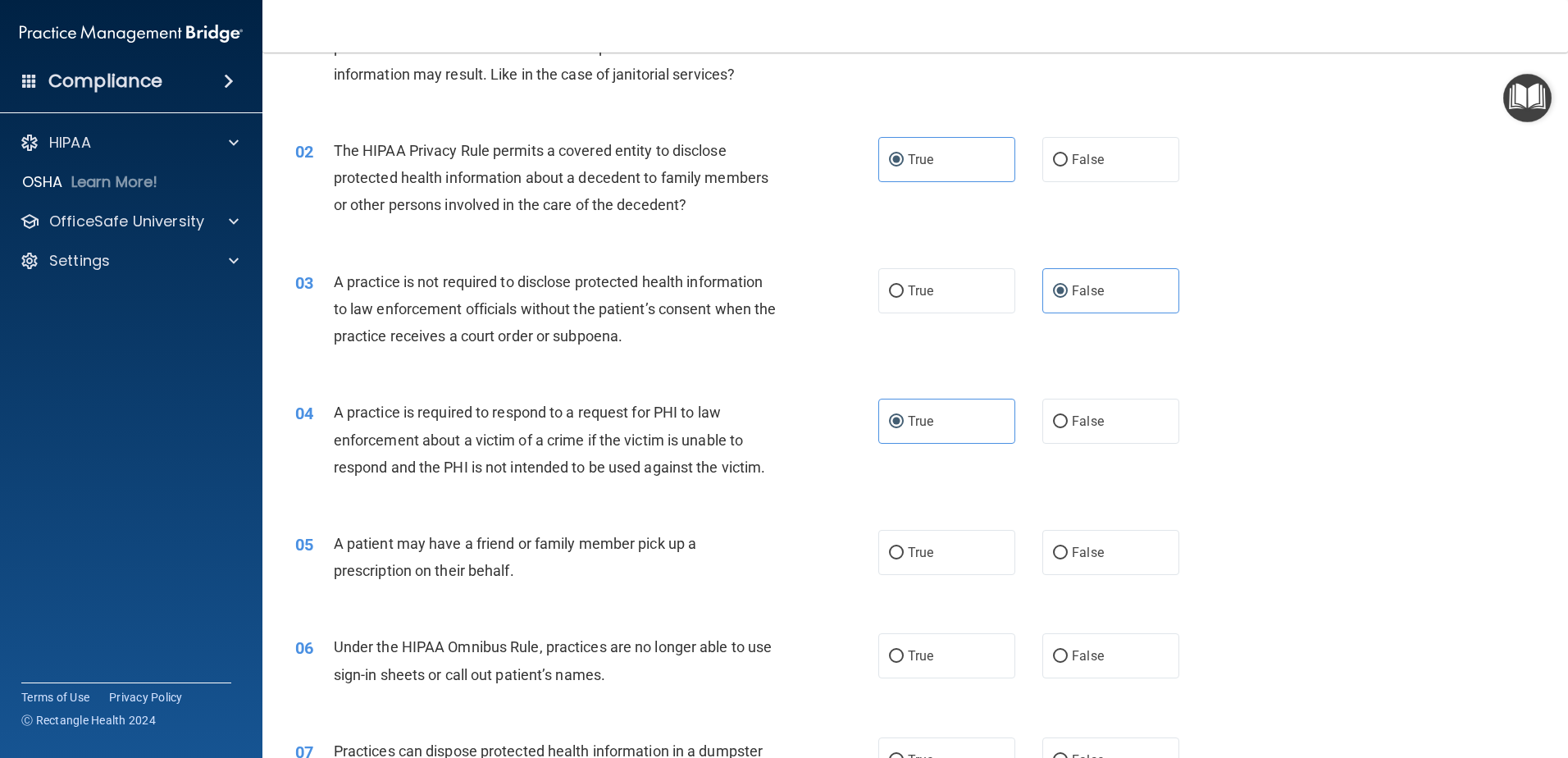
scroll to position [164, 0]
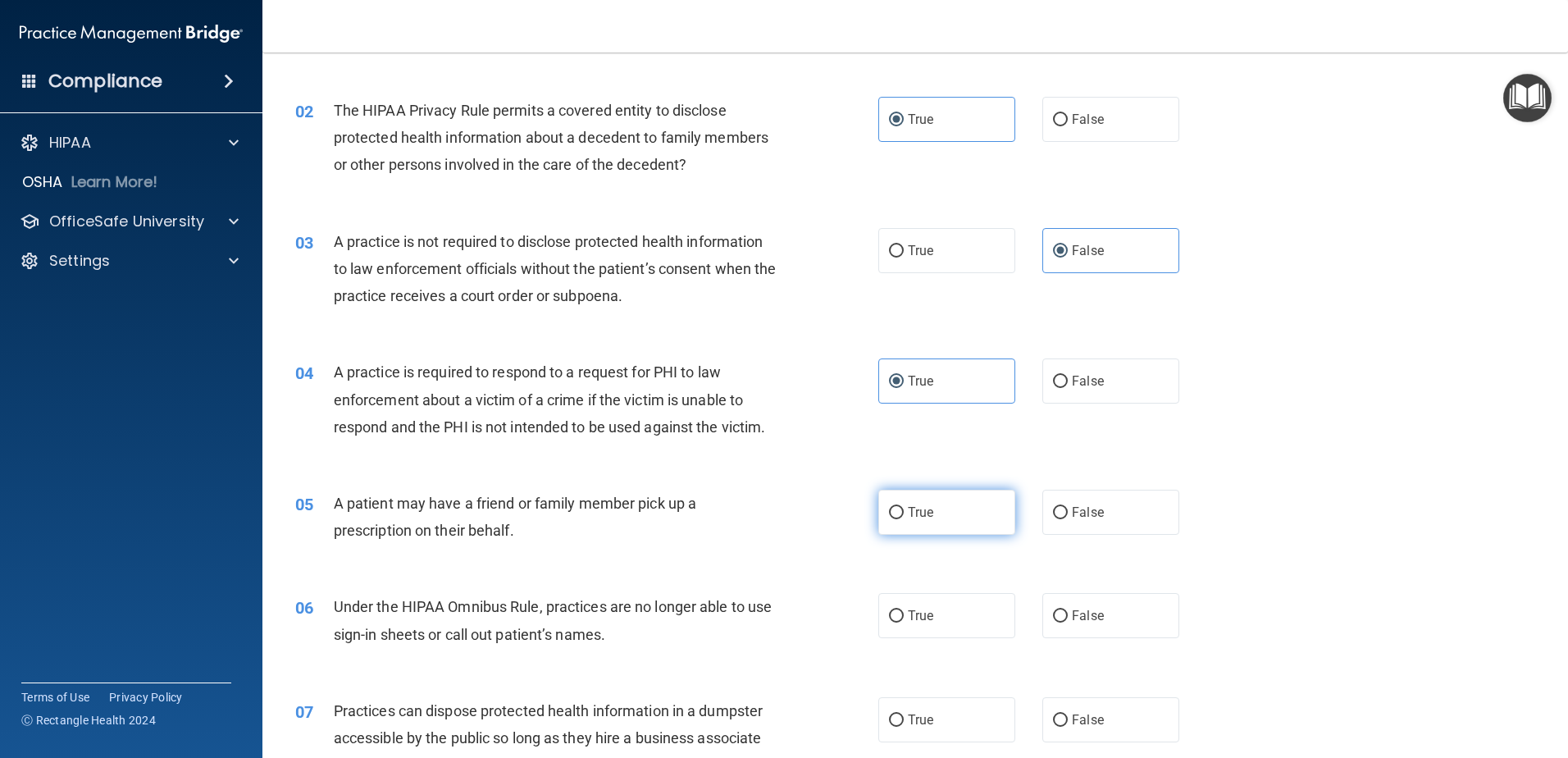
click at [898, 529] on label "True" at bounding box center [947, 512] width 137 height 45
click at [898, 519] on input "True" at bounding box center [896, 514] width 15 height 12
radio input "true"
click at [1063, 621] on label "False" at bounding box center [1111, 615] width 137 height 45
click at [1063, 621] on input "False" at bounding box center [1060, 616] width 15 height 12
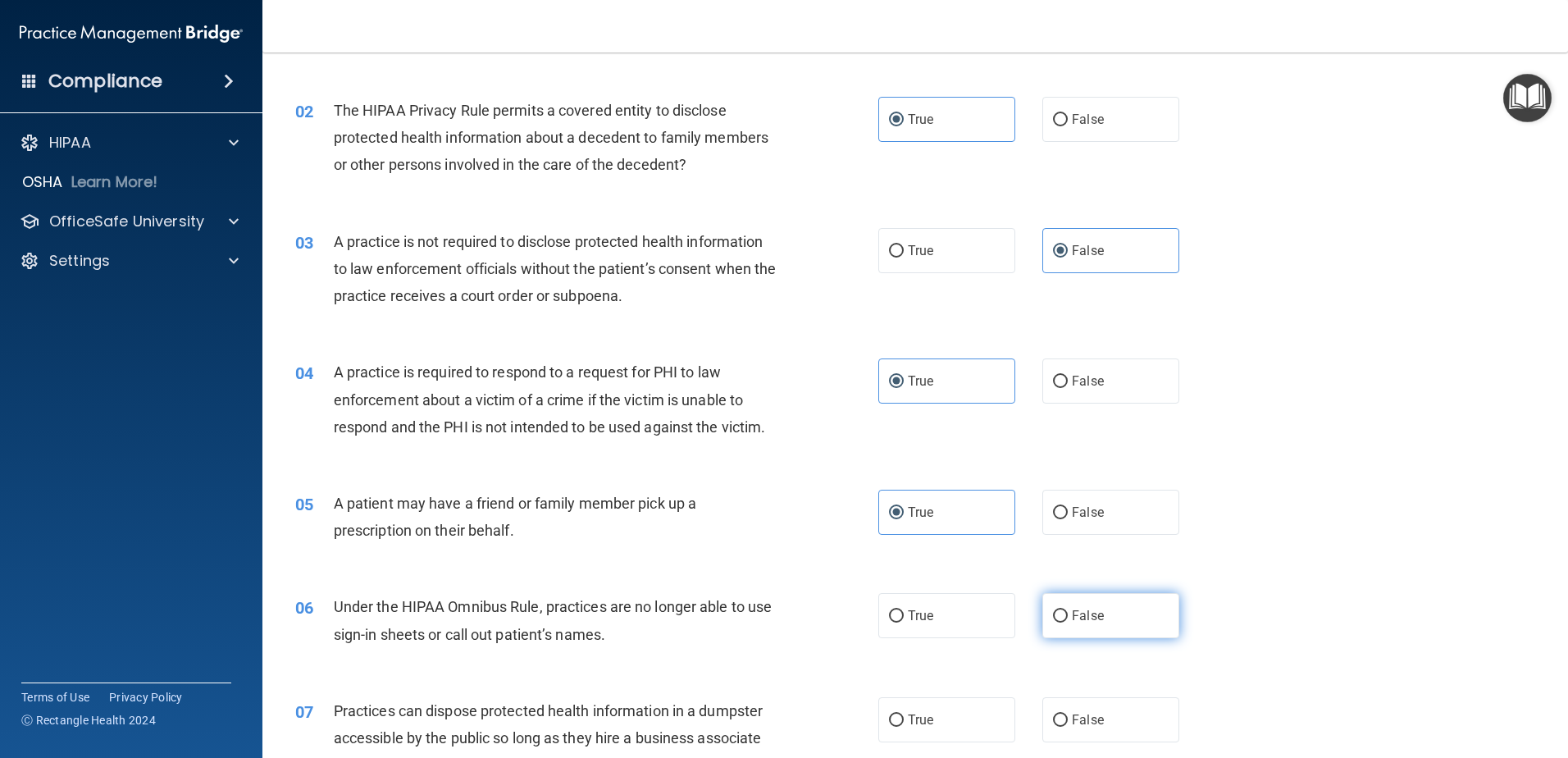
radio input "true"
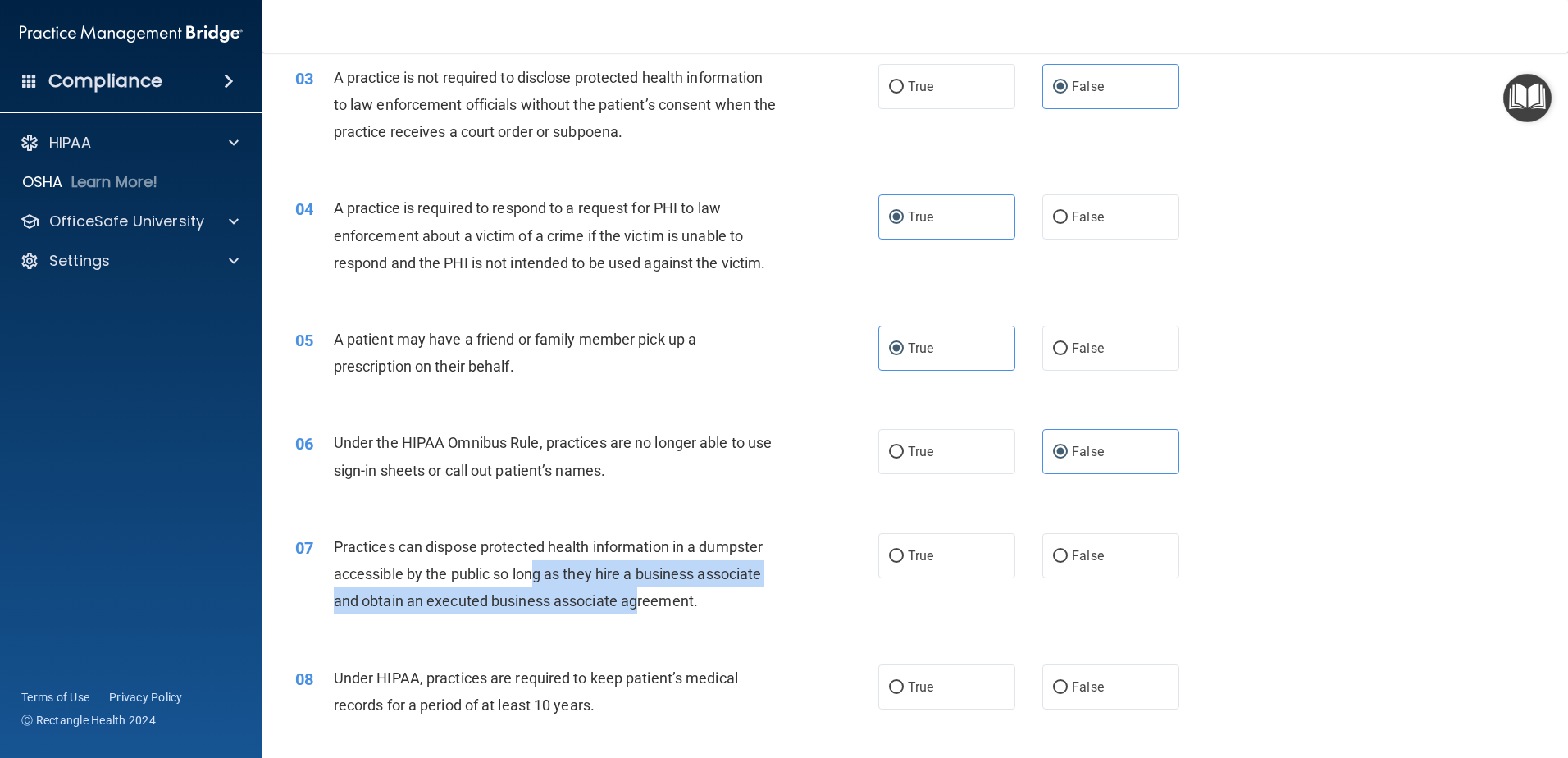
drag, startPoint x: 566, startPoint y: 581, endPoint x: 636, endPoint y: 603, distance: 73.4
click at [636, 603] on span "Practices can dispose protected health information in a dumpster accessible by …" at bounding box center [547, 573] width 429 height 71
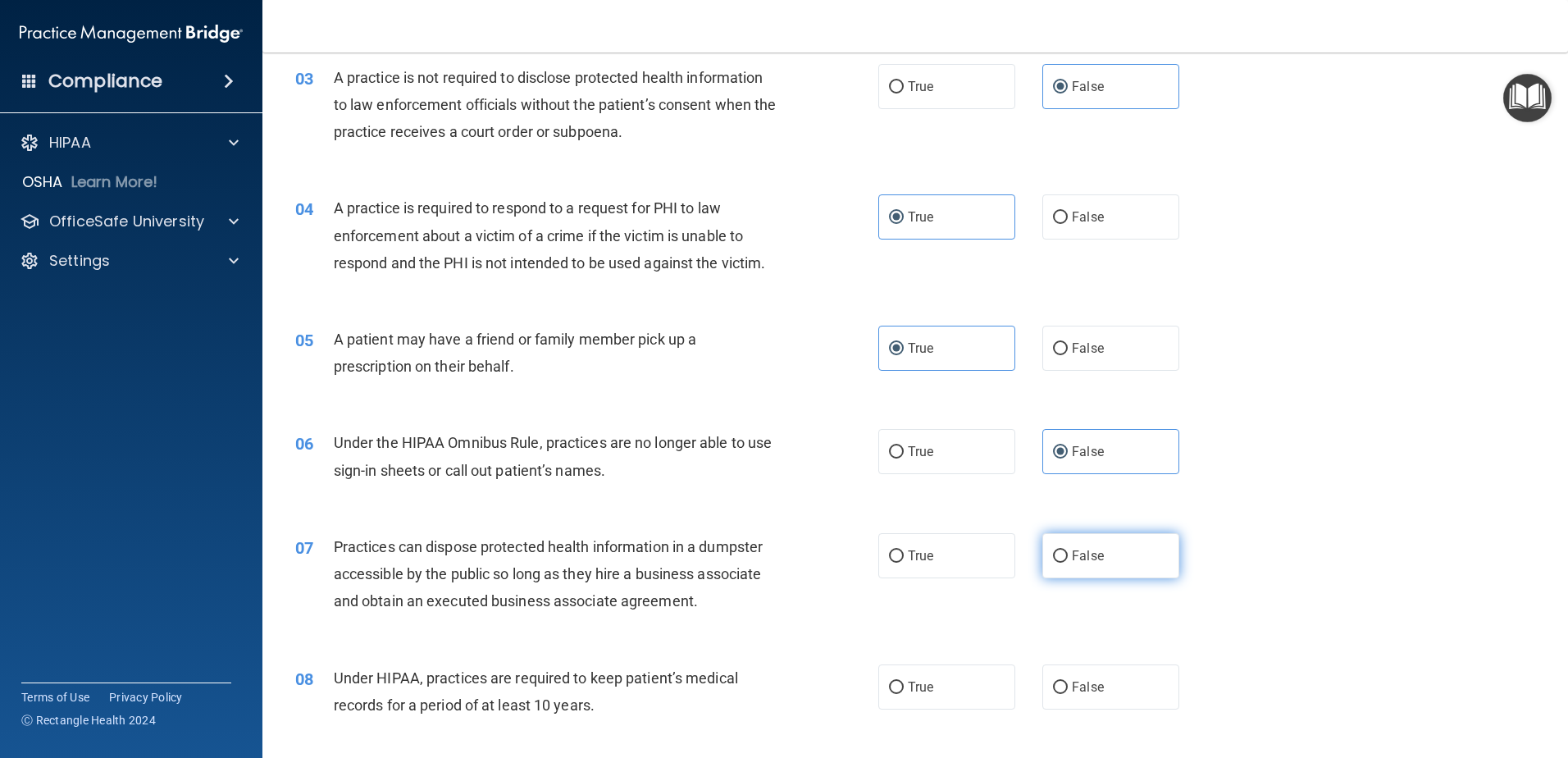
click at [1098, 564] on label "False" at bounding box center [1111, 556] width 137 height 45
click at [1068, 563] on input "False" at bounding box center [1060, 556] width 15 height 12
radio input "true"
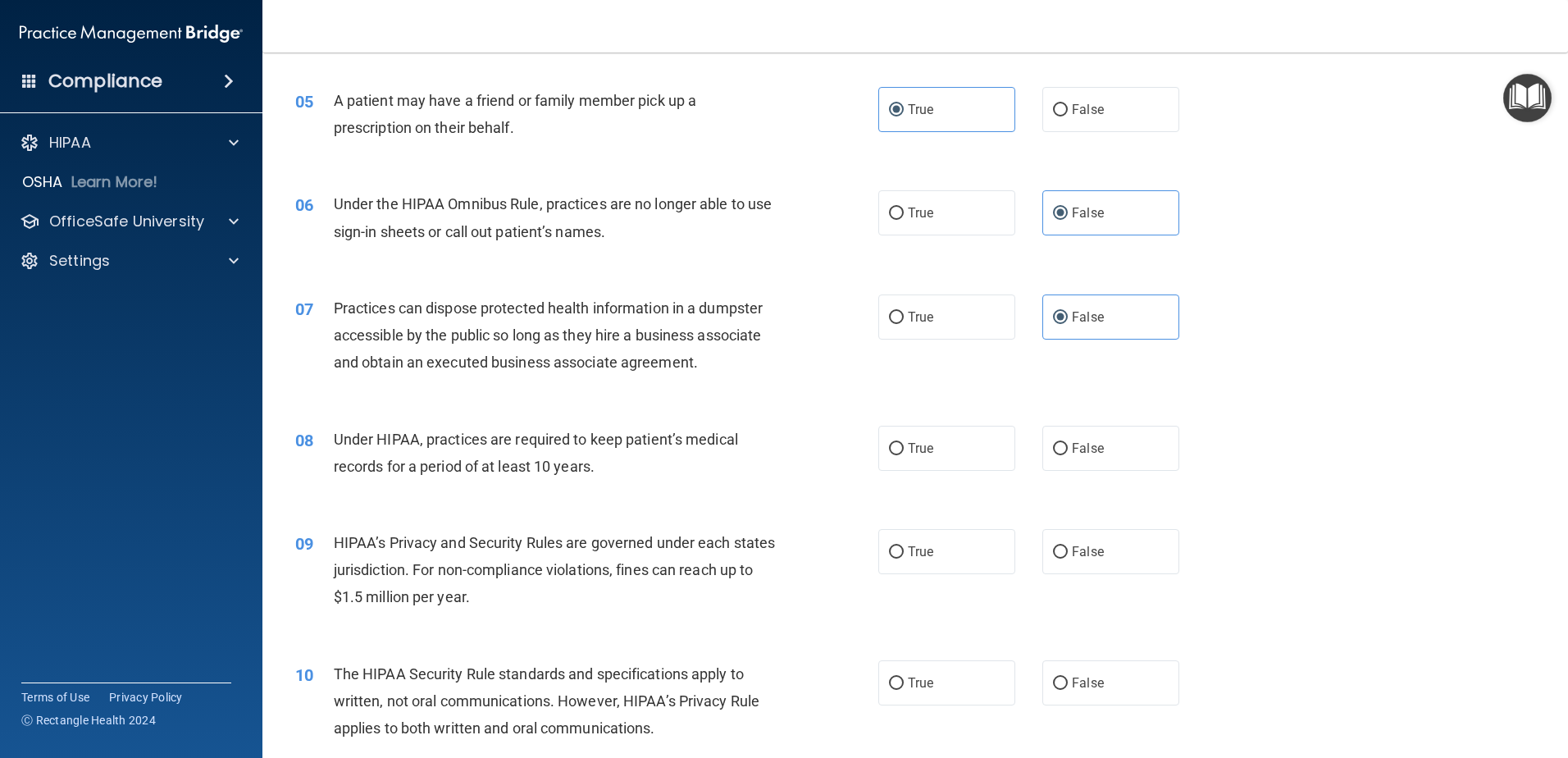
scroll to position [574, 0]
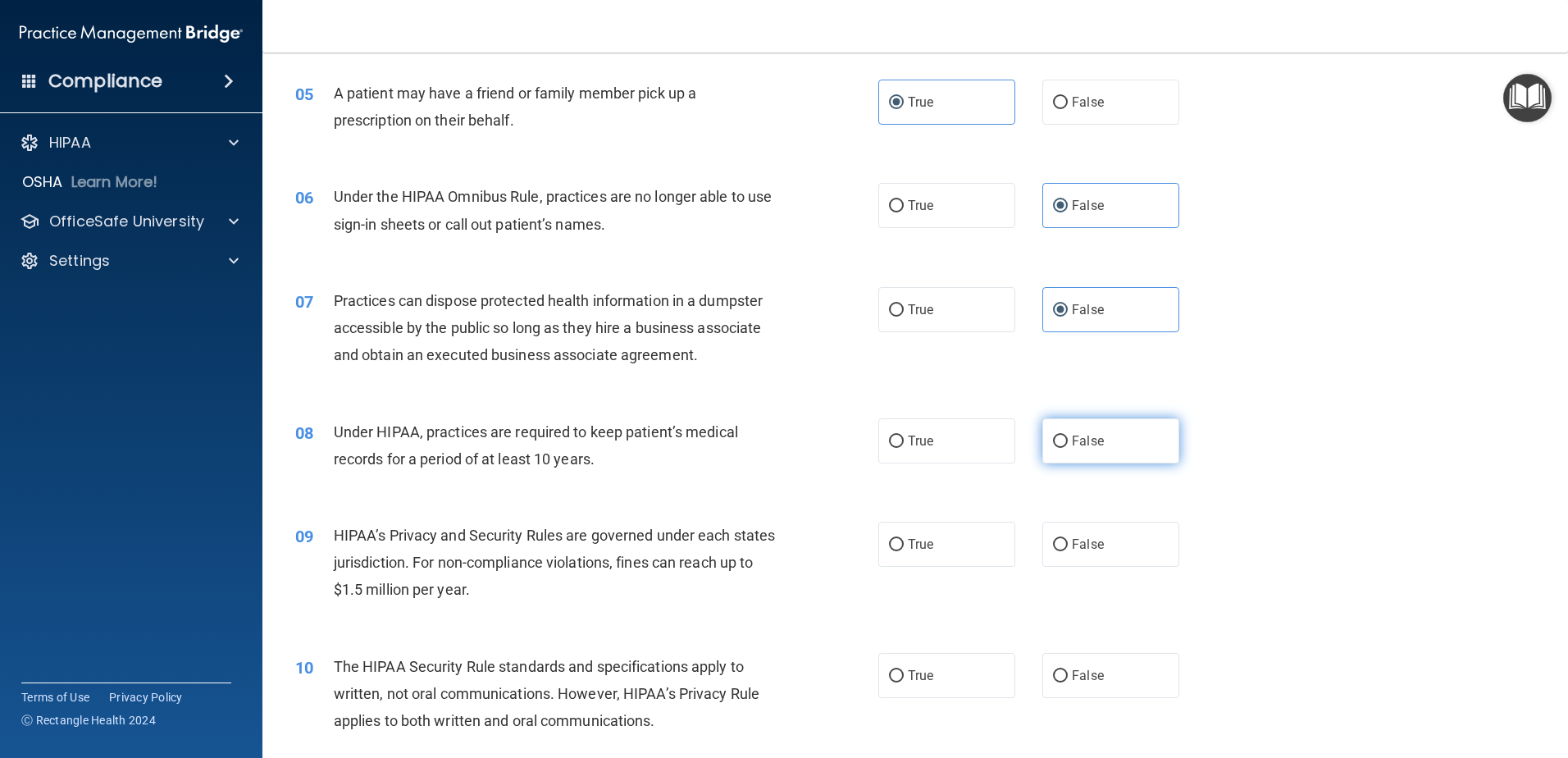
click at [1075, 436] on span "False" at bounding box center [1088, 441] width 32 height 15
click at [1068, 436] on input "False" at bounding box center [1060, 441] width 15 height 12
radio input "true"
click at [1089, 554] on label "False" at bounding box center [1111, 544] width 137 height 45
click at [1068, 551] on input "False" at bounding box center [1060, 545] width 15 height 12
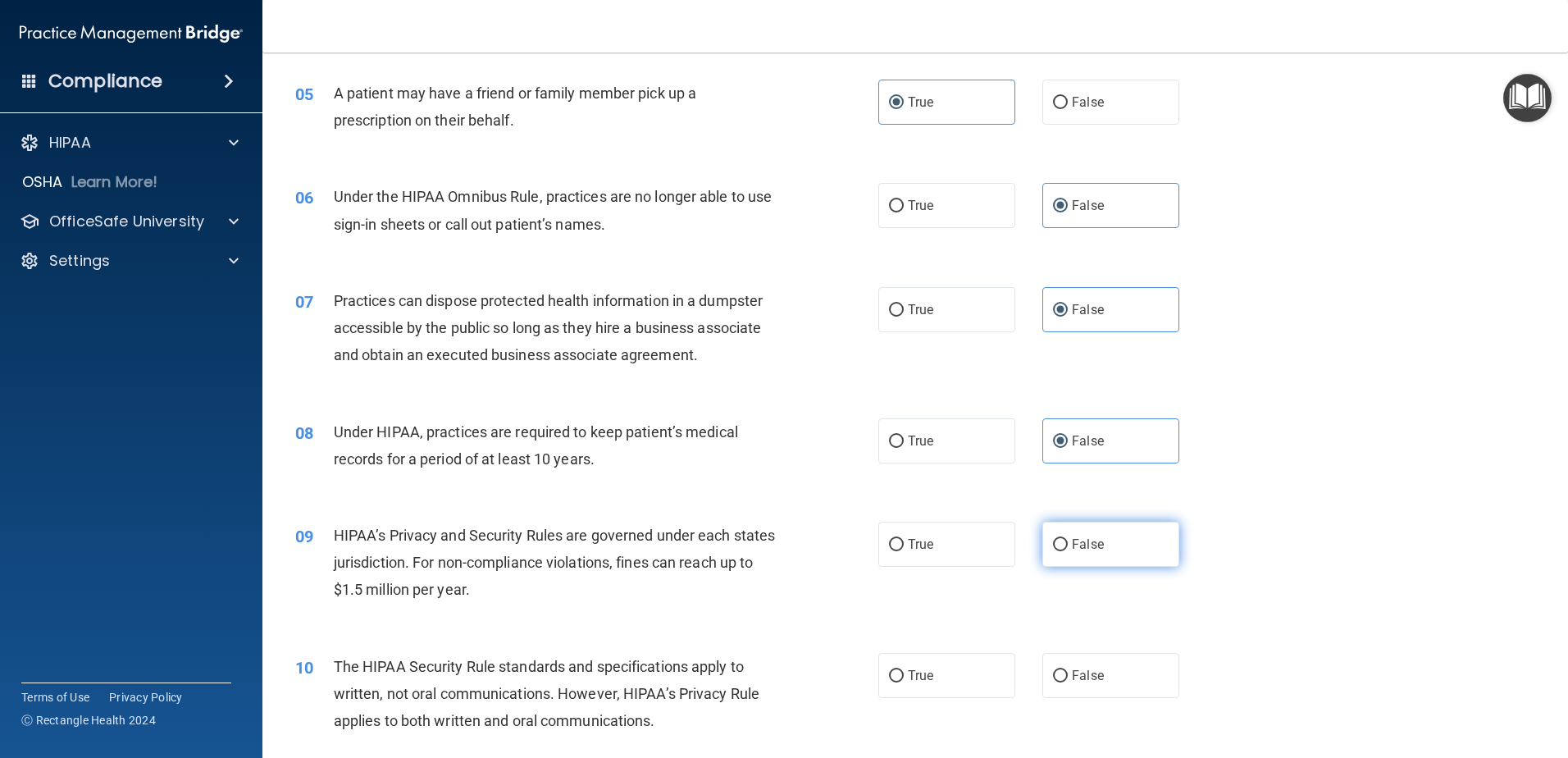
radio input "true"
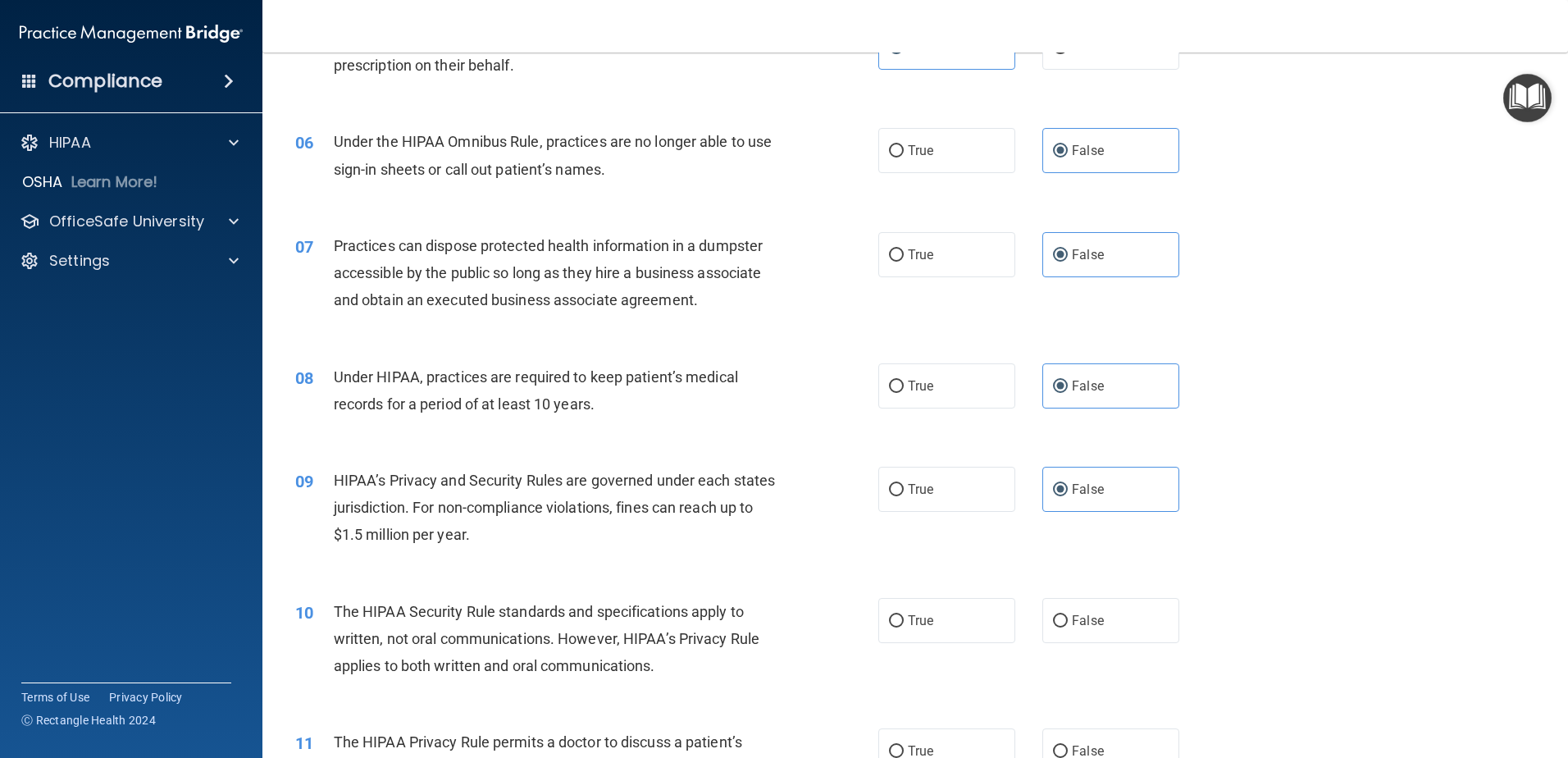
scroll to position [656, 0]
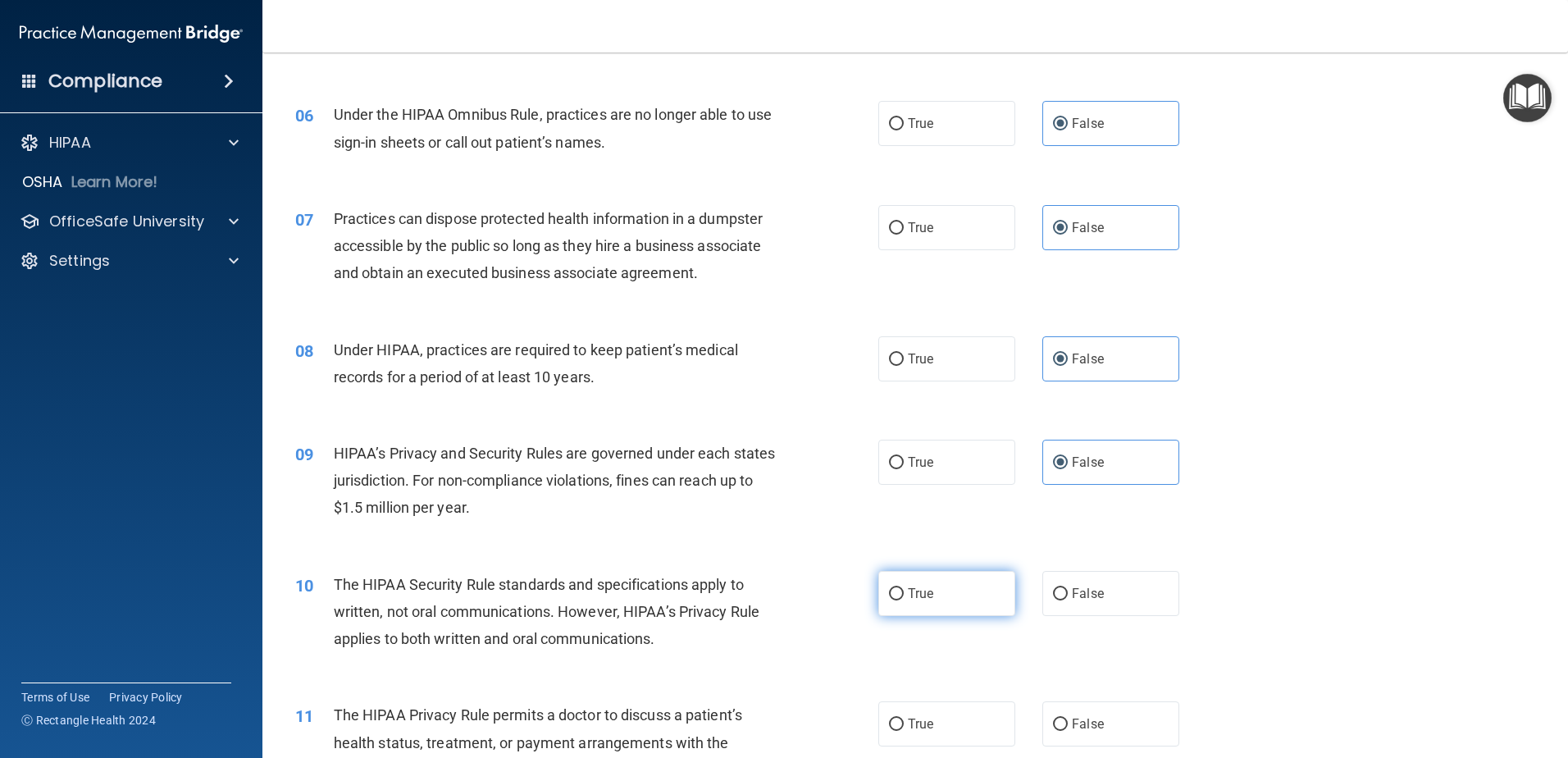
click at [910, 598] on span "True" at bounding box center [920, 593] width 26 height 15
click at [904, 598] on input "True" at bounding box center [896, 595] width 15 height 12
radio input "true"
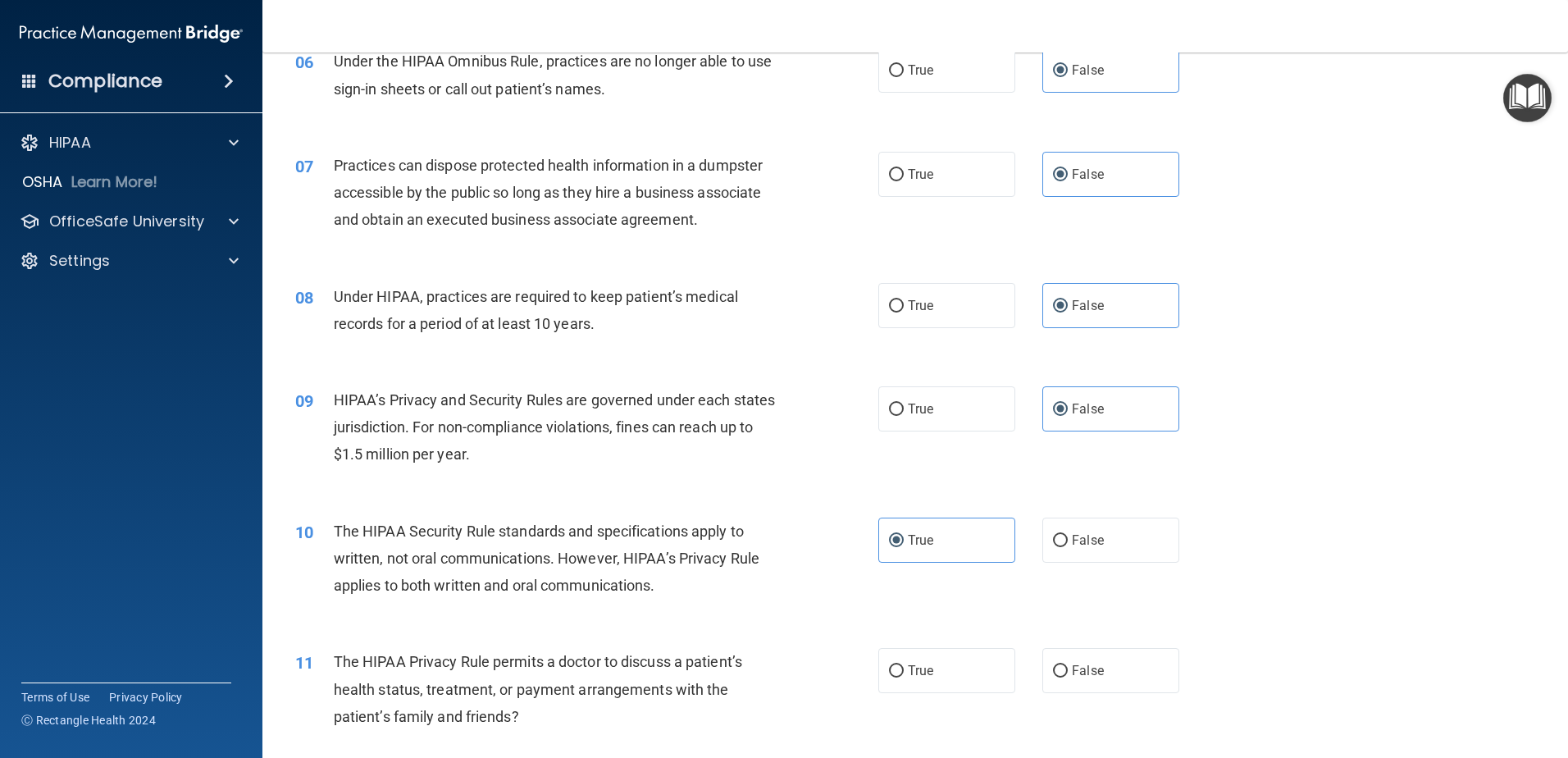
scroll to position [738, 0]
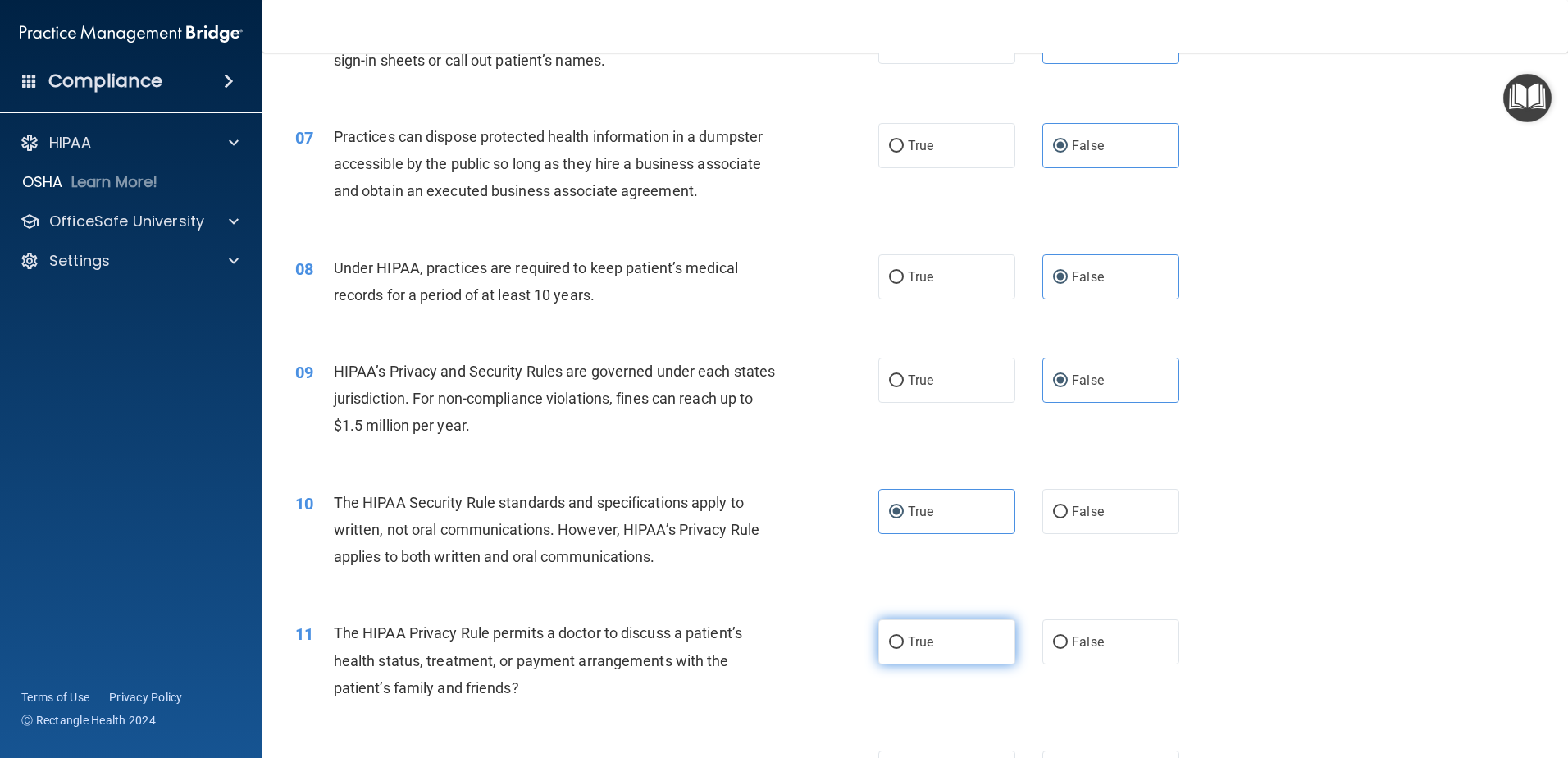
click at [948, 653] on label "True" at bounding box center [947, 642] width 137 height 45
click at [904, 649] on input "True" at bounding box center [896, 643] width 15 height 12
radio input "true"
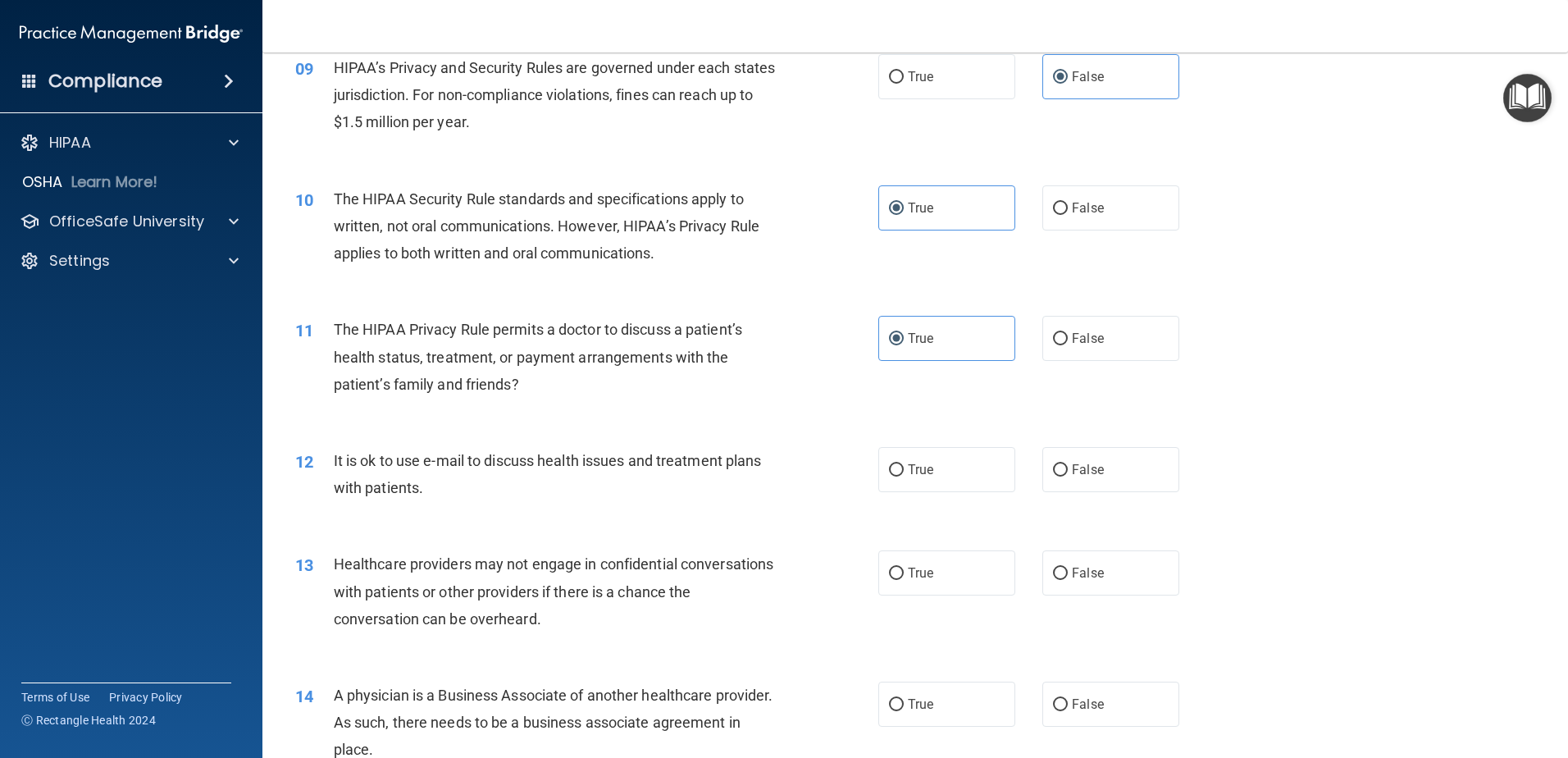
scroll to position [1067, 0]
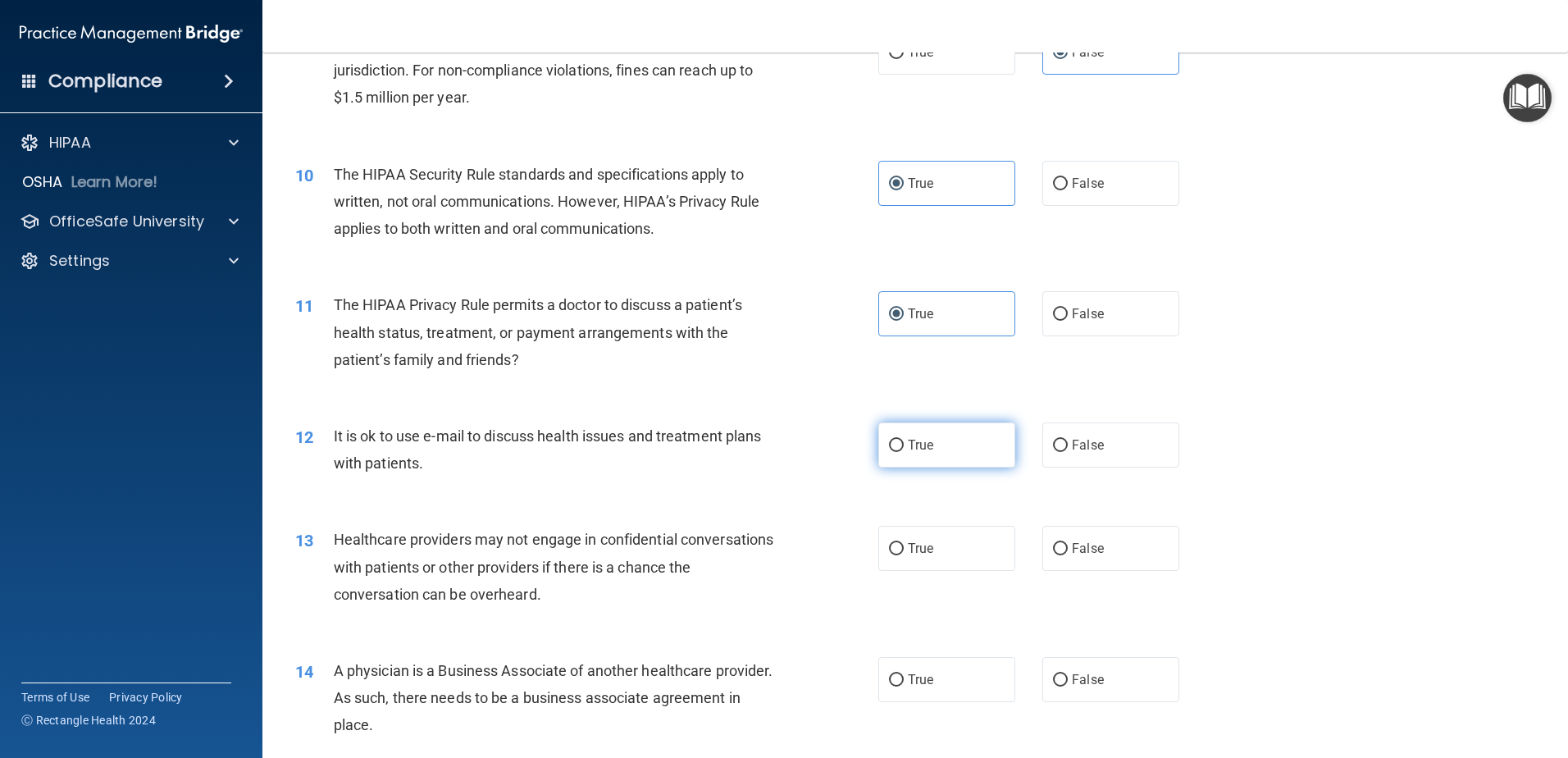
click at [918, 453] on label "True" at bounding box center [947, 445] width 137 height 45
click at [904, 452] on input "True" at bounding box center [896, 446] width 15 height 12
radio input "true"
click at [1087, 558] on label "False" at bounding box center [1111, 548] width 137 height 45
click at [1068, 556] on input "False" at bounding box center [1060, 549] width 15 height 12
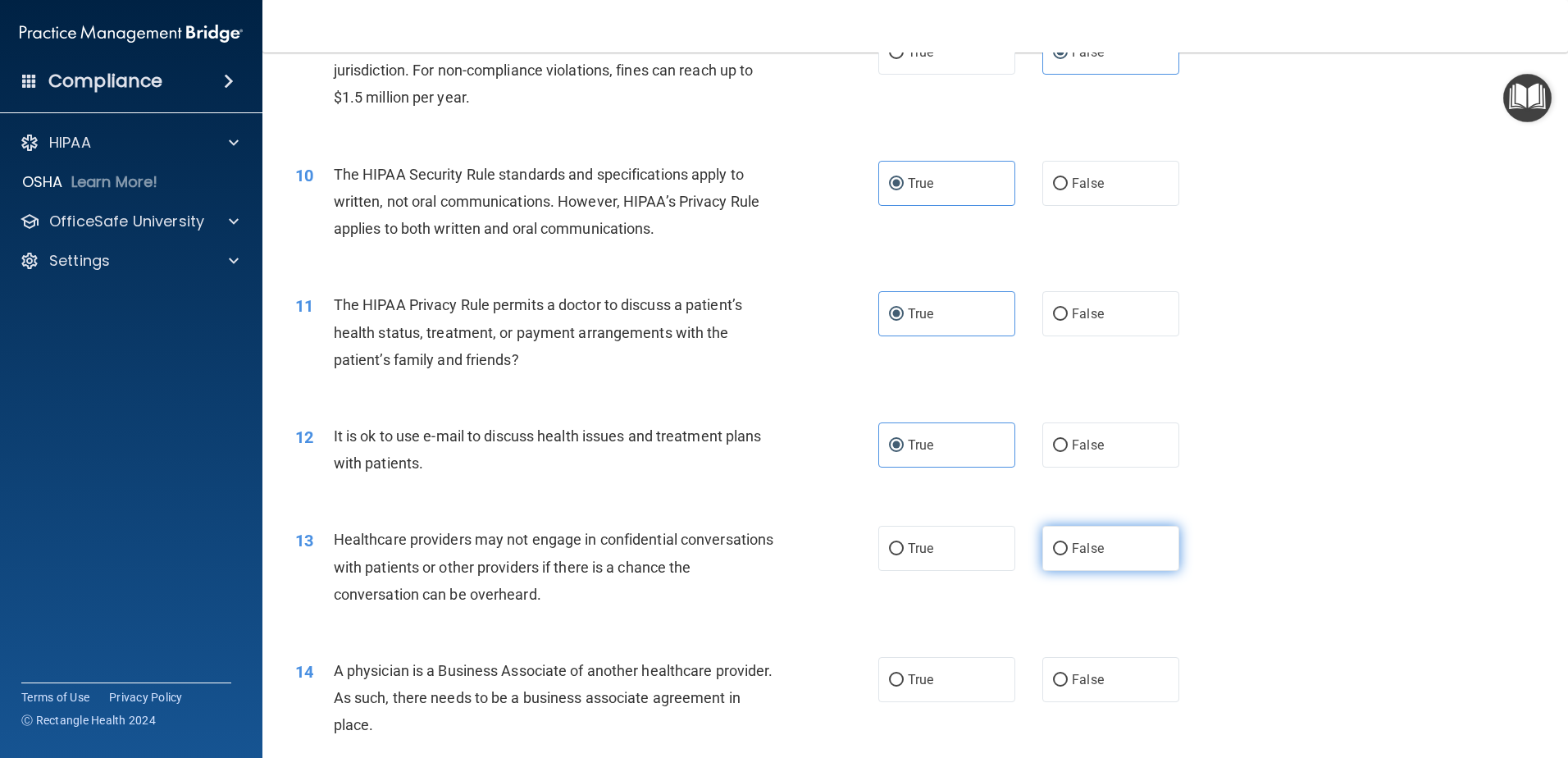
radio input "true"
click at [1104, 683] on label "False" at bounding box center [1111, 680] width 137 height 45
click at [1068, 683] on input "False" at bounding box center [1060, 680] width 15 height 12
radio input "true"
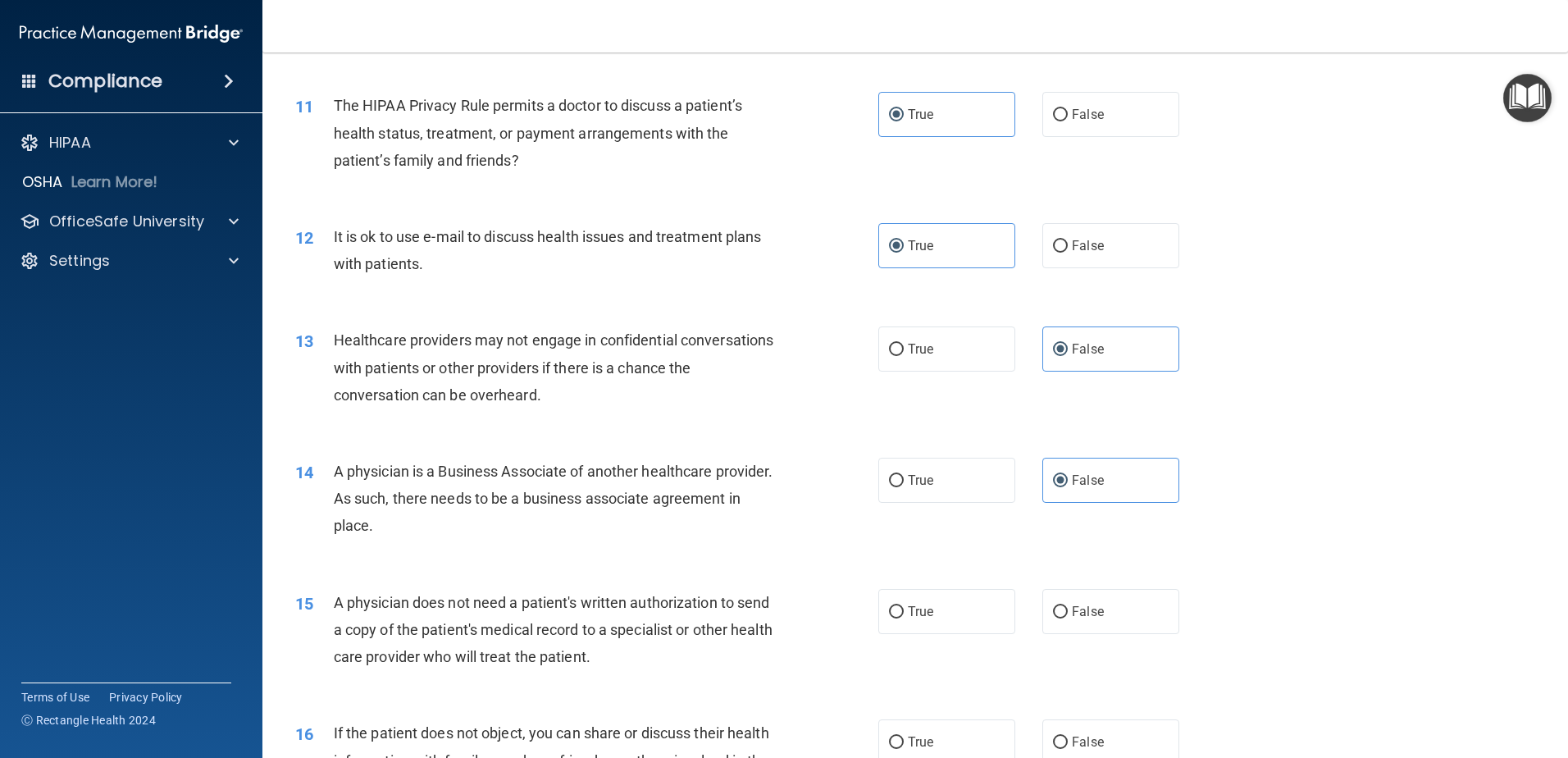
scroll to position [1313, 0]
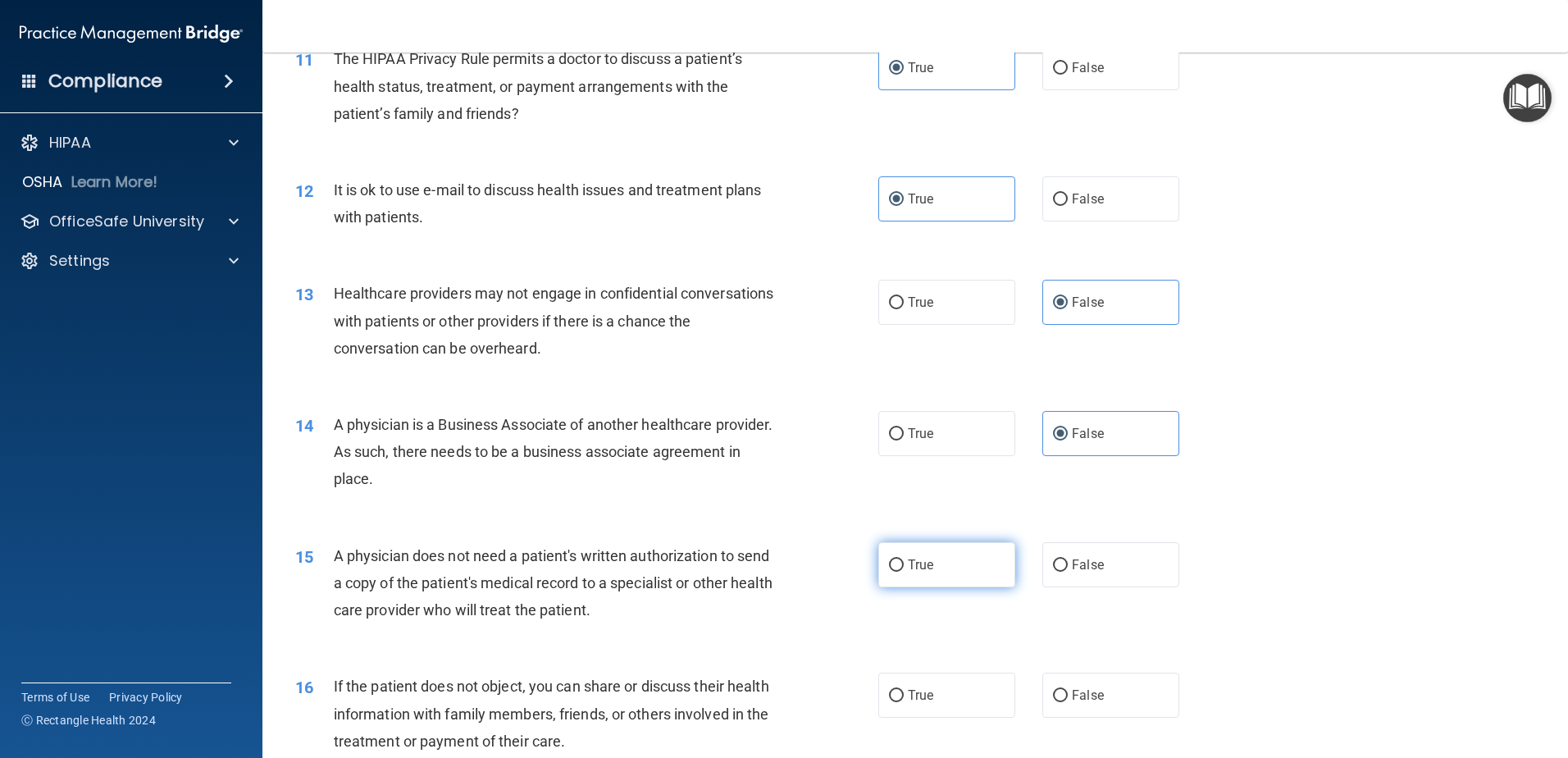
click at [926, 578] on label "True" at bounding box center [947, 564] width 137 height 45
click at [904, 572] on input "True" at bounding box center [896, 565] width 15 height 12
radio input "true"
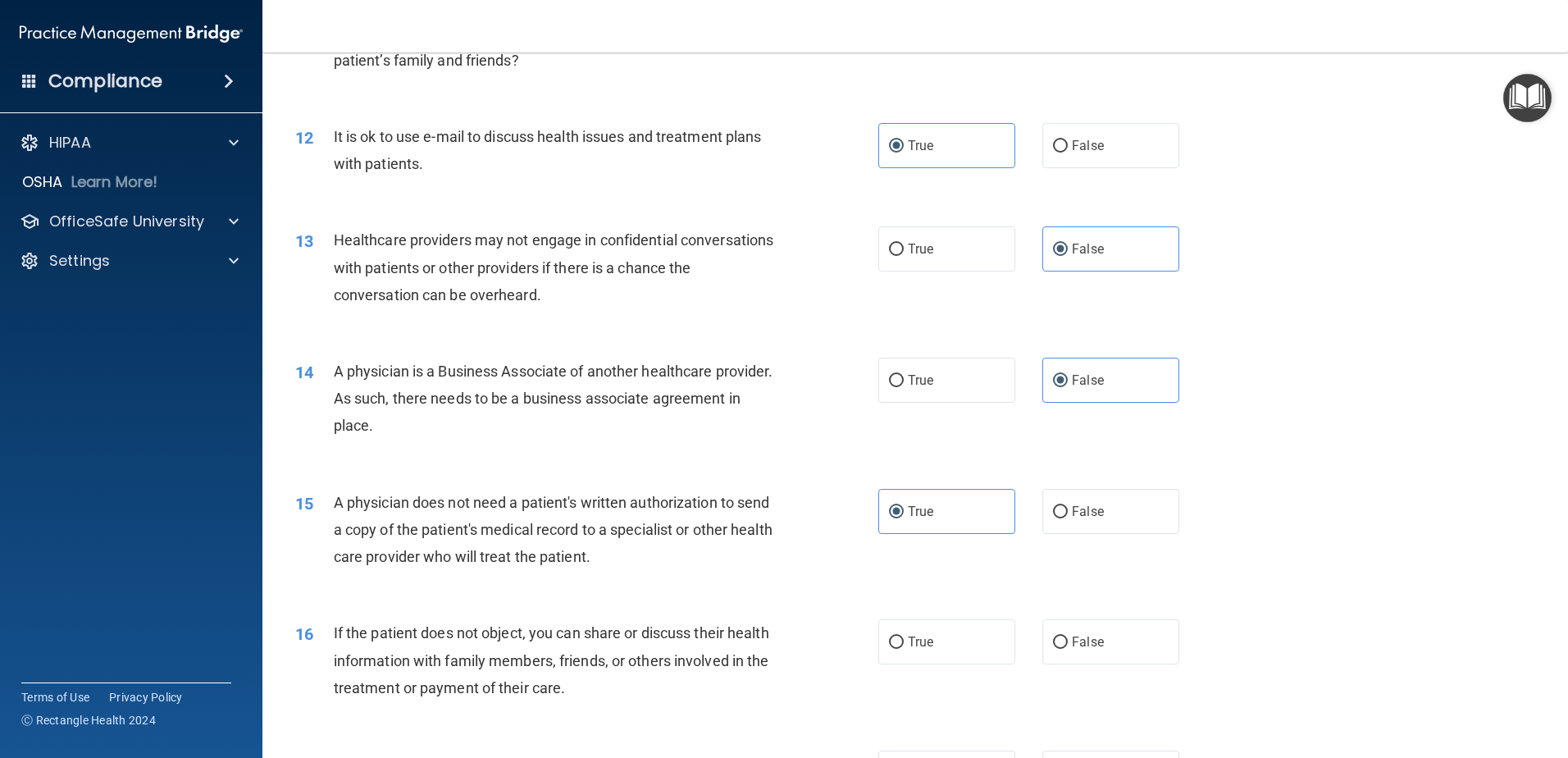
scroll to position [1395, 0]
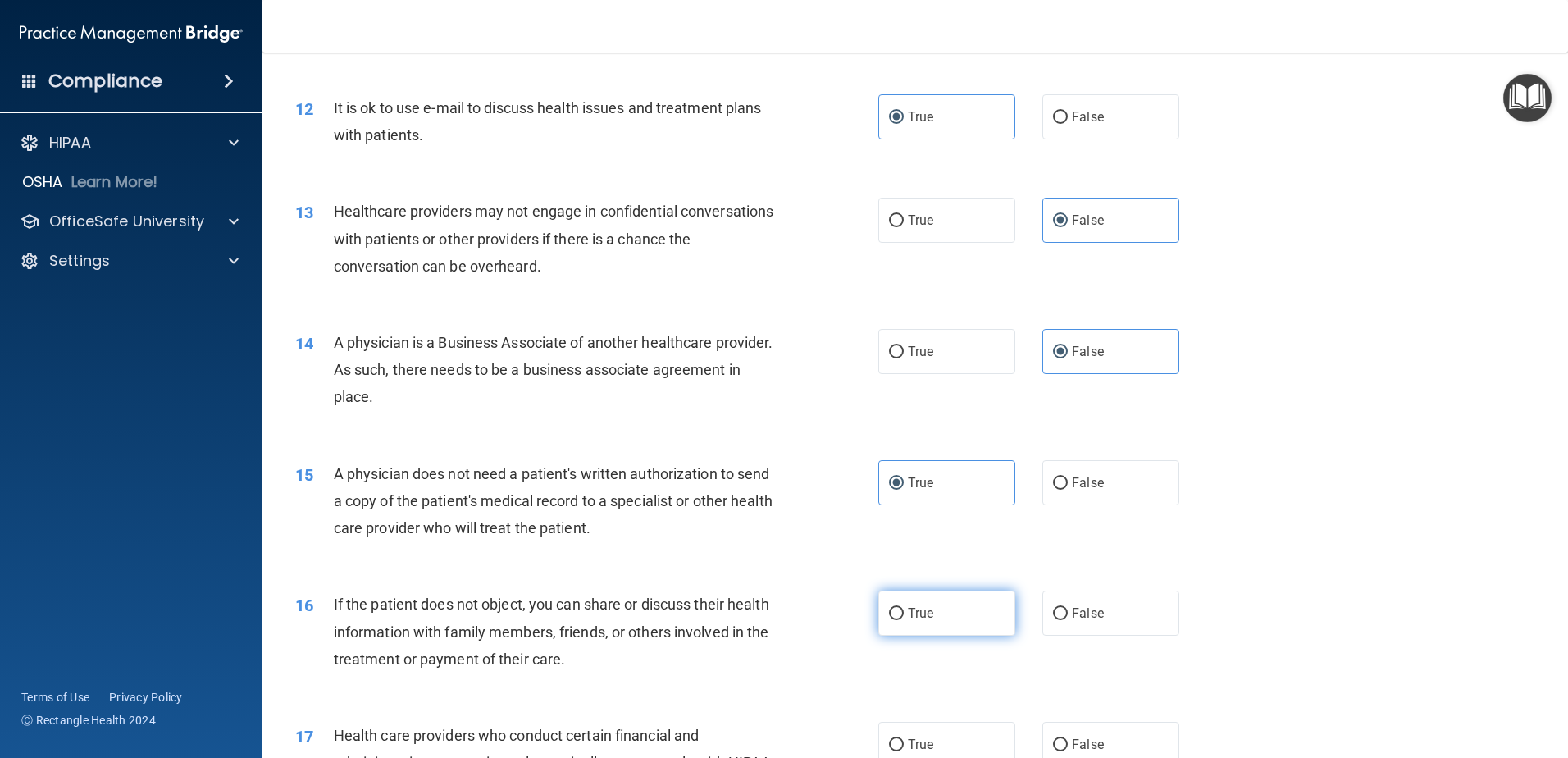
click at [932, 614] on label "True" at bounding box center [947, 613] width 137 height 45
click at [904, 614] on input "True" at bounding box center [896, 614] width 15 height 12
radio input "true"
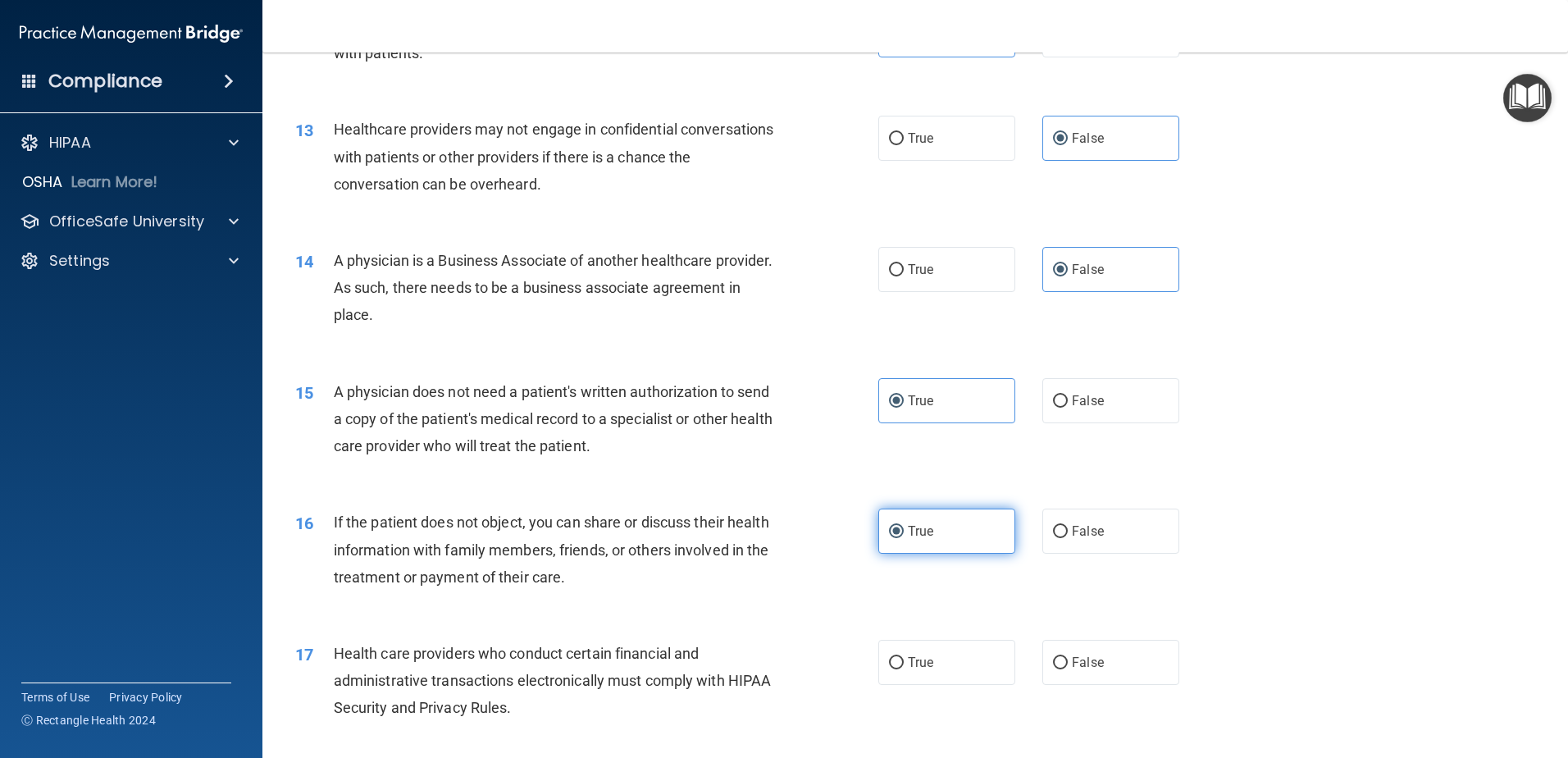
scroll to position [1559, 0]
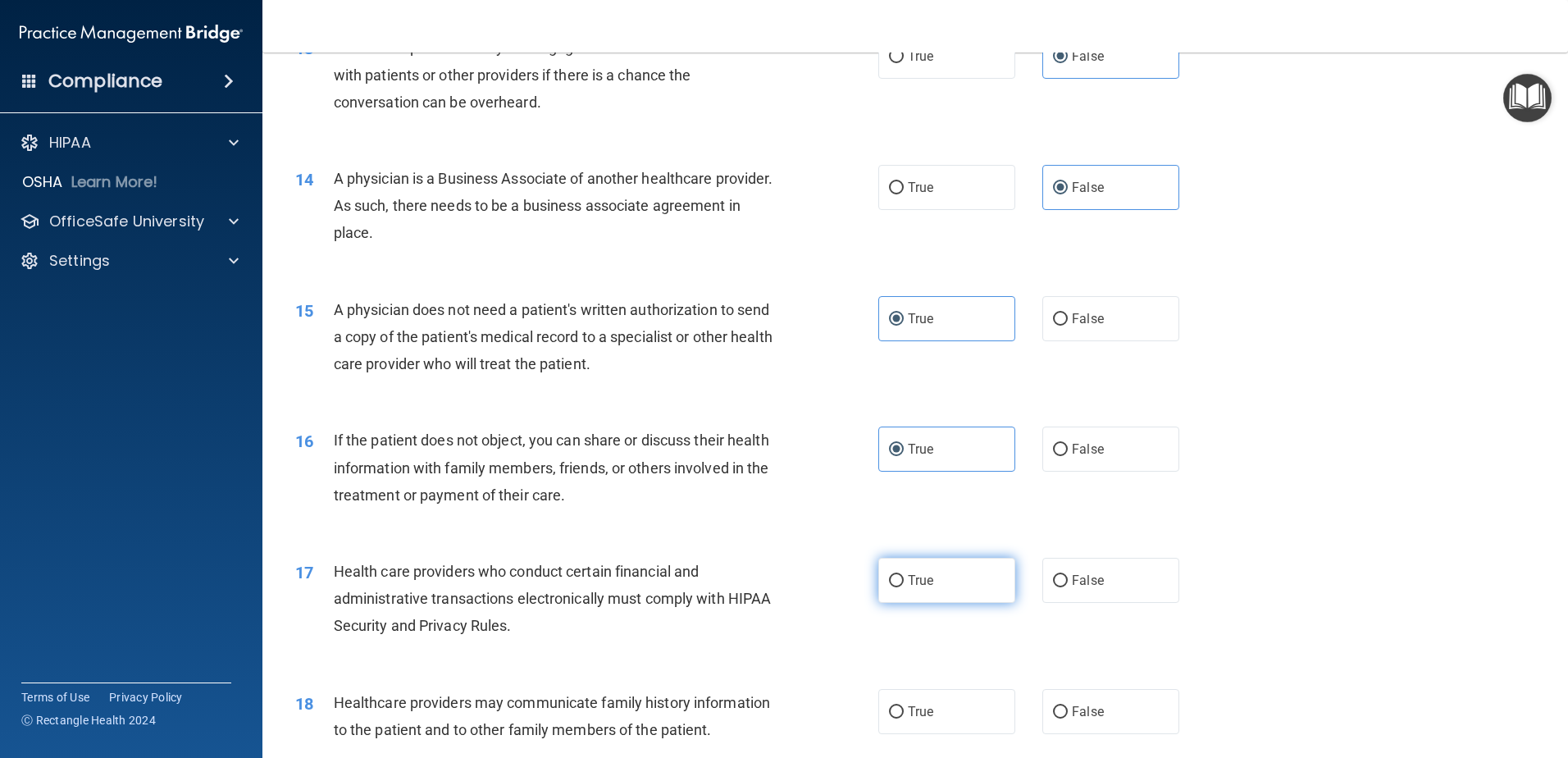
click at [928, 576] on label "True" at bounding box center [947, 581] width 137 height 45
click at [904, 576] on input "True" at bounding box center [896, 581] width 15 height 12
radio input "true"
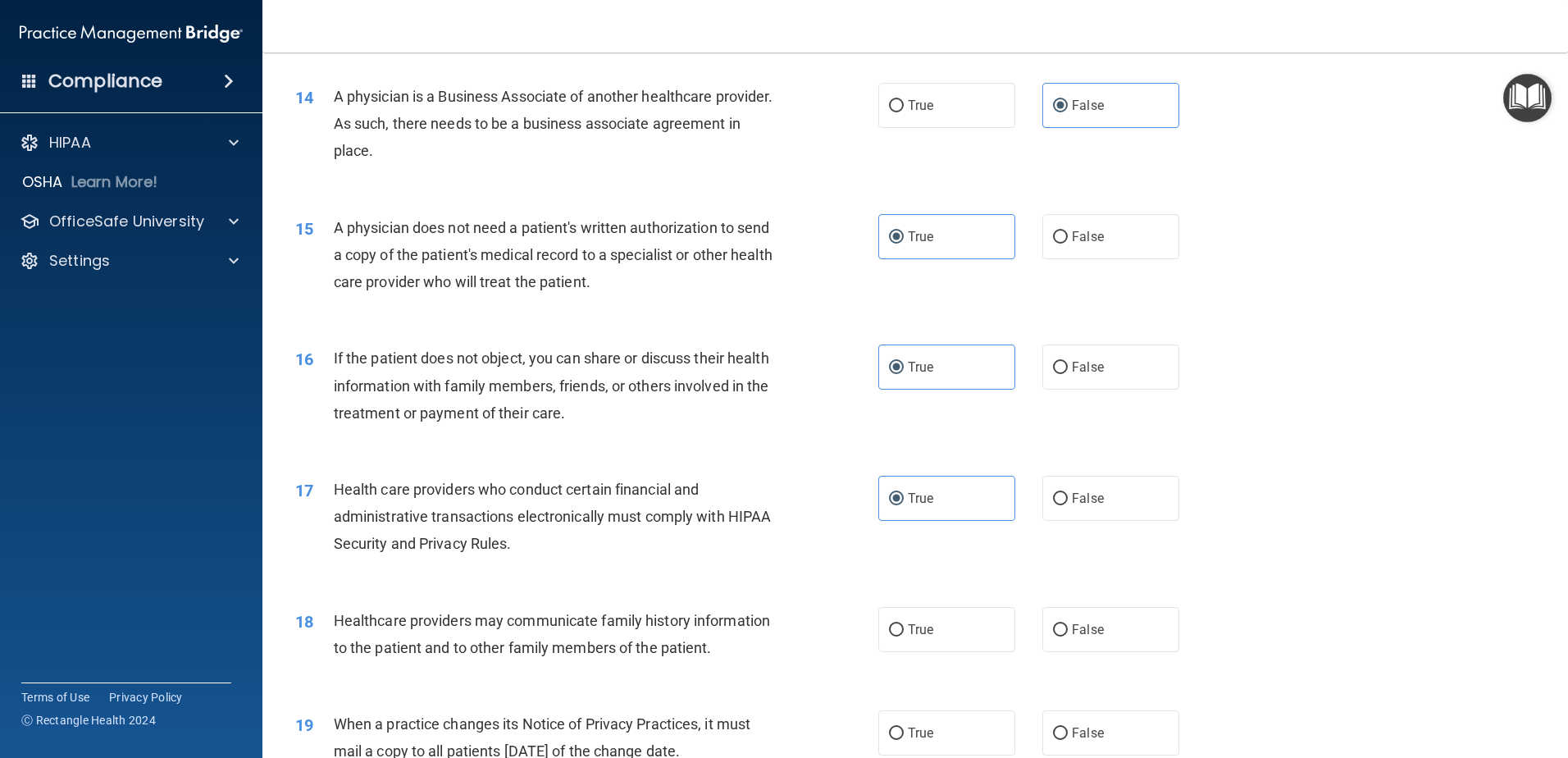
scroll to position [1723, 0]
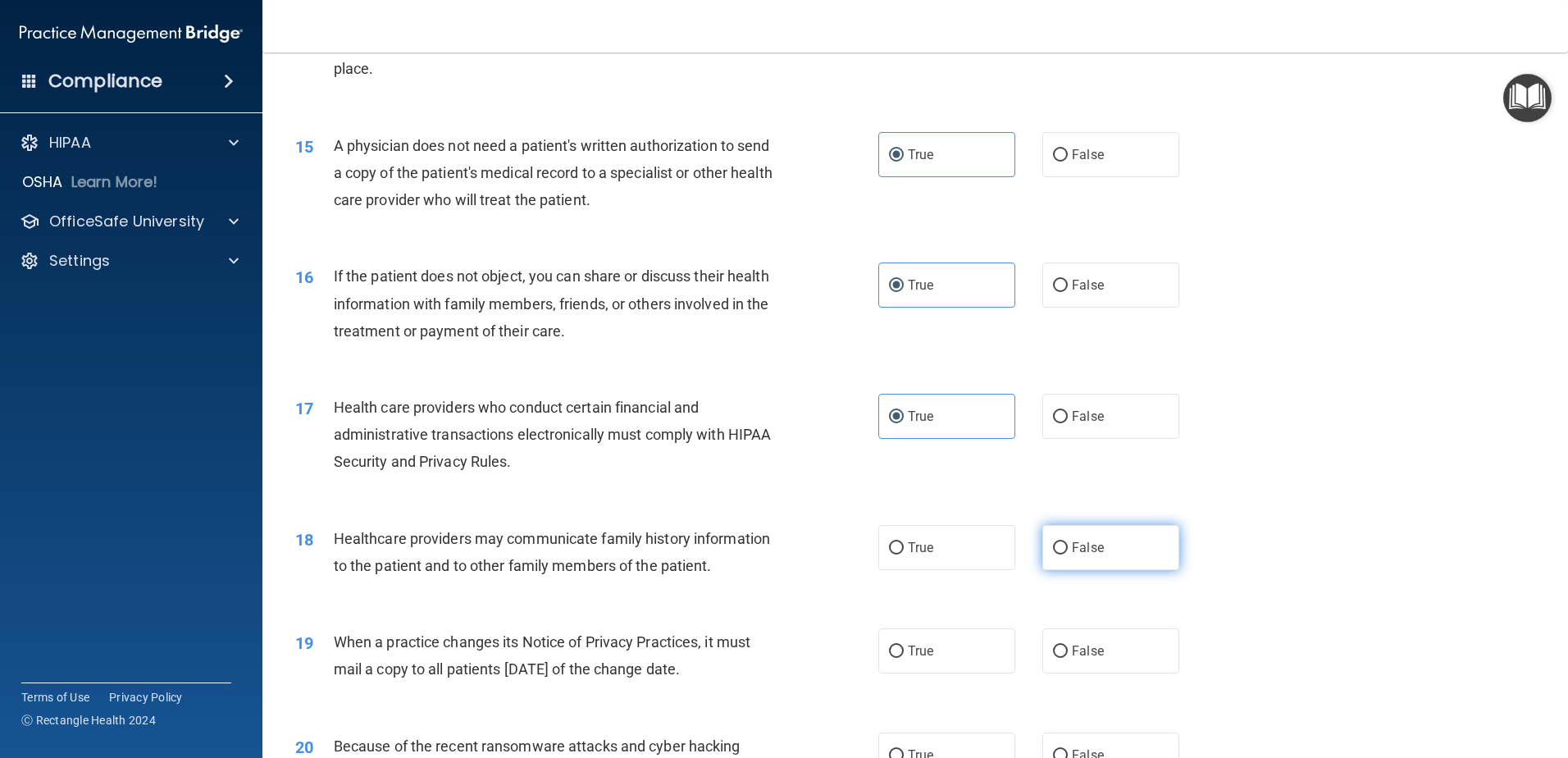
click at [1097, 557] on label "False" at bounding box center [1111, 548] width 137 height 45
click at [1068, 555] on input "False" at bounding box center [1060, 548] width 15 height 12
radio input "true"
click at [1079, 651] on span "False" at bounding box center [1088, 650] width 32 height 15
click at [1068, 651] on input "False" at bounding box center [1060, 652] width 15 height 12
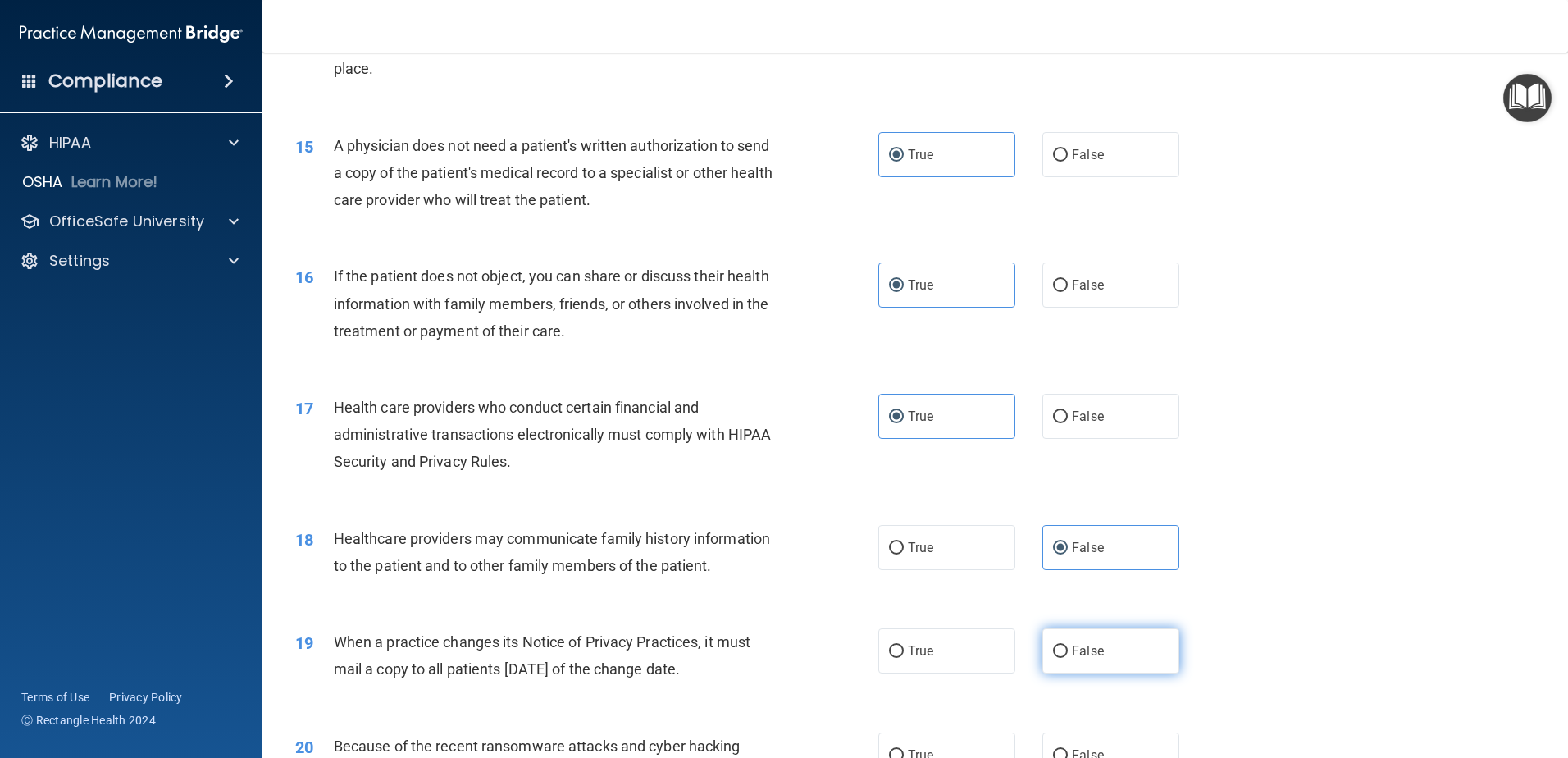
radio input "true"
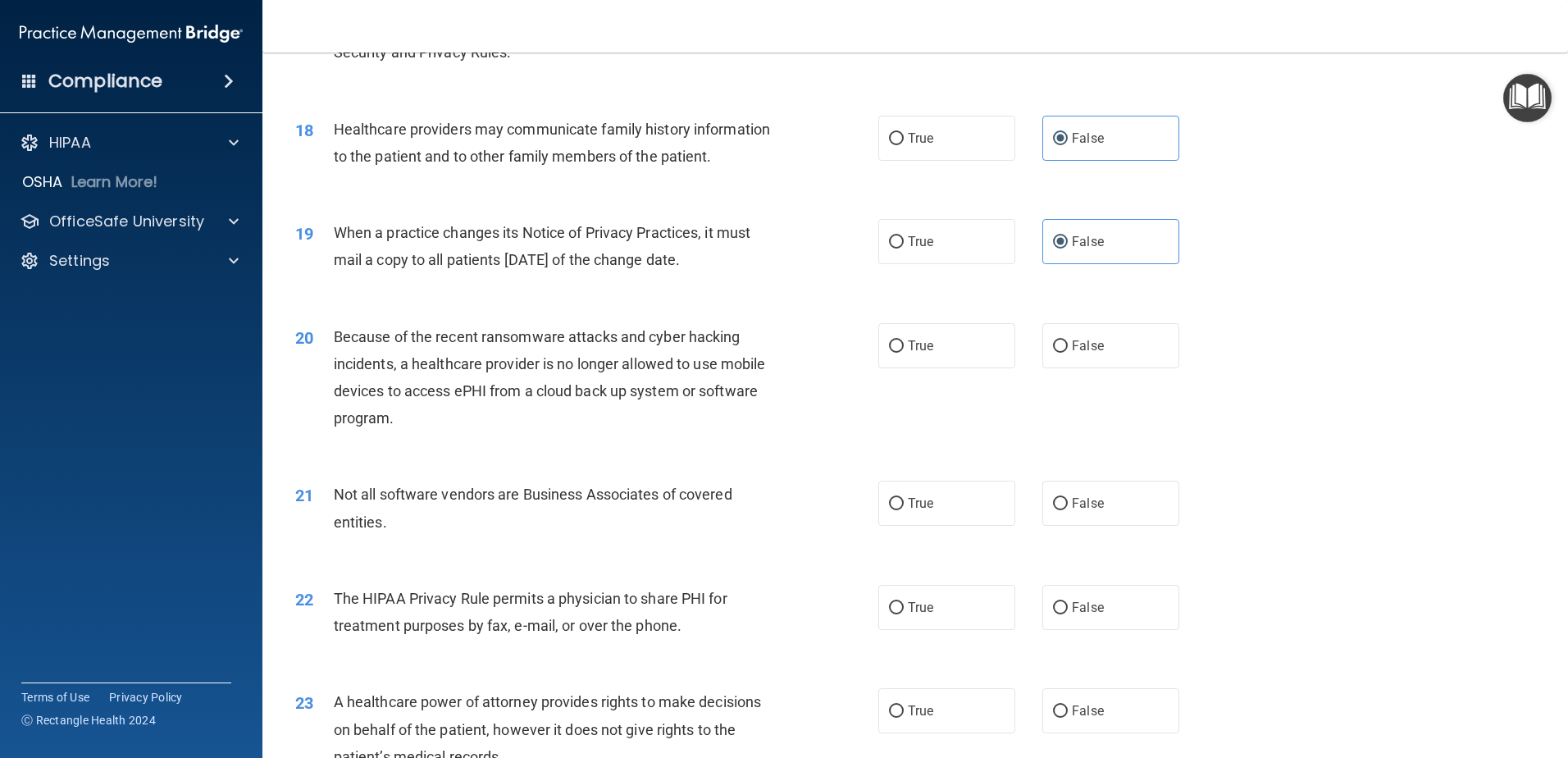
scroll to position [2133, 0]
click at [1134, 348] on label "False" at bounding box center [1111, 345] width 137 height 45
click at [1068, 348] on input "False" at bounding box center [1060, 346] width 15 height 12
radio input "true"
click at [979, 507] on label "True" at bounding box center [947, 502] width 137 height 45
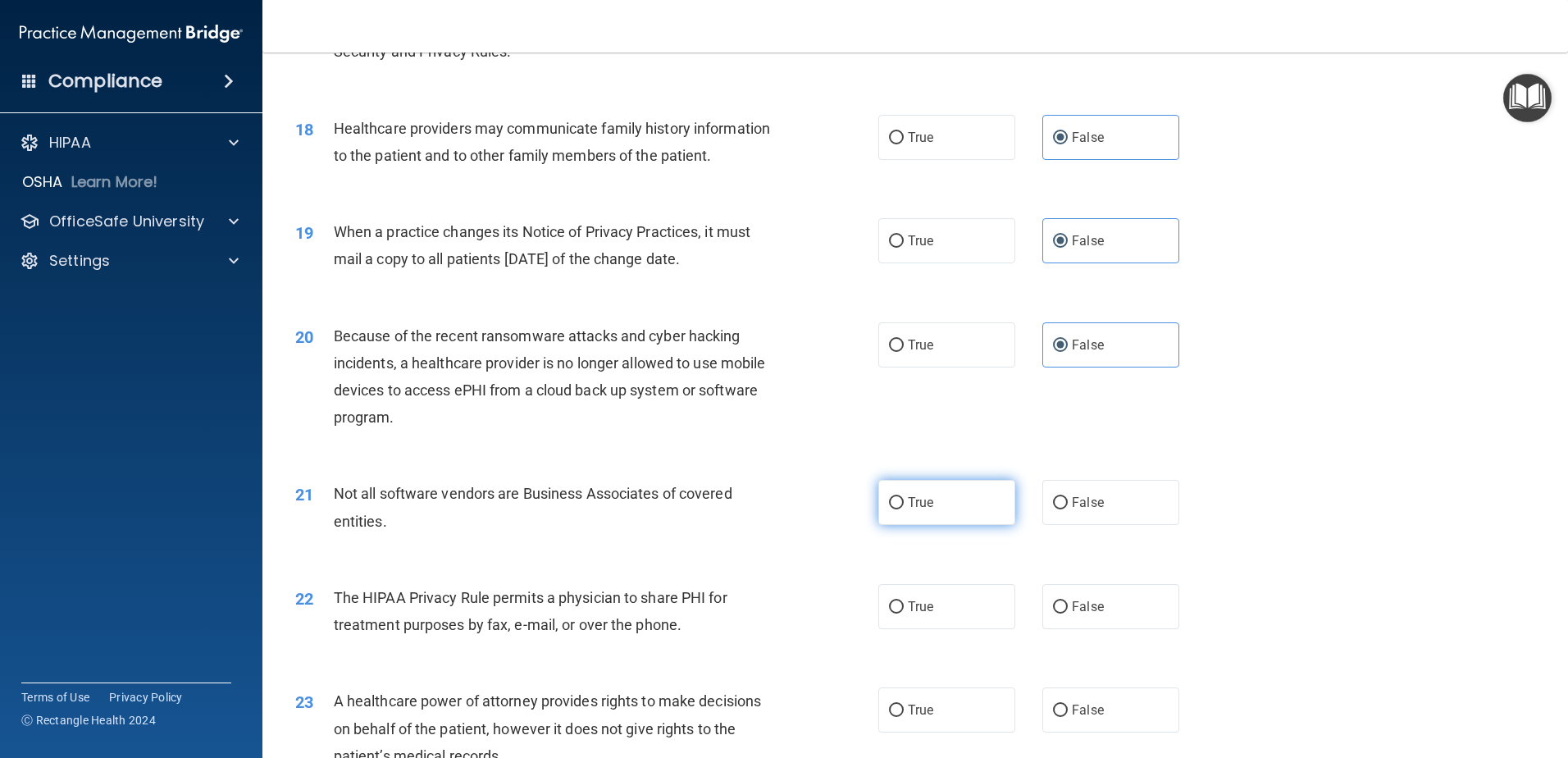
click at [904, 507] on input "True" at bounding box center [896, 503] width 15 height 12
radio input "true"
click at [942, 614] on label "True" at bounding box center [947, 606] width 137 height 45
click at [904, 614] on input "True" at bounding box center [896, 607] width 15 height 12
radio input "true"
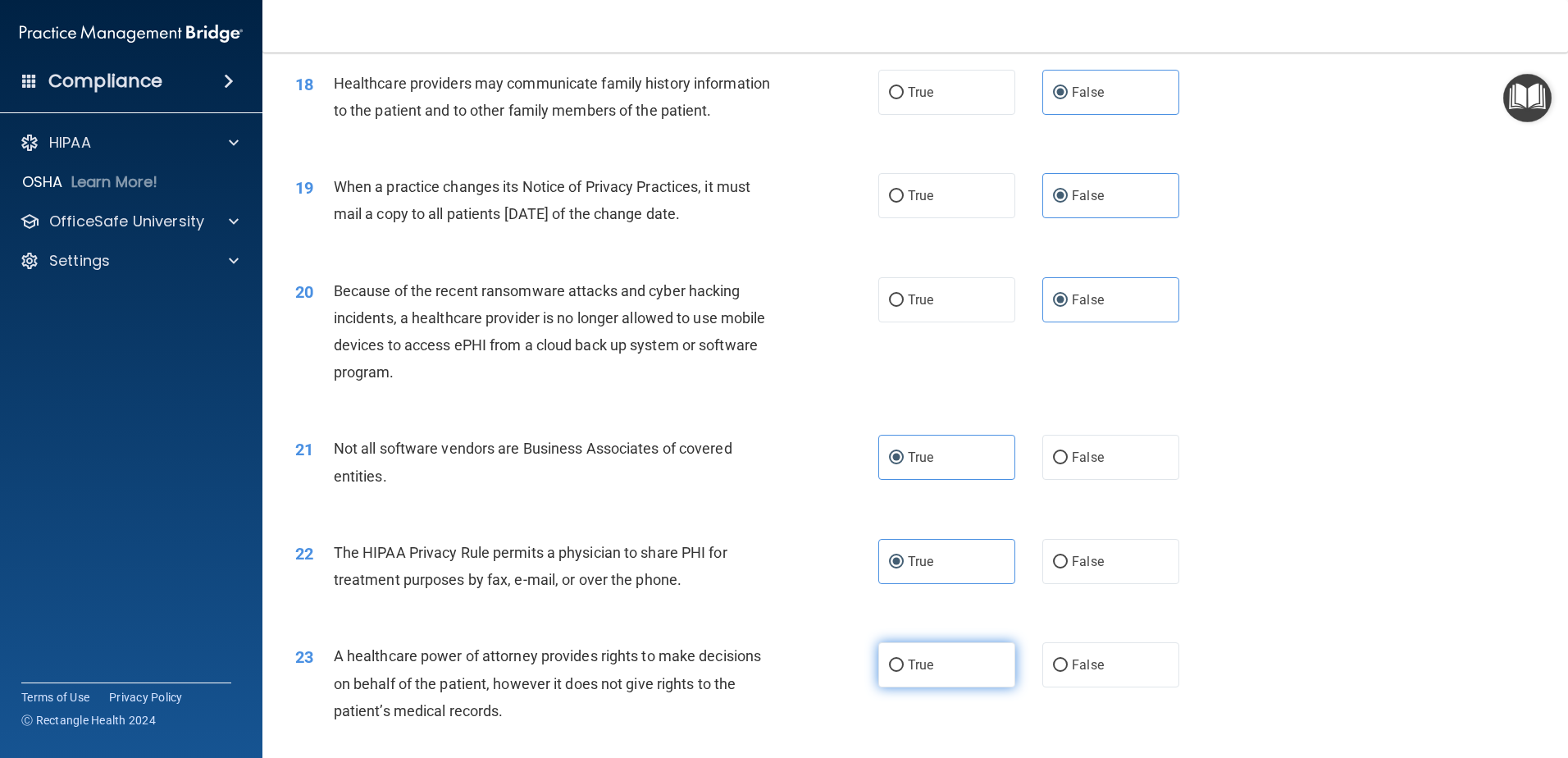
scroll to position [2215, 0]
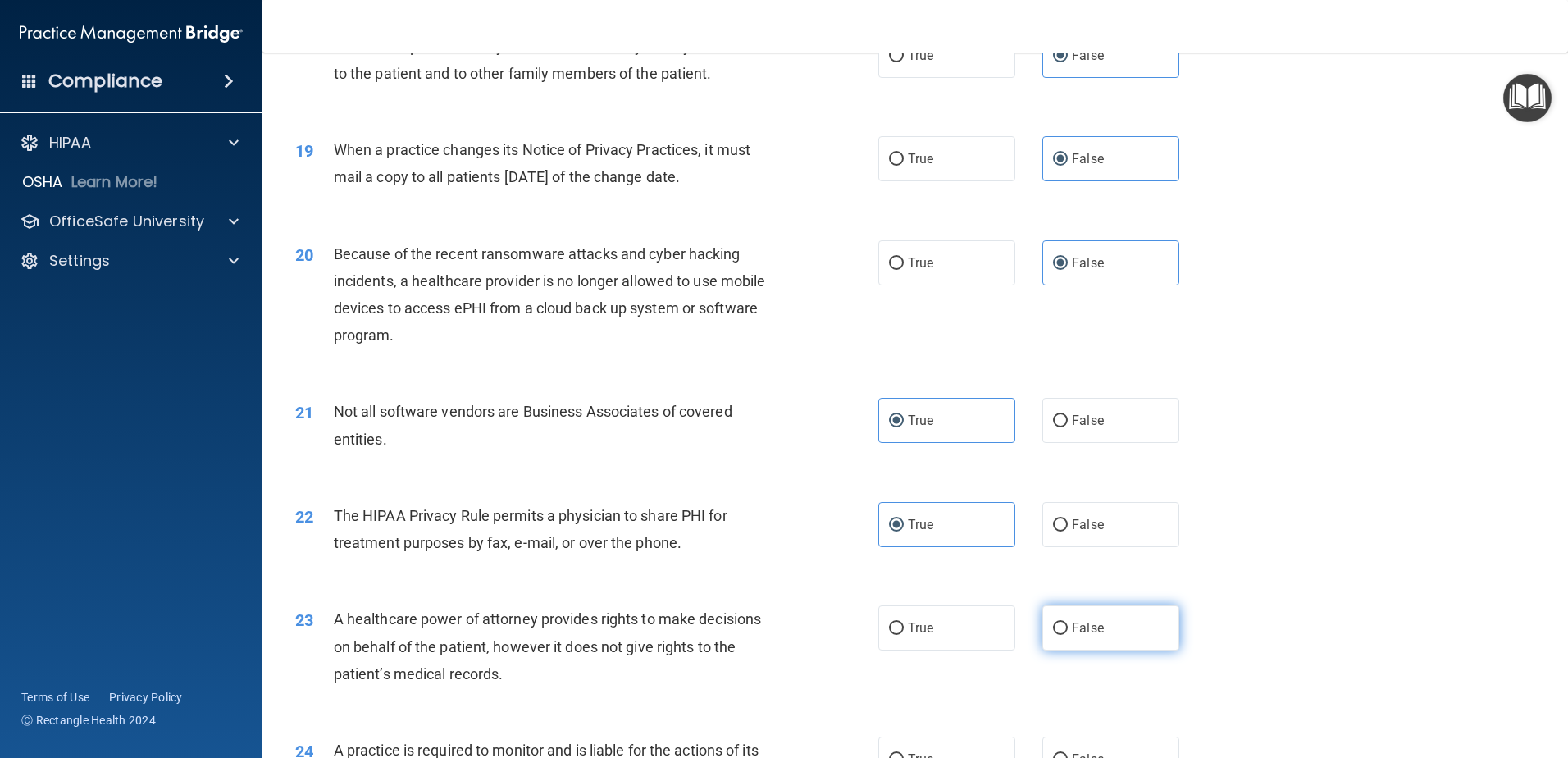
click at [1085, 627] on span "False" at bounding box center [1088, 627] width 32 height 15
click at [1068, 627] on input "False" at bounding box center [1060, 629] width 15 height 12
radio input "true"
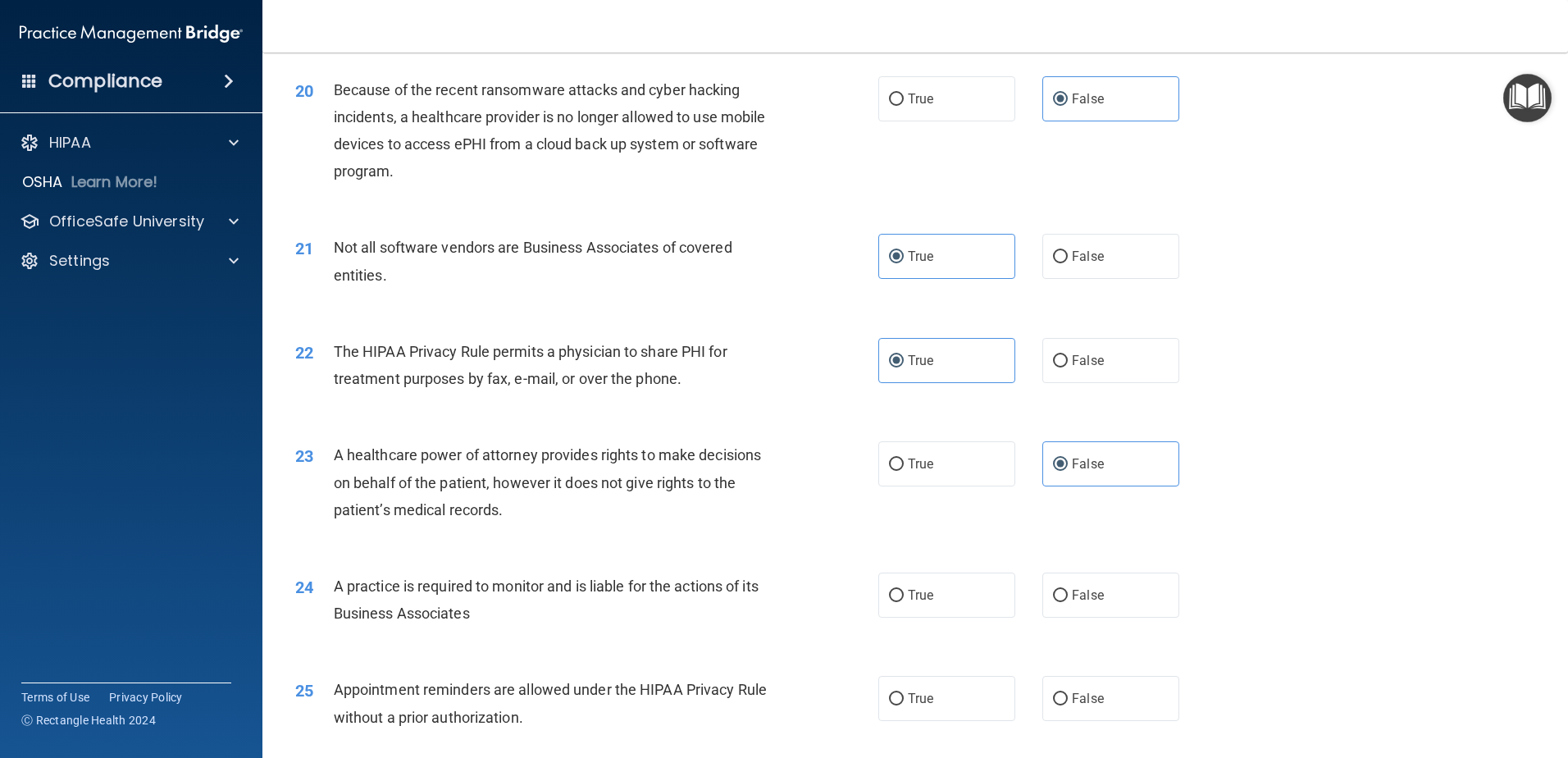
scroll to position [2461, 0]
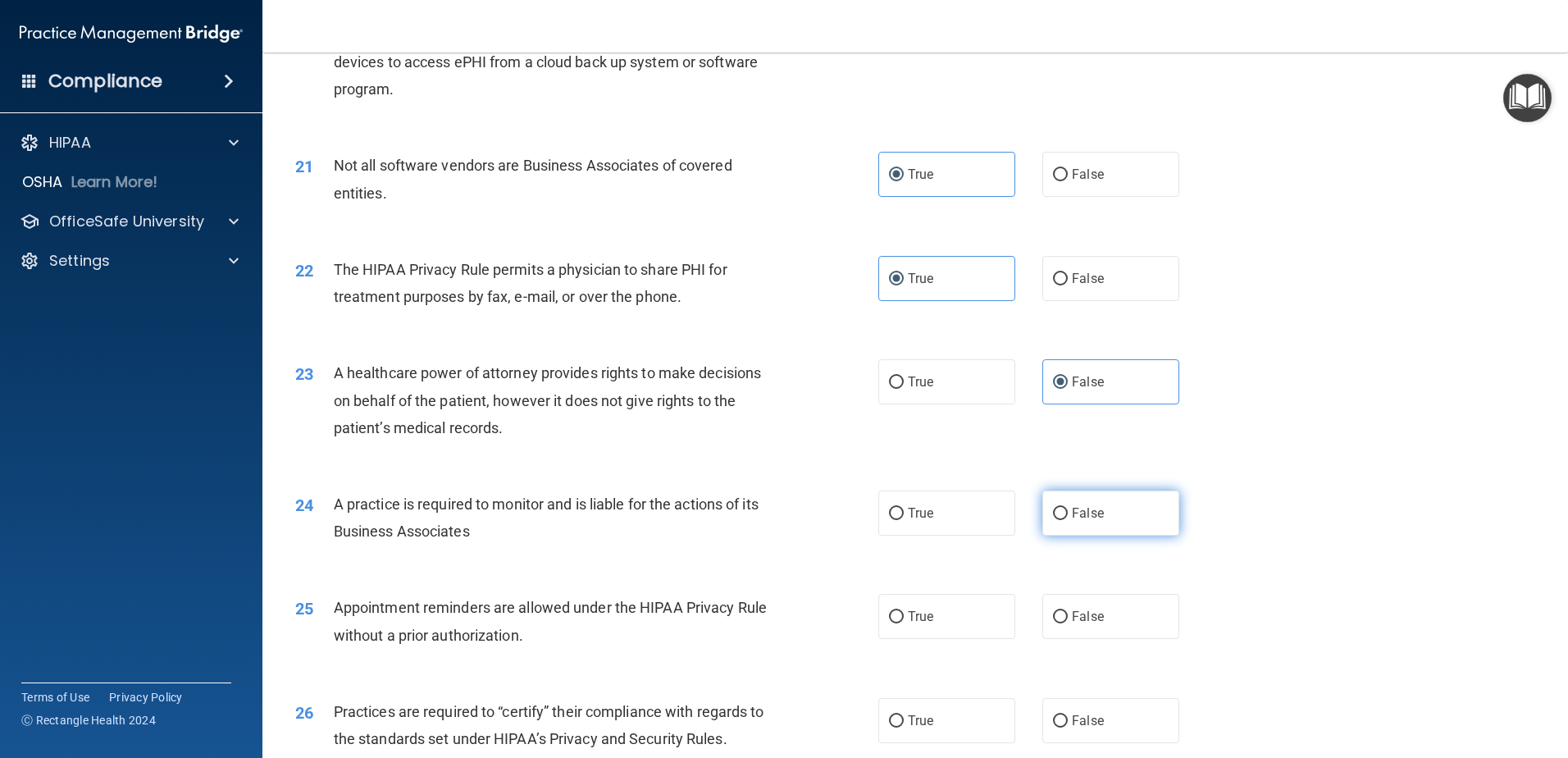
click at [1128, 520] on label "False" at bounding box center [1111, 513] width 137 height 45
click at [1068, 520] on input "False" at bounding box center [1060, 514] width 15 height 12
radio input "true"
click at [956, 631] on label "True" at bounding box center [947, 616] width 137 height 45
click at [904, 623] on input "True" at bounding box center [896, 617] width 15 height 12
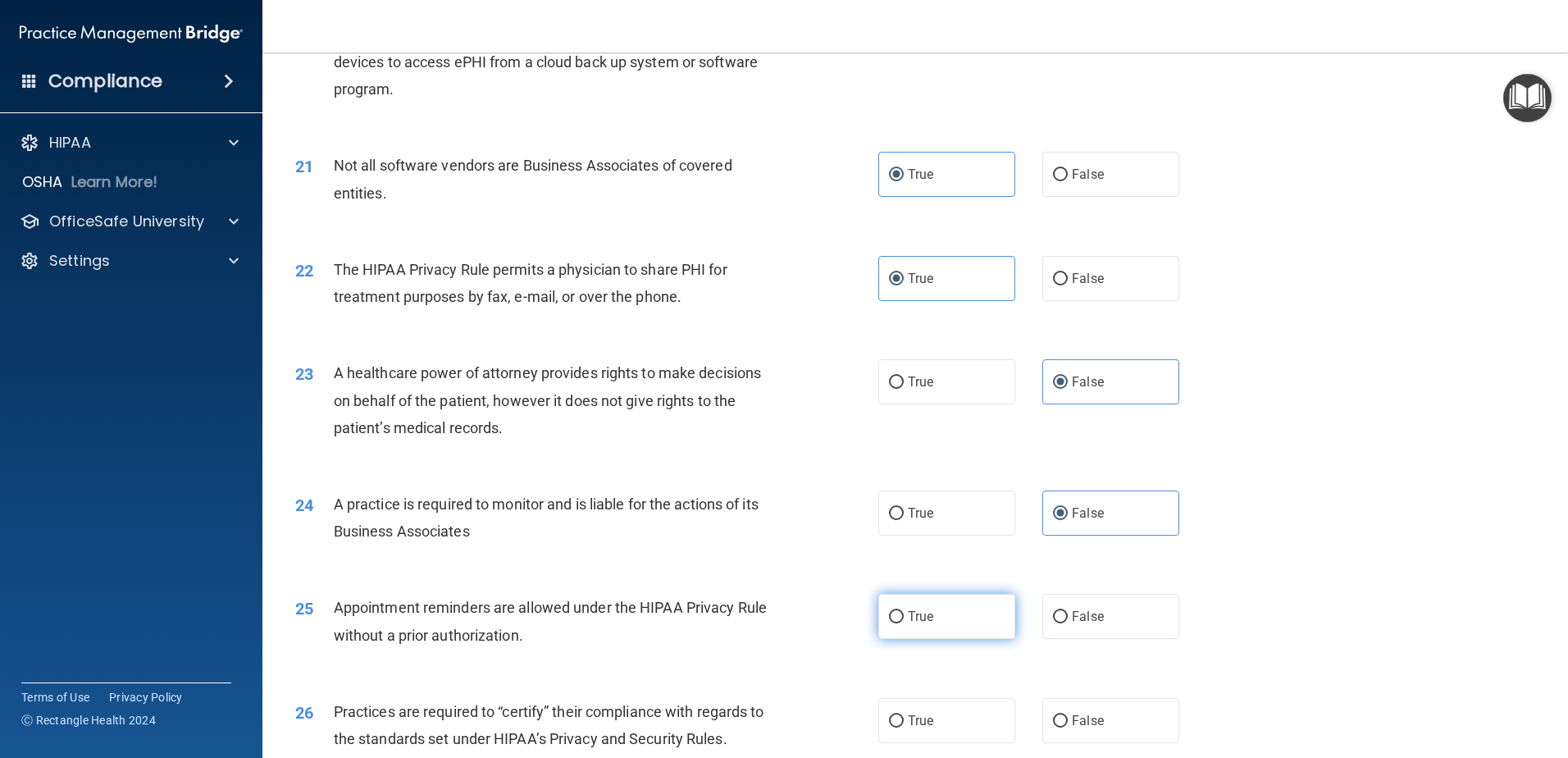
radio input "true"
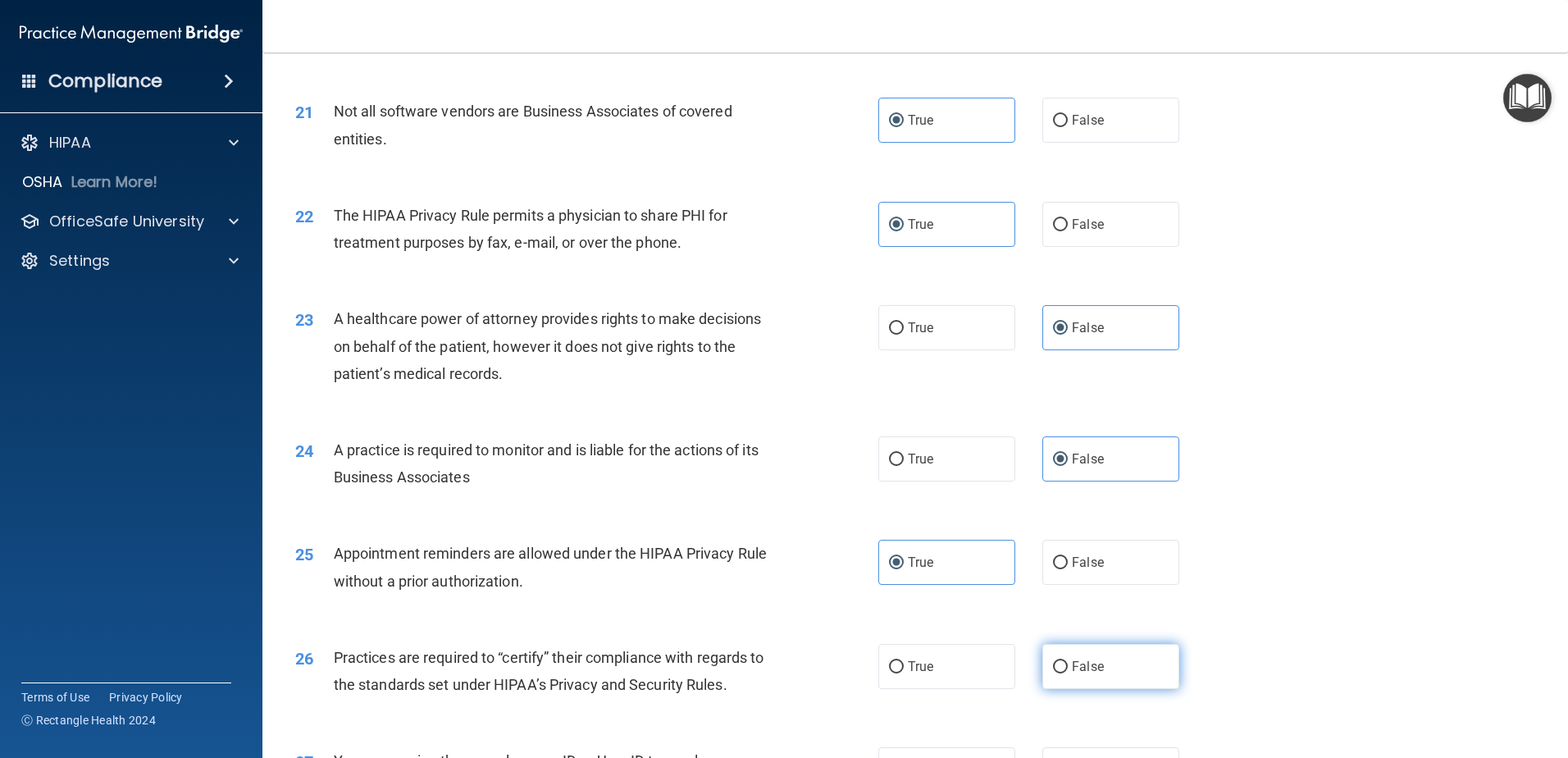
scroll to position [2543, 0]
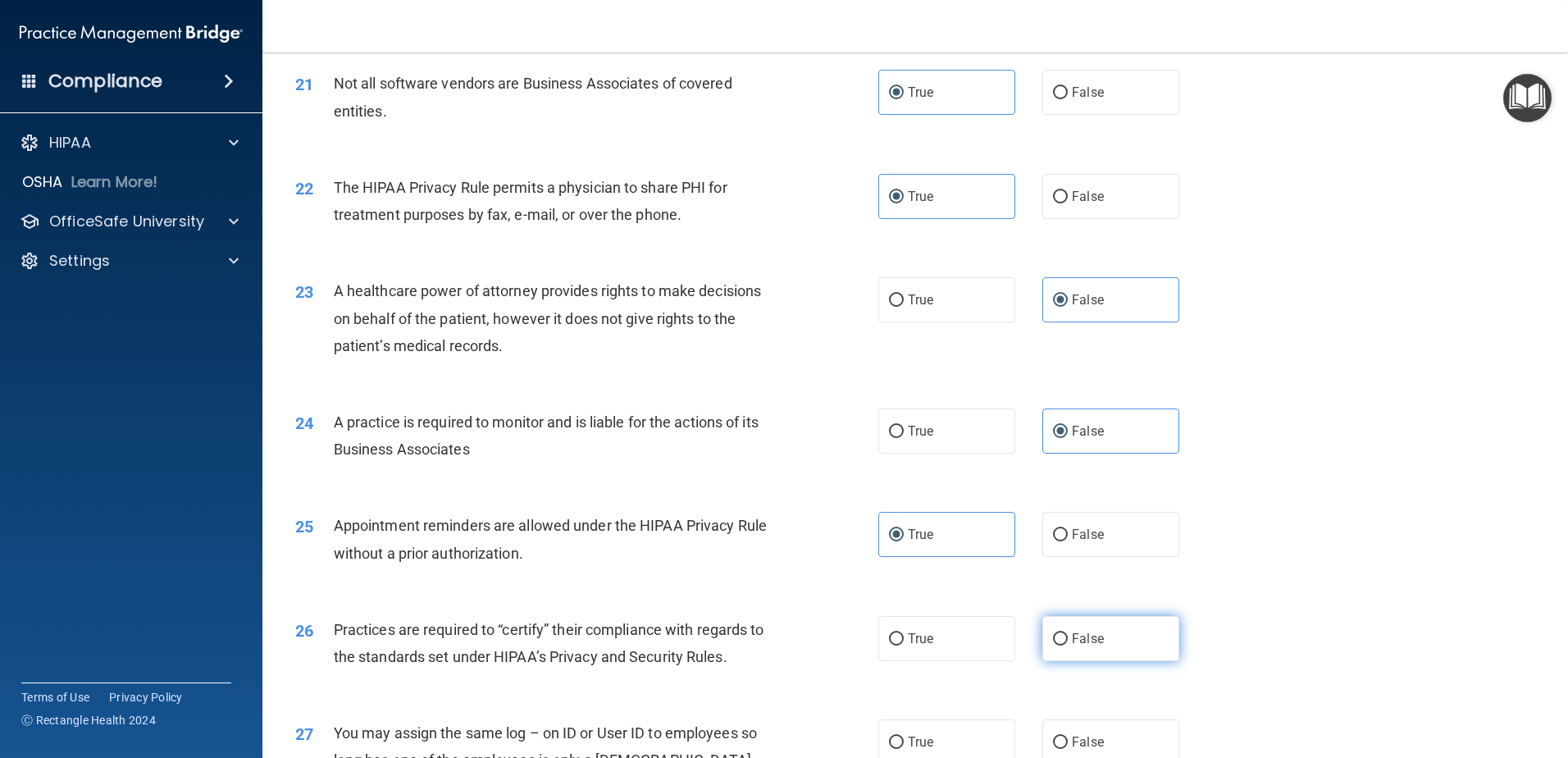
click at [1083, 647] on label "False" at bounding box center [1111, 639] width 137 height 45
click at [1068, 646] on input "False" at bounding box center [1060, 639] width 15 height 12
radio input "true"
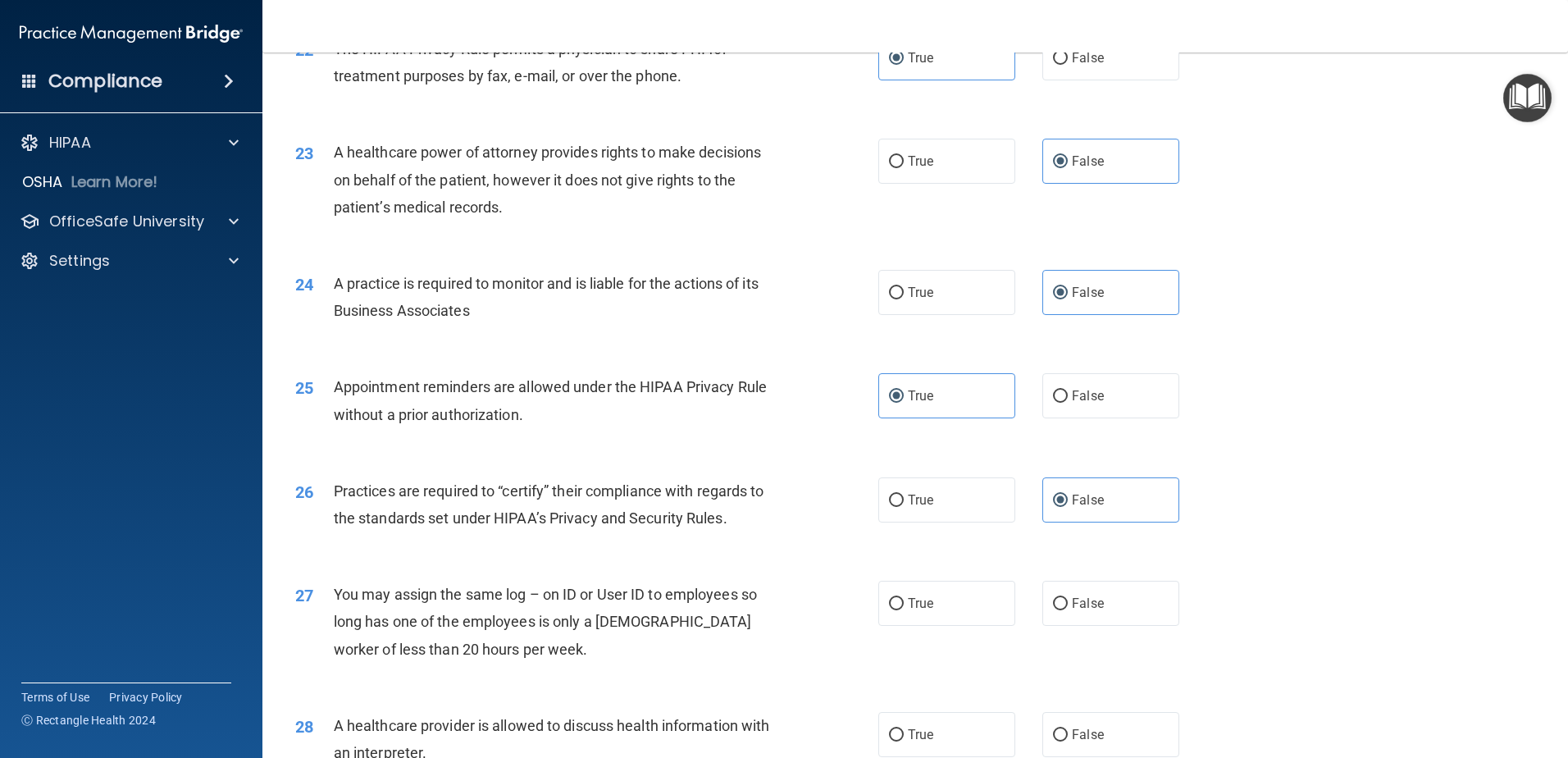
scroll to position [2707, 0]
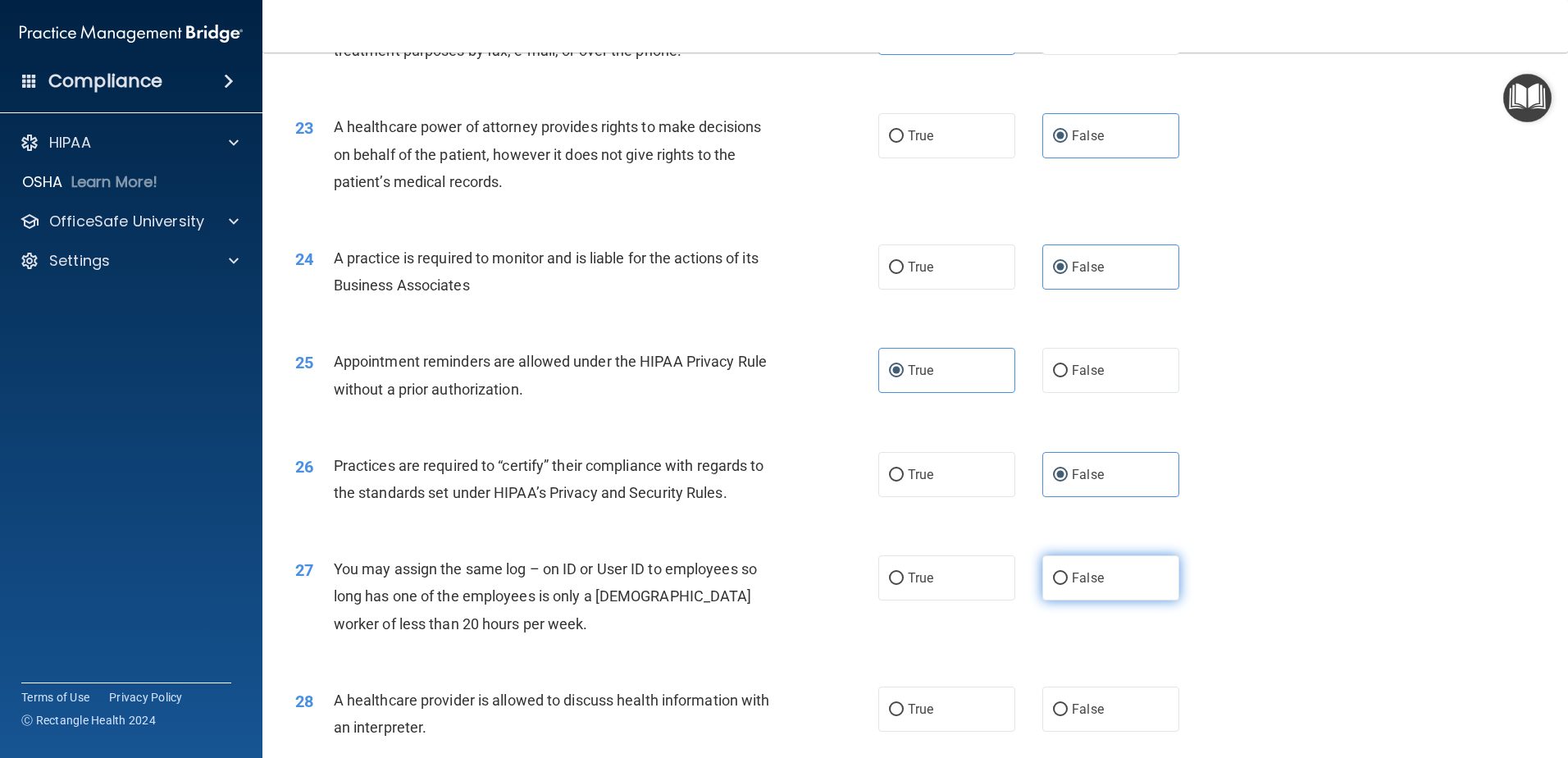
click at [1132, 584] on label "False" at bounding box center [1111, 578] width 137 height 45
click at [1068, 584] on input "False" at bounding box center [1060, 579] width 15 height 12
radio input "true"
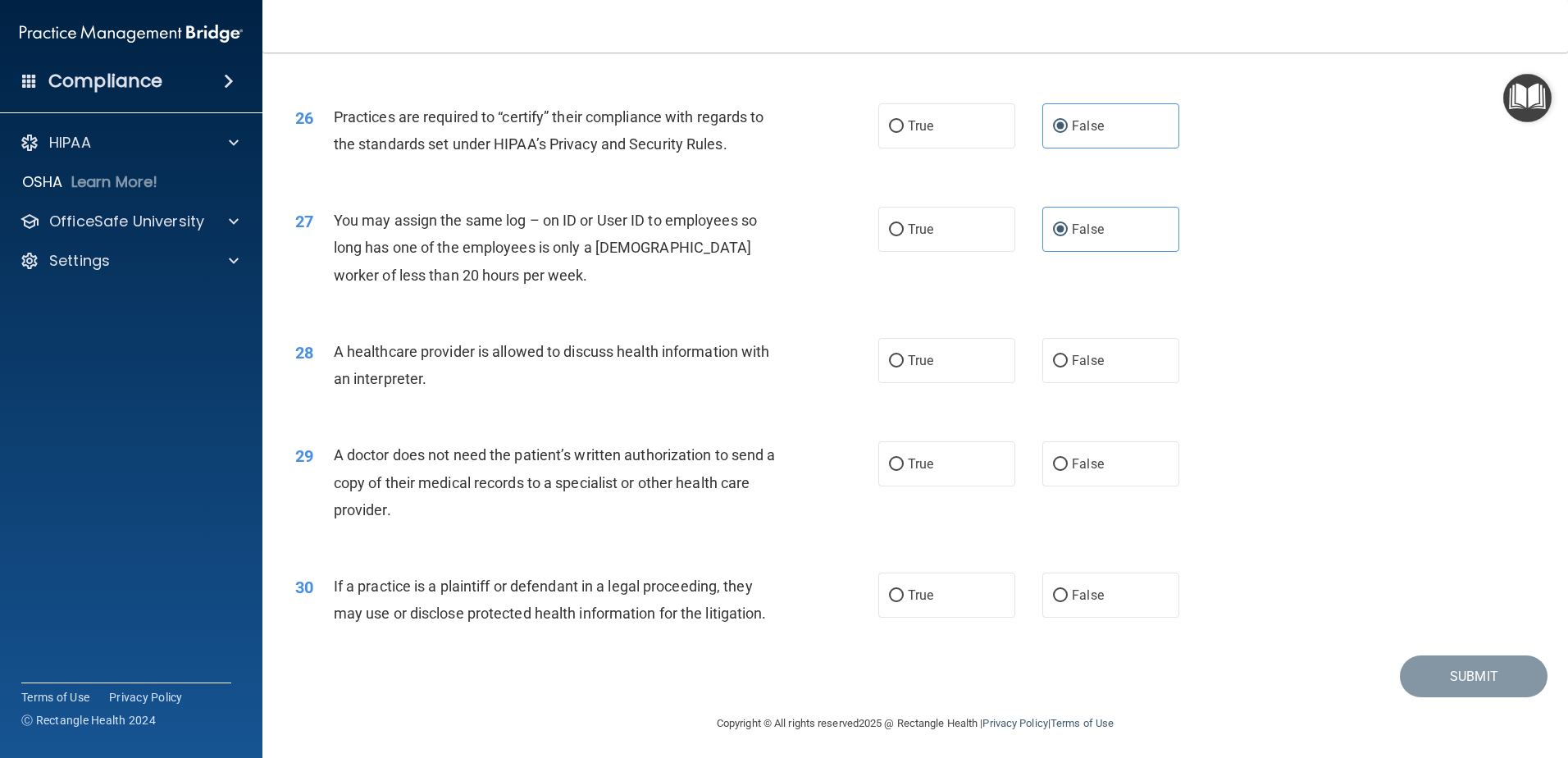
scroll to position [3061, 0]
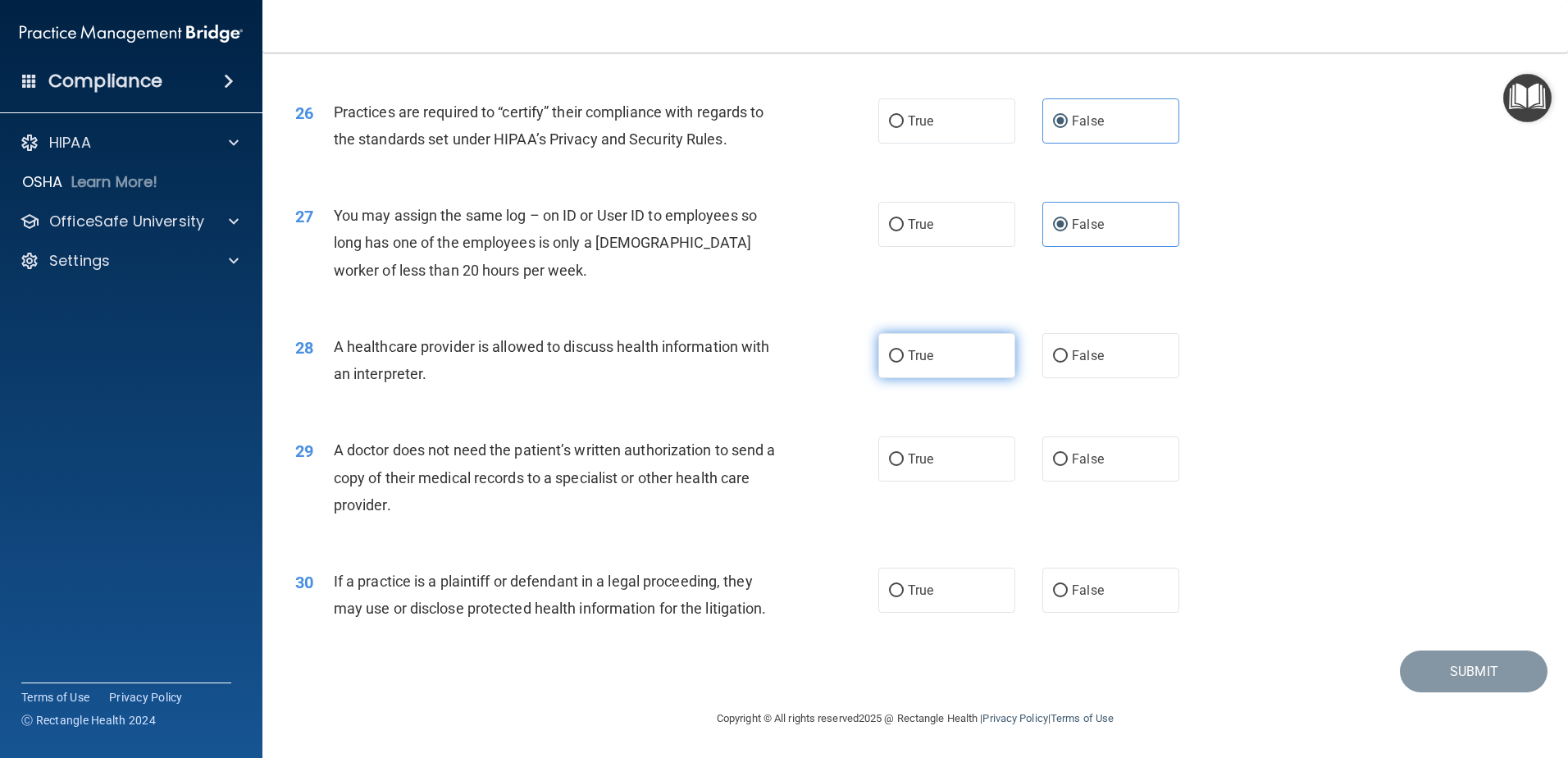
click at [976, 351] on label "True" at bounding box center [947, 355] width 137 height 45
click at [904, 351] on input "True" at bounding box center [896, 357] width 15 height 12
radio input "true"
click at [917, 466] on span "True" at bounding box center [920, 458] width 26 height 15
click at [904, 466] on input "True" at bounding box center [896, 460] width 15 height 12
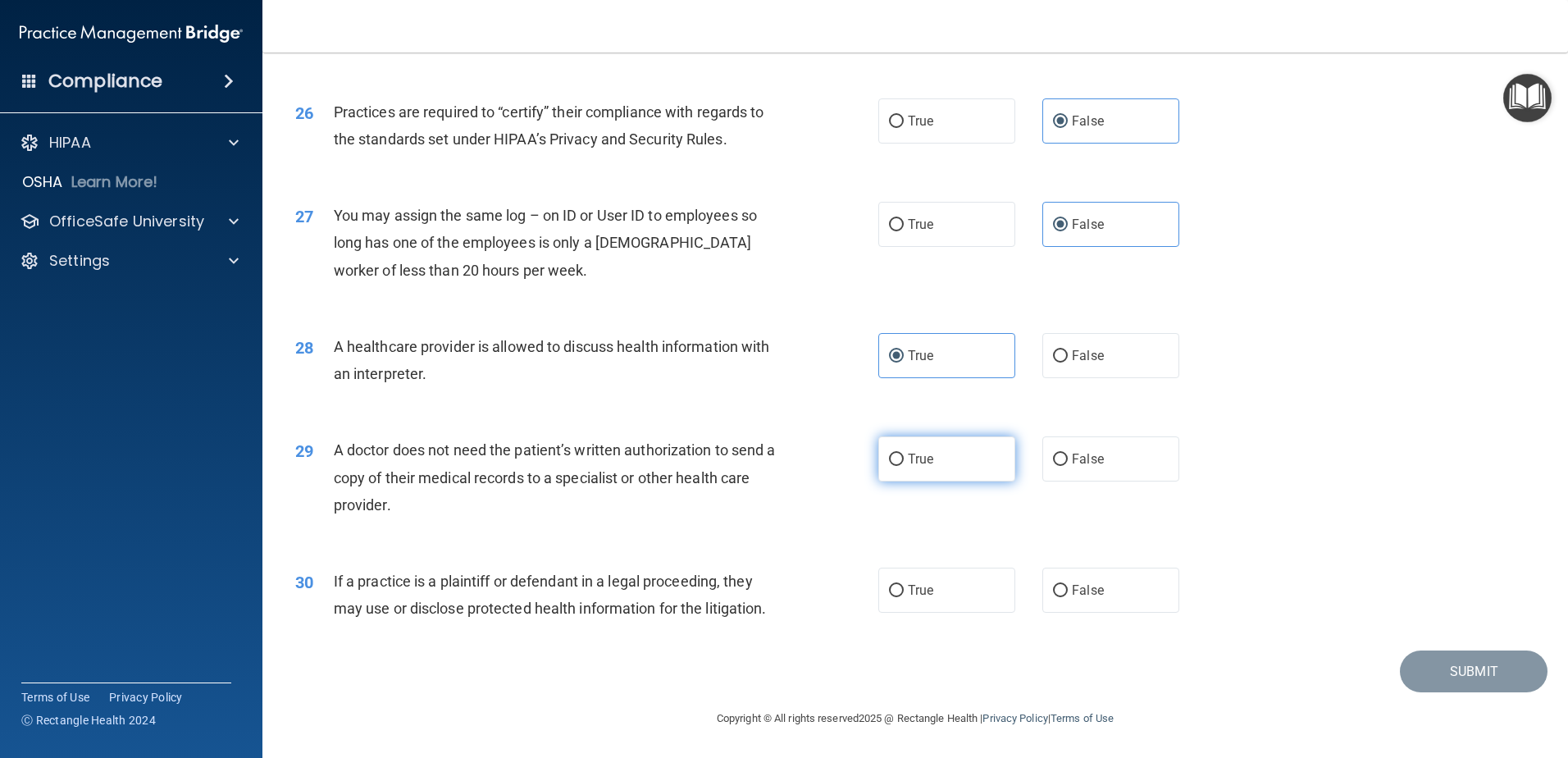
radio input "true"
click at [1101, 587] on label "False" at bounding box center [1111, 590] width 137 height 45
click at [1068, 587] on input "False" at bounding box center [1060, 591] width 15 height 12
radio input "true"
click at [1503, 667] on button "Submit" at bounding box center [1474, 671] width 148 height 42
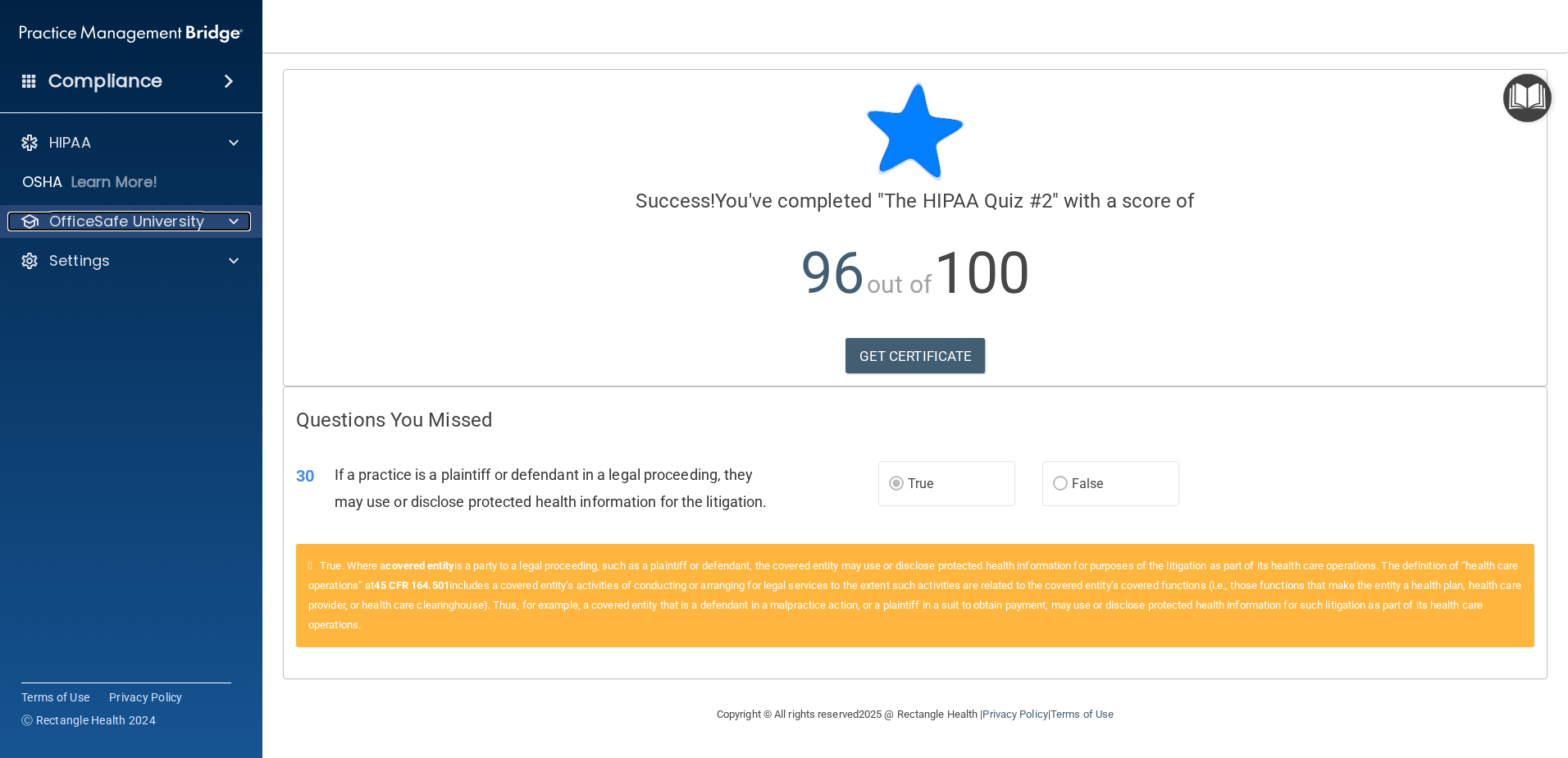
click at [155, 226] on p "OfficeSafe University" at bounding box center [127, 221] width 155 height 20
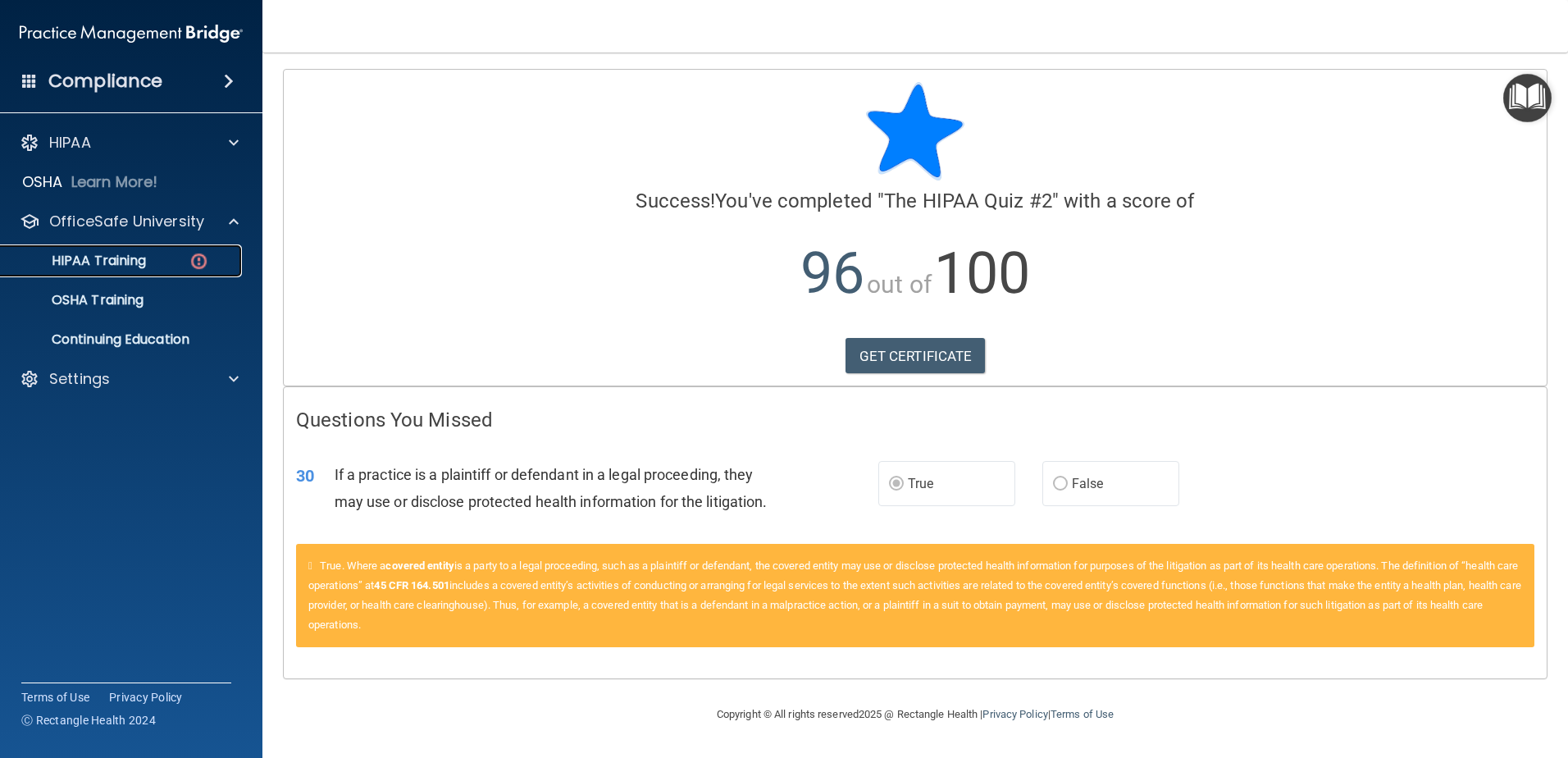
click at [169, 257] on div "HIPAA Training" at bounding box center [122, 260] width 224 height 16
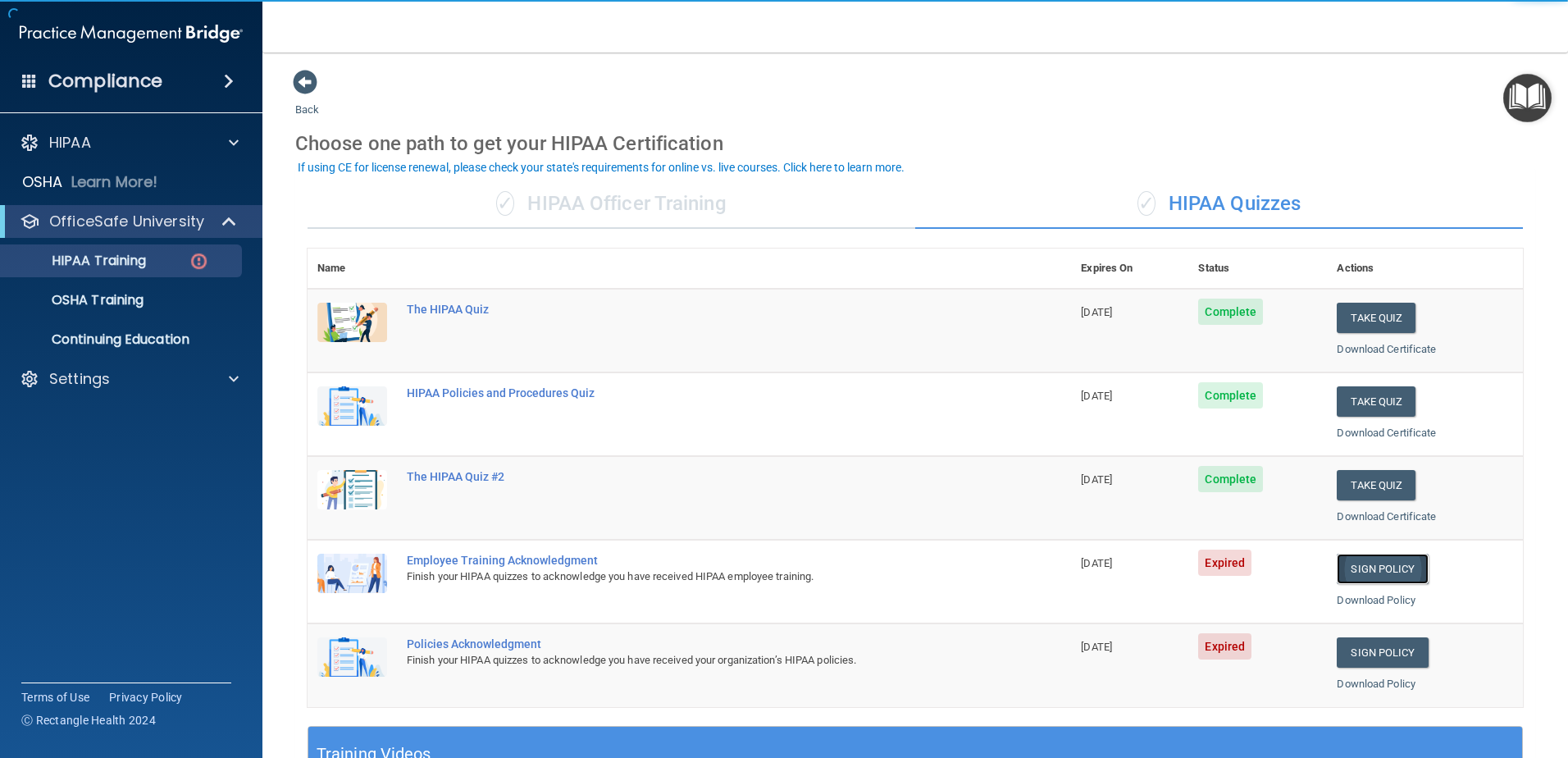
click at [1391, 569] on link "Sign Policy" at bounding box center [1383, 569] width 91 height 30
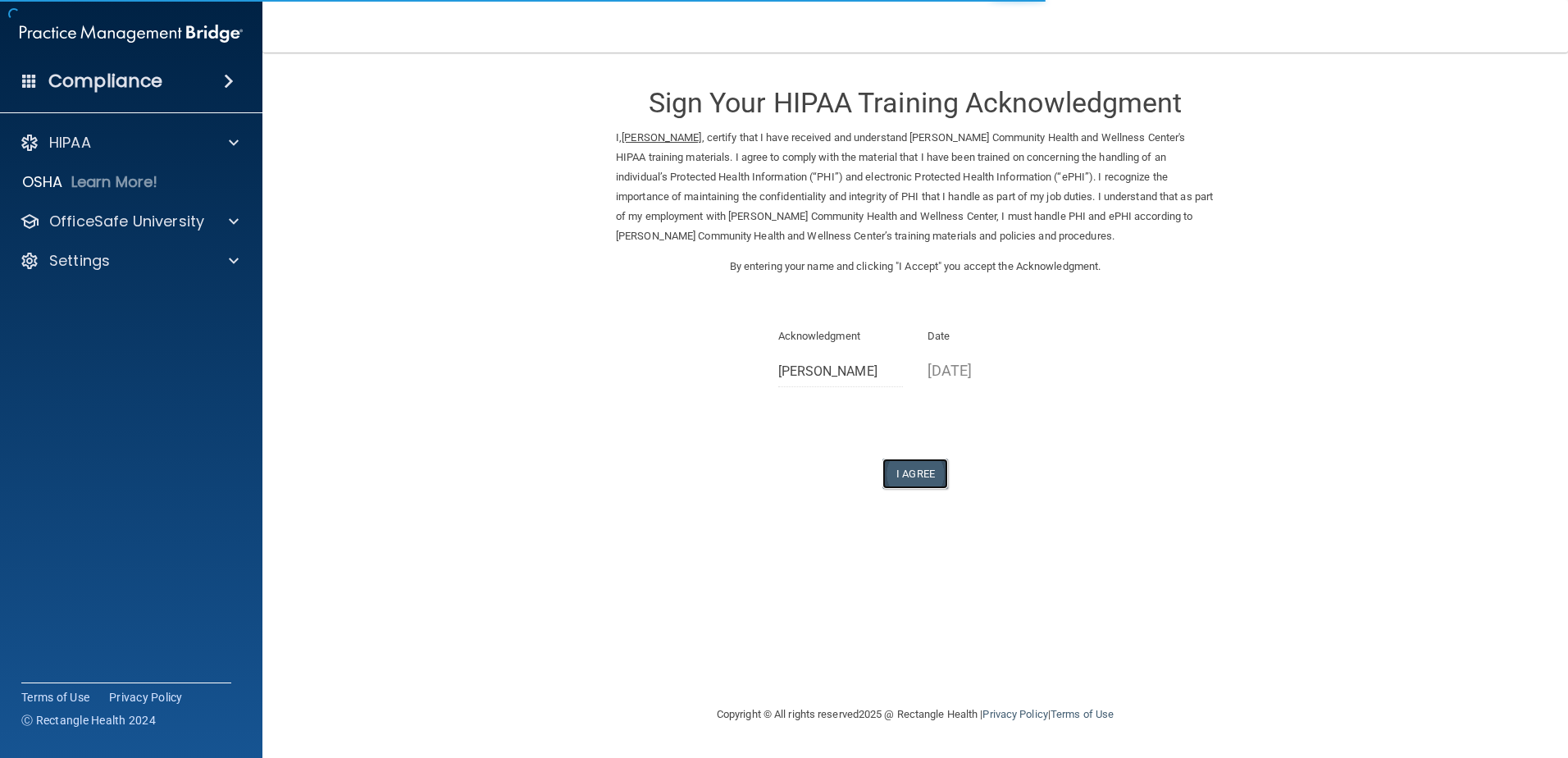
click at [934, 469] on button "I Agree" at bounding box center [915, 474] width 66 height 30
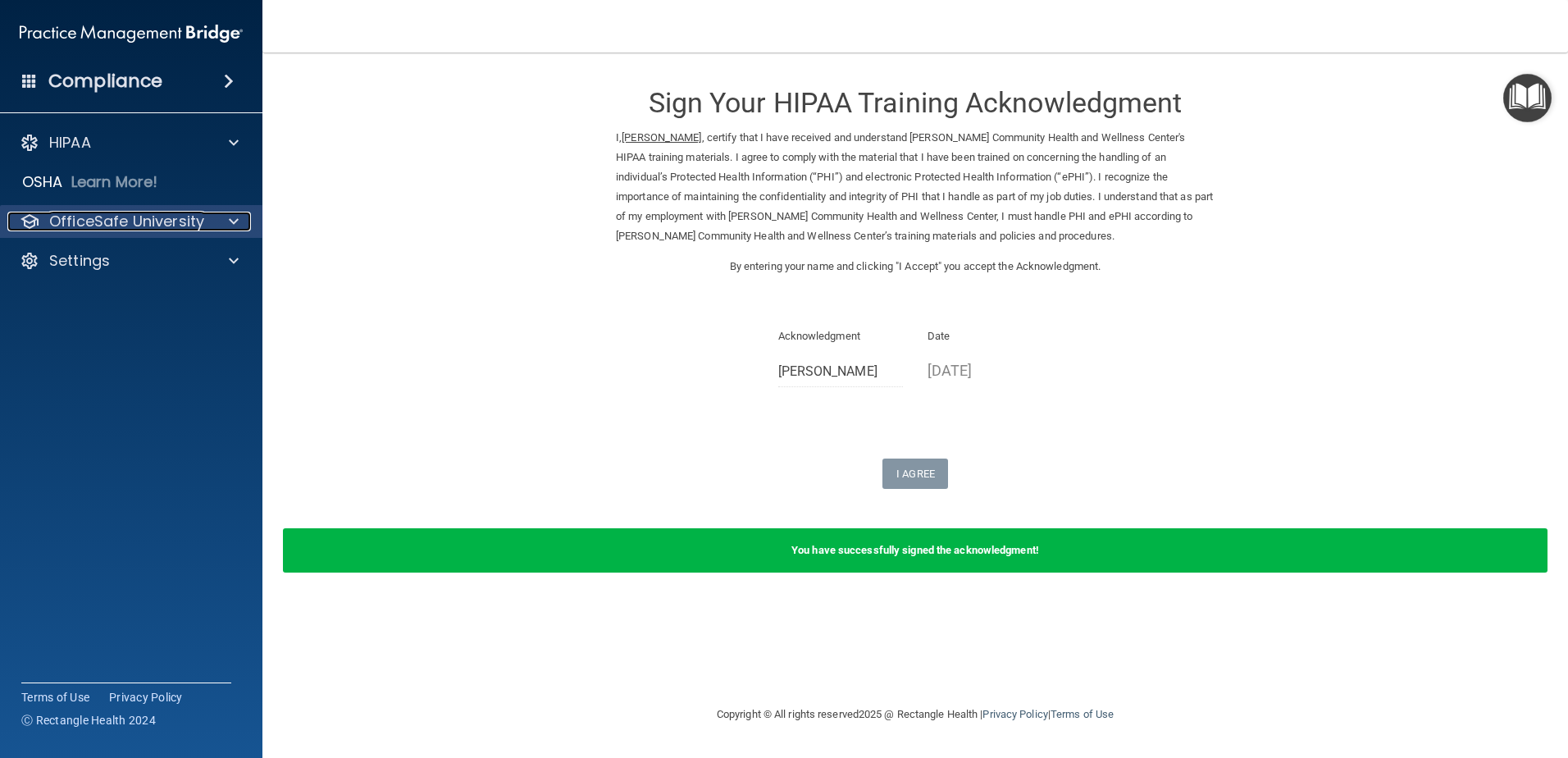
click at [144, 218] on p "OfficeSafe University" at bounding box center [127, 221] width 155 height 20
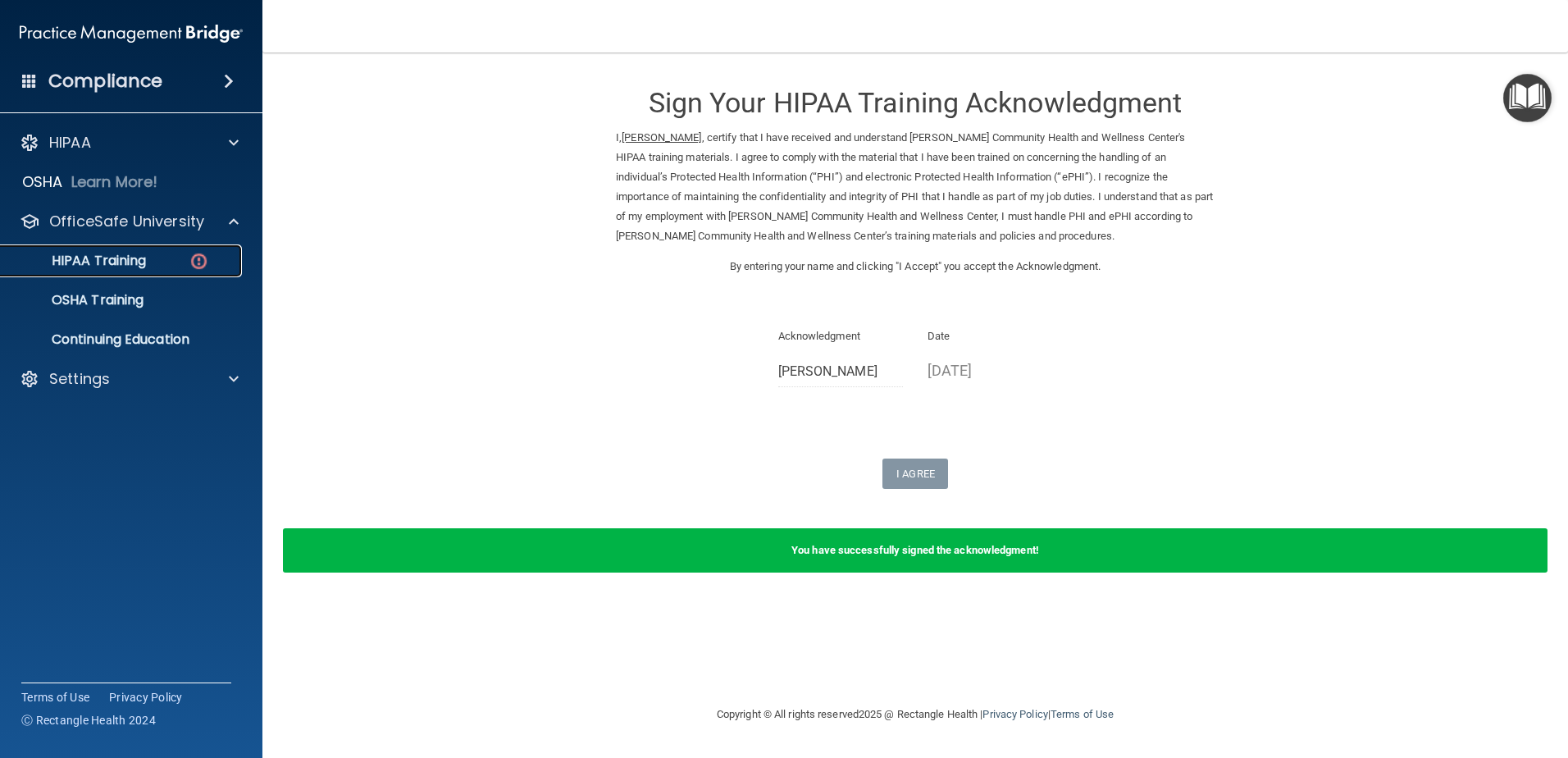
click at [141, 266] on p "HIPAA Training" at bounding box center [78, 260] width 135 height 16
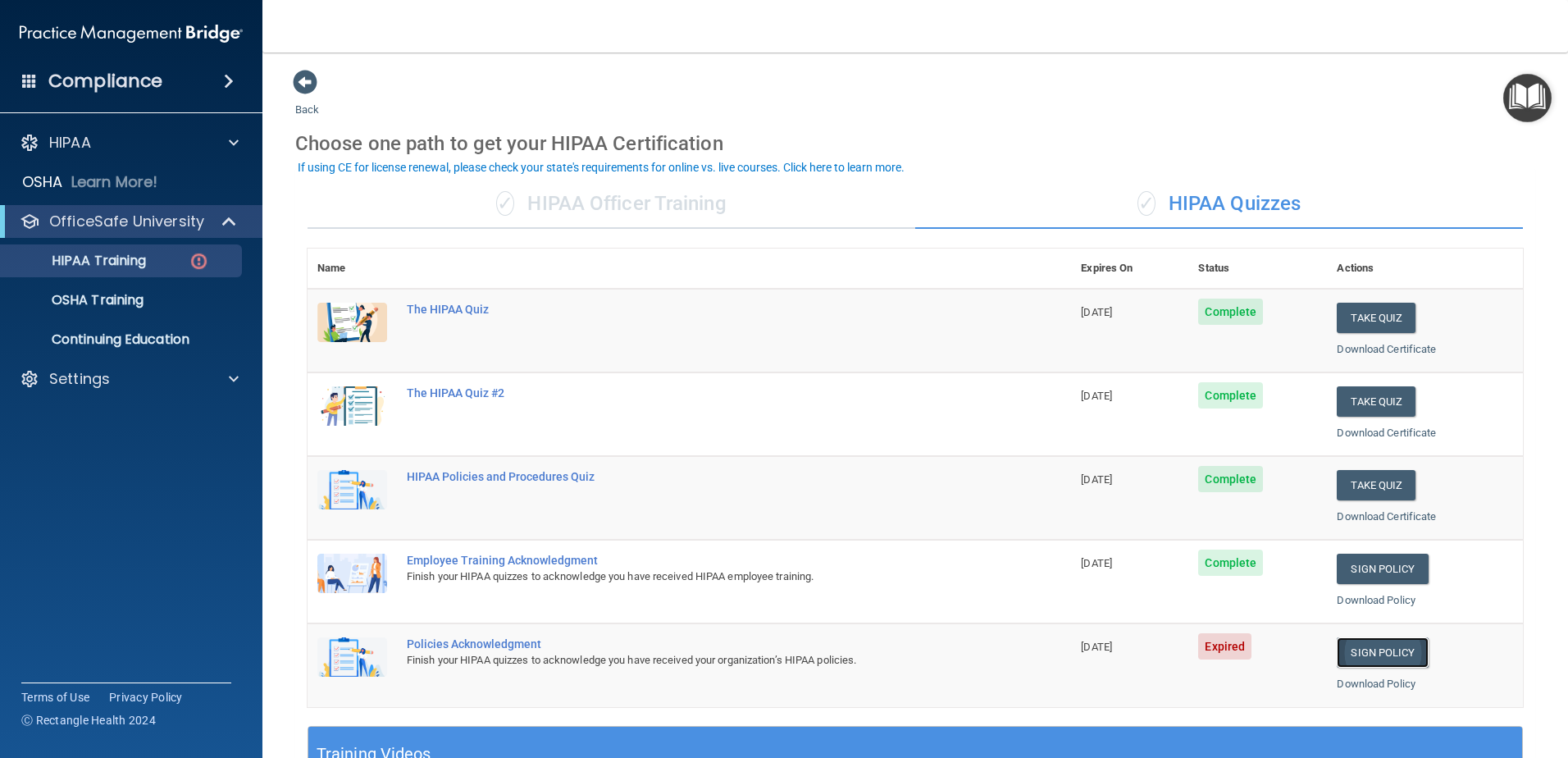
click at [1357, 654] on link "Sign Policy" at bounding box center [1383, 653] width 91 height 30
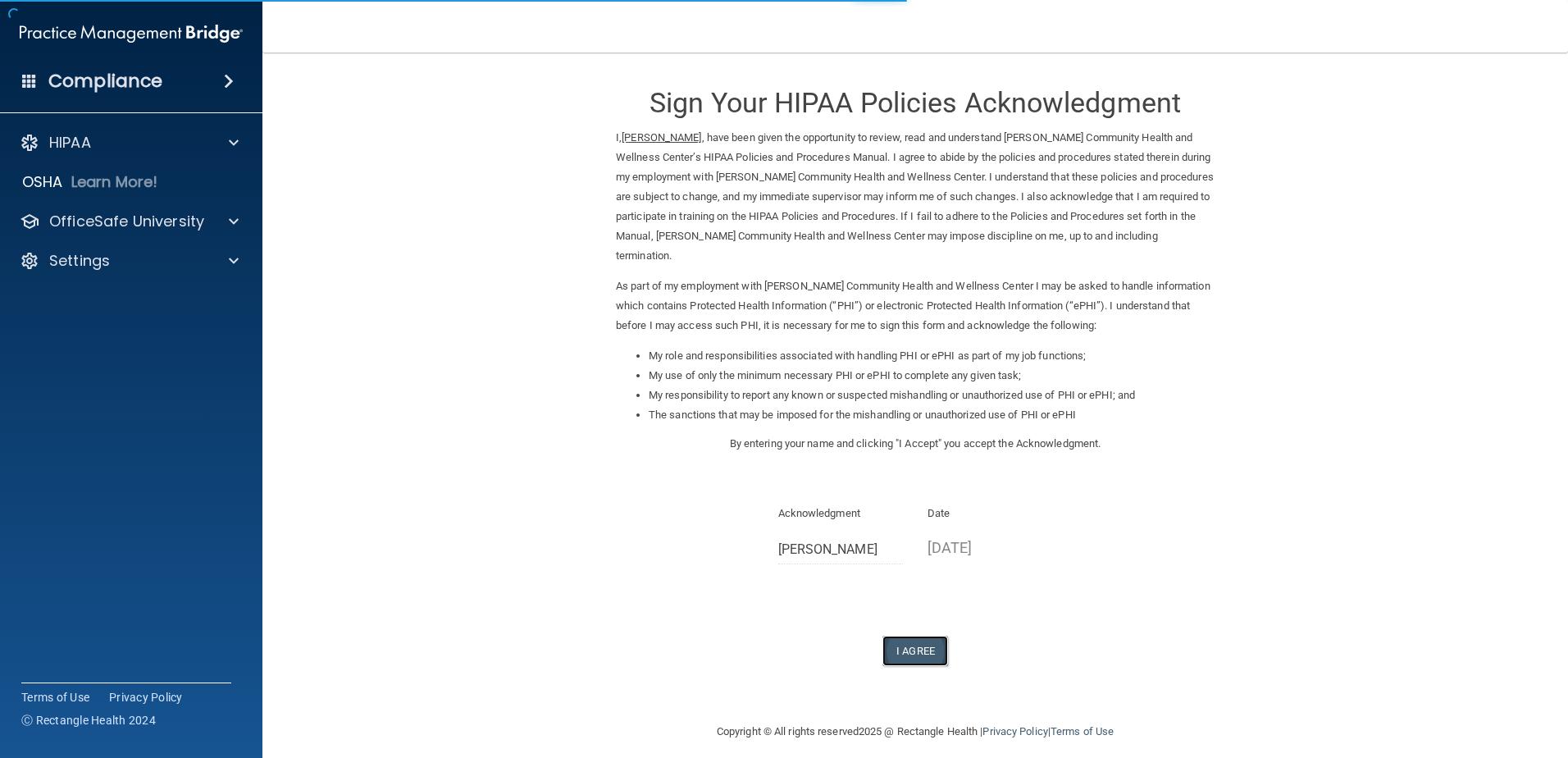
click at [912, 655] on button "I Agree" at bounding box center [915, 651] width 66 height 30
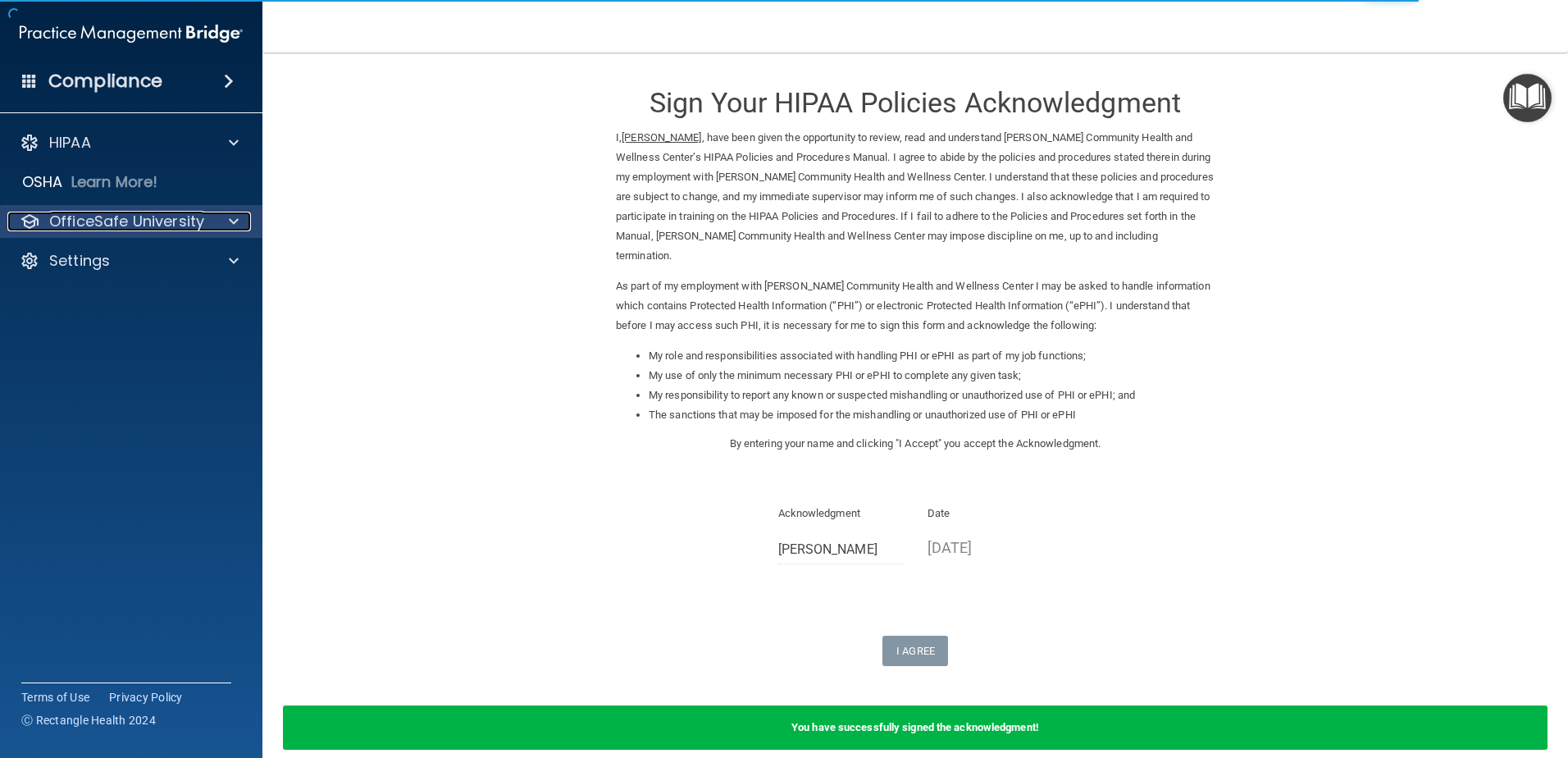
click at [91, 218] on p "OfficeSafe University" at bounding box center [127, 221] width 155 height 20
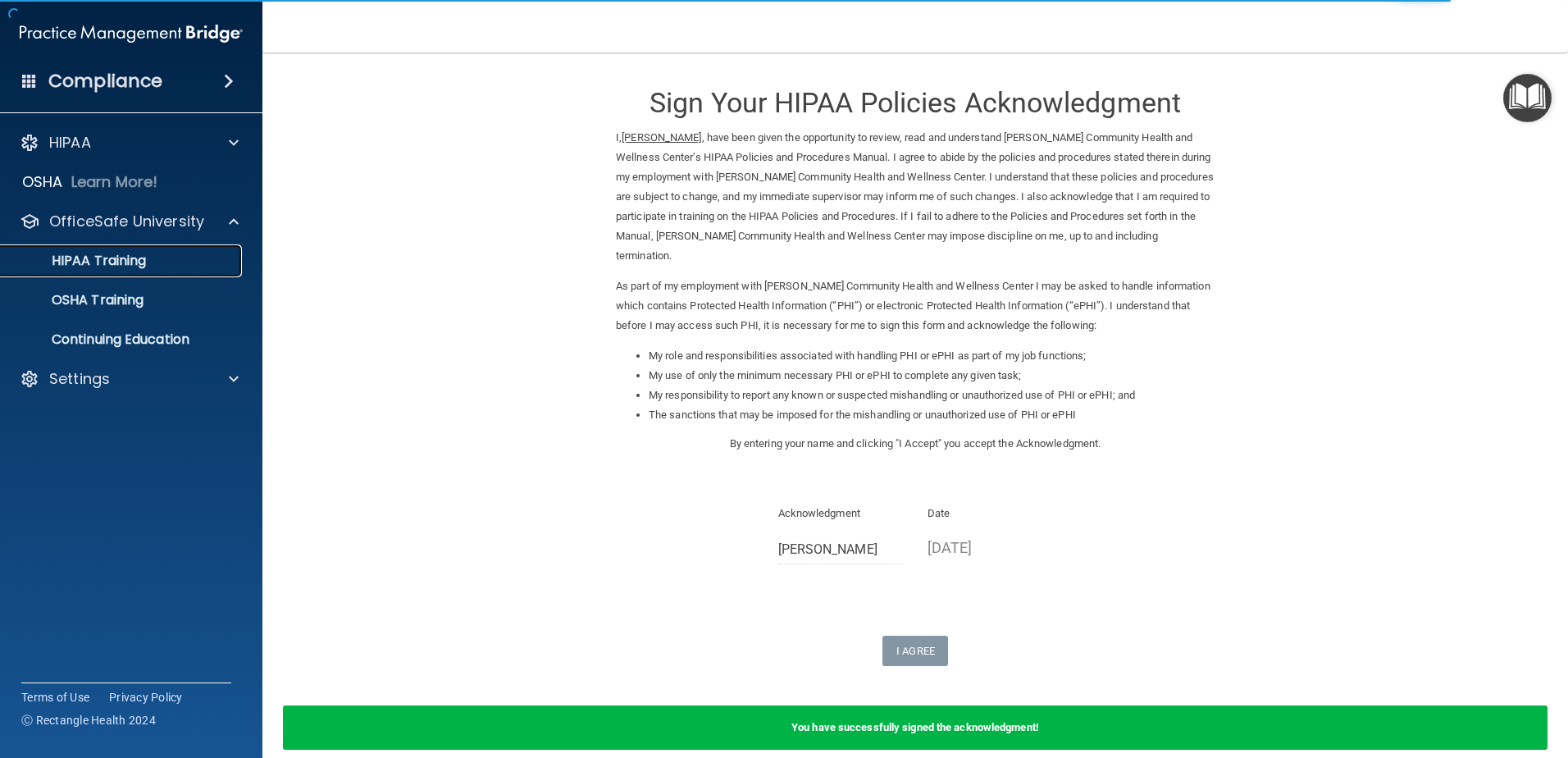
click at [108, 263] on p "HIPAA Training" at bounding box center [78, 260] width 135 height 16
